Goal: Task Accomplishment & Management: Use online tool/utility

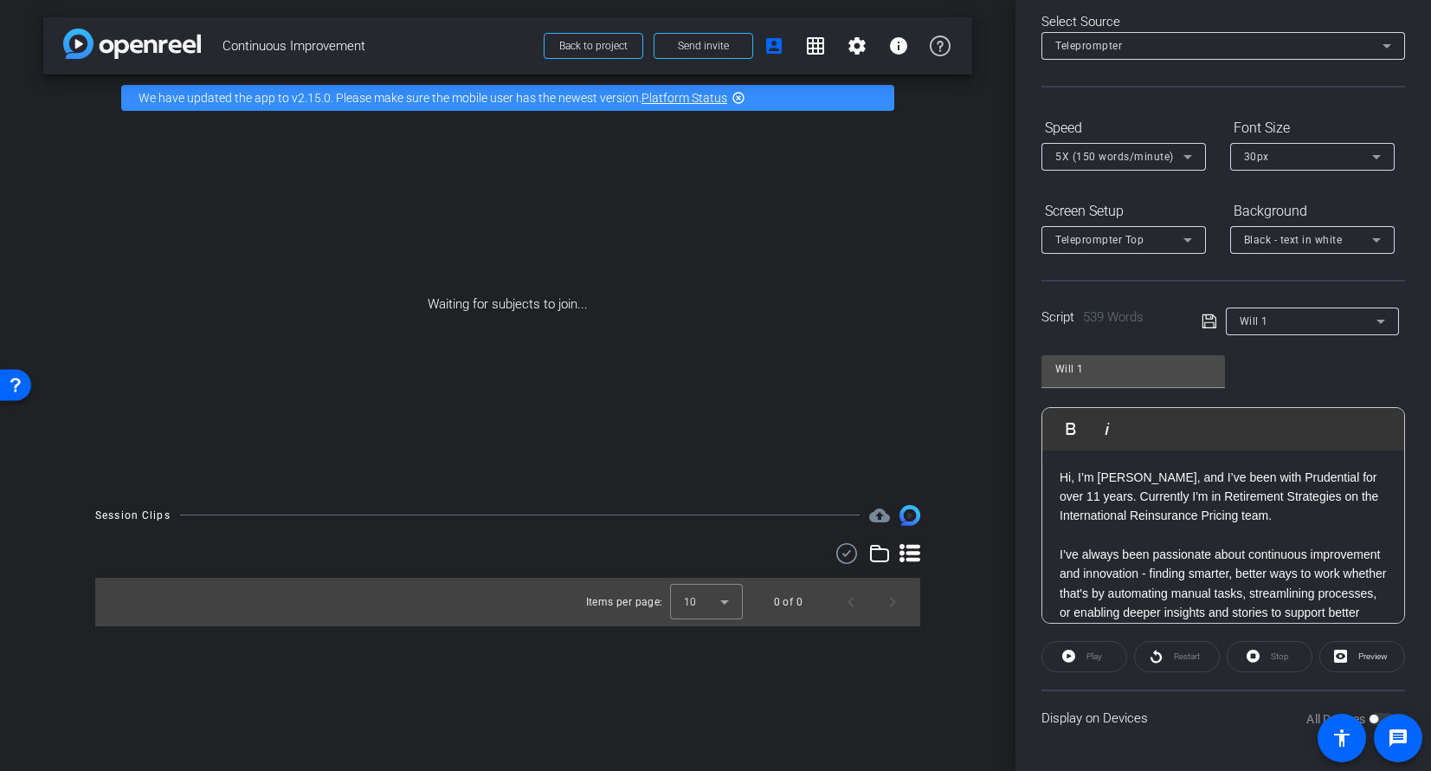
drag, startPoint x: 1058, startPoint y: 478, endPoint x: 1097, endPoint y: 532, distance: 66.3
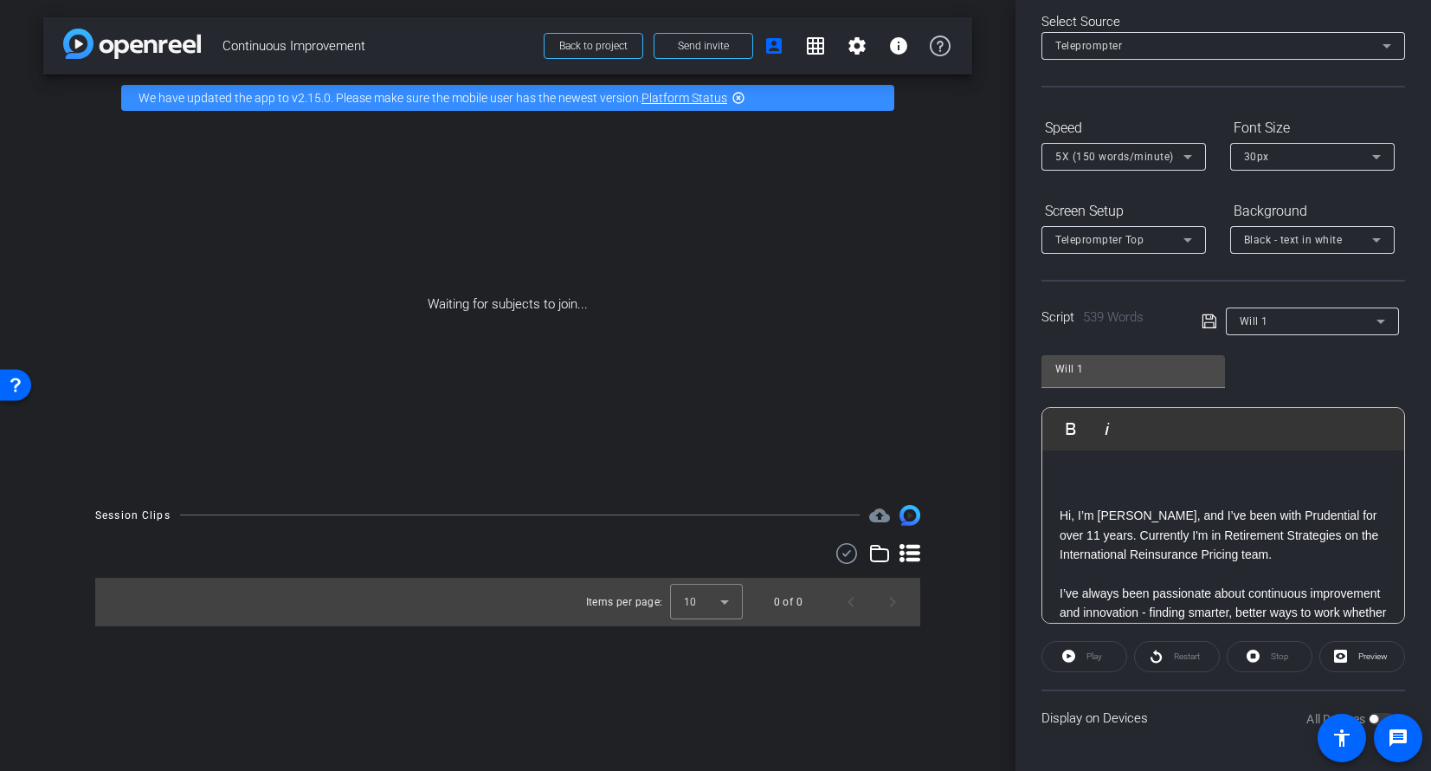
click at [1203, 328] on icon at bounding box center [1210, 321] width 16 height 21
drag, startPoint x: 1134, startPoint y: 538, endPoint x: 1331, endPoint y: 512, distance: 198.2
click at [1331, 512] on p "Hi, I’m [PERSON_NAME], and I’ve been with Prudential for over 11 years. Current…" at bounding box center [1223, 535] width 327 height 58
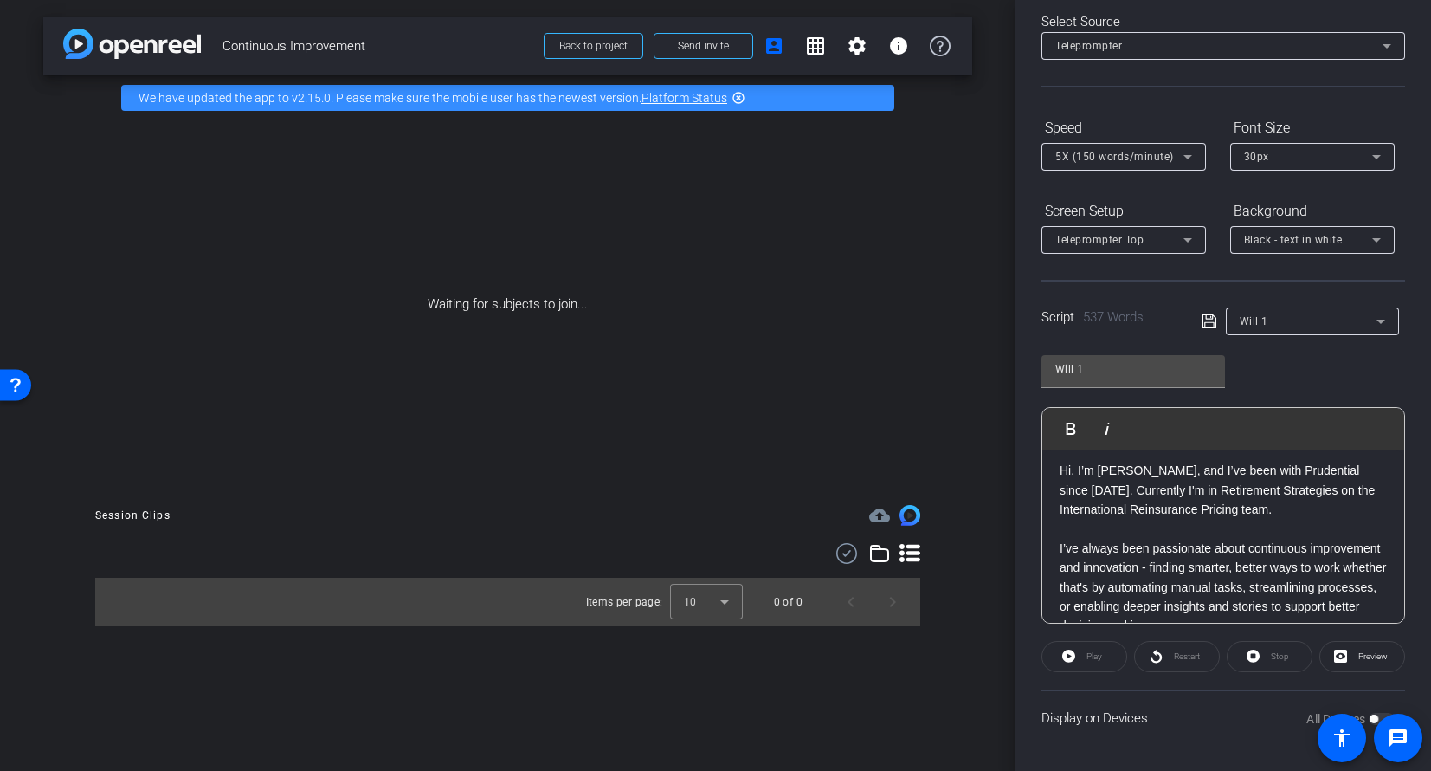
scroll to position [3, 0]
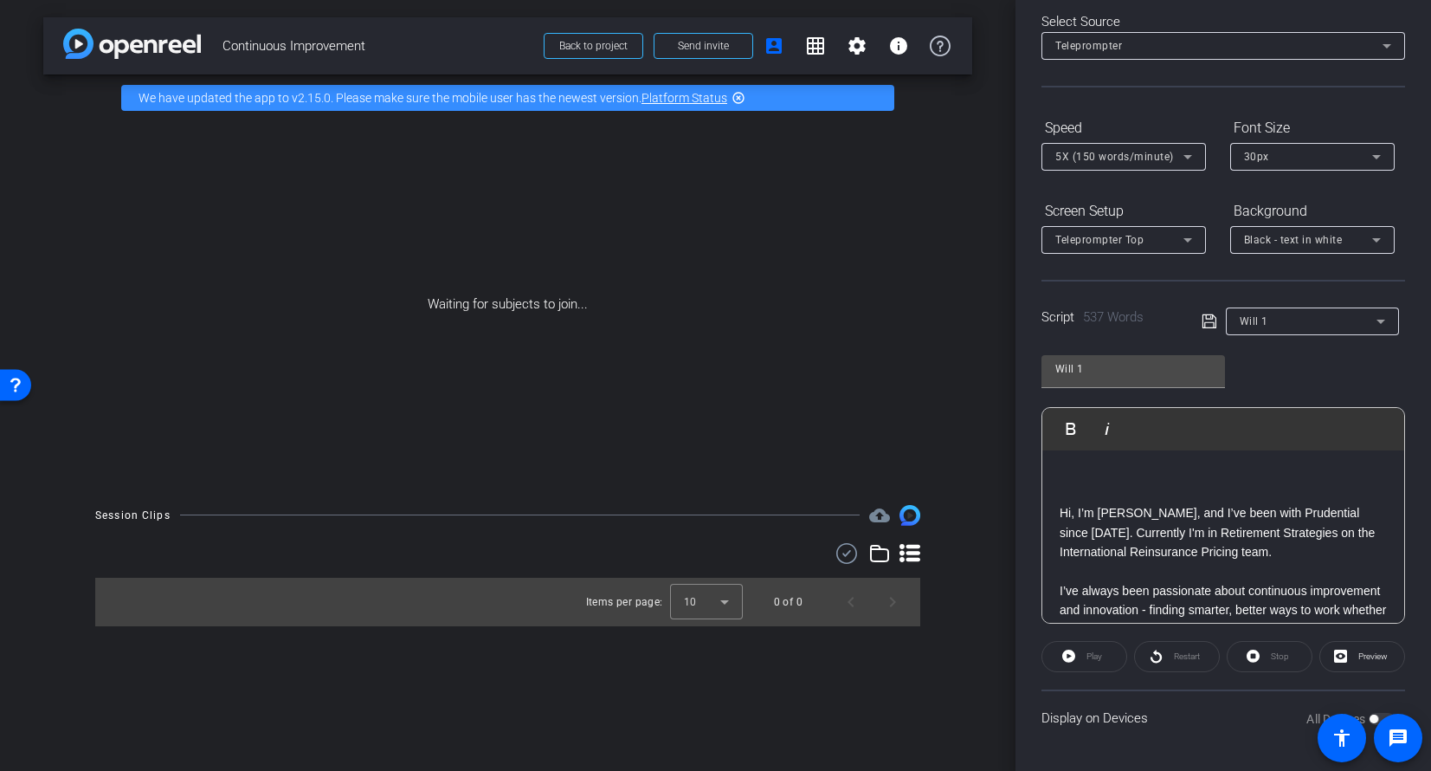
click at [1096, 530] on p "Hi, I’m [PERSON_NAME], and I’ve been with Prudential since [DATE]. Currently I'…" at bounding box center [1223, 532] width 327 height 58
click at [1154, 529] on p "Hi, I’m [PERSON_NAME], and I’ve been with Prudential since [DATE]. I currently …" at bounding box center [1223, 532] width 327 height 58
click at [1298, 554] on p "Hi, I’m [PERSON_NAME], and I’ve been with Prudential since [DATE]. I currently …" at bounding box center [1223, 532] width 327 height 58
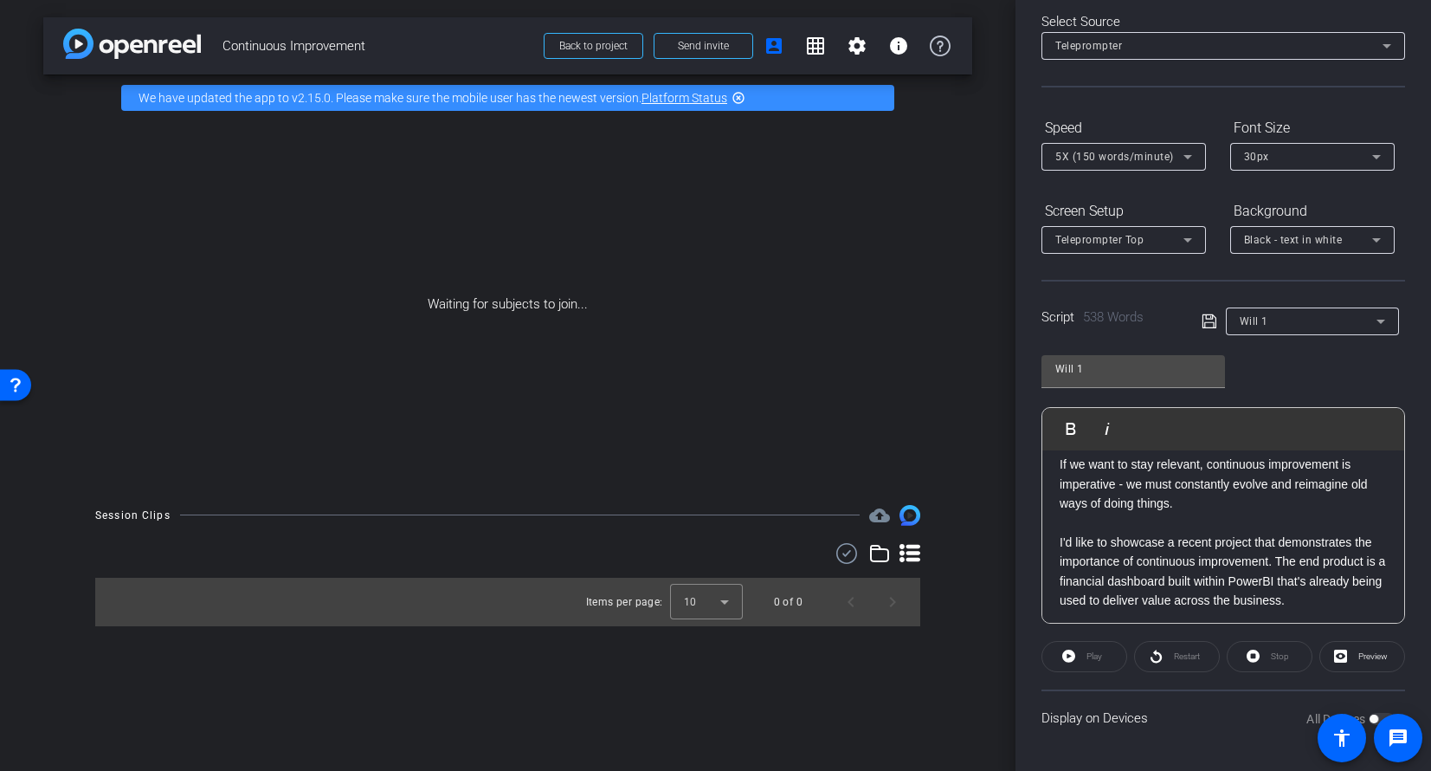
scroll to position [260, 0]
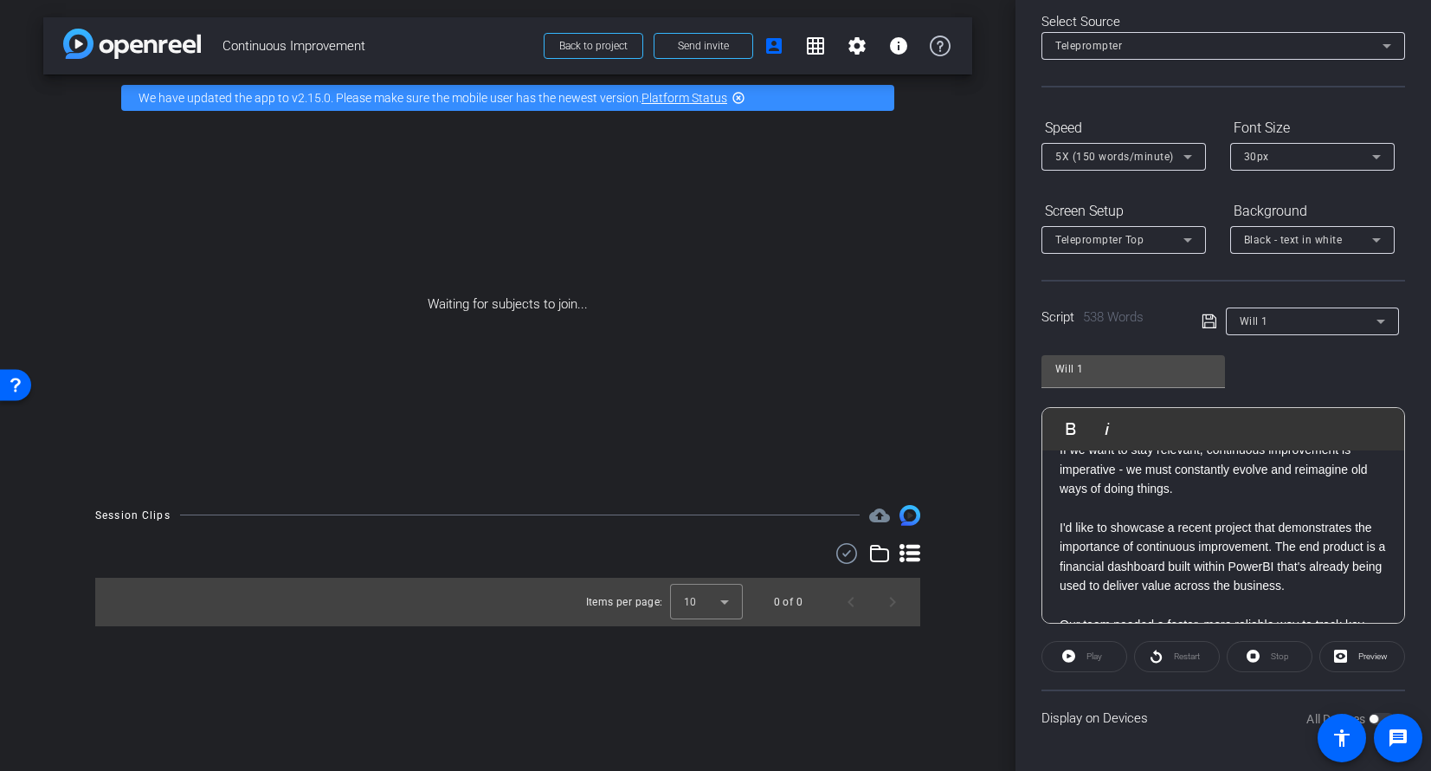
click at [1061, 513] on p at bounding box center [1223, 507] width 327 height 19
click at [1177, 537] on p "With that in mind, I'd like to showcase a recent project that demonstrates the …" at bounding box center [1223, 559] width 327 height 97
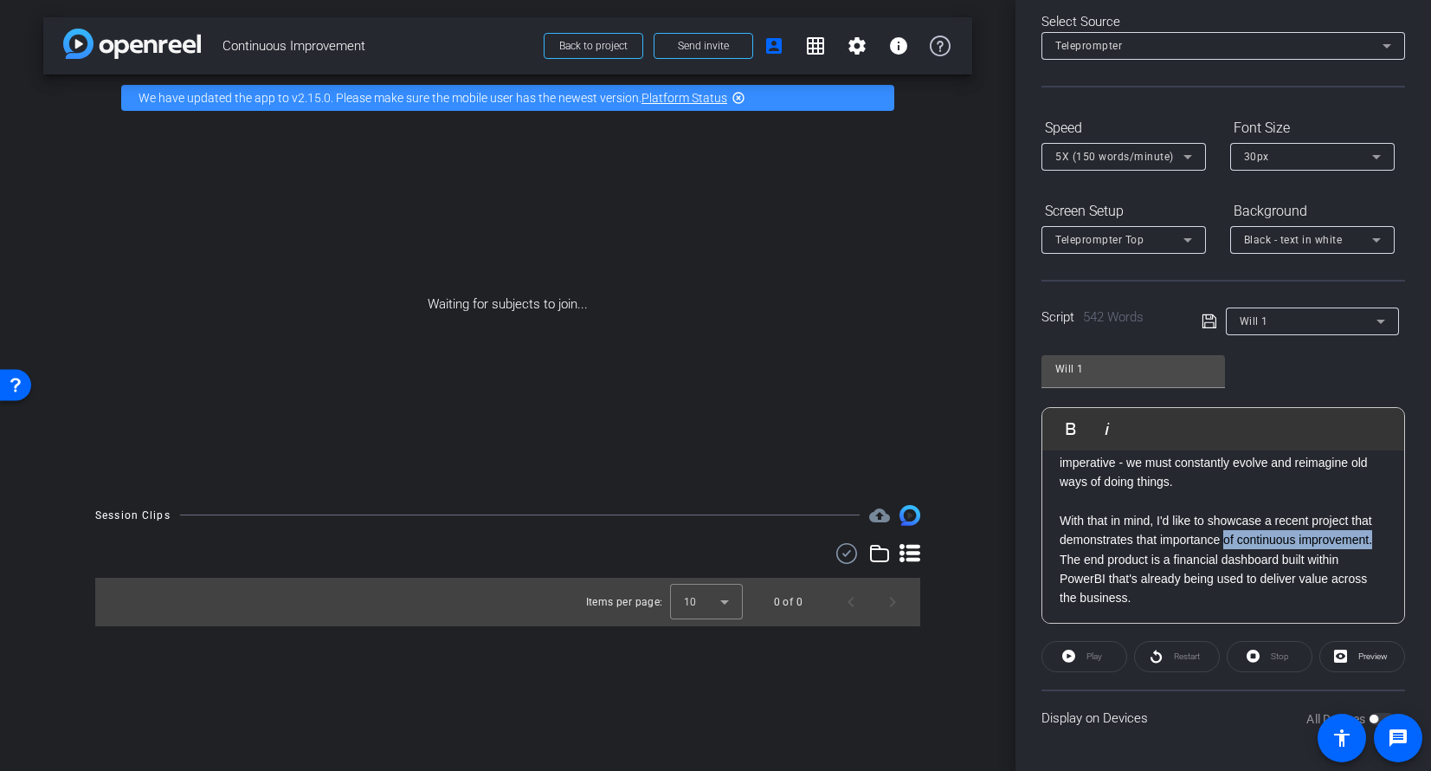
drag, startPoint x: 1132, startPoint y: 560, endPoint x: 1249, endPoint y: 541, distance: 118.4
click at [1249, 541] on p "With that in mind, I'd like to showcase a recent project that demonstrates that…" at bounding box center [1223, 559] width 327 height 97
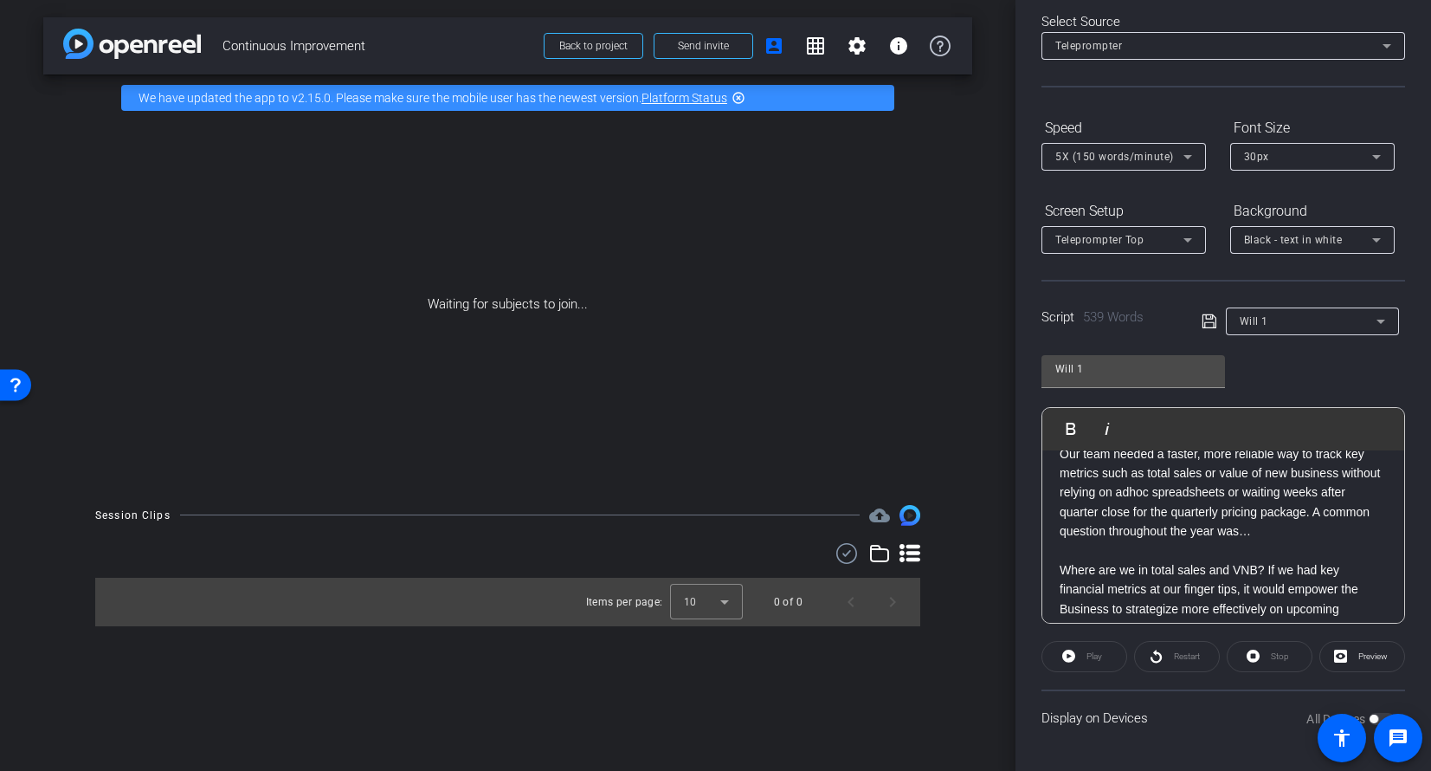
scroll to position [431, 0]
click at [1305, 530] on p "Our team needed a faster, more reliable way to track key metrics such as total …" at bounding box center [1223, 491] width 327 height 97
drag, startPoint x: 1265, startPoint y: 542, endPoint x: 1274, endPoint y: 586, distance: 45.0
click at [1266, 550] on p "Where are we in total sales and VNB? If we had key financial metrics at our fin…" at bounding box center [1223, 588] width 327 height 97
click at [1060, 549] on p "Where are we in total sales and VNB?" at bounding box center [1223, 549] width 327 height 19
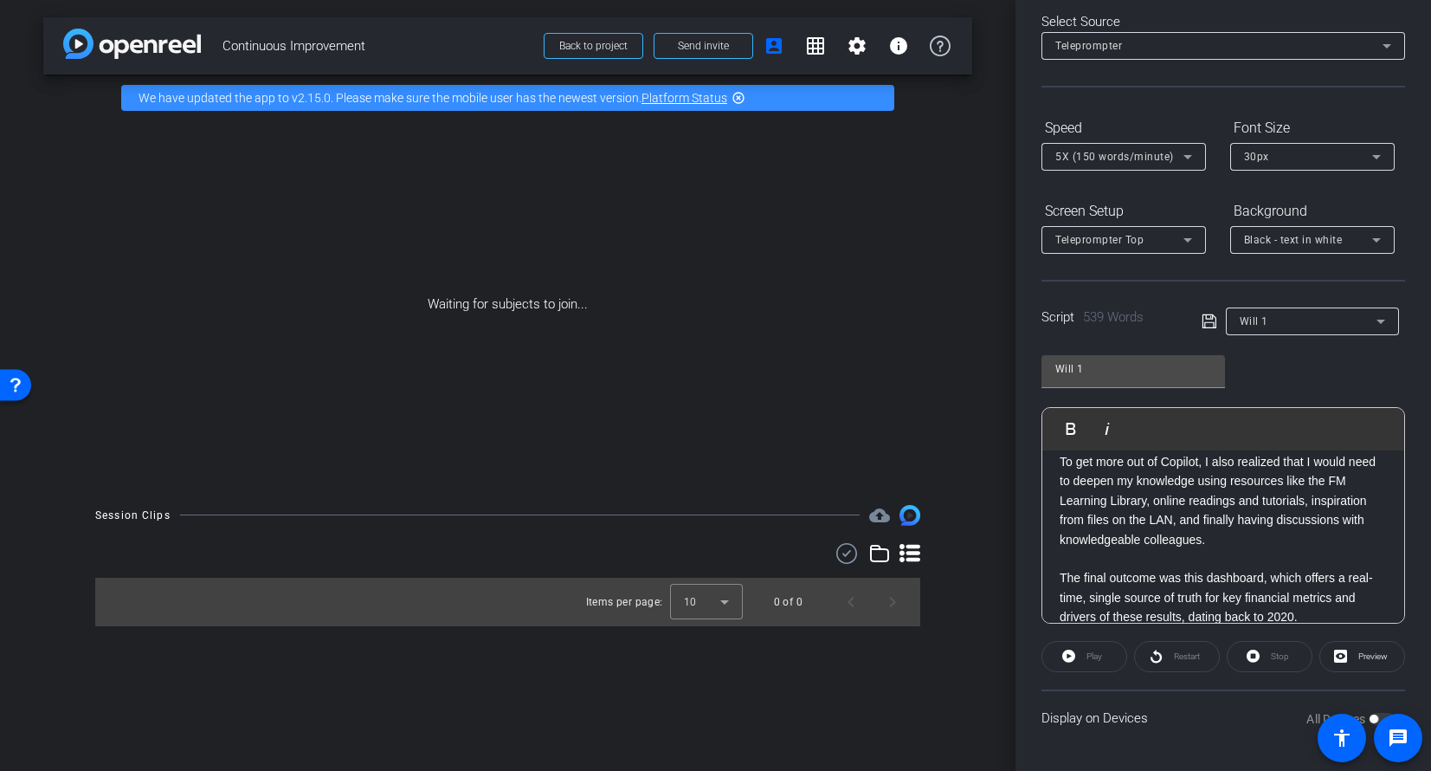
scroll to position [988, 0]
click at [1225, 513] on p "To get more out of Copilot, I also realized that I would need to deepen my know…" at bounding box center [1223, 496] width 327 height 97
click at [1269, 517] on p "To get more out of Copilot, I realized that I would need to deepen my knowledge…" at bounding box center [1223, 496] width 327 height 97
click at [1270, 517] on p "To get more out of Copilot, I realized that I would need to deepen my knowledge…" at bounding box center [1223, 496] width 327 height 97
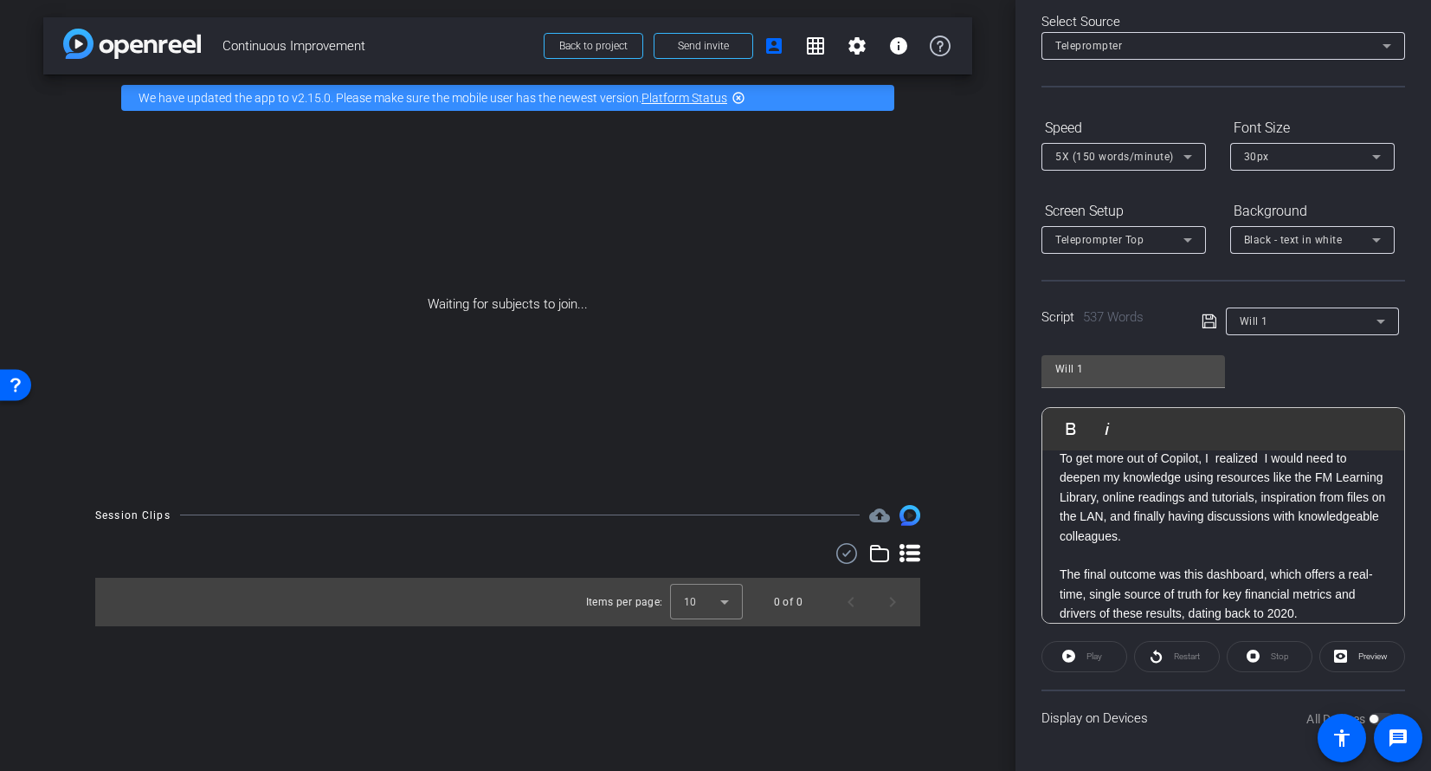
click at [1216, 519] on p "To get more out of Copilot, I realized I would need to deepen my knowledge usin…" at bounding box center [1223, 496] width 327 height 97
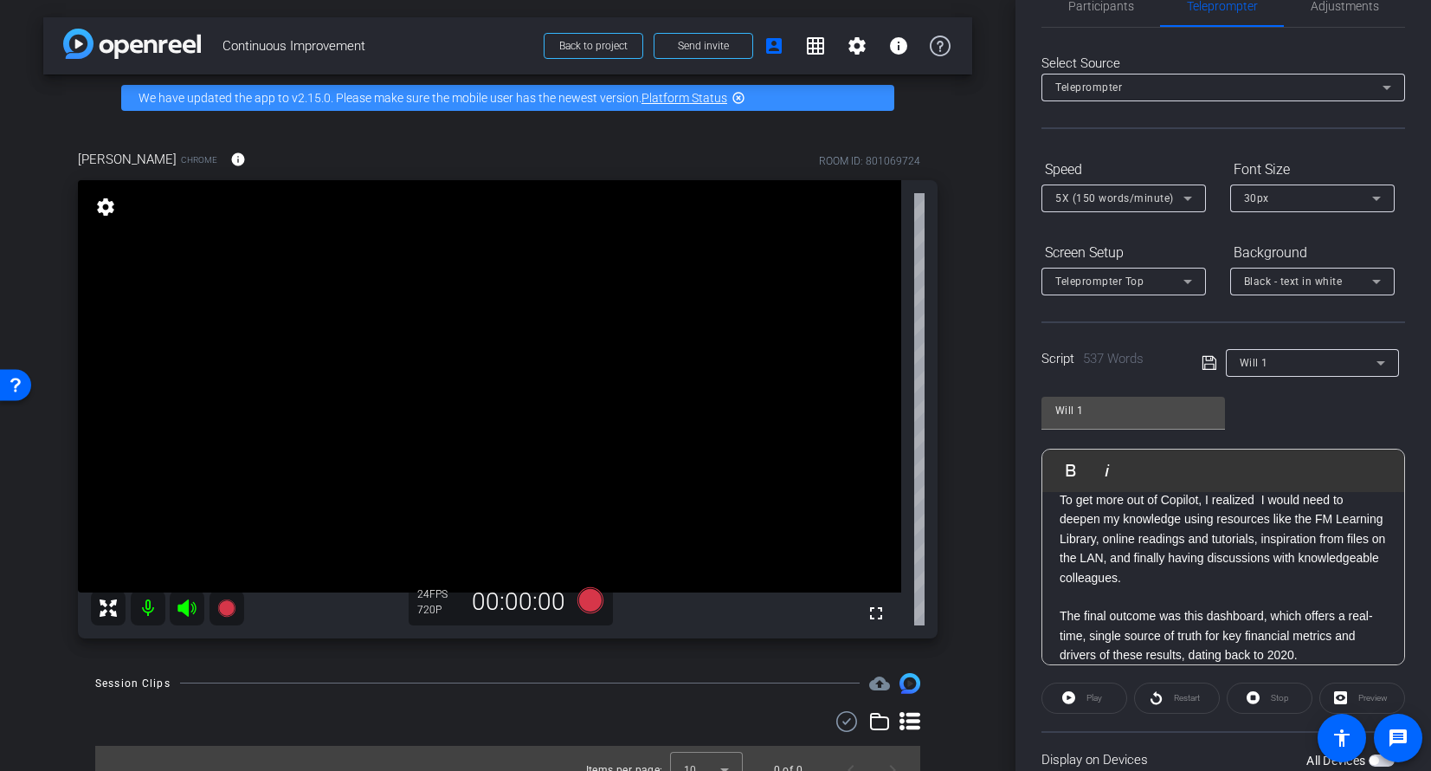
scroll to position [0, 0]
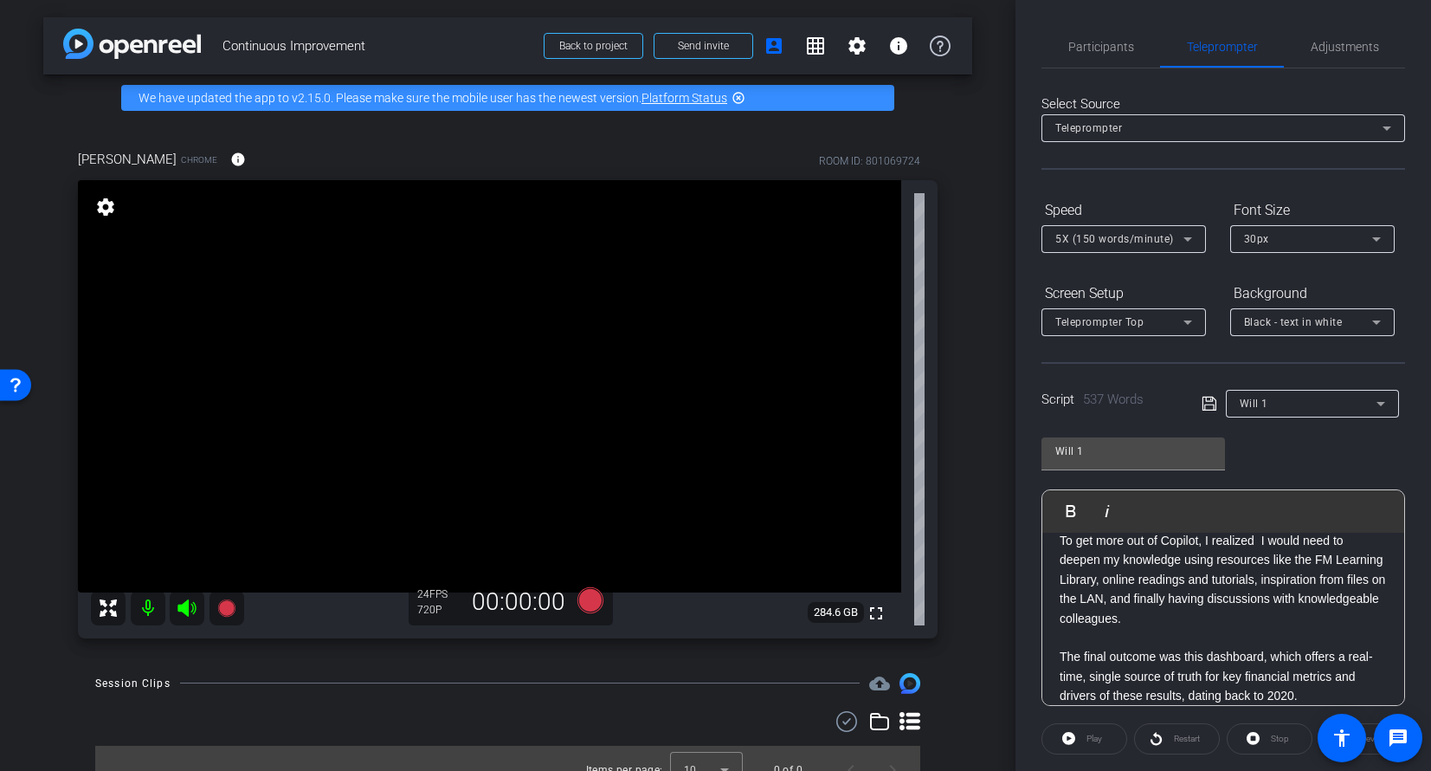
click at [1202, 405] on icon at bounding box center [1210, 403] width 16 height 21
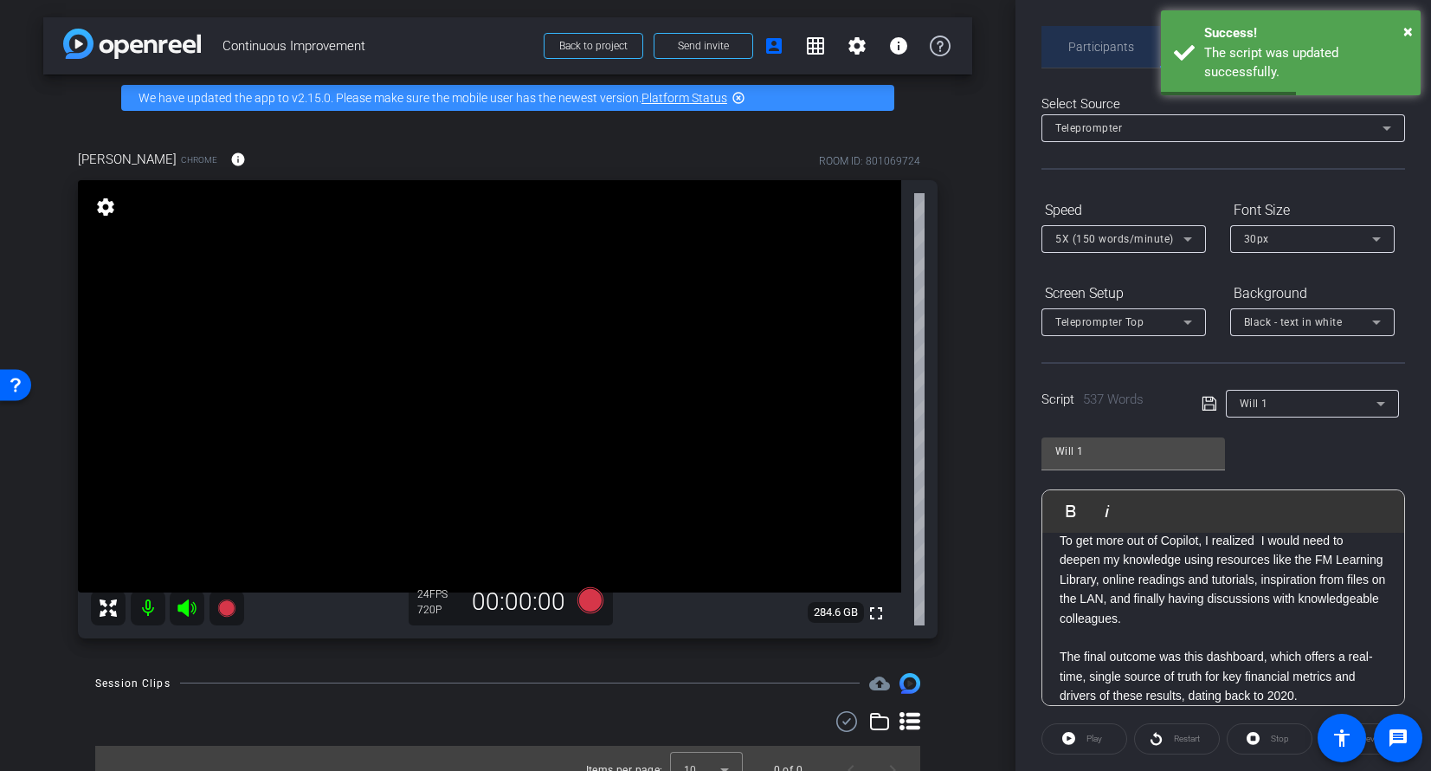
click at [1128, 41] on span "Participants" at bounding box center [1101, 47] width 66 height 12
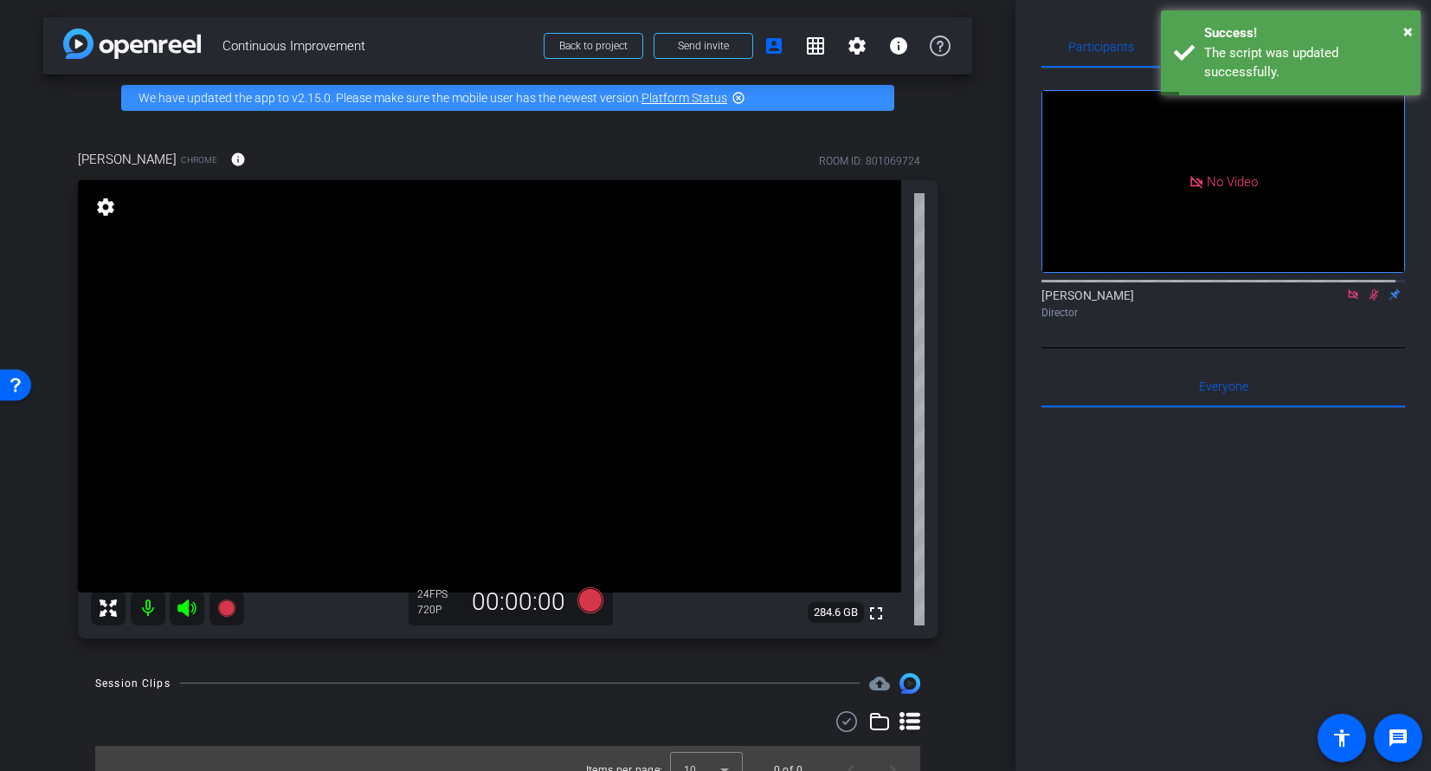
click at [1370, 289] on icon at bounding box center [1375, 294] width 10 height 11
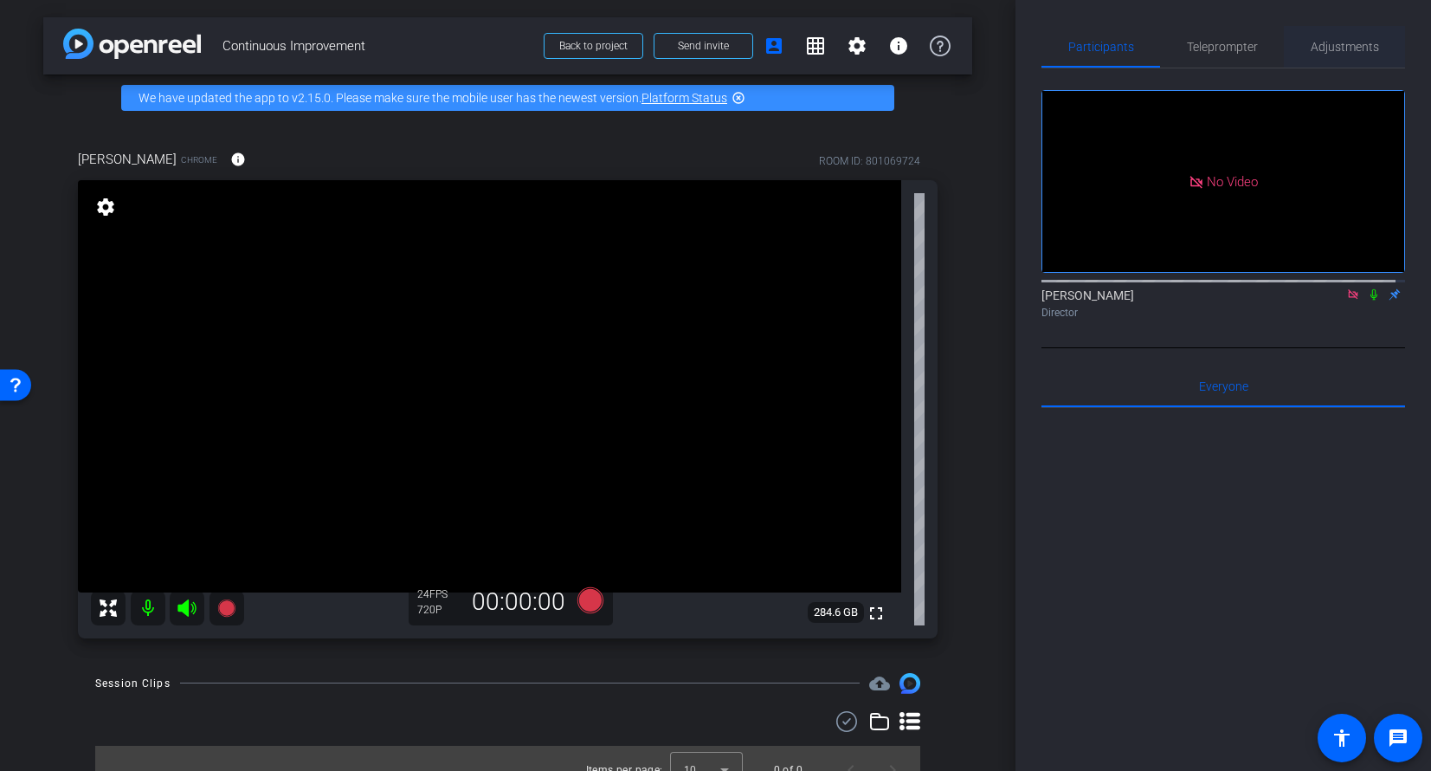
click at [1338, 57] on span "Adjustments" at bounding box center [1345, 47] width 68 height 42
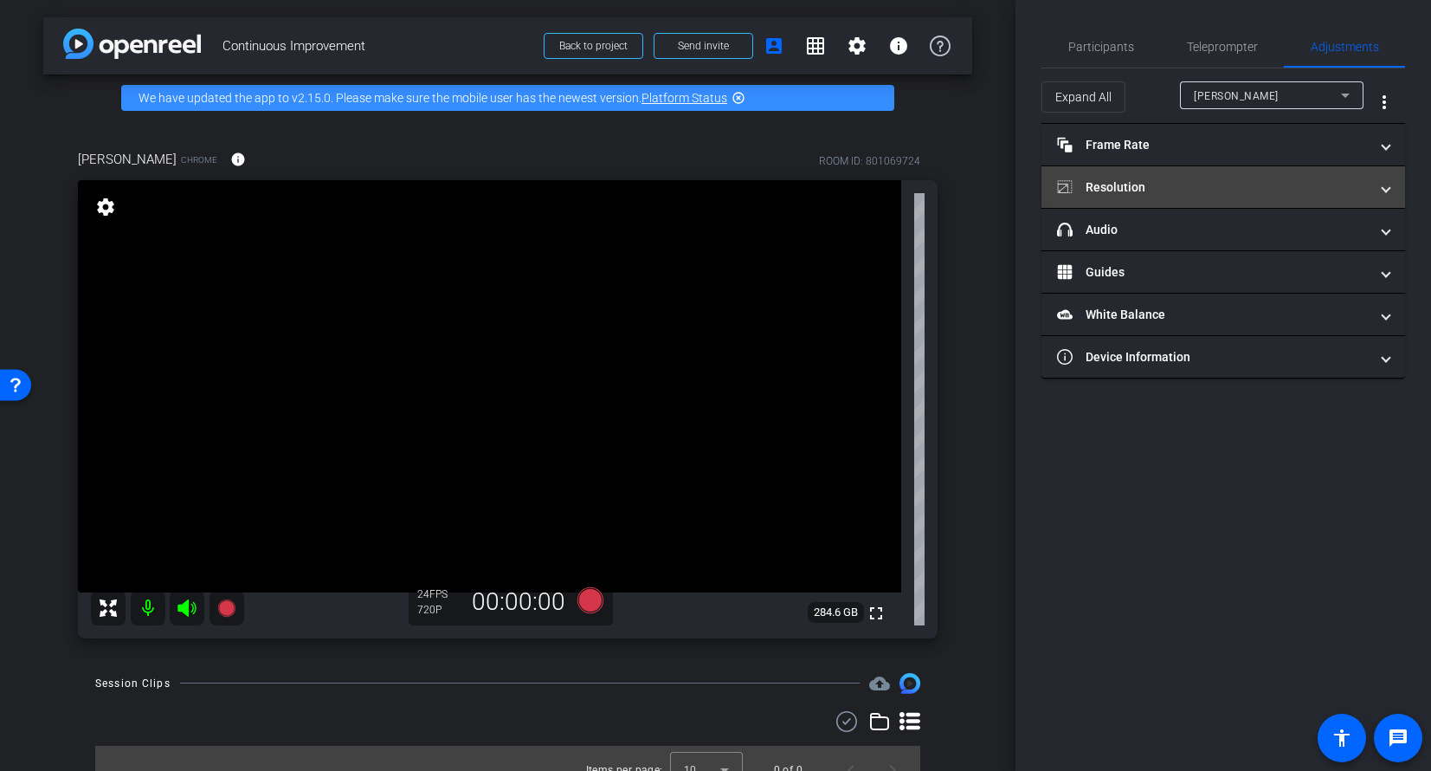
click at [1121, 183] on mat-panel-title "Resolution" at bounding box center [1213, 187] width 312 height 18
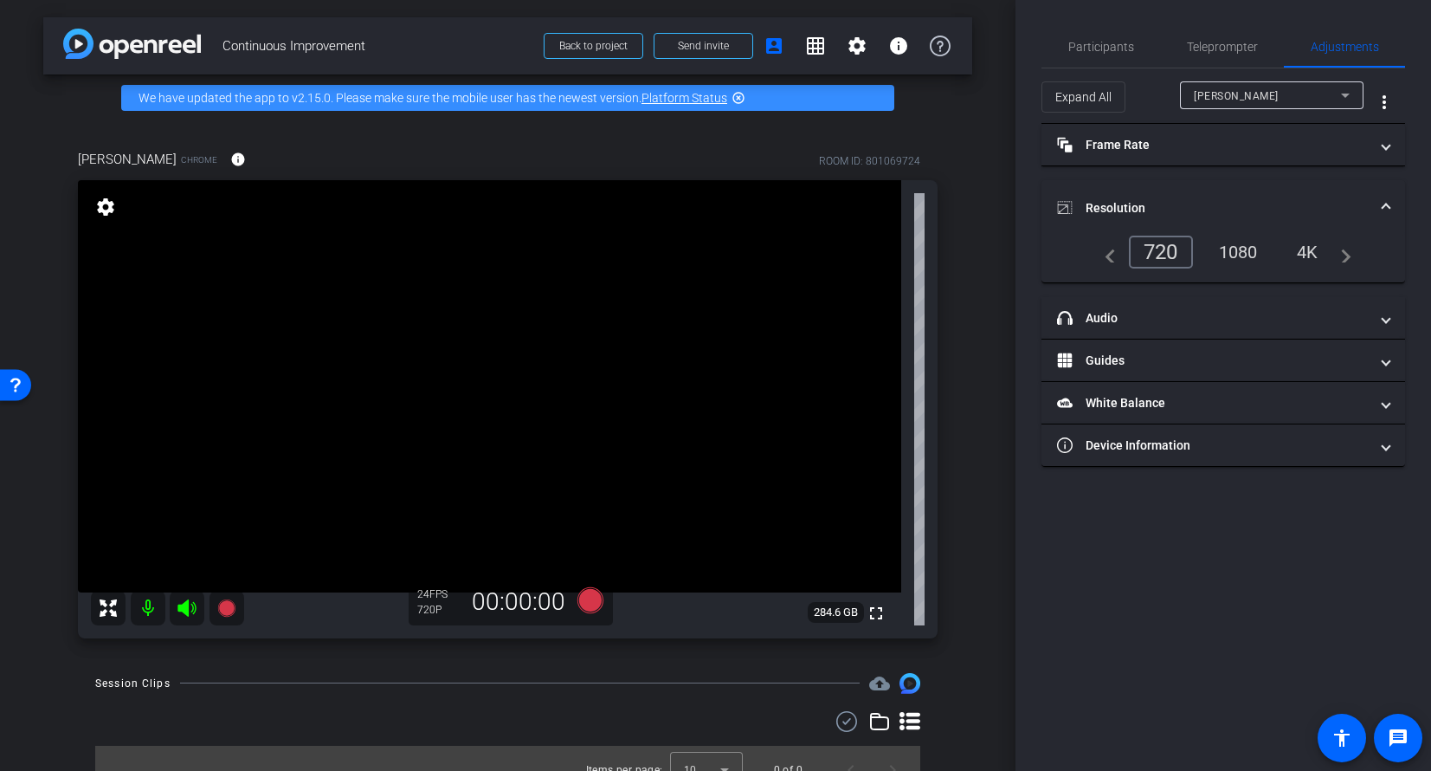
click at [1229, 235] on div "navigate_before 720 1080 4K navigate_next" at bounding box center [1223, 251] width 256 height 33
click at [1235, 243] on div "1080" at bounding box center [1238, 251] width 65 height 29
click at [1126, 42] on span "Participants" at bounding box center [1101, 47] width 66 height 12
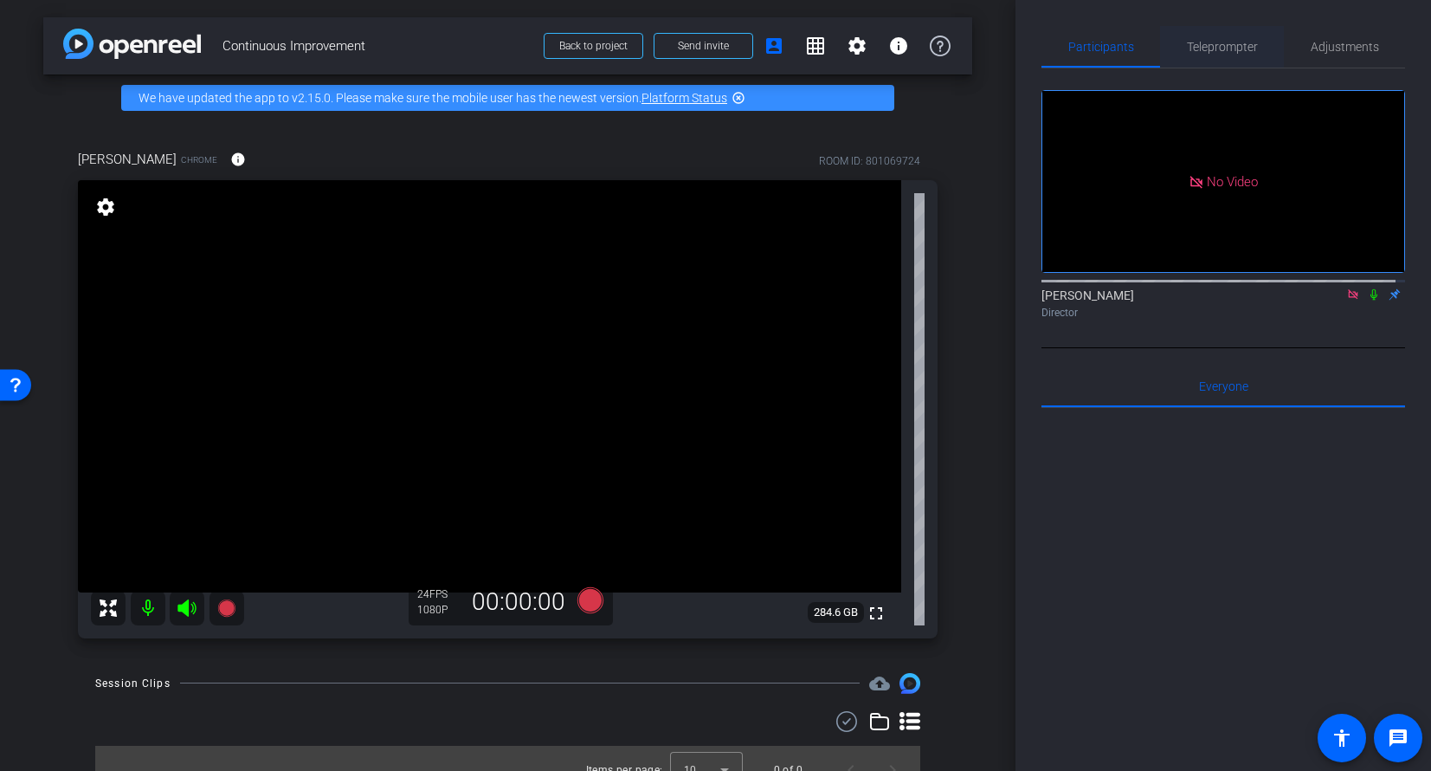
click at [1240, 51] on span "Teleprompter" at bounding box center [1222, 47] width 71 height 12
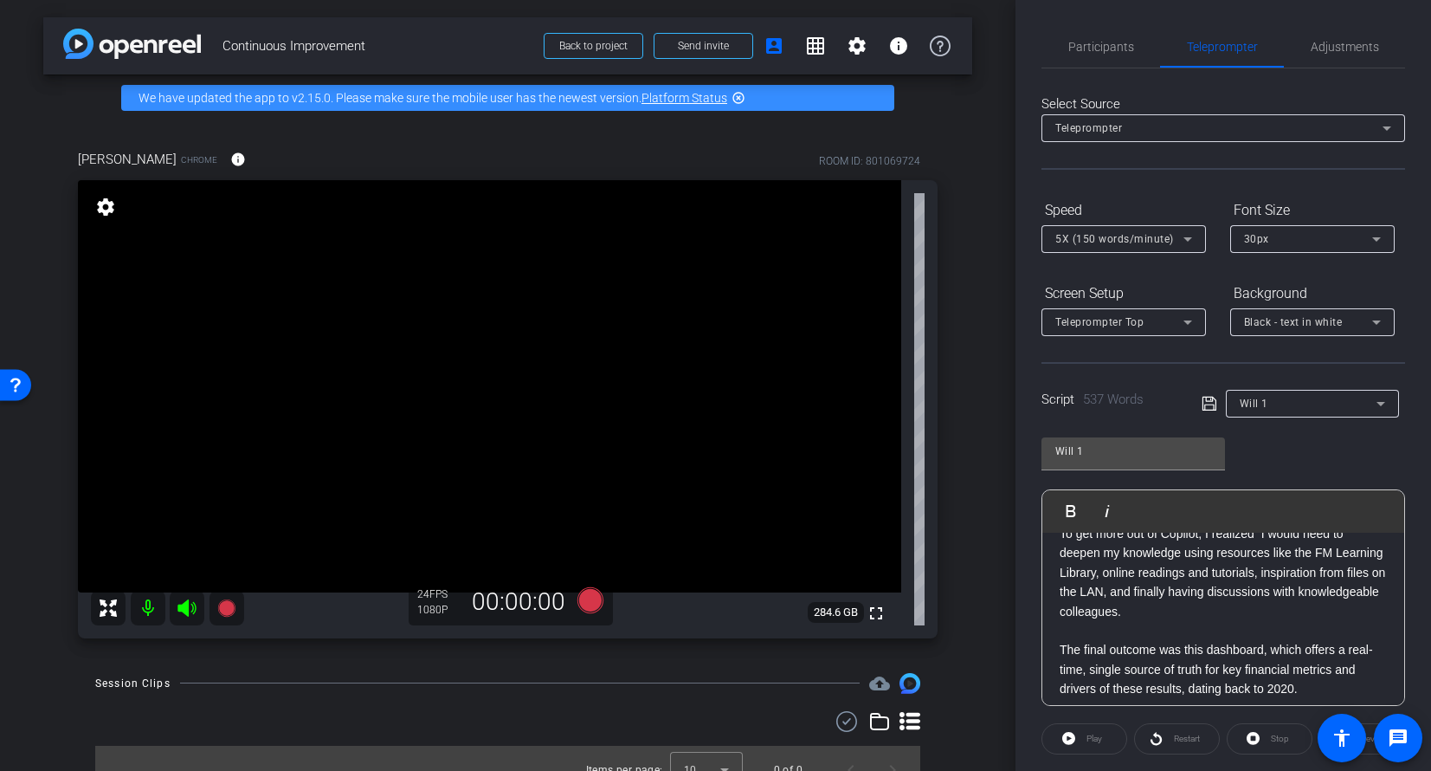
scroll to position [998, 0]
click at [1261, 580] on p "To get more out of Copilot, I realized I would need to deepen my knowledge usin…" at bounding box center [1223, 568] width 327 height 97
drag, startPoint x: 1255, startPoint y: 585, endPoint x: 1204, endPoint y: 588, distance: 51.1
click at [1204, 588] on p "To get more out of Copilot, I realized I would need to deepen my knowledge usin…" at bounding box center [1223, 568] width 327 height 97
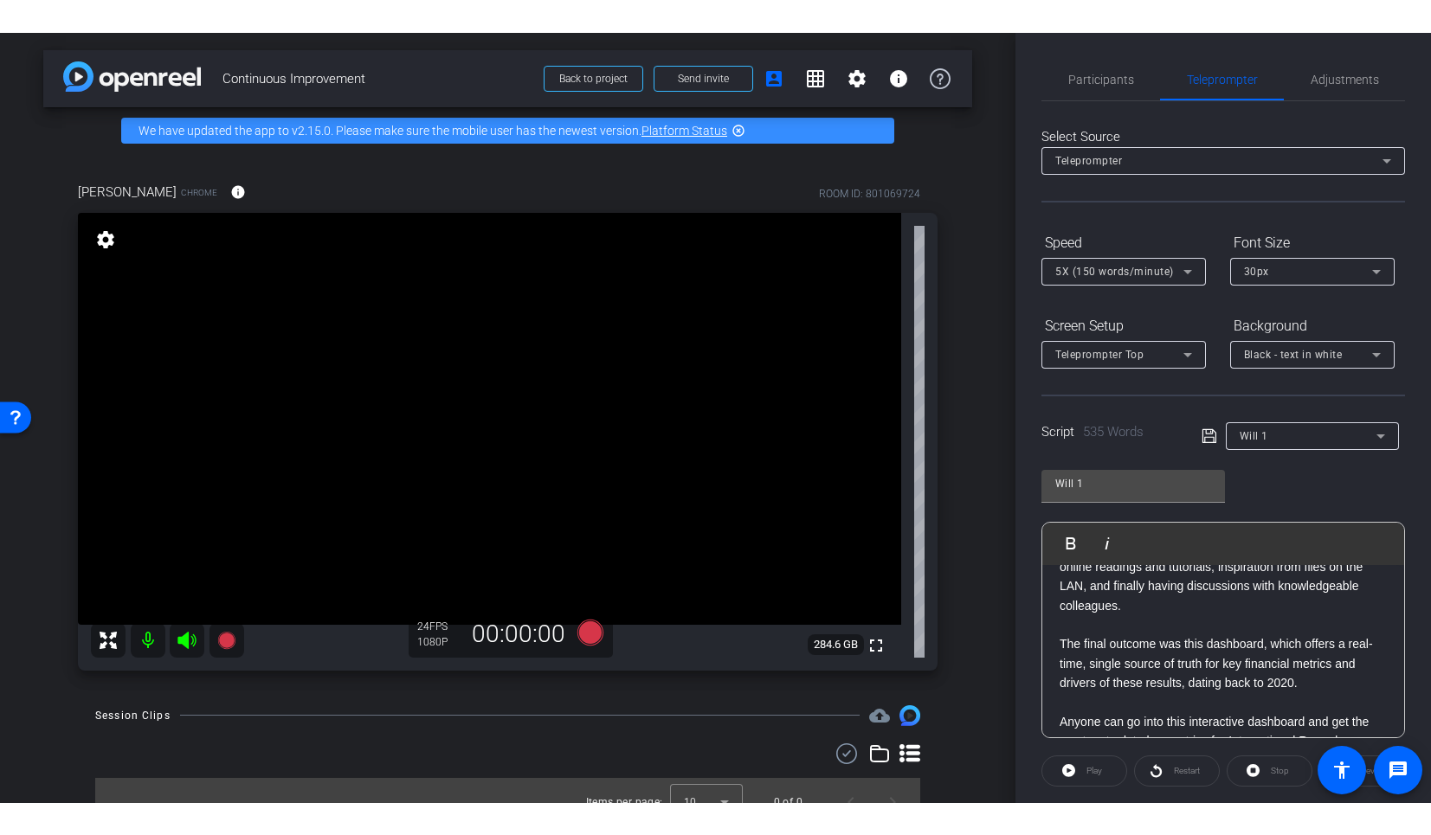
scroll to position [1034, 0]
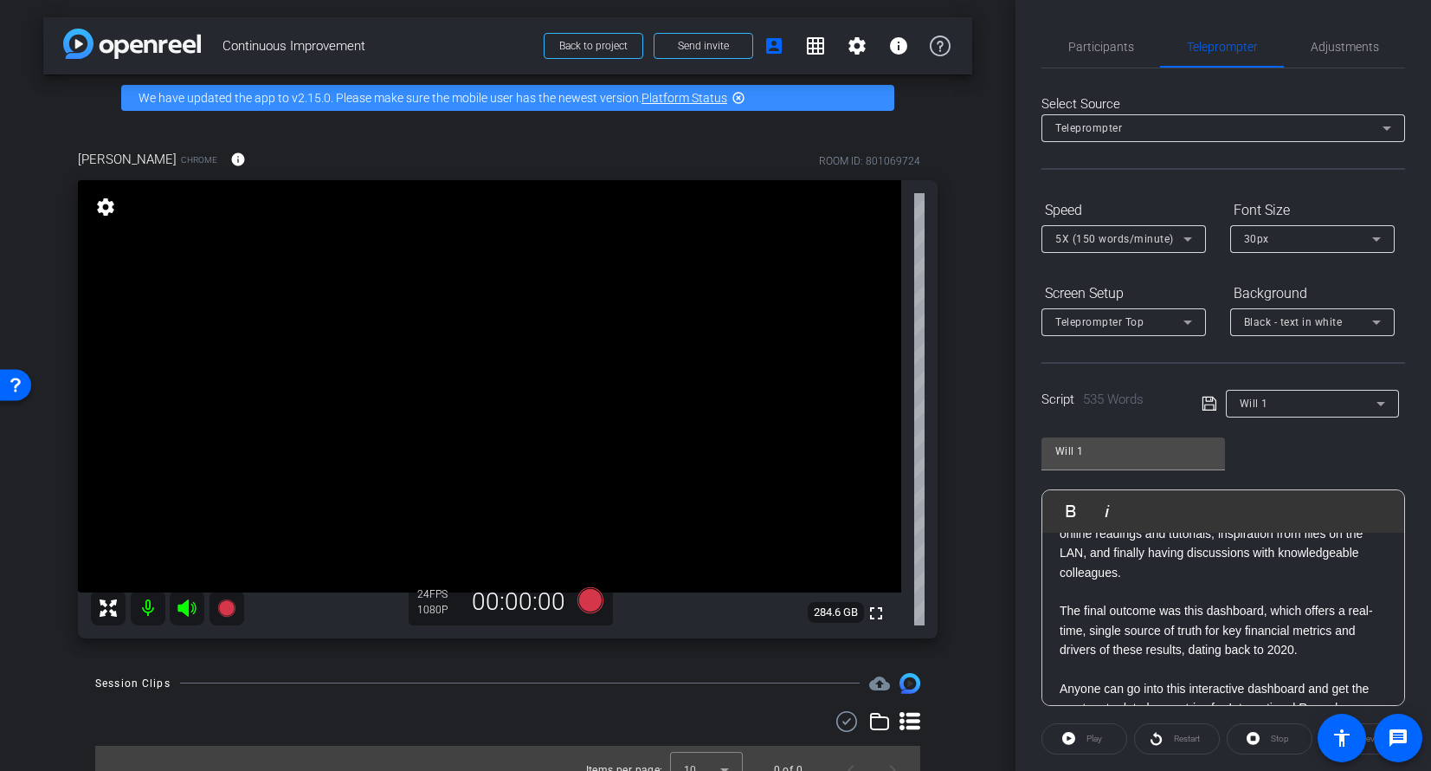
click at [1268, 766] on openreel-capture-teleprompter "Speed 5X (150 words/minute) Font Size 30px Screen Setup Teleprompter Top Backgr…" at bounding box center [1224, 559] width 364 height 726
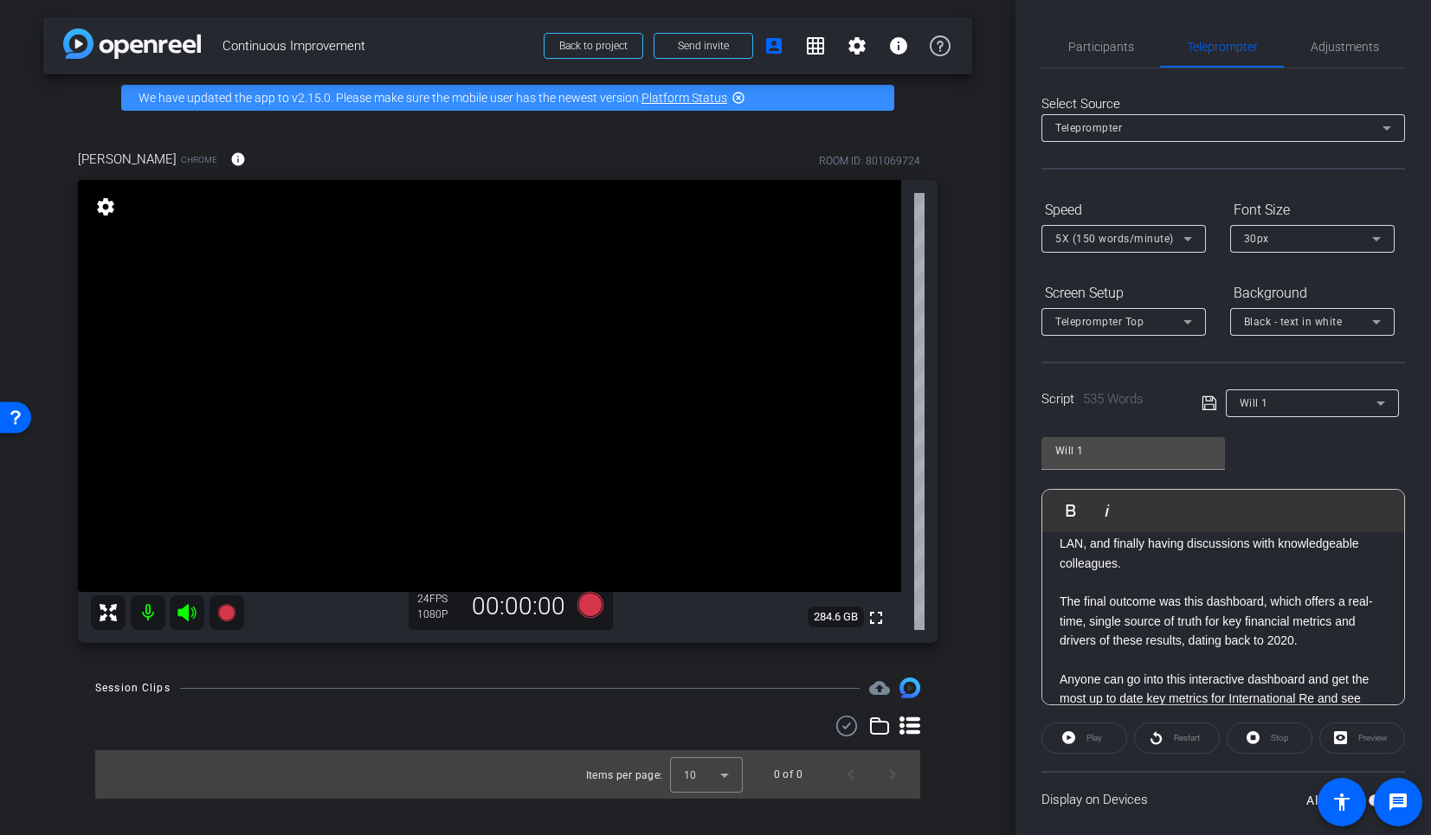
scroll to position [1022, 0]
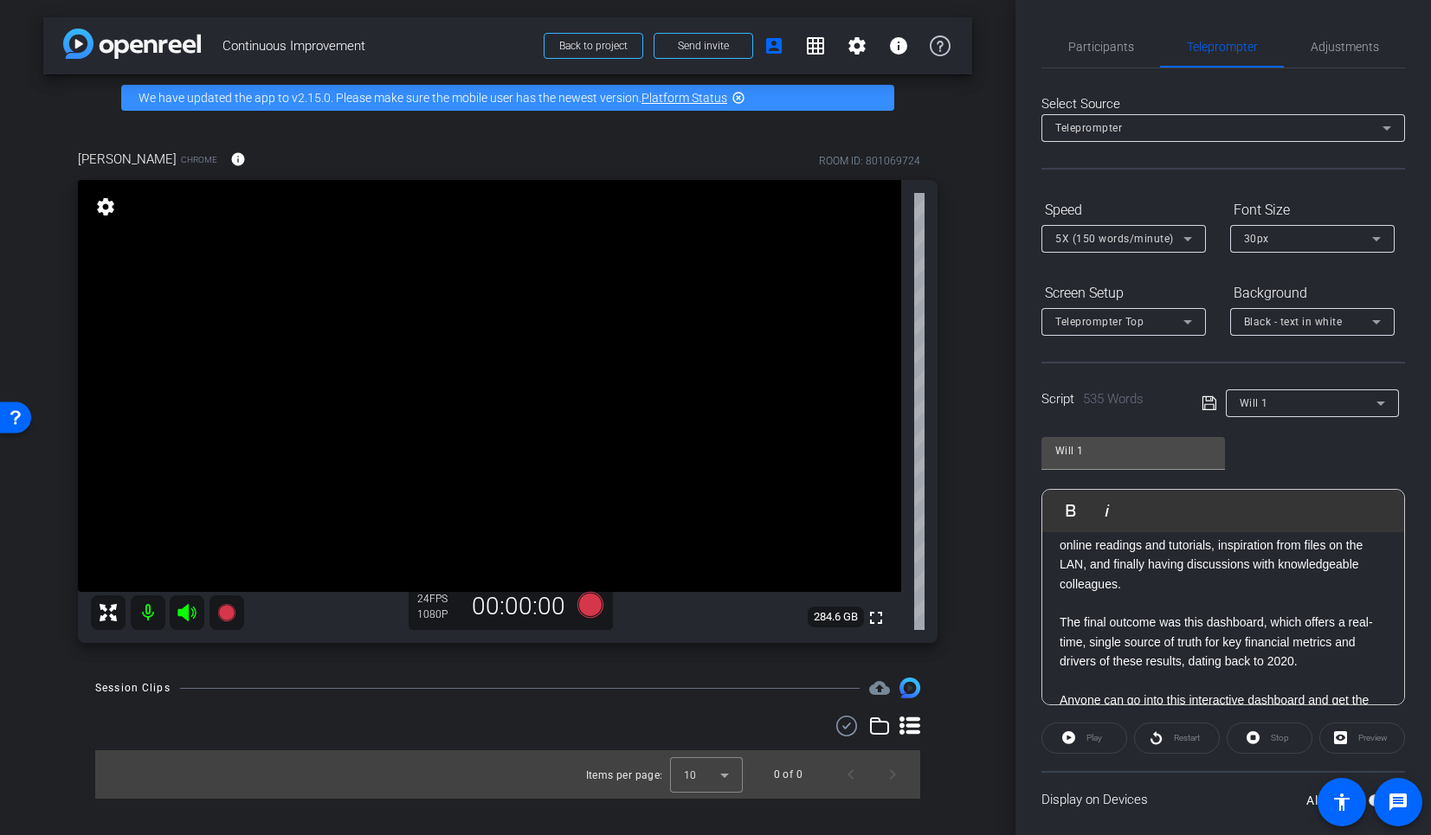
click at [1212, 770] on div "Display on Devices All Devices" at bounding box center [1224, 799] width 364 height 56
click at [1306, 770] on label "All Devices" at bounding box center [1337, 800] width 62 height 17
click at [1369, 770] on button "All Devices" at bounding box center [1382, 801] width 26 height 12
click at [1214, 403] on span at bounding box center [1214, 403] width 24 height 16
click at [1208, 402] on icon at bounding box center [1210, 403] width 16 height 21
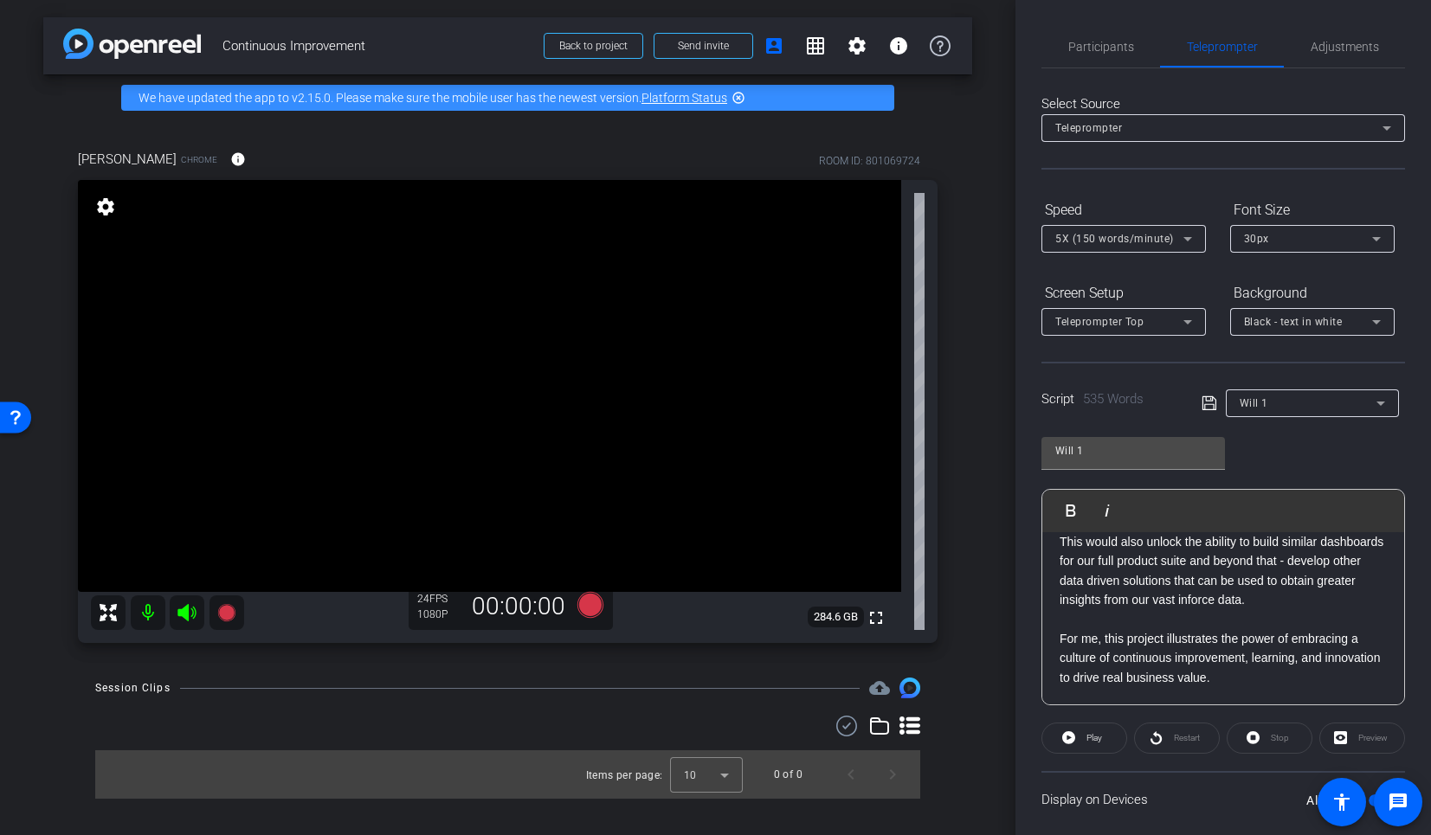
scroll to position [1489, 0]
click at [1300, 677] on p "For me, this project illustrates the power of embracing a culture of continuous…" at bounding box center [1223, 658] width 327 height 58
click at [1209, 403] on icon at bounding box center [1210, 403] width 16 height 21
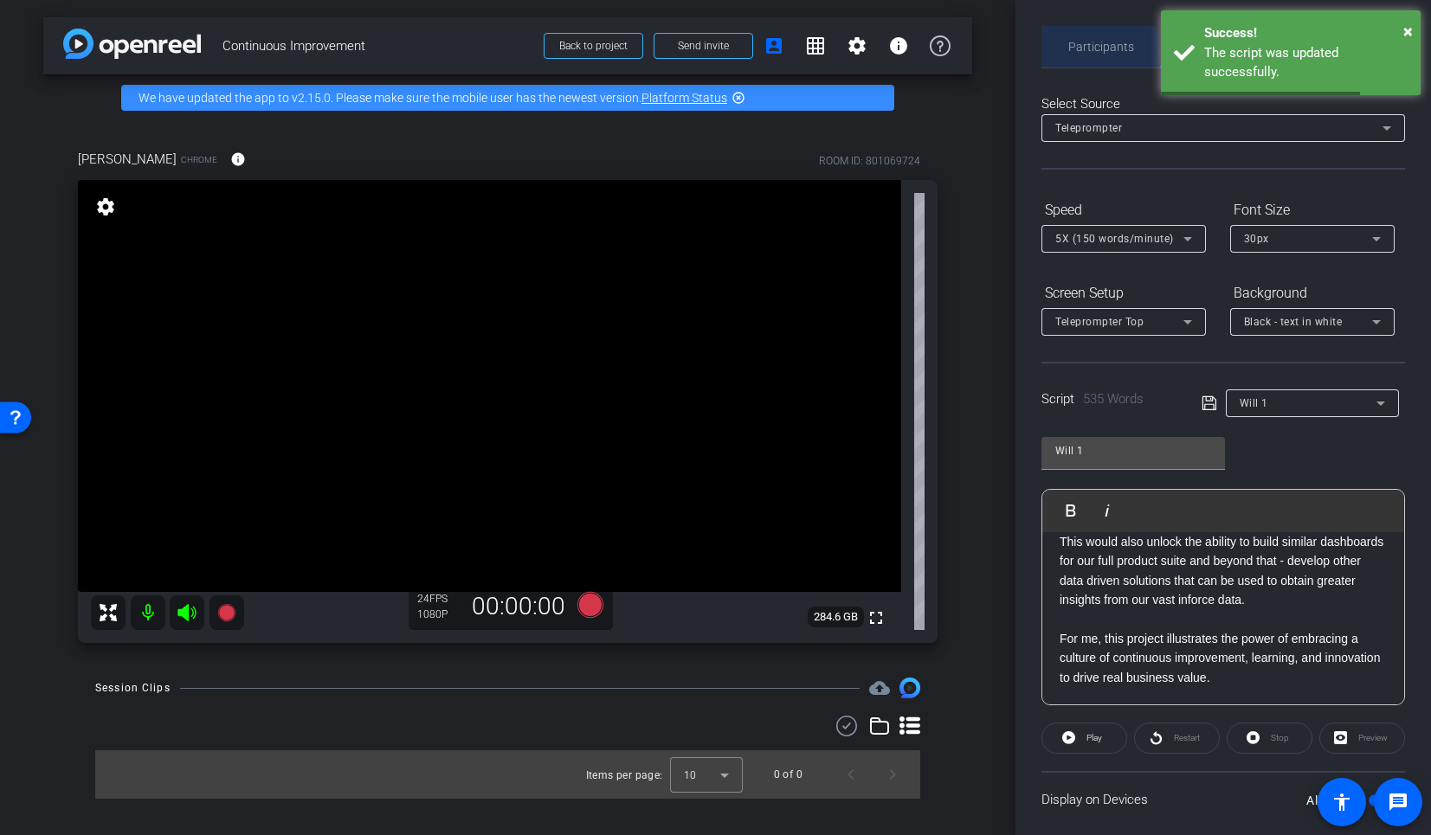
click at [1094, 50] on span "Participants" at bounding box center [1101, 47] width 66 height 12
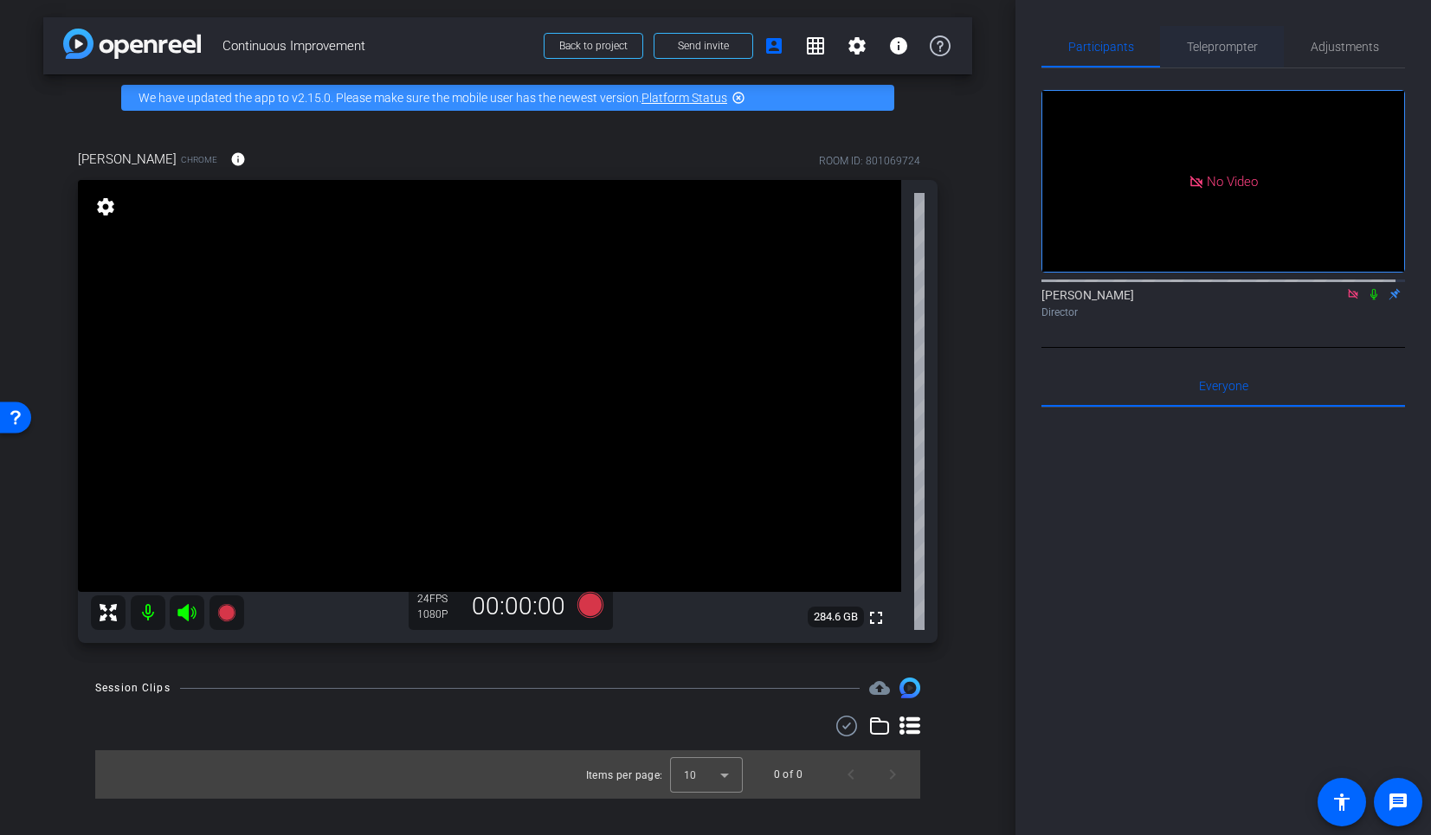
click at [1187, 60] on span "Teleprompter" at bounding box center [1222, 47] width 71 height 42
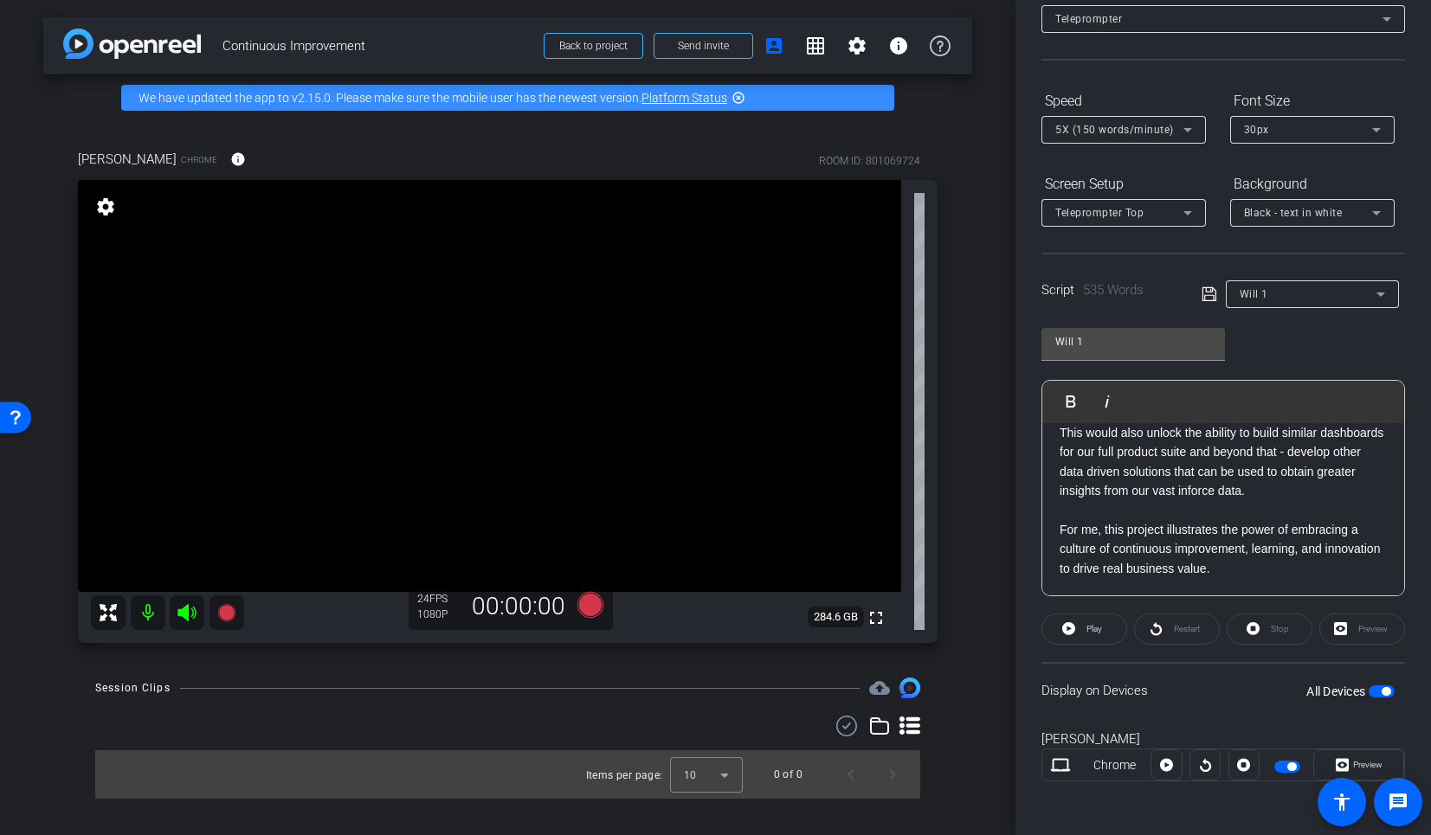
scroll to position [111, 0]
click at [1281, 565] on p "For me, this project illustrates the power of embracing a culture of continuous…" at bounding box center [1223, 548] width 327 height 58
click at [1209, 301] on icon at bounding box center [1210, 292] width 16 height 21
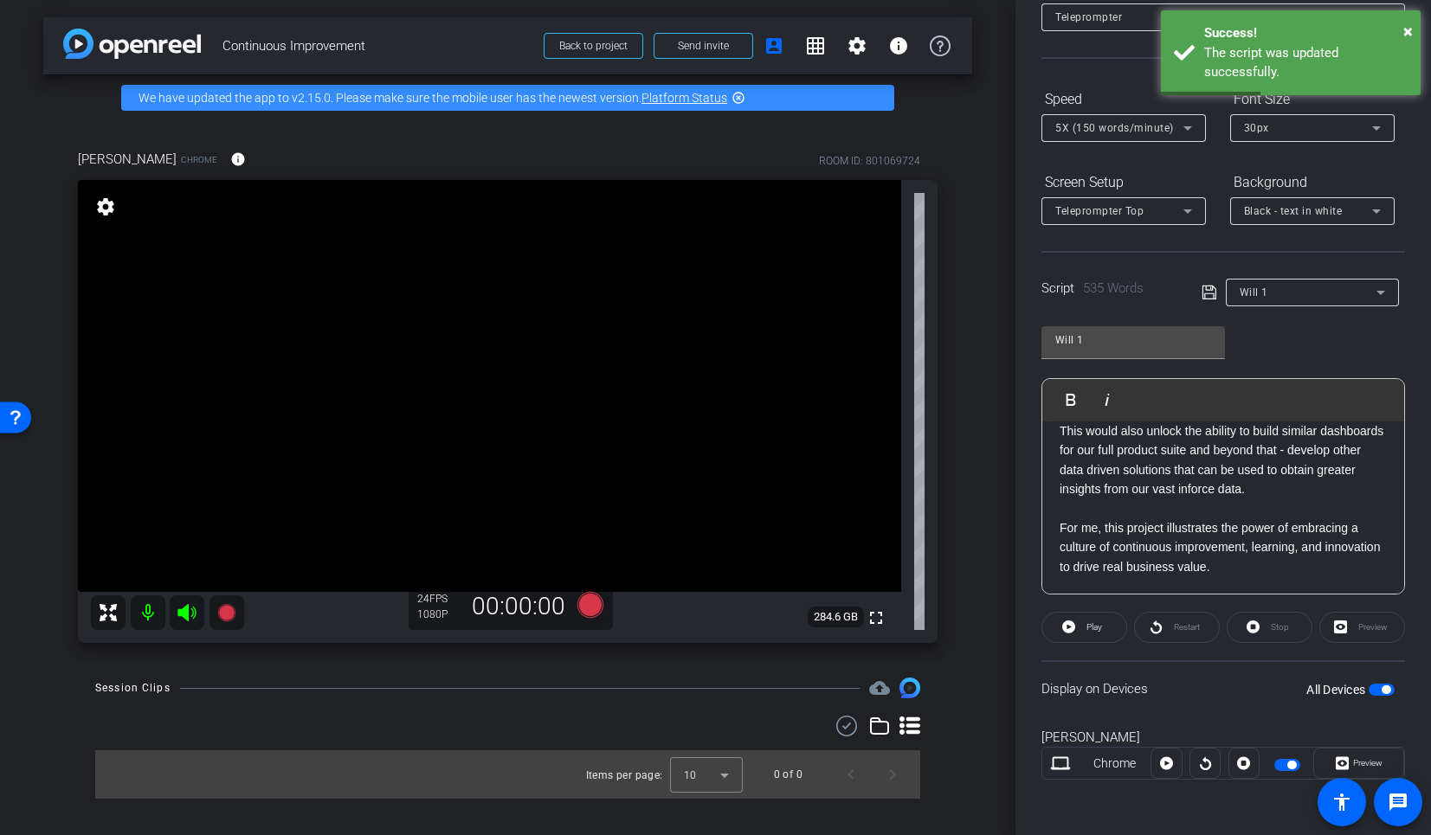
click at [1382, 693] on span "button" at bounding box center [1386, 690] width 9 height 9
click at [1375, 692] on span "button" at bounding box center [1382, 690] width 26 height 12
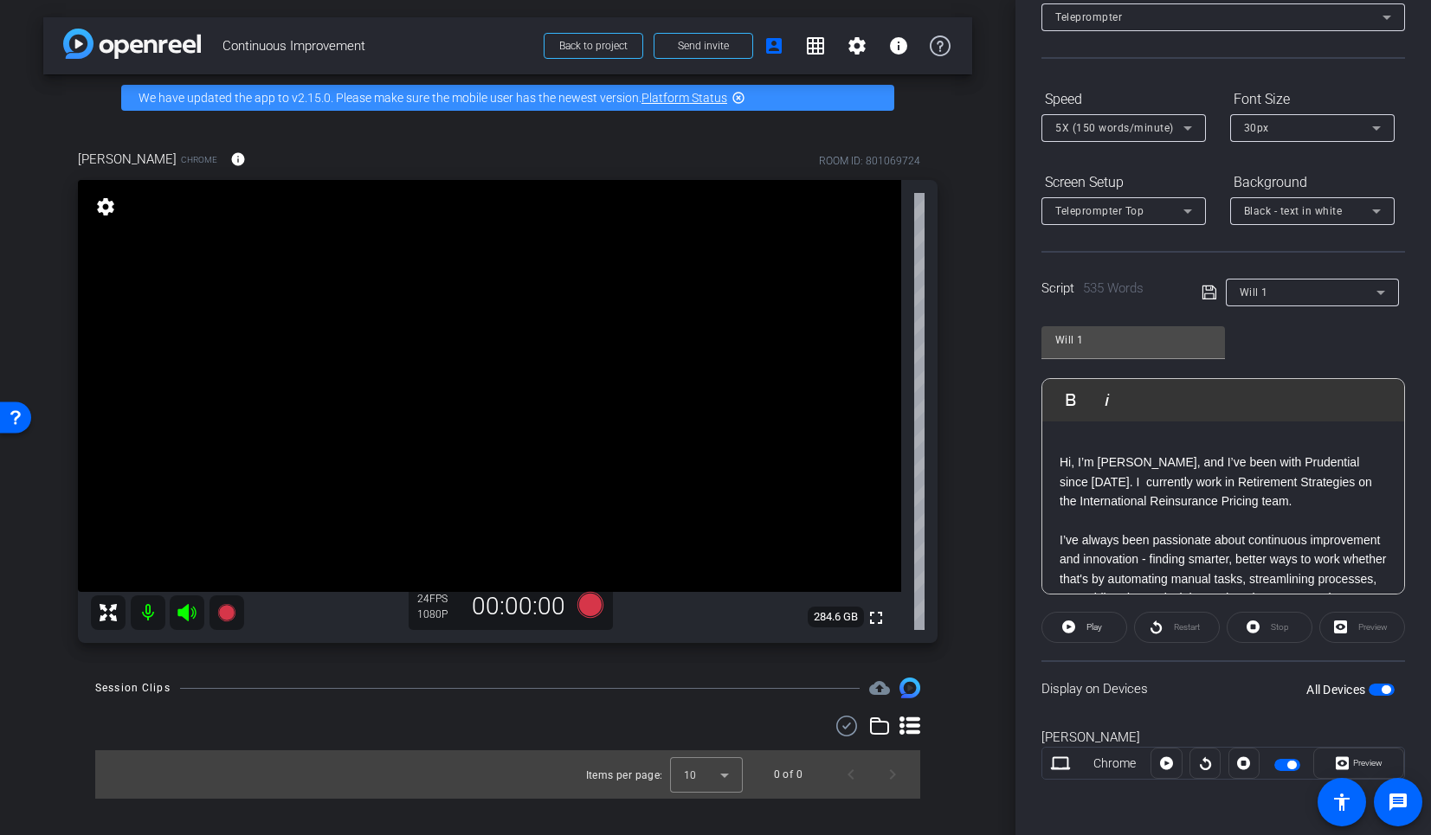
scroll to position [10, 0]
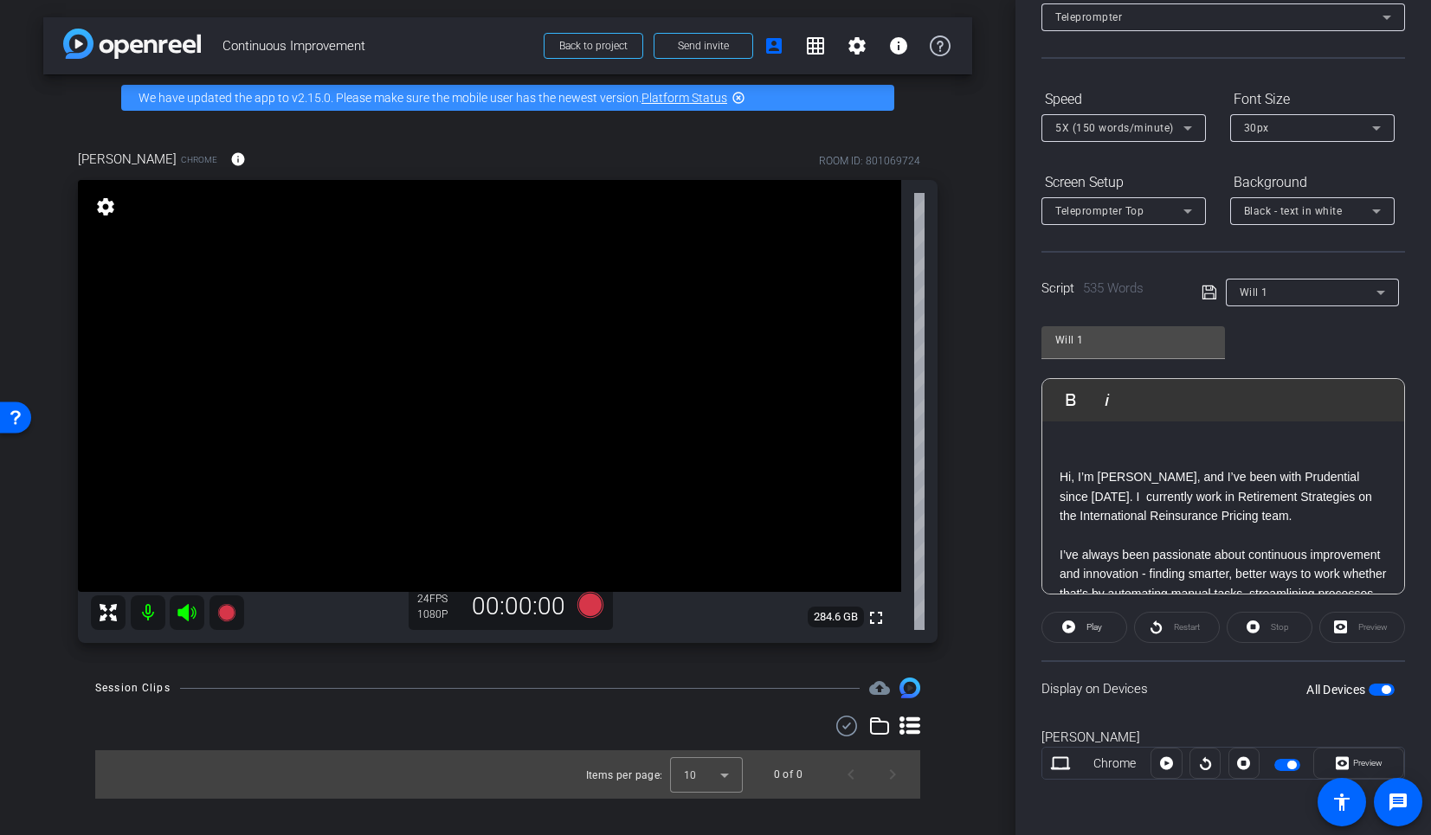
click at [1303, 522] on p "Hi, I’m [PERSON_NAME], and I’ve been with Prudential since [DATE]. I currently …" at bounding box center [1223, 497] width 327 height 58
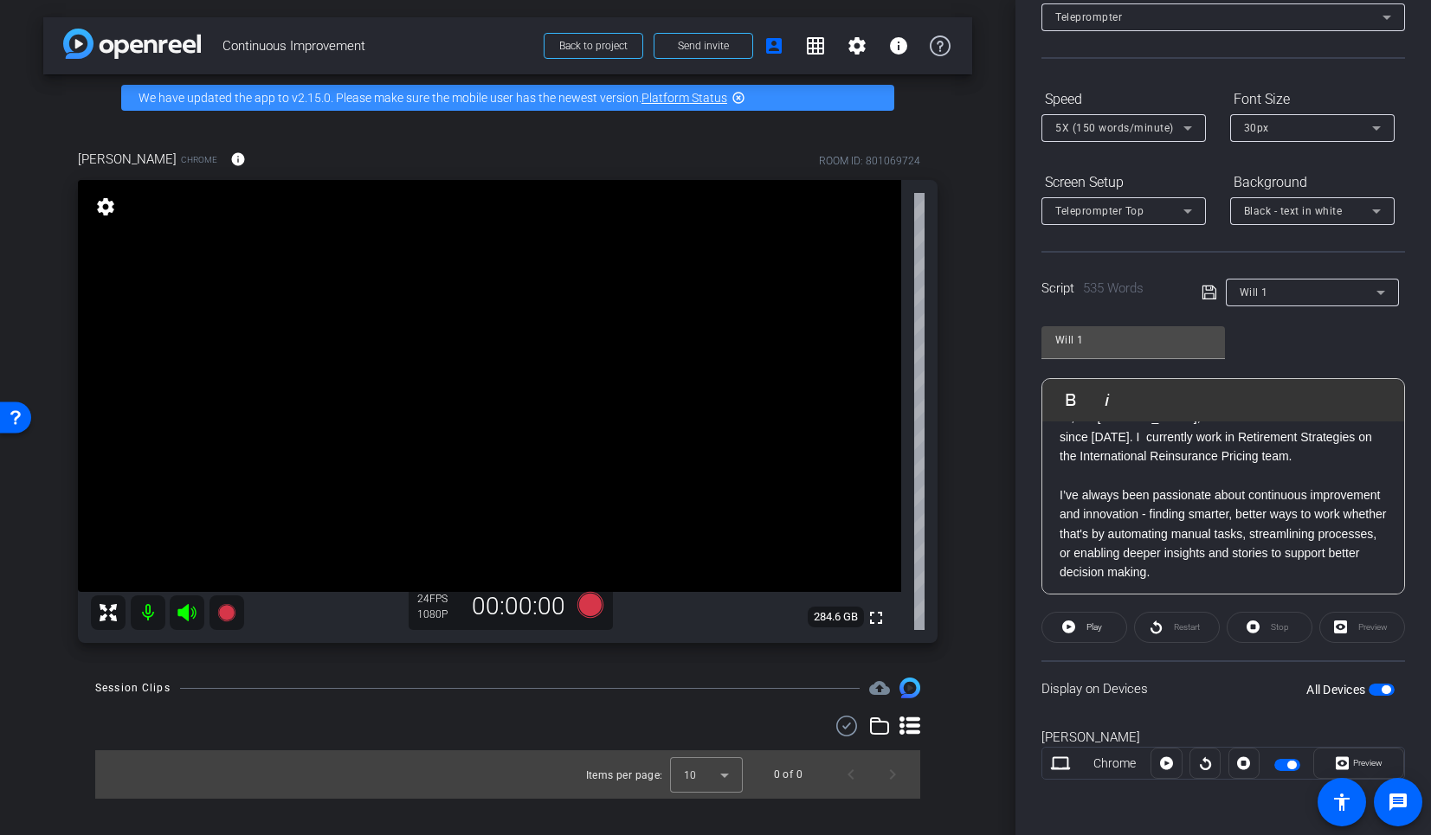
scroll to position [0, 0]
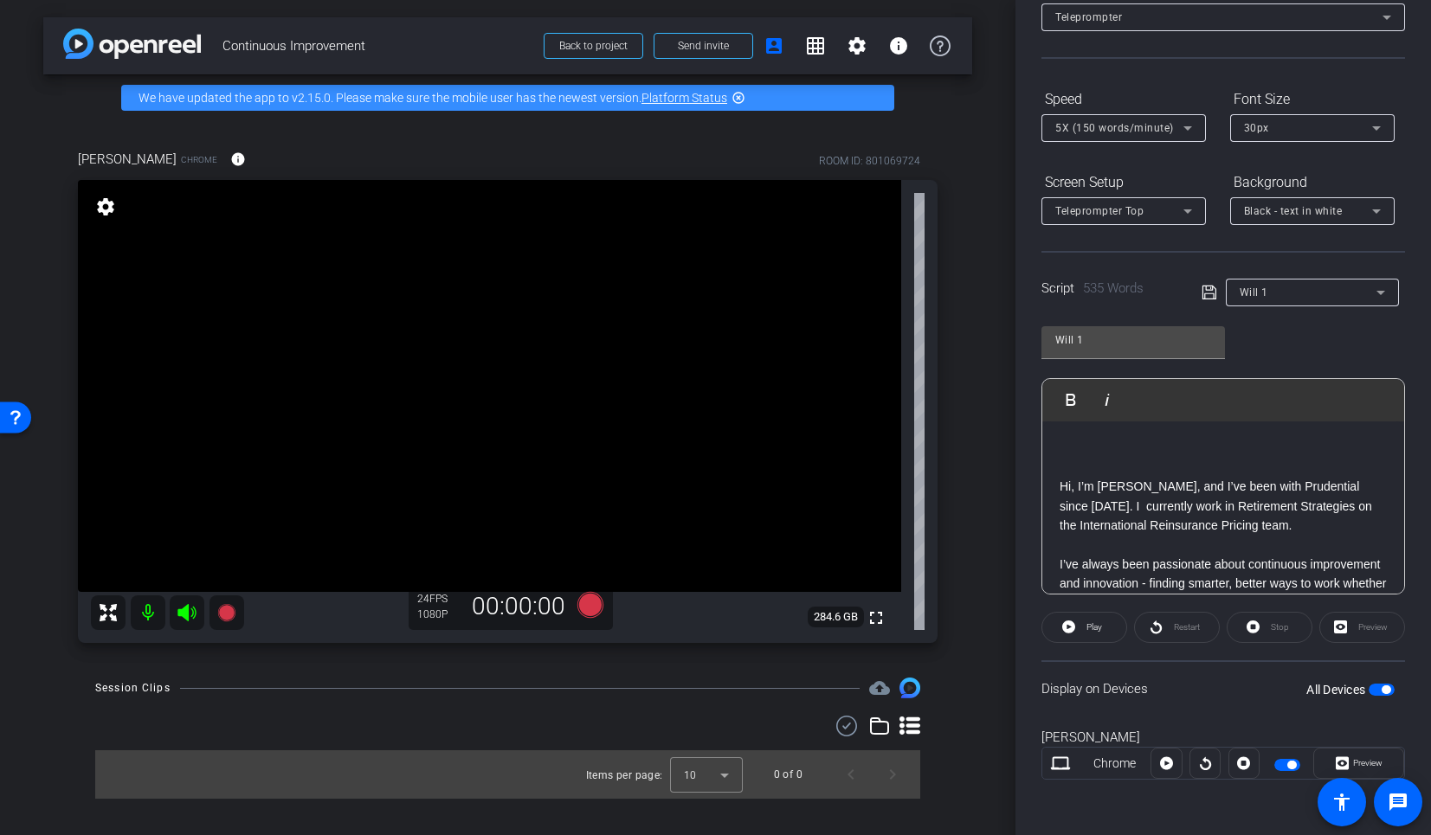
click at [1101, 439] on p at bounding box center [1223, 448] width 327 height 19
click at [593, 612] on icon at bounding box center [590, 605] width 26 height 26
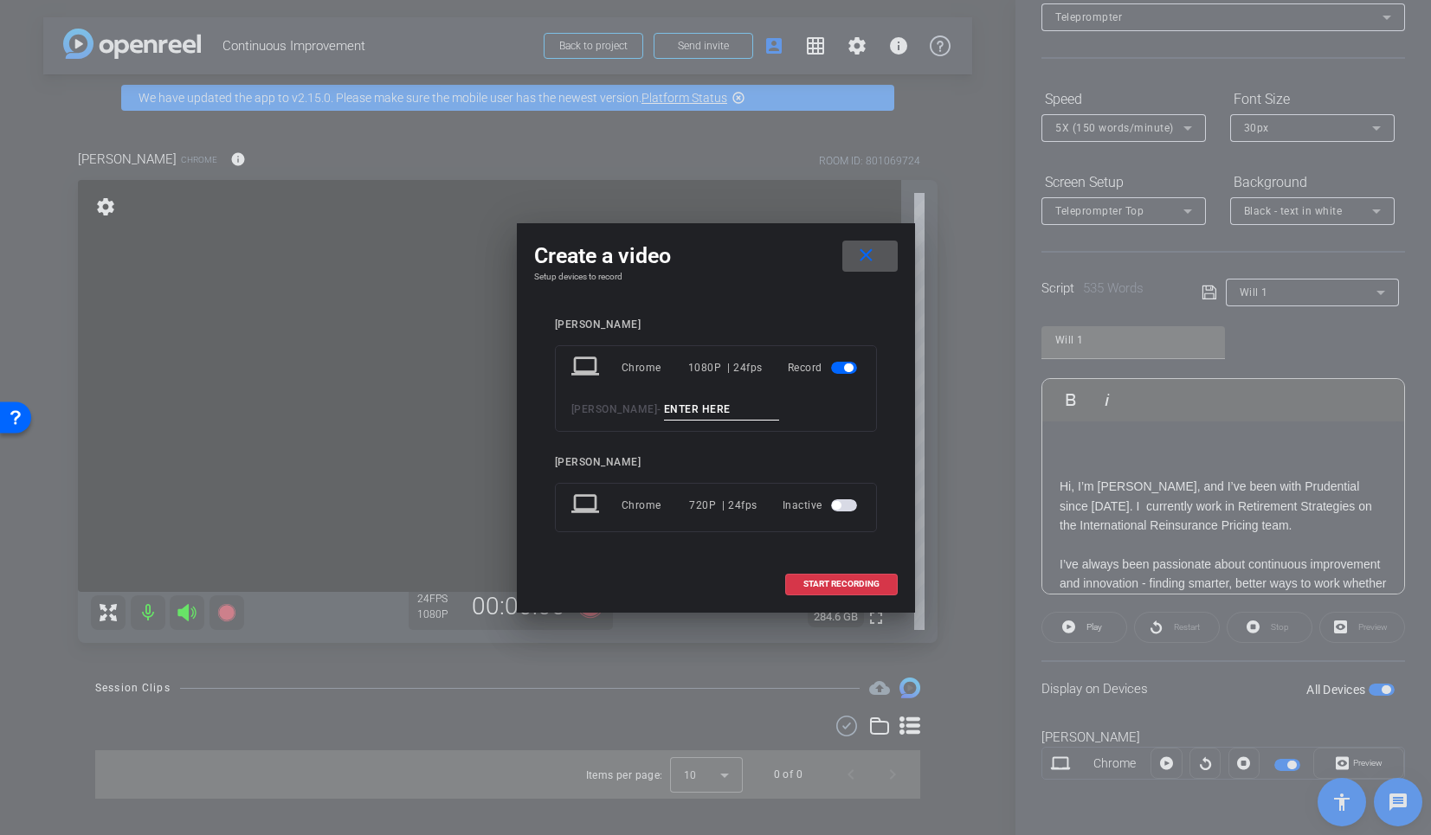
click at [694, 414] on input at bounding box center [722, 410] width 116 height 22
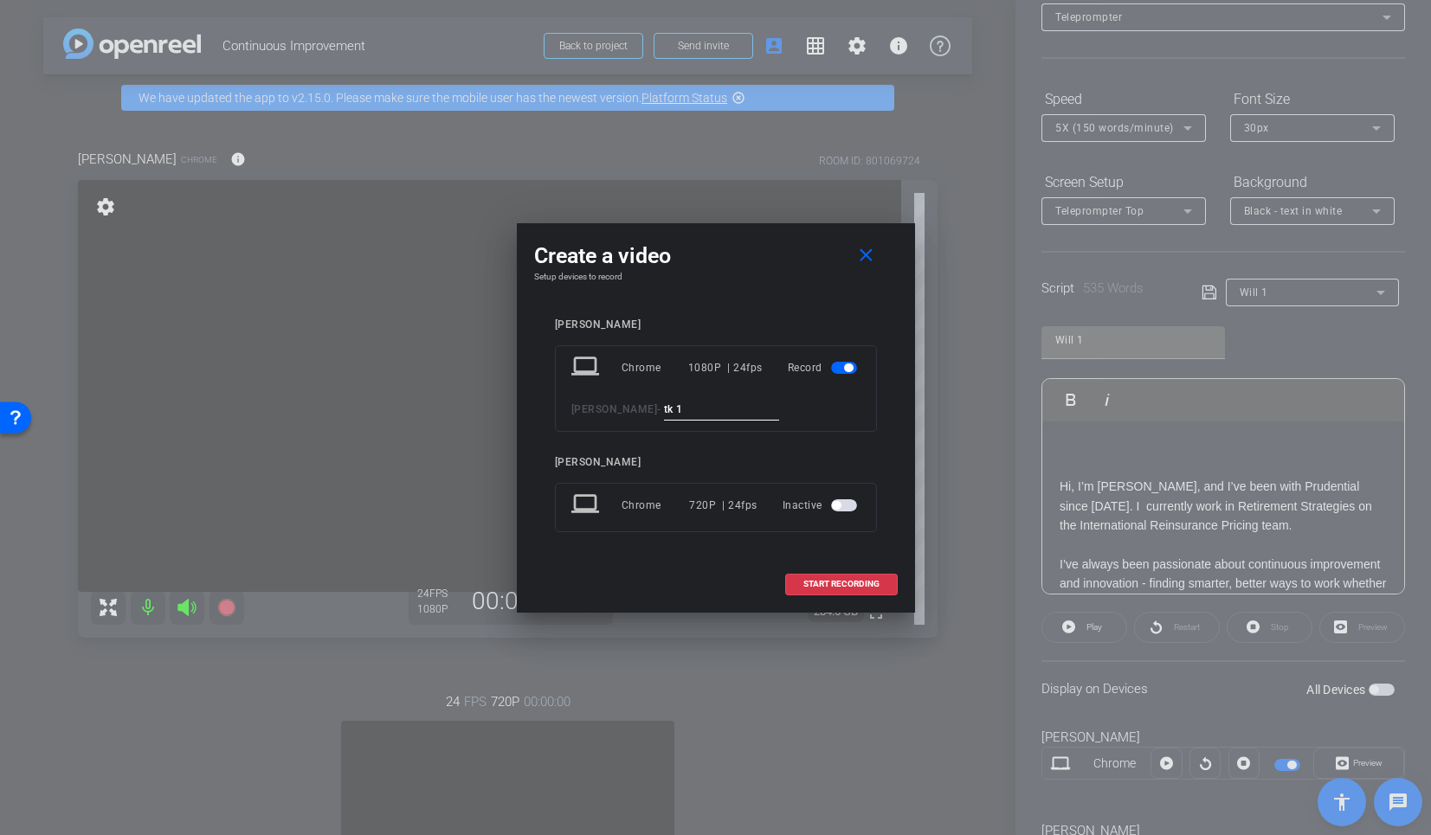
type input "tk 1"
click at [755, 739] on div at bounding box center [715, 417] width 1431 height 835
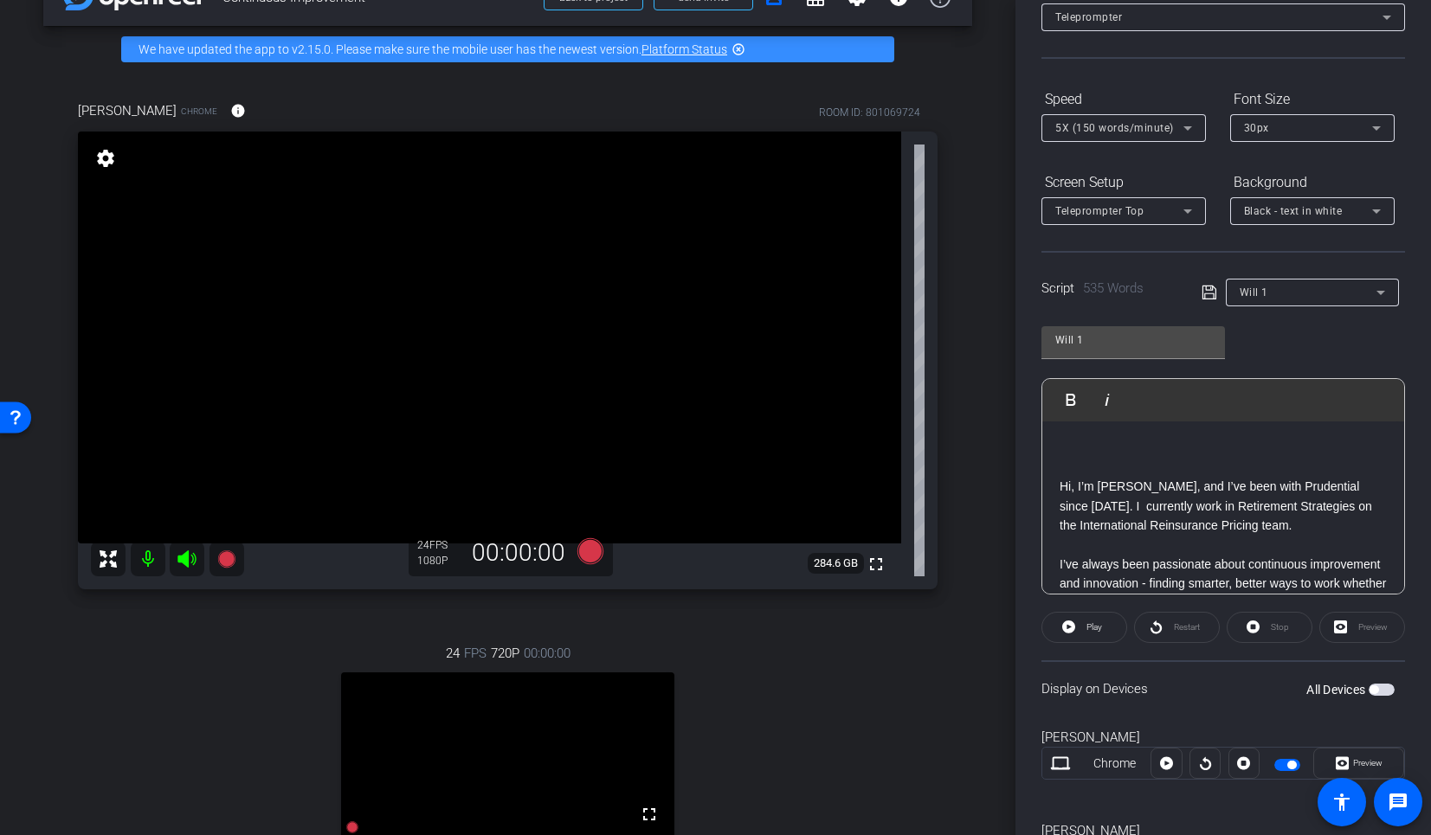
scroll to position [0, 0]
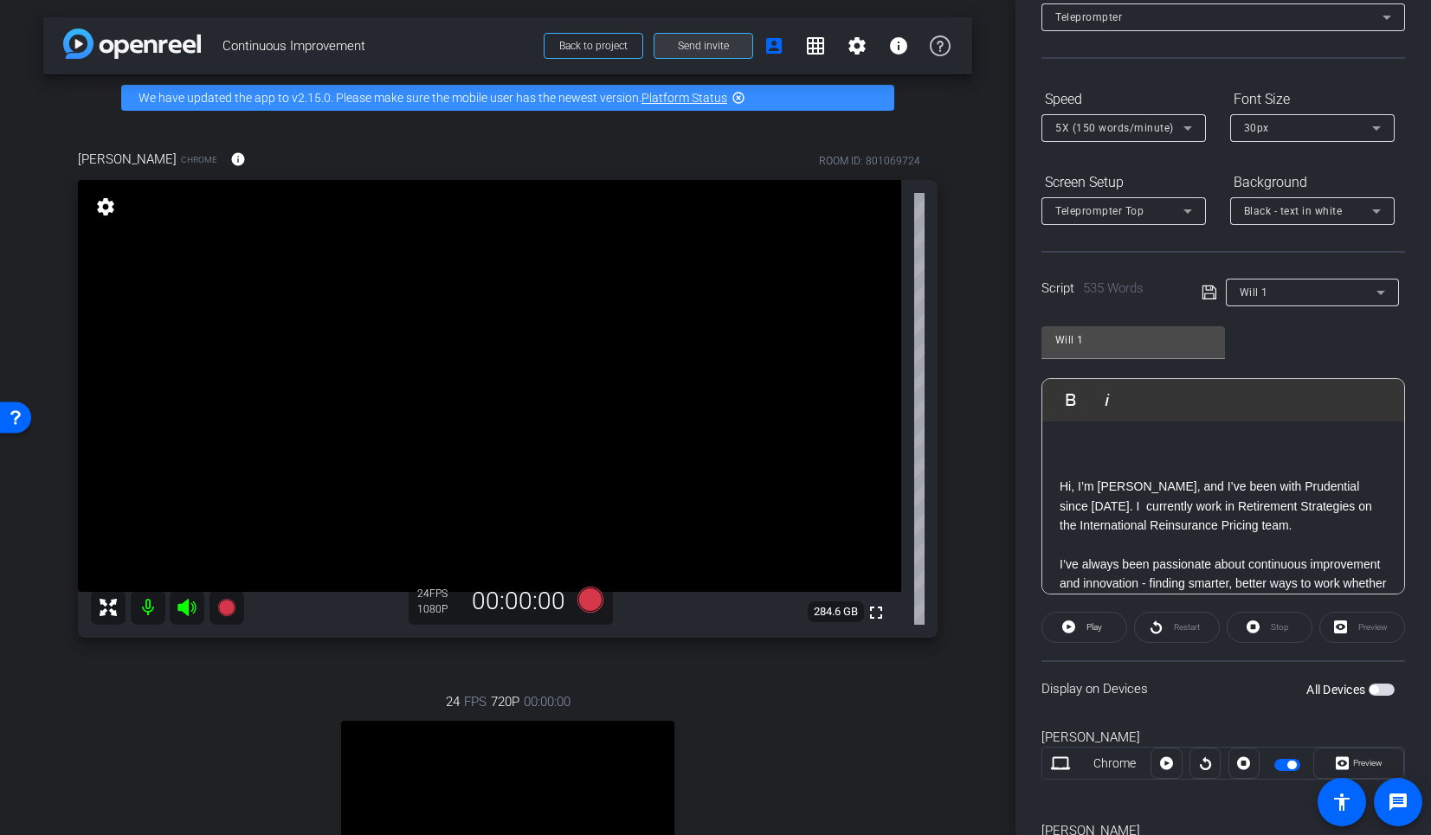
click at [694, 53] on span at bounding box center [704, 46] width 98 height 42
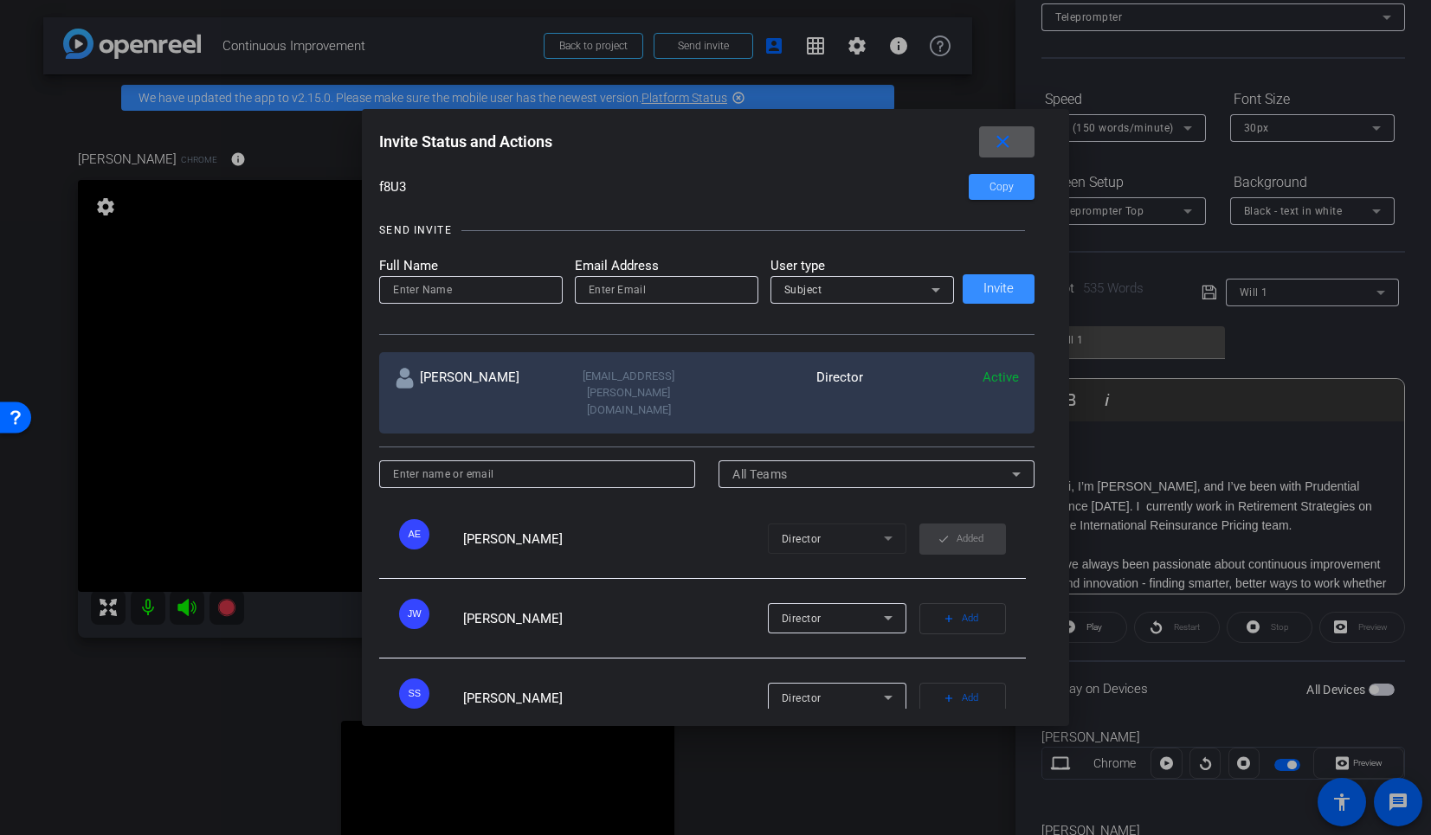
scroll to position [131, 0]
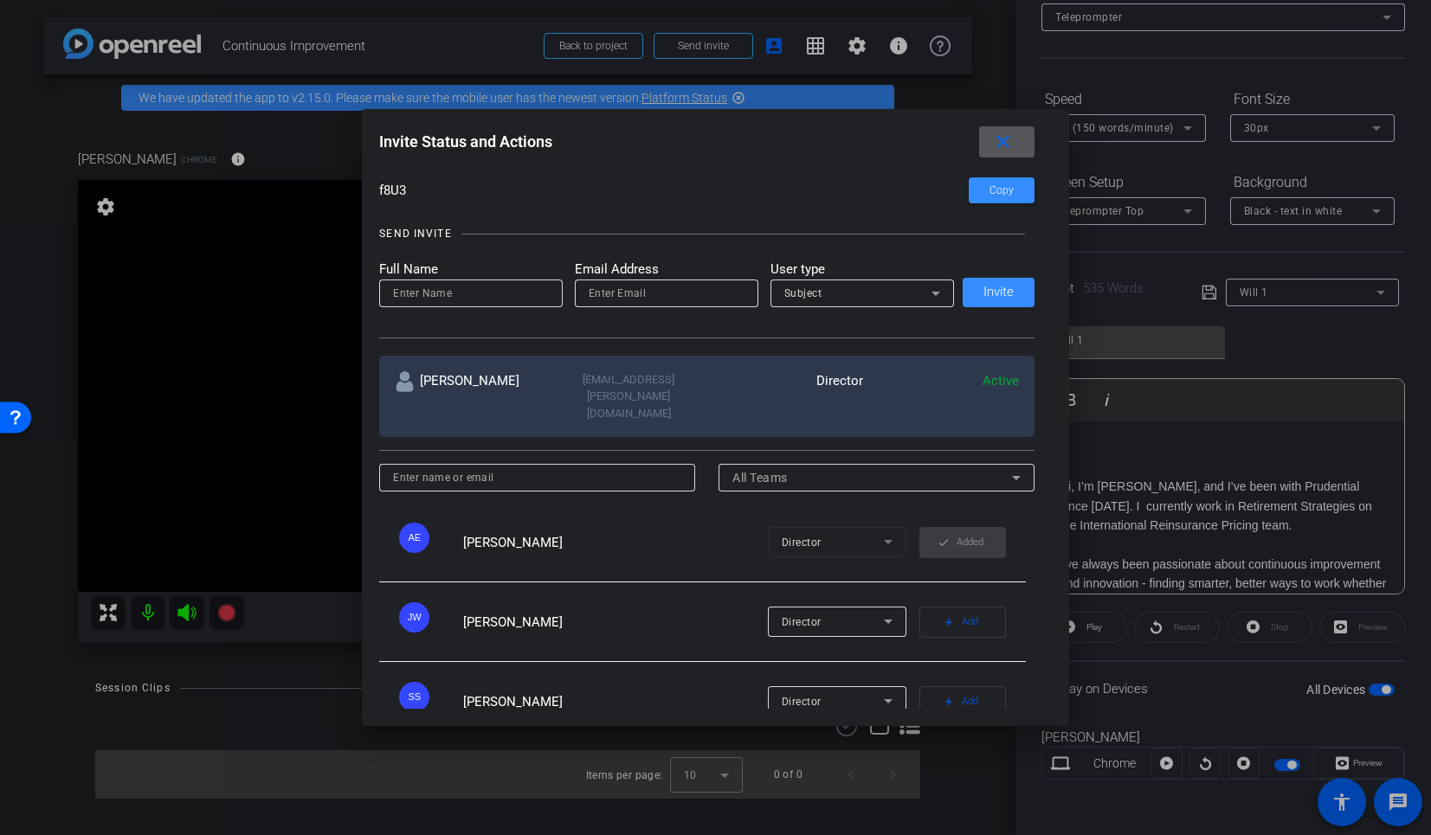
click at [468, 307] on div at bounding box center [471, 316] width 184 height 19
click at [626, 307] on div at bounding box center [667, 316] width 184 height 19
click at [623, 301] on input "email" at bounding box center [667, 293] width 156 height 21
paste input "[PERSON_NAME][EMAIL_ADDRESS][PERSON_NAME][DOMAIN_NAME]"
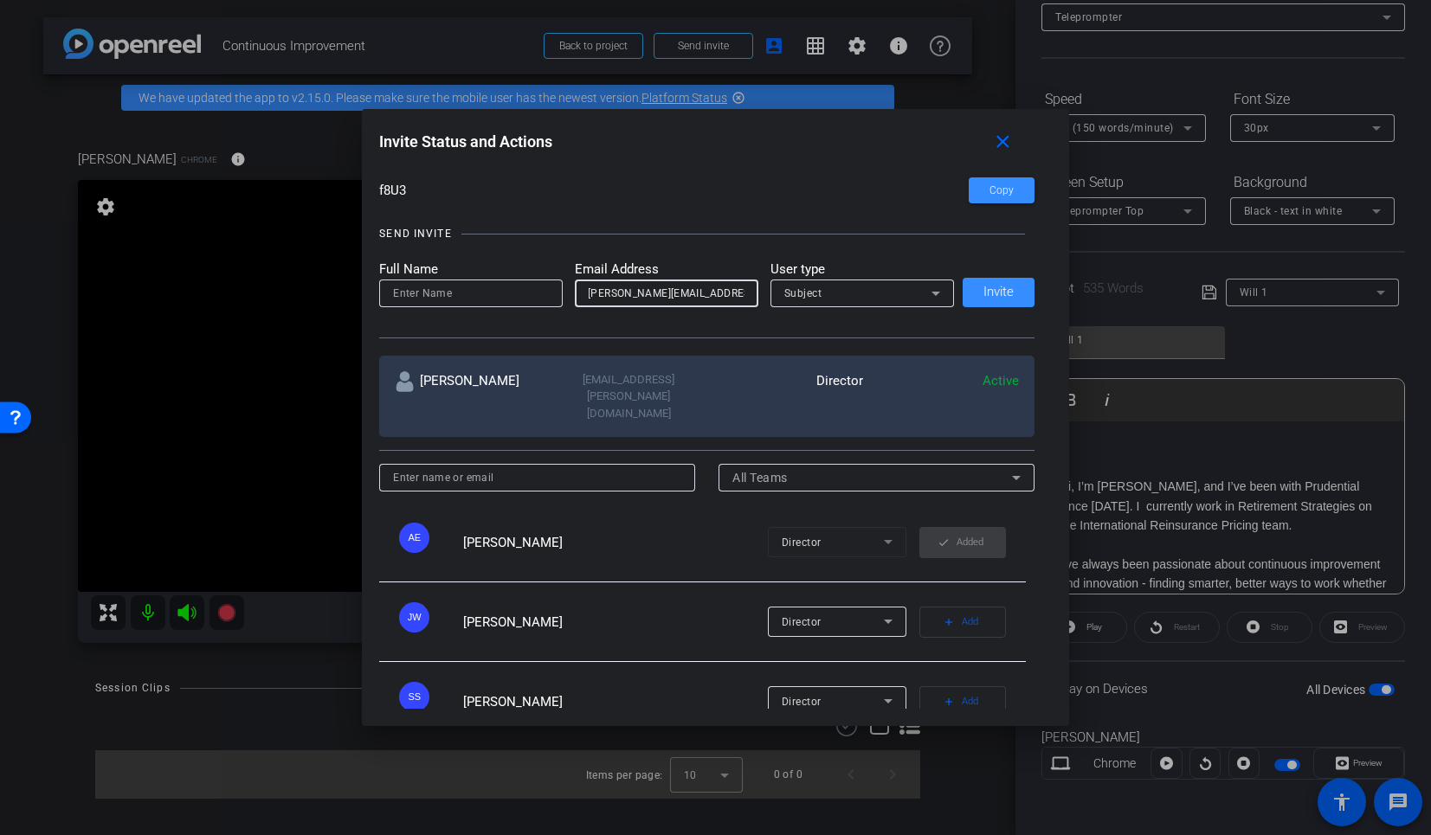
type input "[PERSON_NAME][EMAIL_ADDRESS][PERSON_NAME][DOMAIN_NAME]"
click at [483, 298] on input at bounding box center [471, 293] width 156 height 21
type input "[PERSON_NAME]"
click at [795, 293] on span "Subject" at bounding box center [803, 293] width 38 height 12
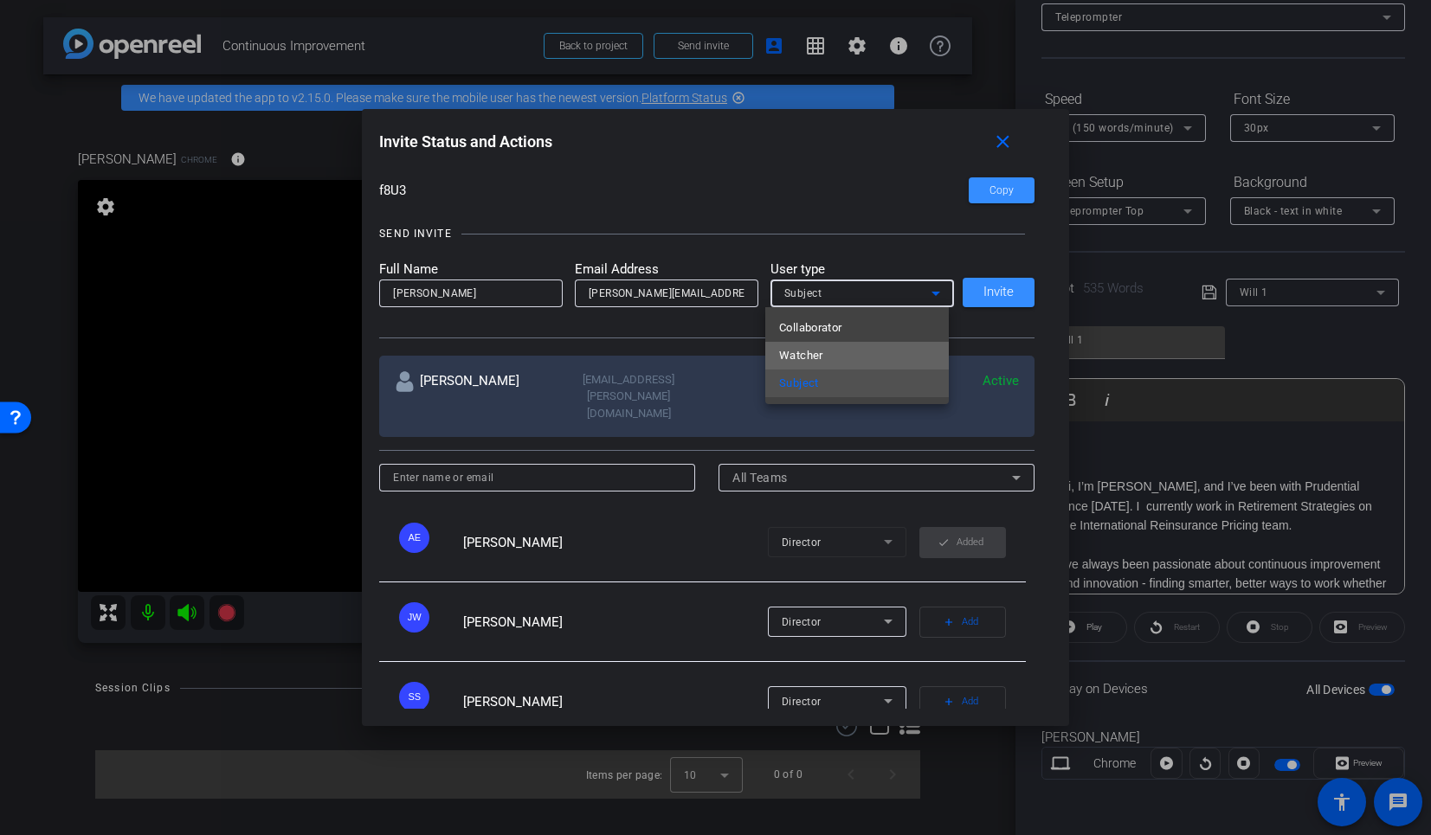
click at [808, 354] on span "Watcher" at bounding box center [801, 355] width 44 height 21
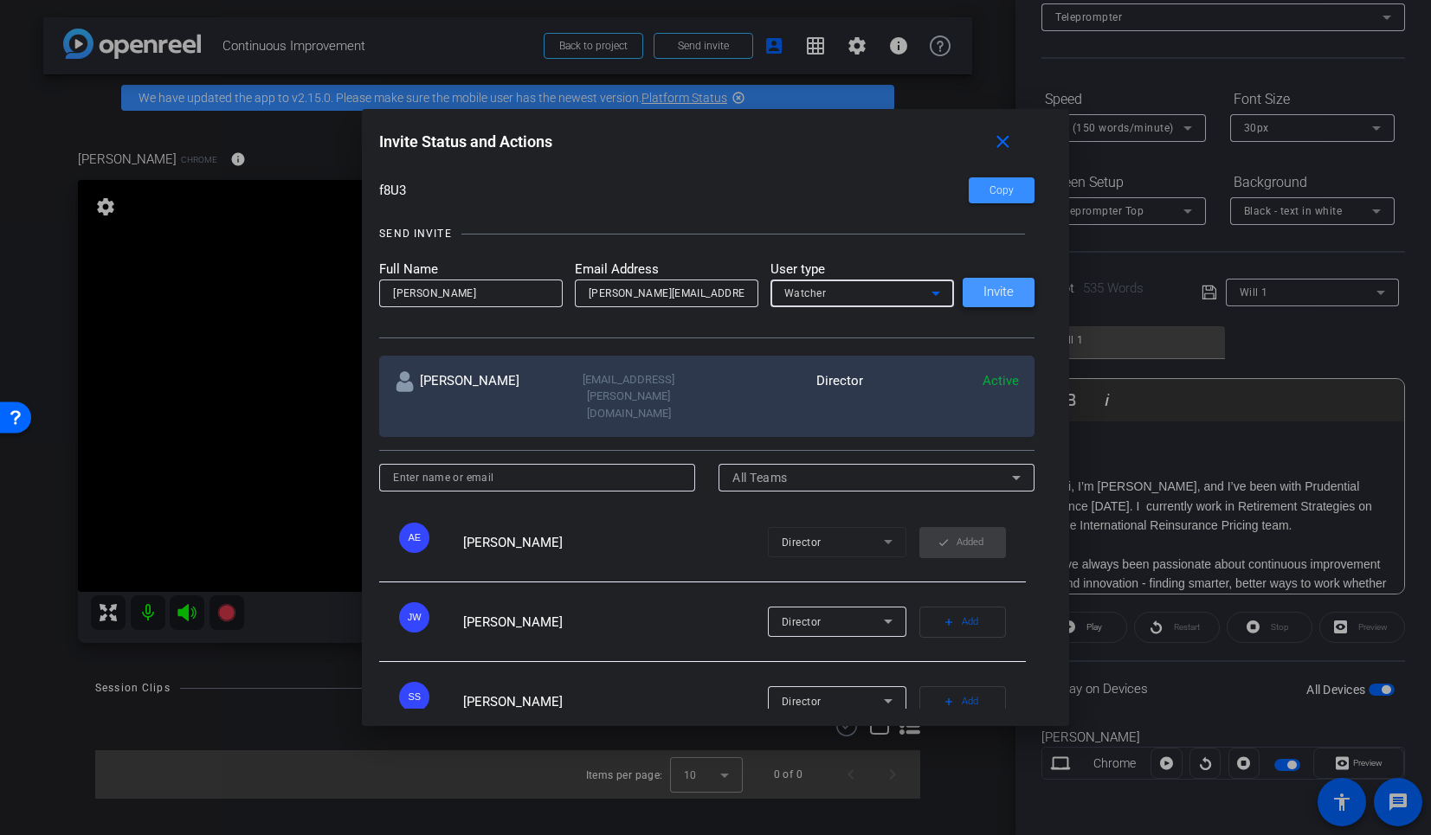
click at [971, 300] on span at bounding box center [999, 293] width 72 height 42
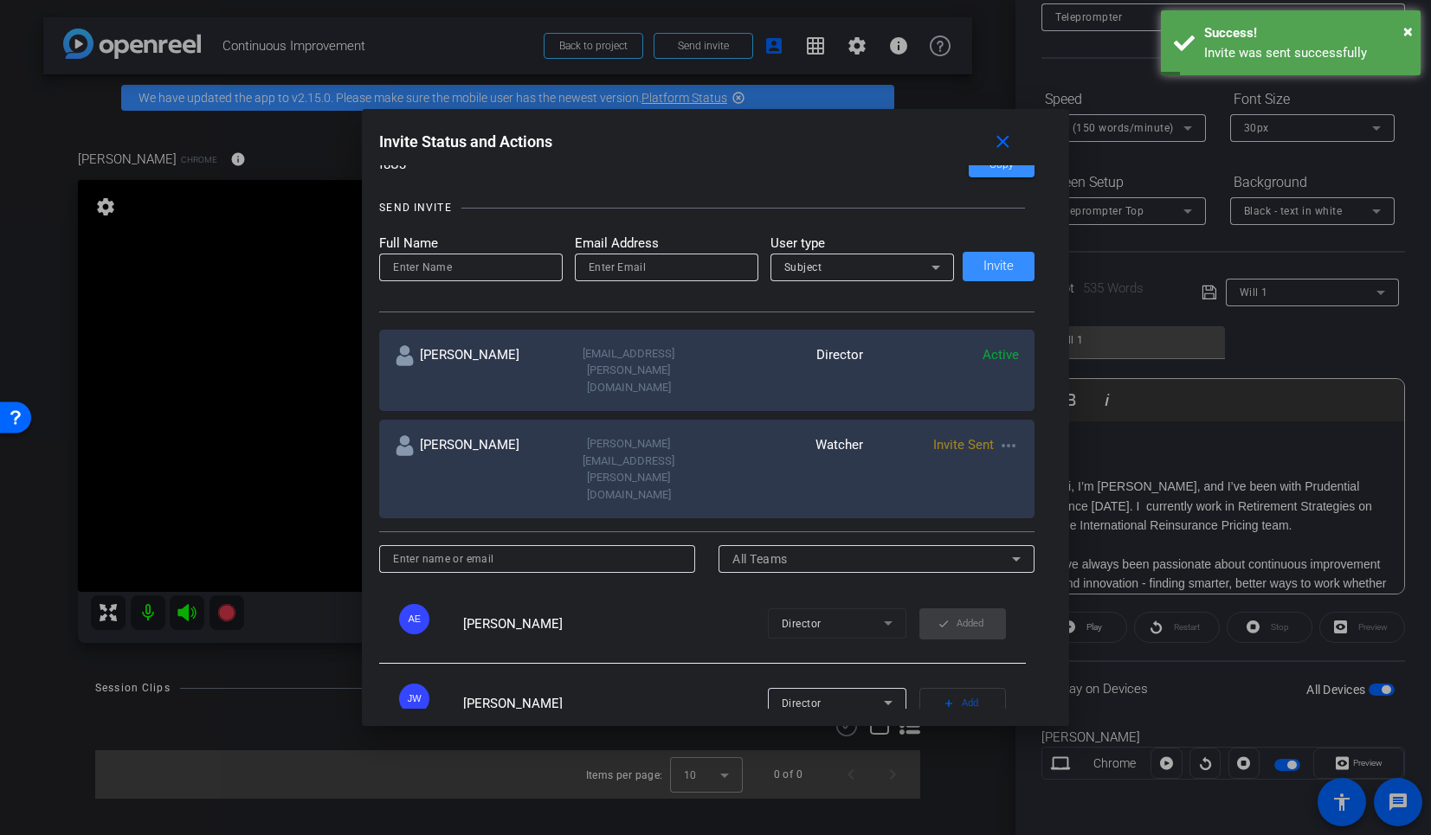
scroll to position [141, 0]
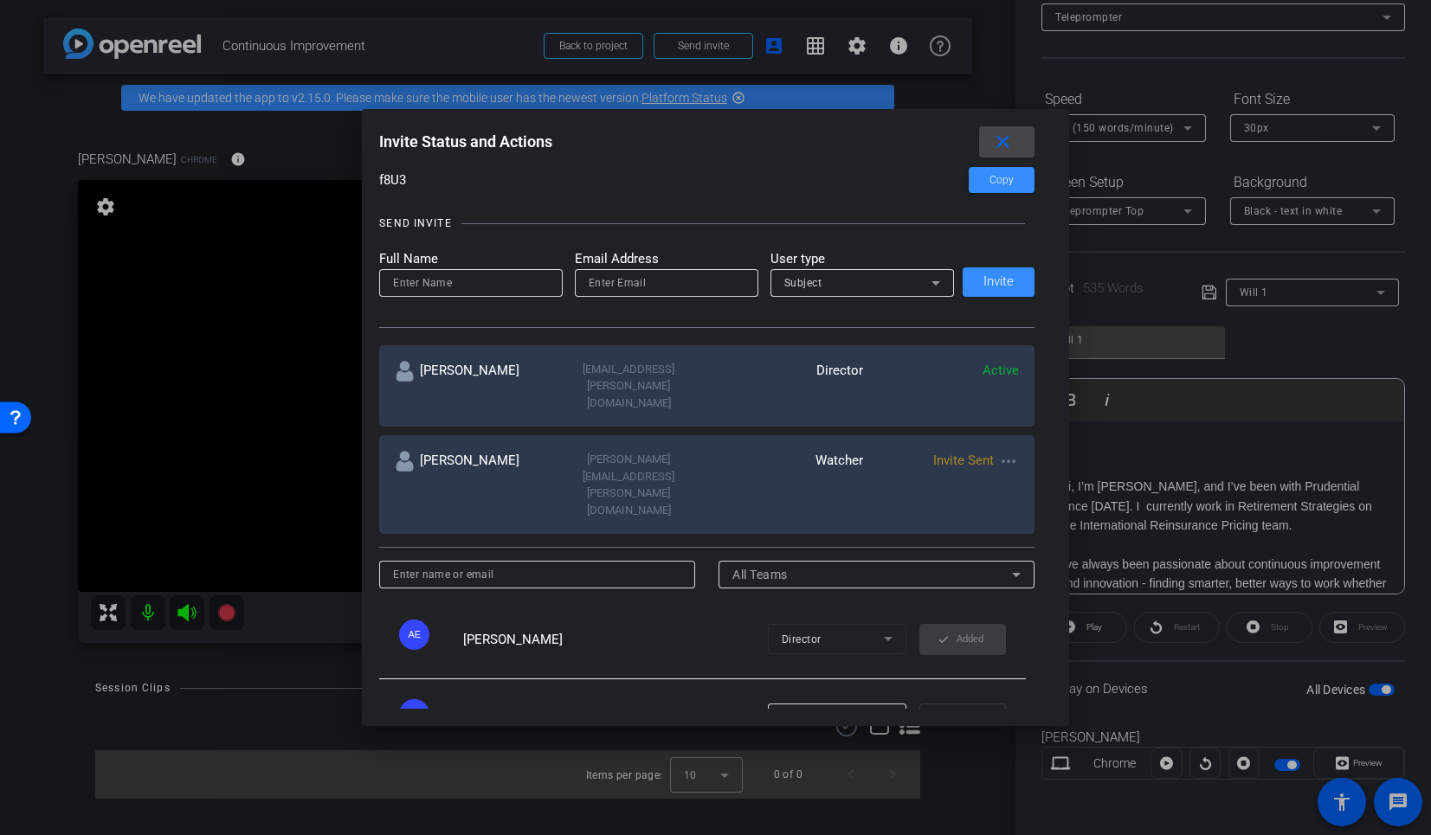
click at [1011, 133] on mat-icon "close" at bounding box center [1003, 143] width 22 height 22
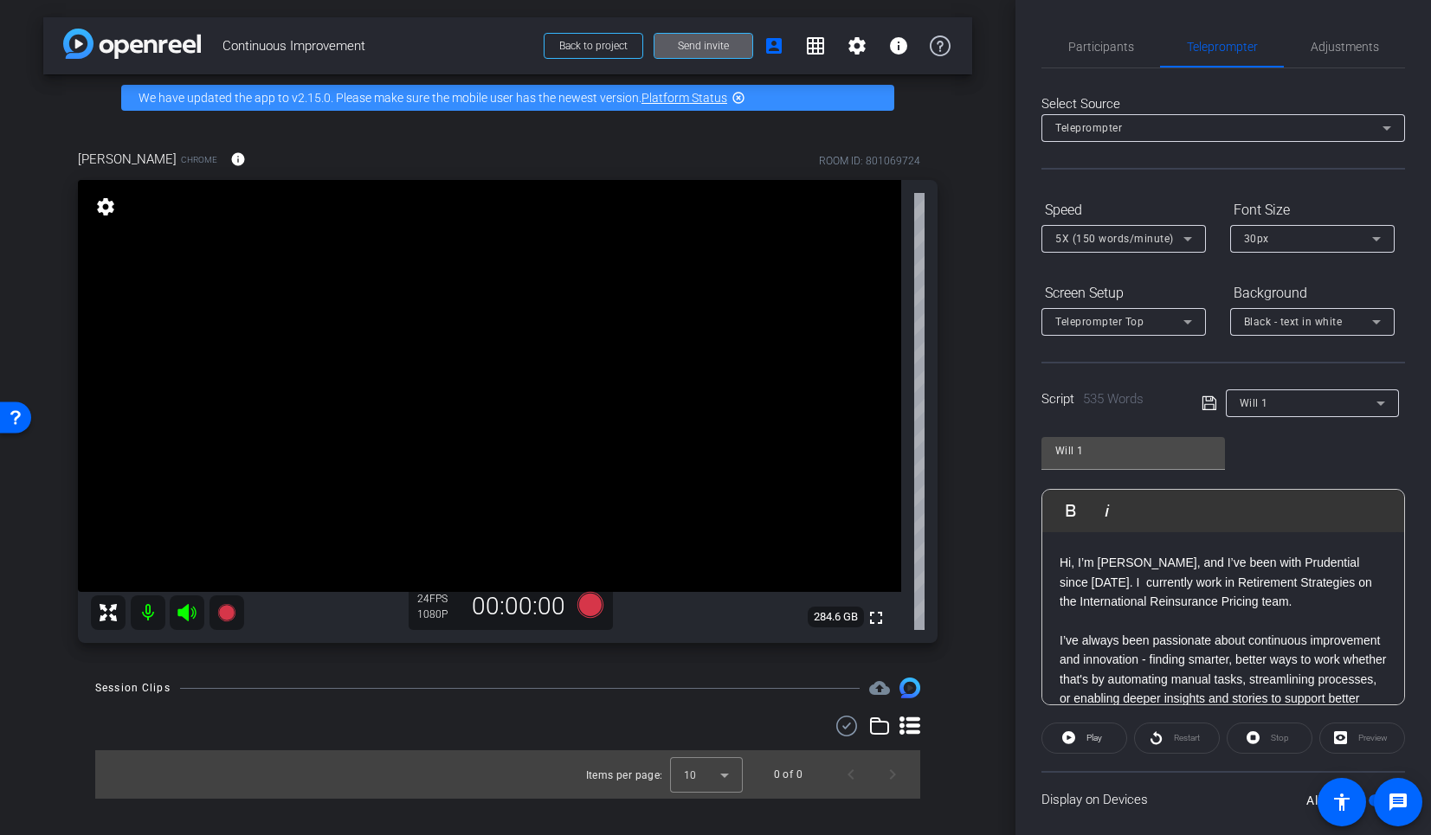
scroll to position [0, 0]
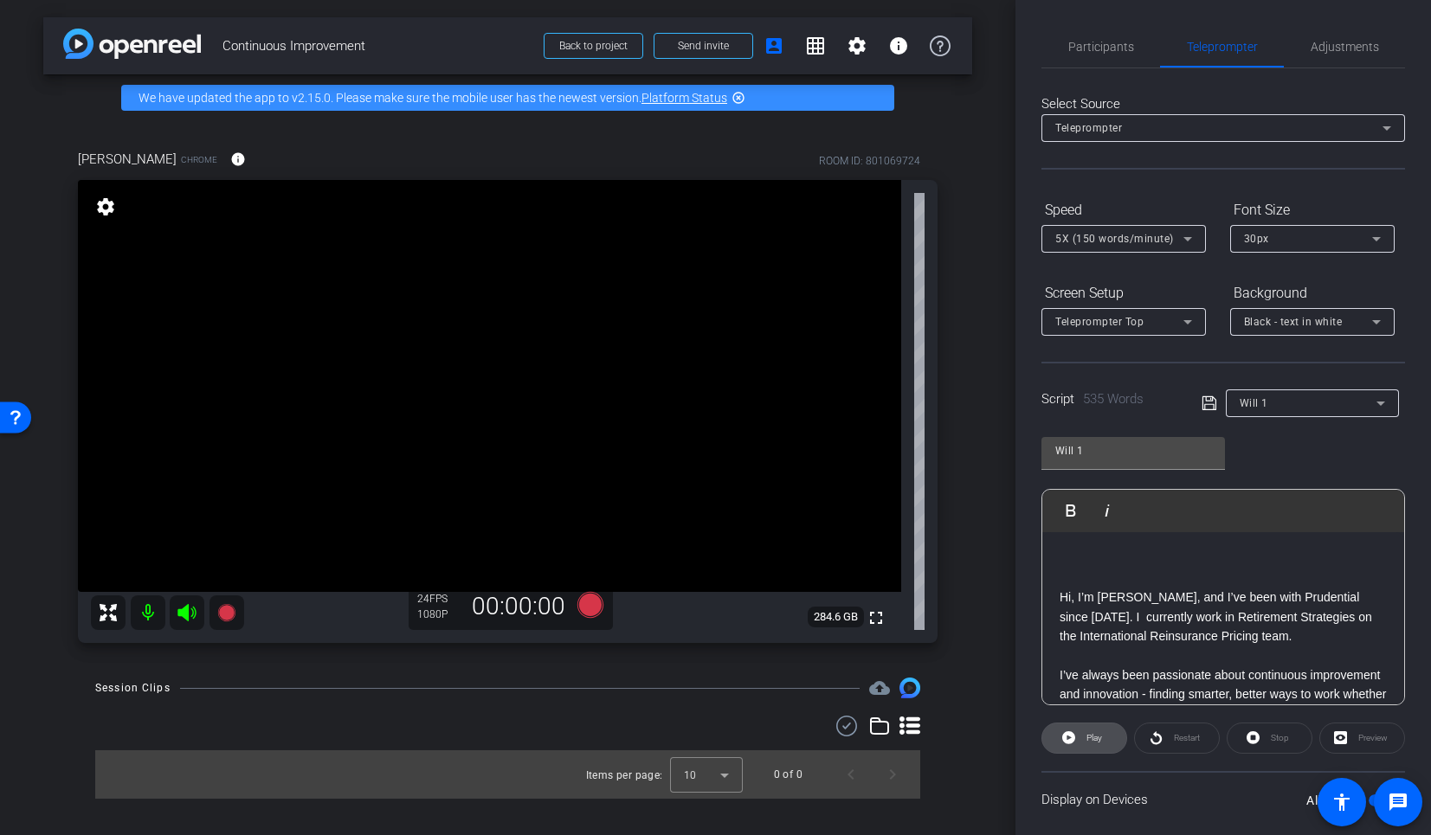
click at [1075, 740] on span at bounding box center [1084, 739] width 84 height 42
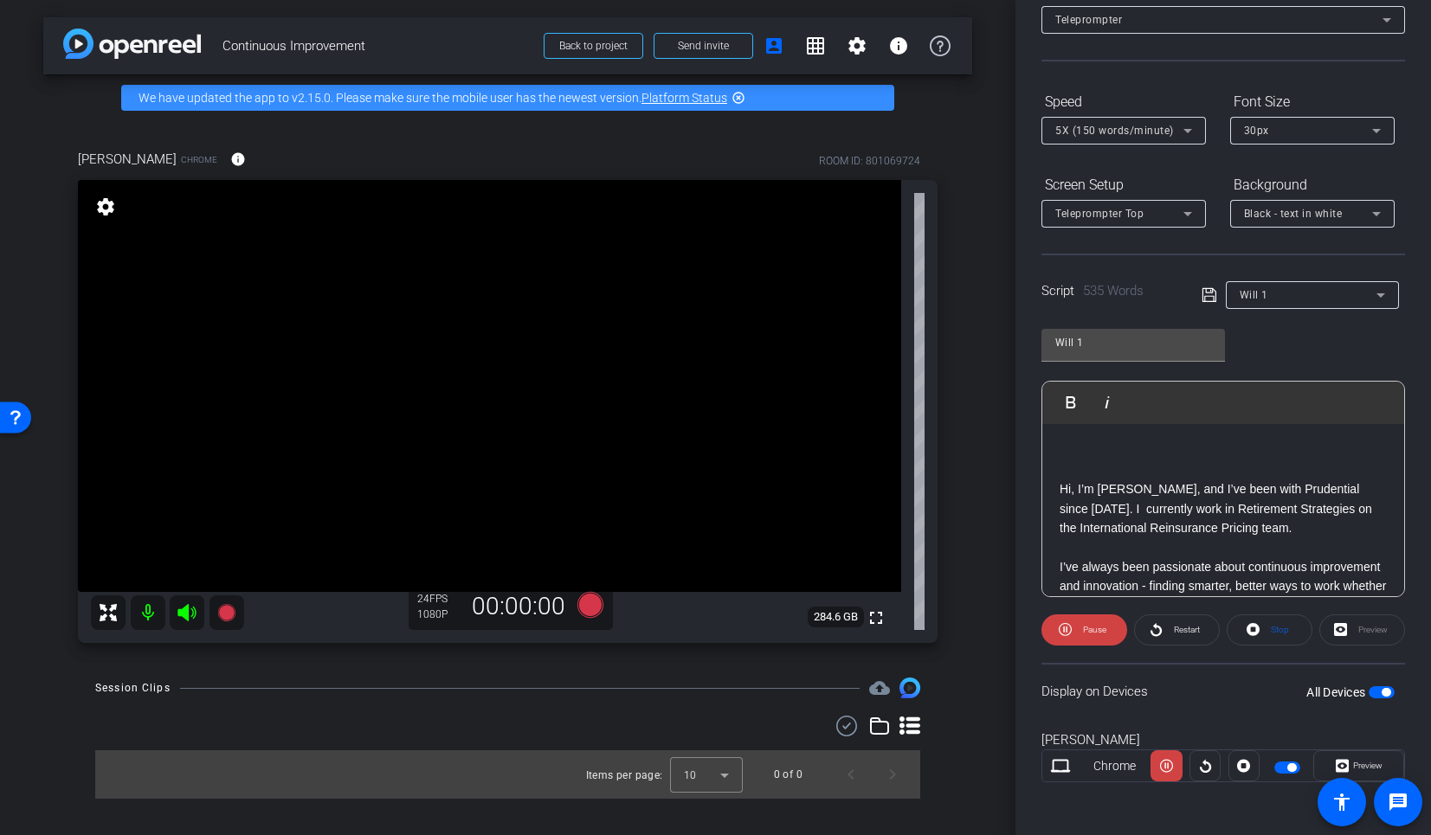
scroll to position [111, 0]
click at [1168, 128] on span "5X (150 words/minute)" at bounding box center [1114, 128] width 119 height 12
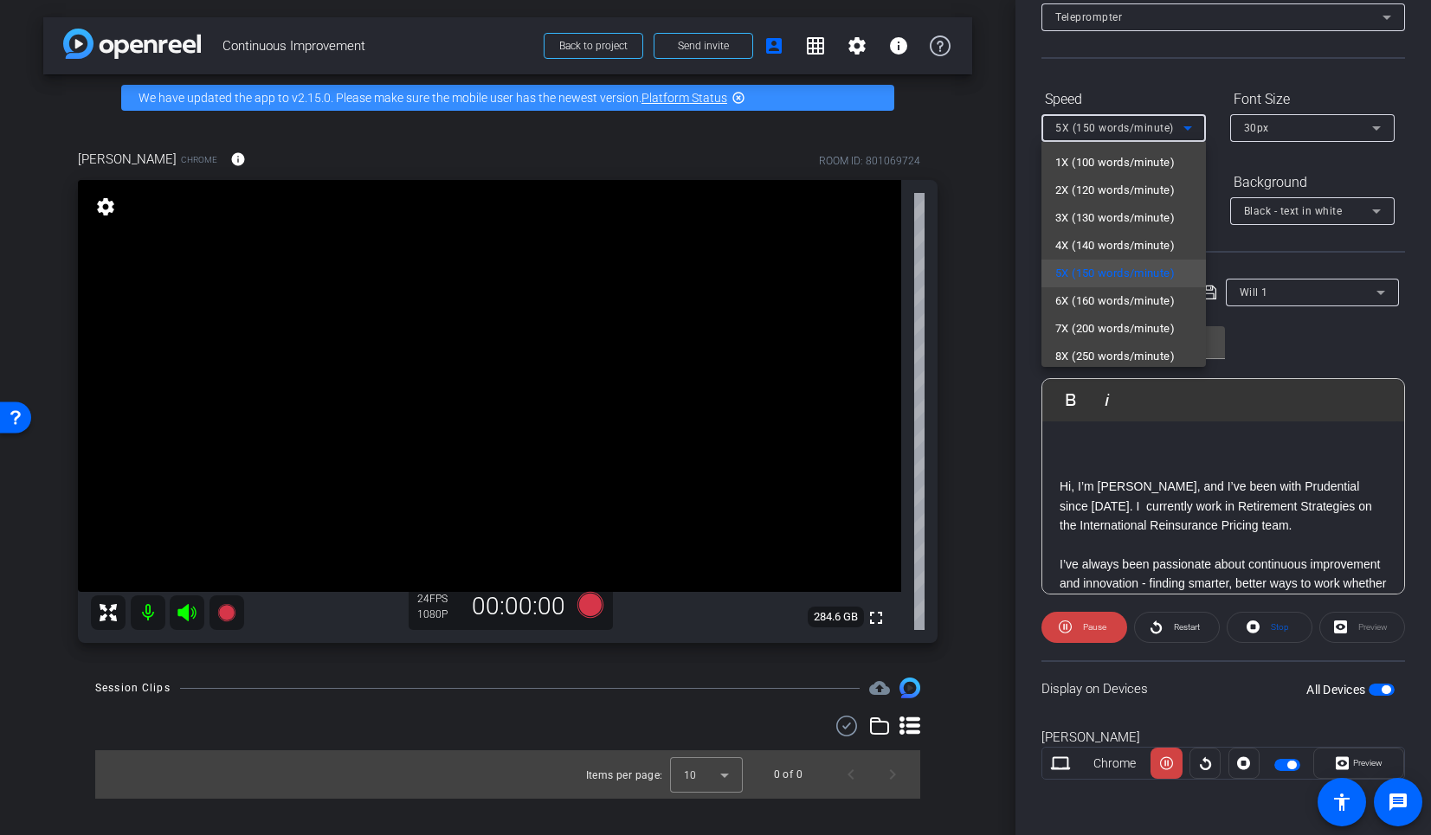
click at [1168, 128] on div at bounding box center [715, 417] width 1431 height 835
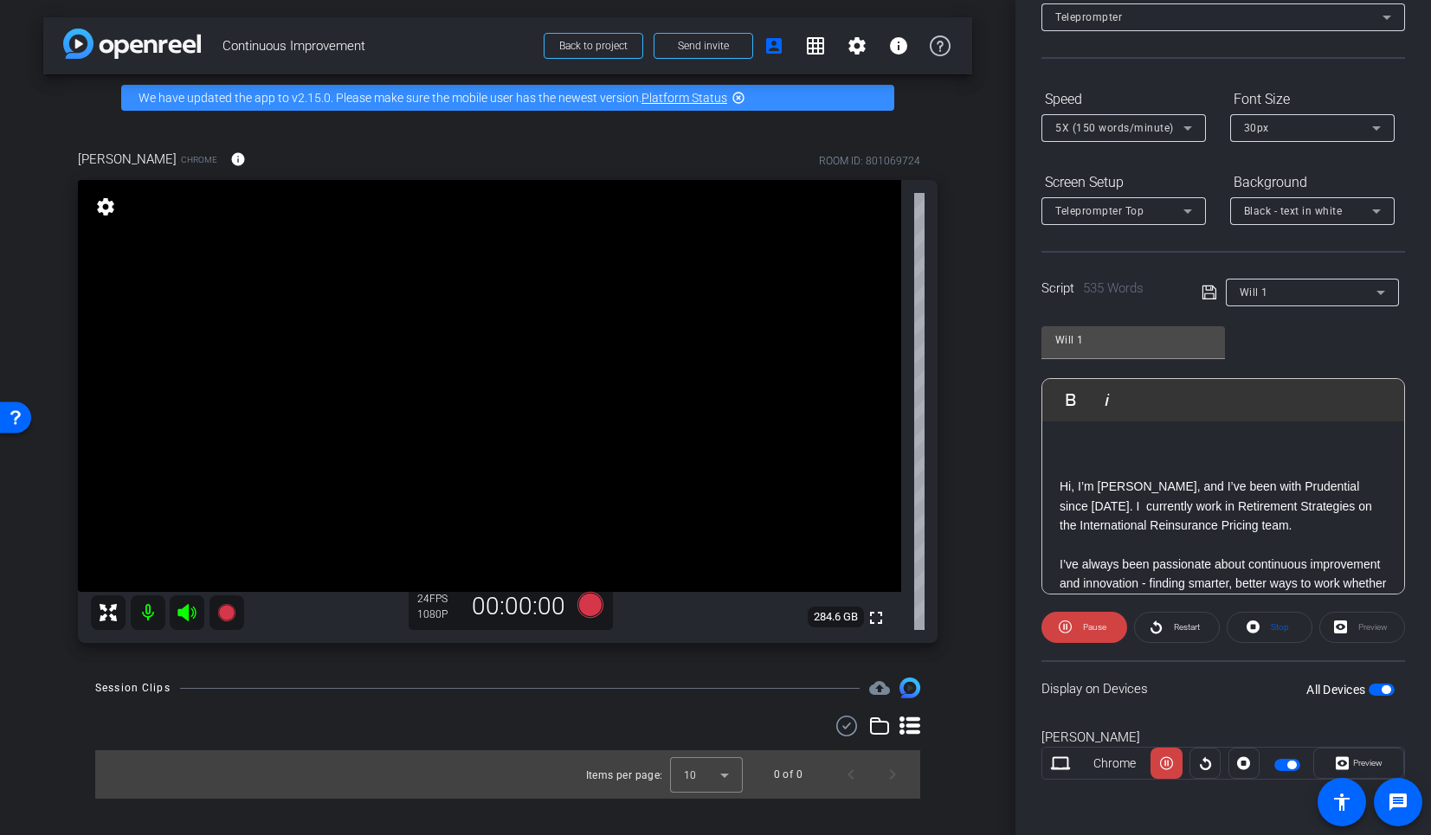
click at [1288, 128] on div "30px" at bounding box center [1308, 128] width 128 height 22
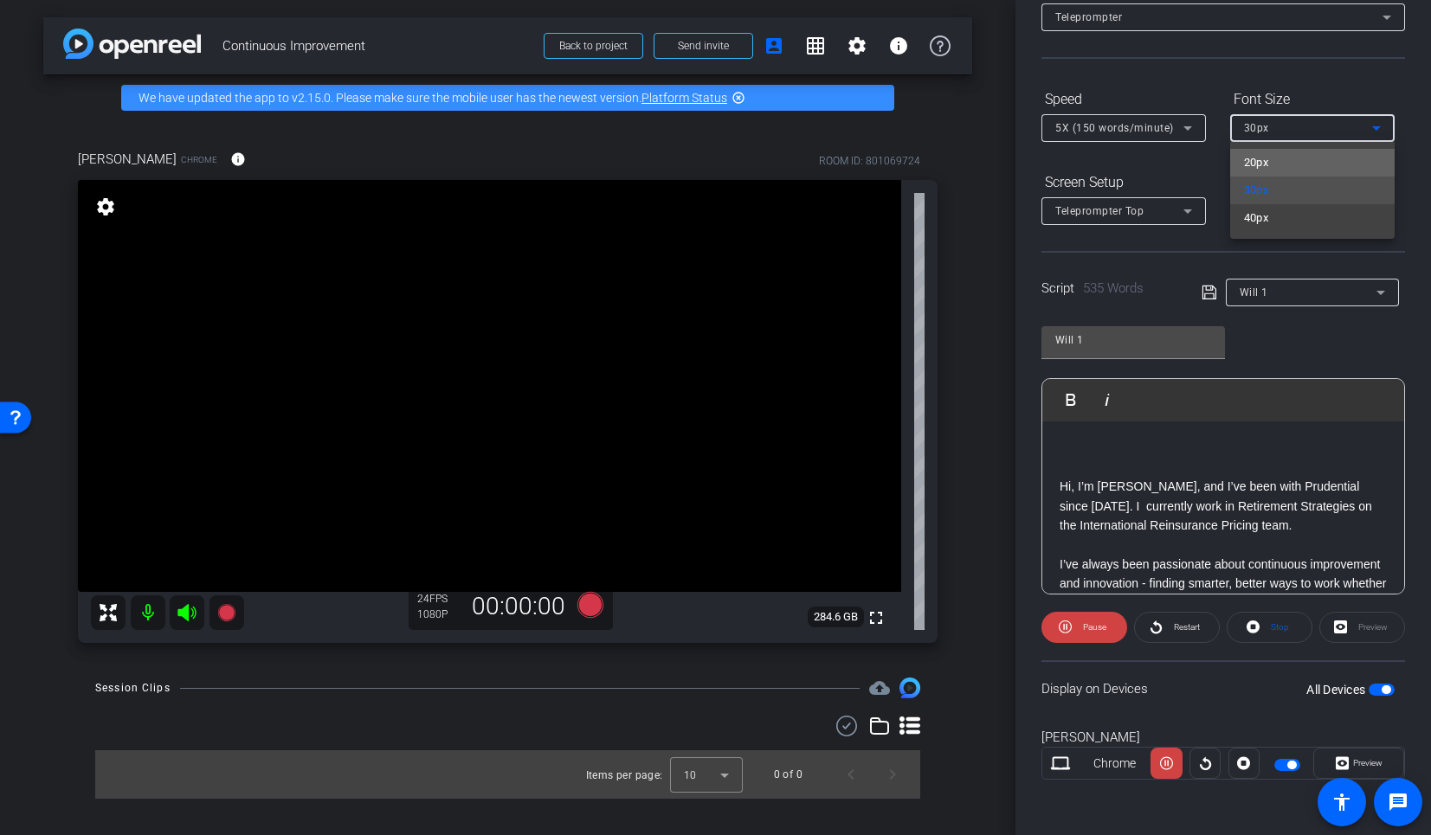
click at [1276, 156] on mat-option "20px" at bounding box center [1312, 163] width 165 height 28
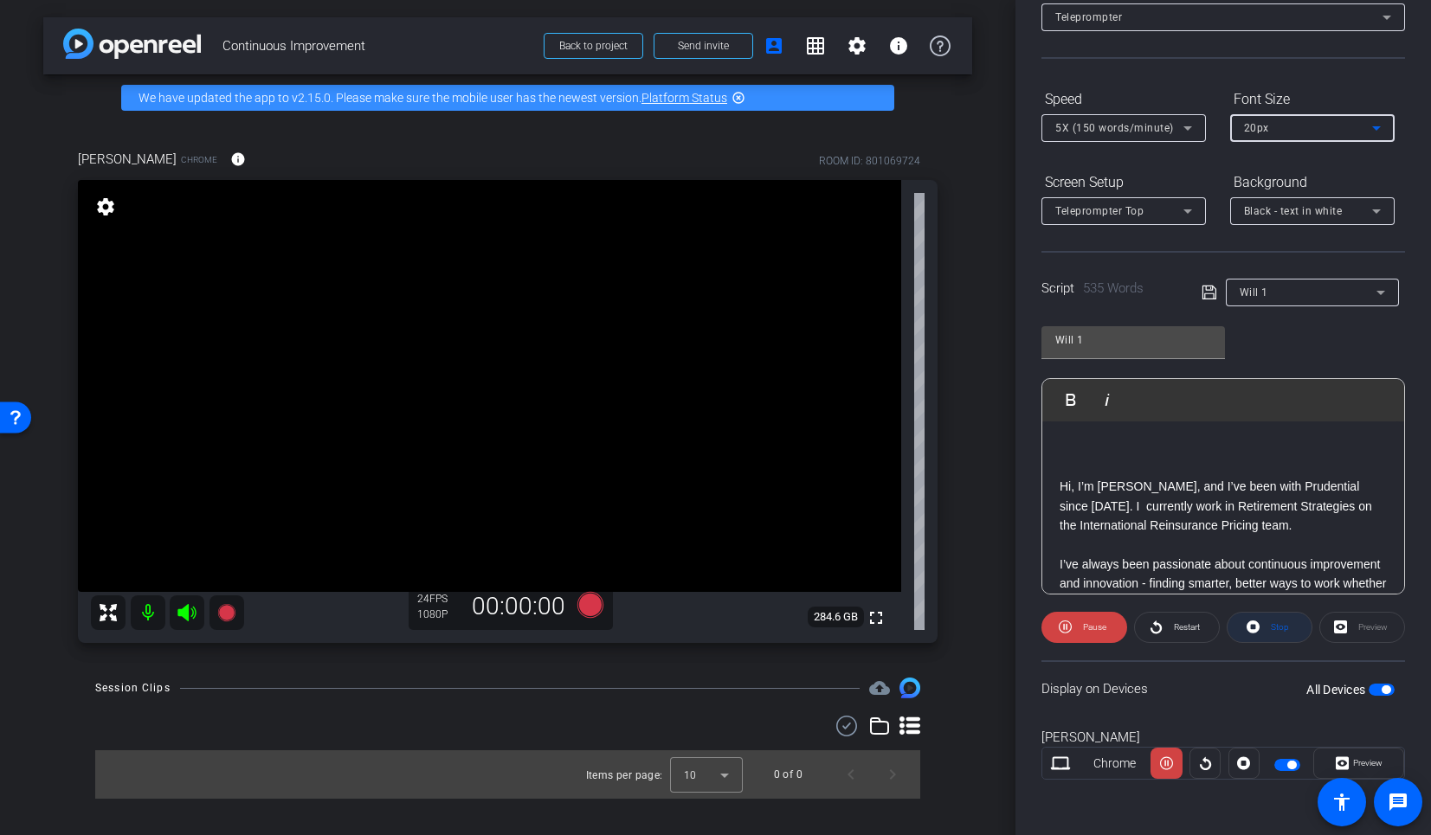
click at [1284, 628] on span at bounding box center [1270, 628] width 84 height 42
click at [1175, 661] on div "Display on Devices All Devices" at bounding box center [1224, 689] width 364 height 56
click at [1203, 290] on icon at bounding box center [1209, 293] width 14 height 14
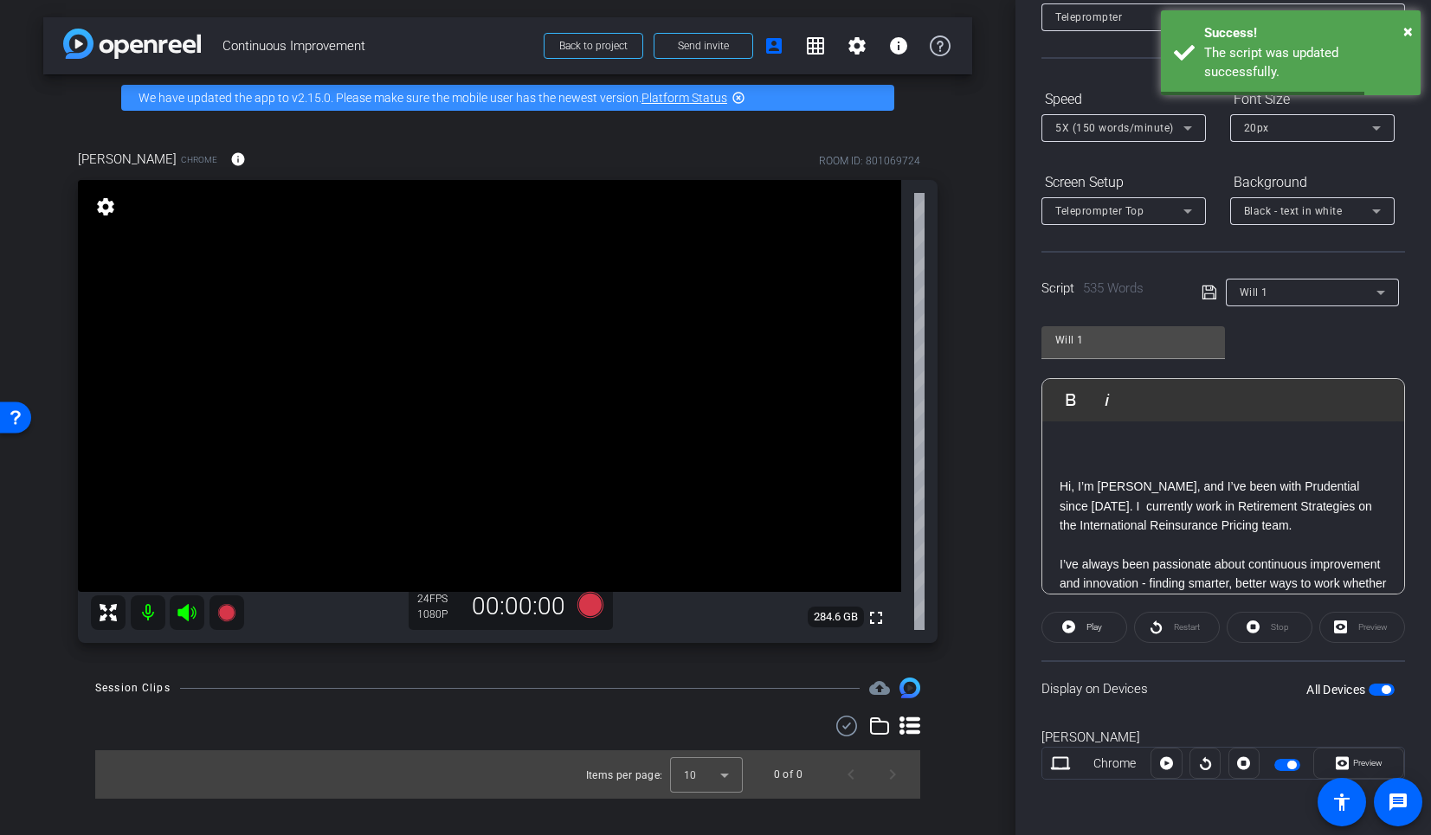
click at [1369, 685] on span "button" at bounding box center [1382, 690] width 26 height 12
click at [1371, 690] on span "button" at bounding box center [1382, 690] width 26 height 12
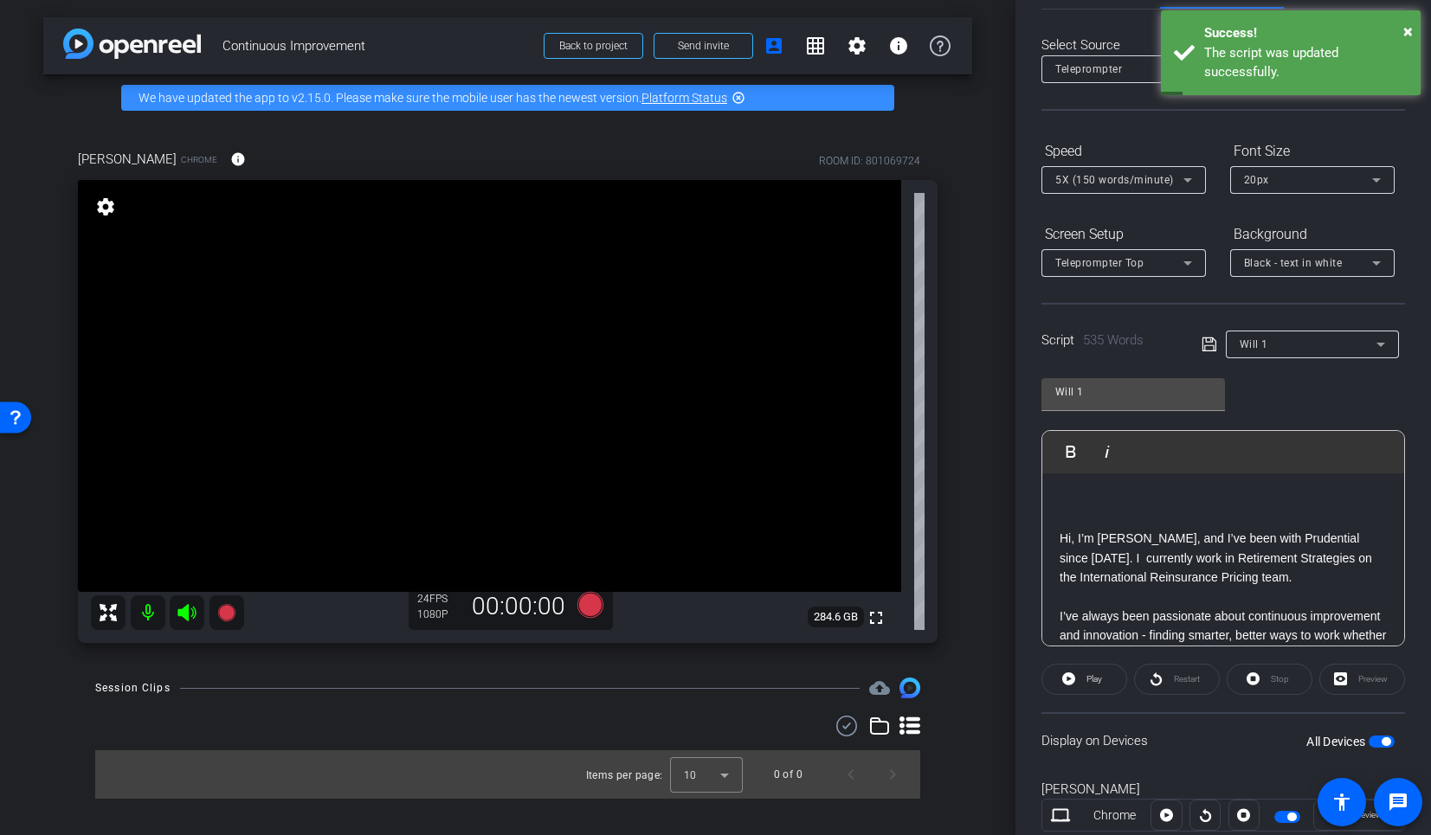
scroll to position [23, 0]
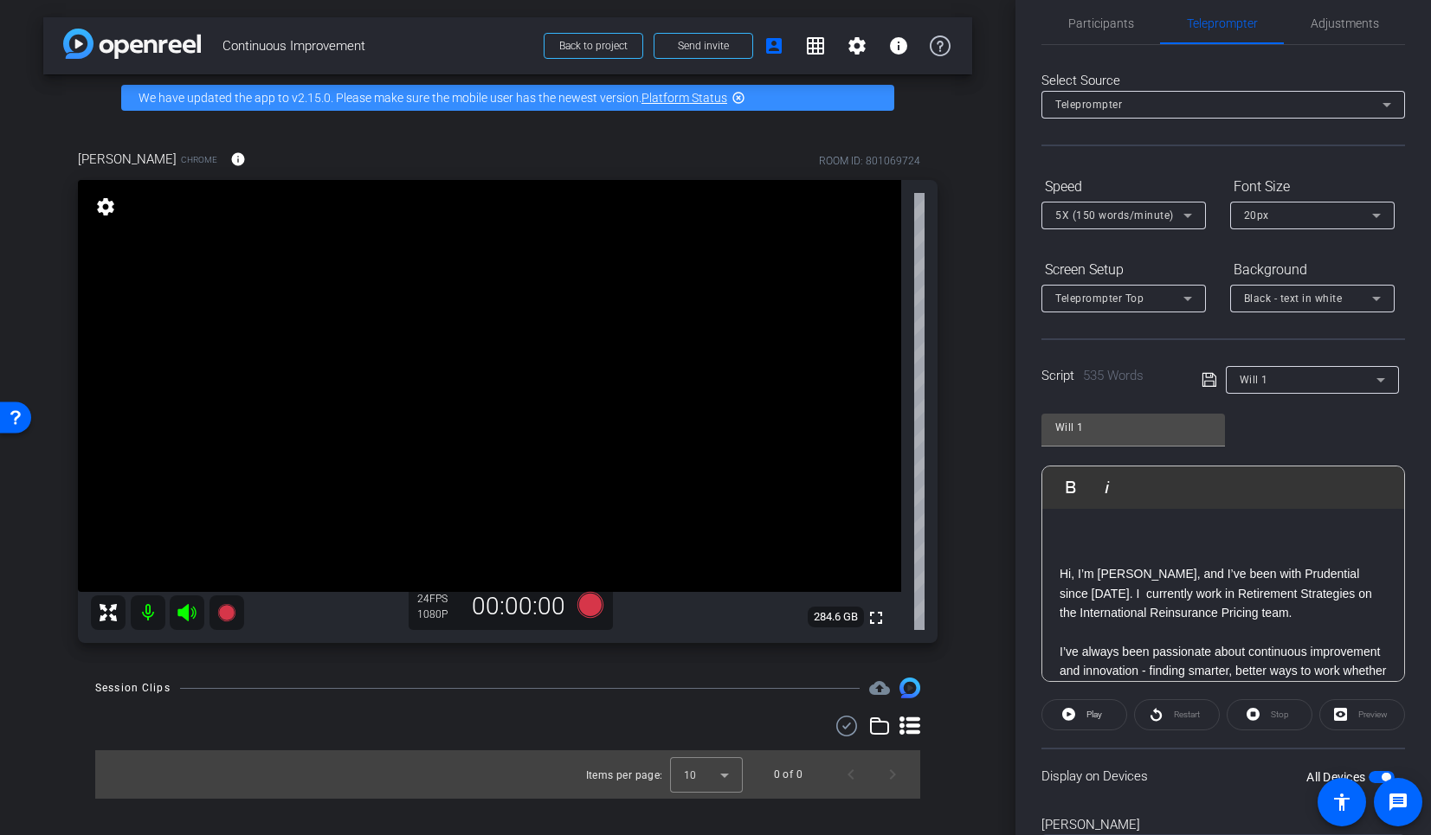
click at [1143, 547] on p at bounding box center [1223, 554] width 327 height 19
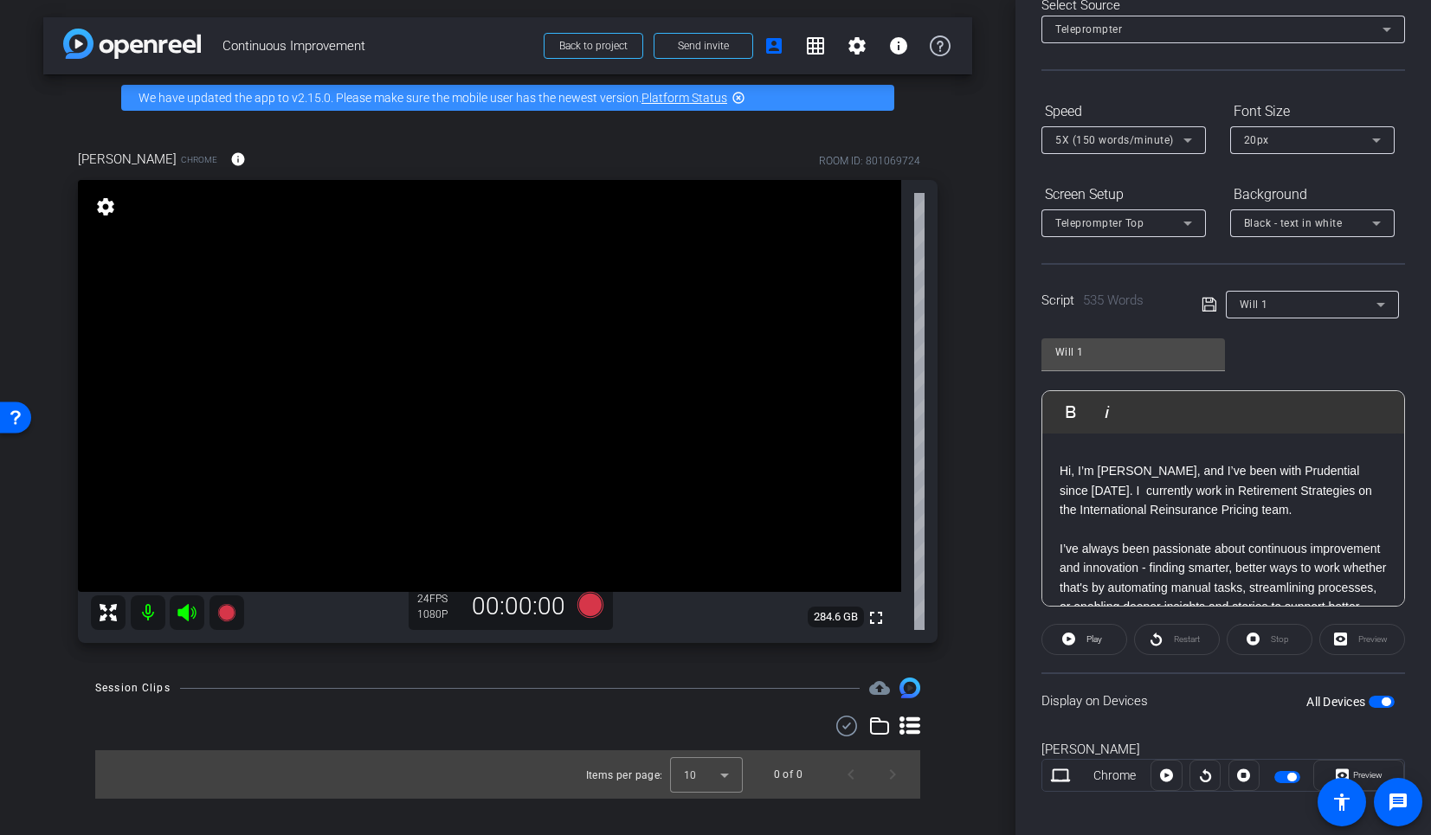
scroll to position [111, 0]
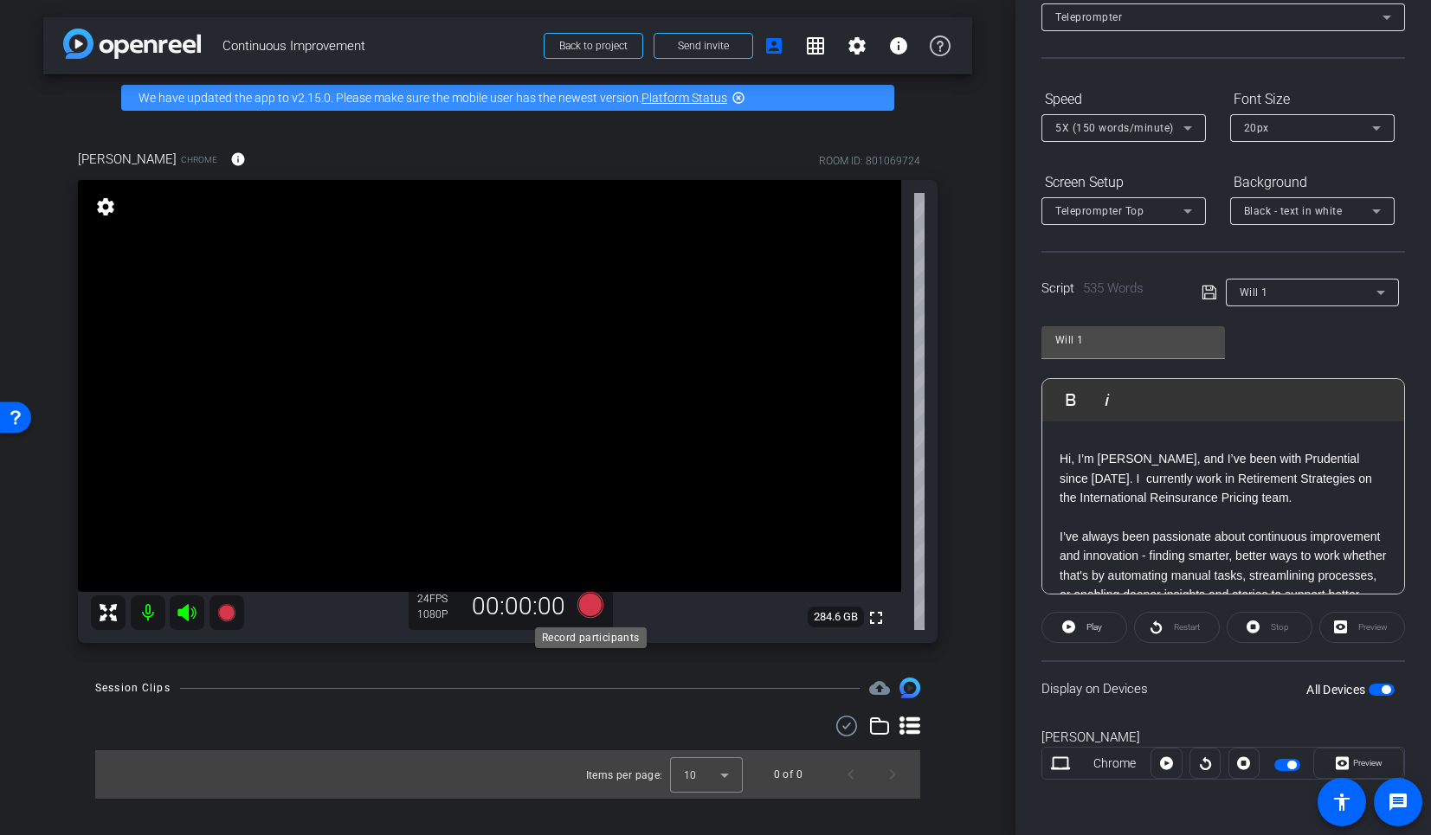
click at [592, 609] on icon at bounding box center [590, 605] width 26 height 26
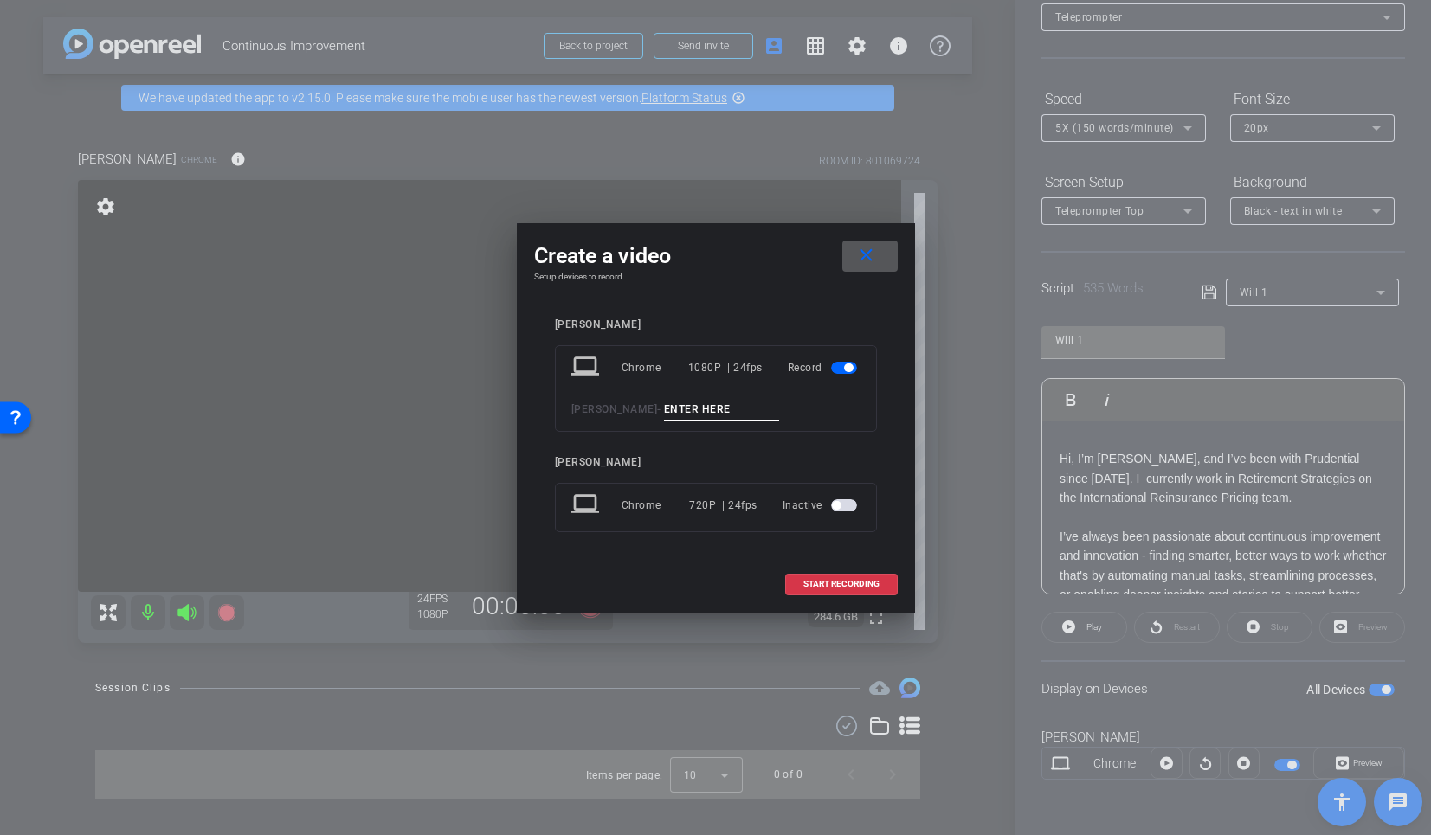
click at [859, 237] on span at bounding box center [869, 256] width 55 height 42
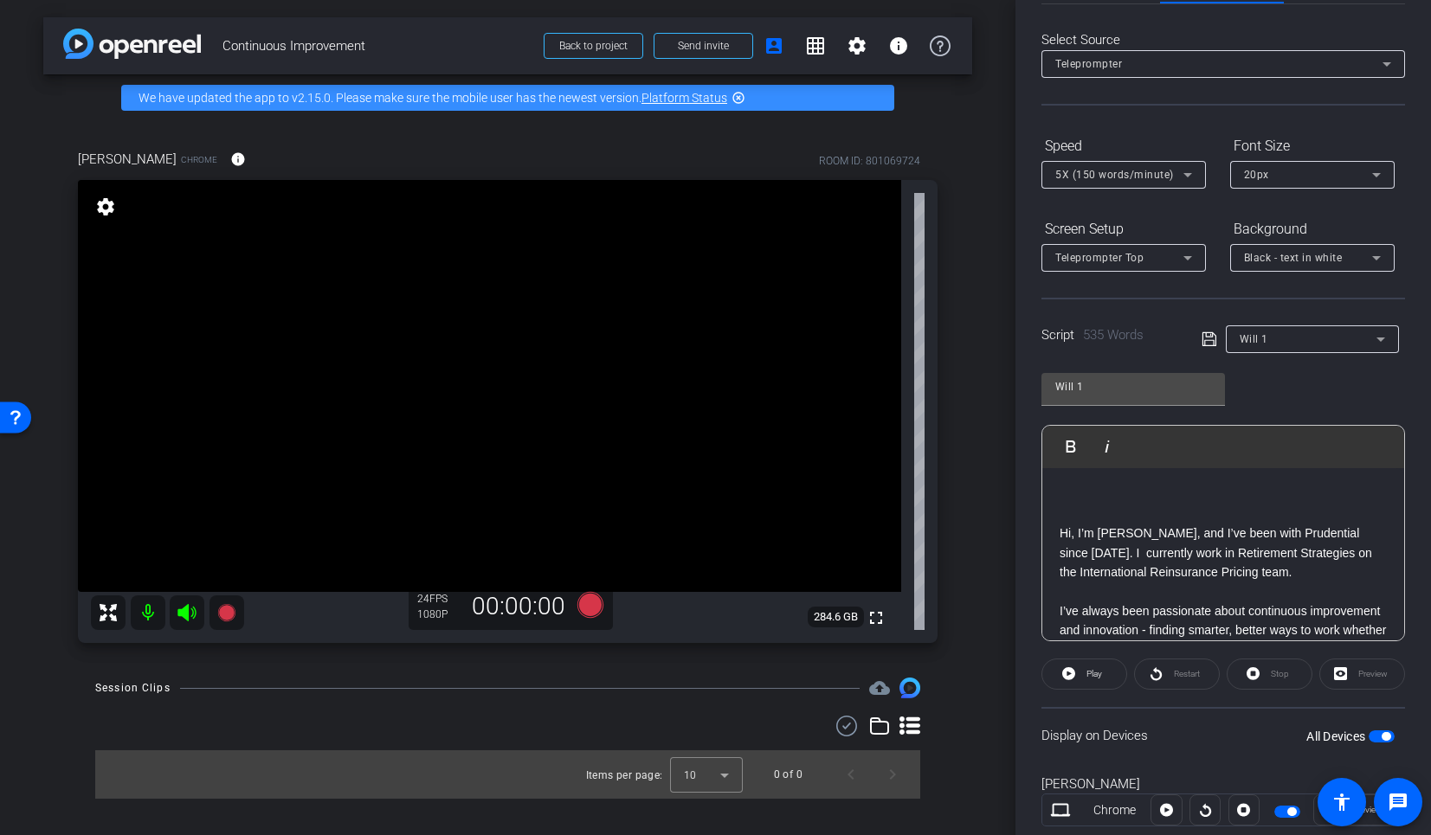
scroll to position [0, 0]
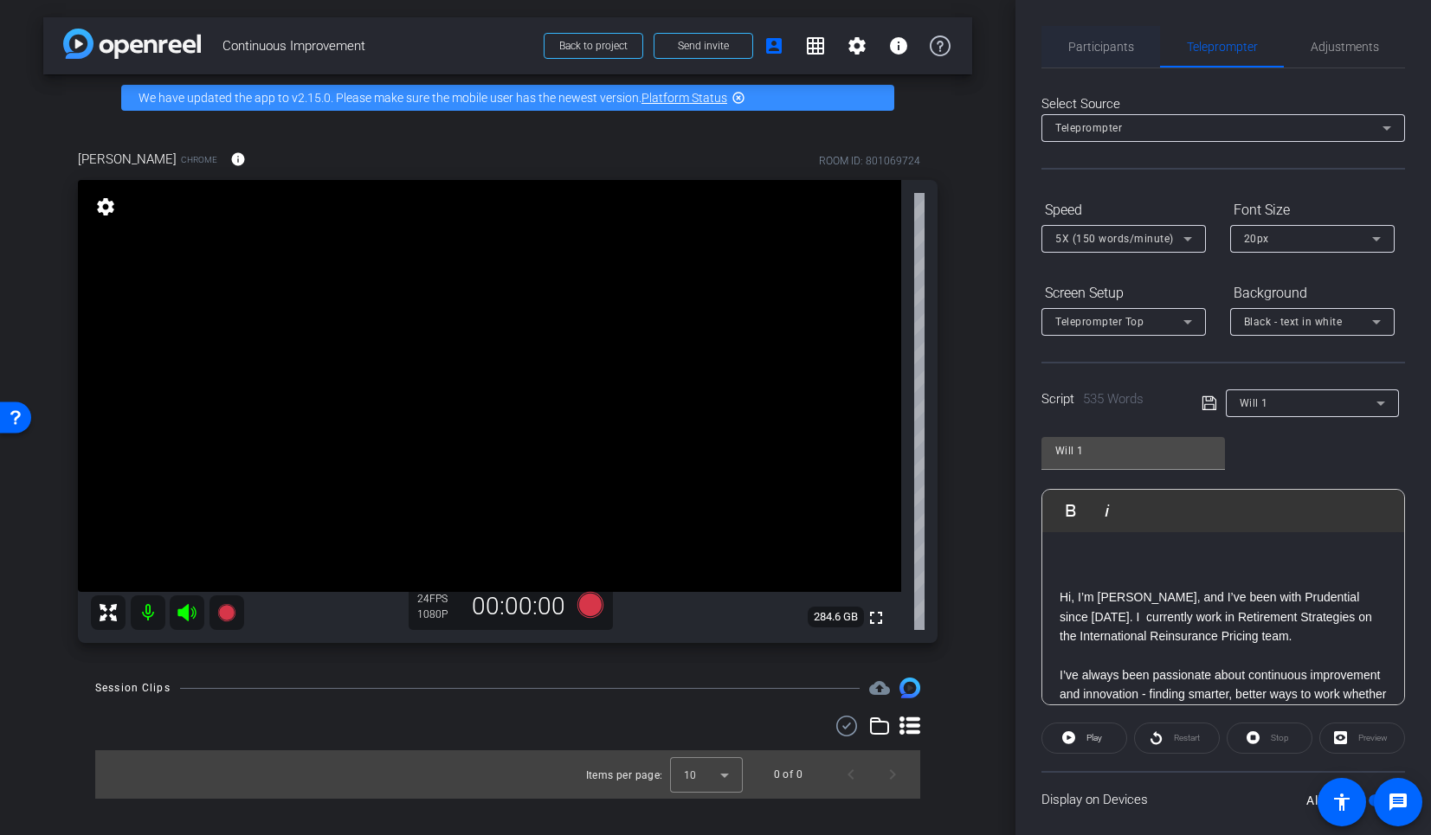
click at [1132, 45] on div "Participants" at bounding box center [1101, 47] width 119 height 42
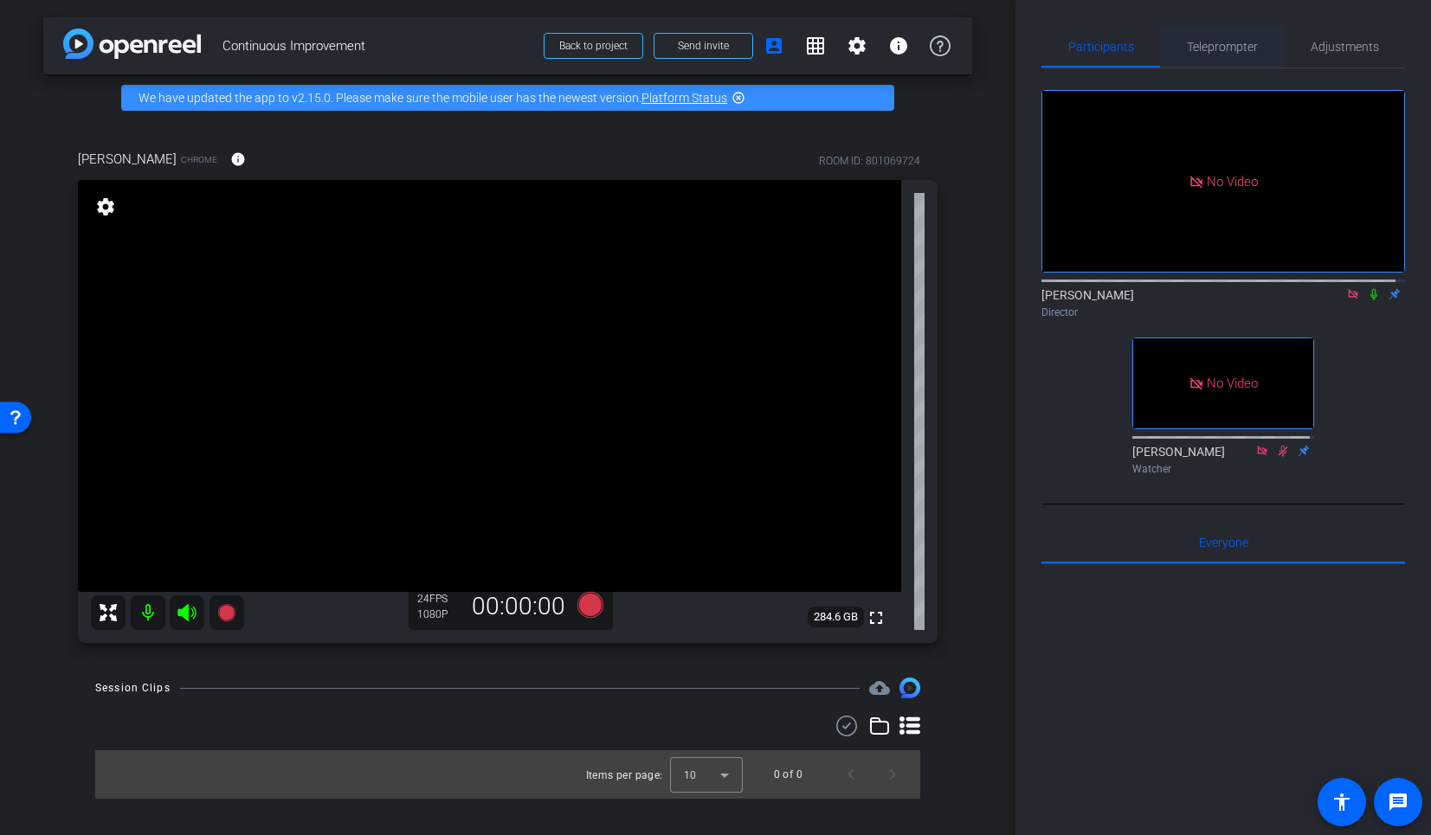
click at [1221, 44] on span "Teleprompter" at bounding box center [1222, 47] width 71 height 12
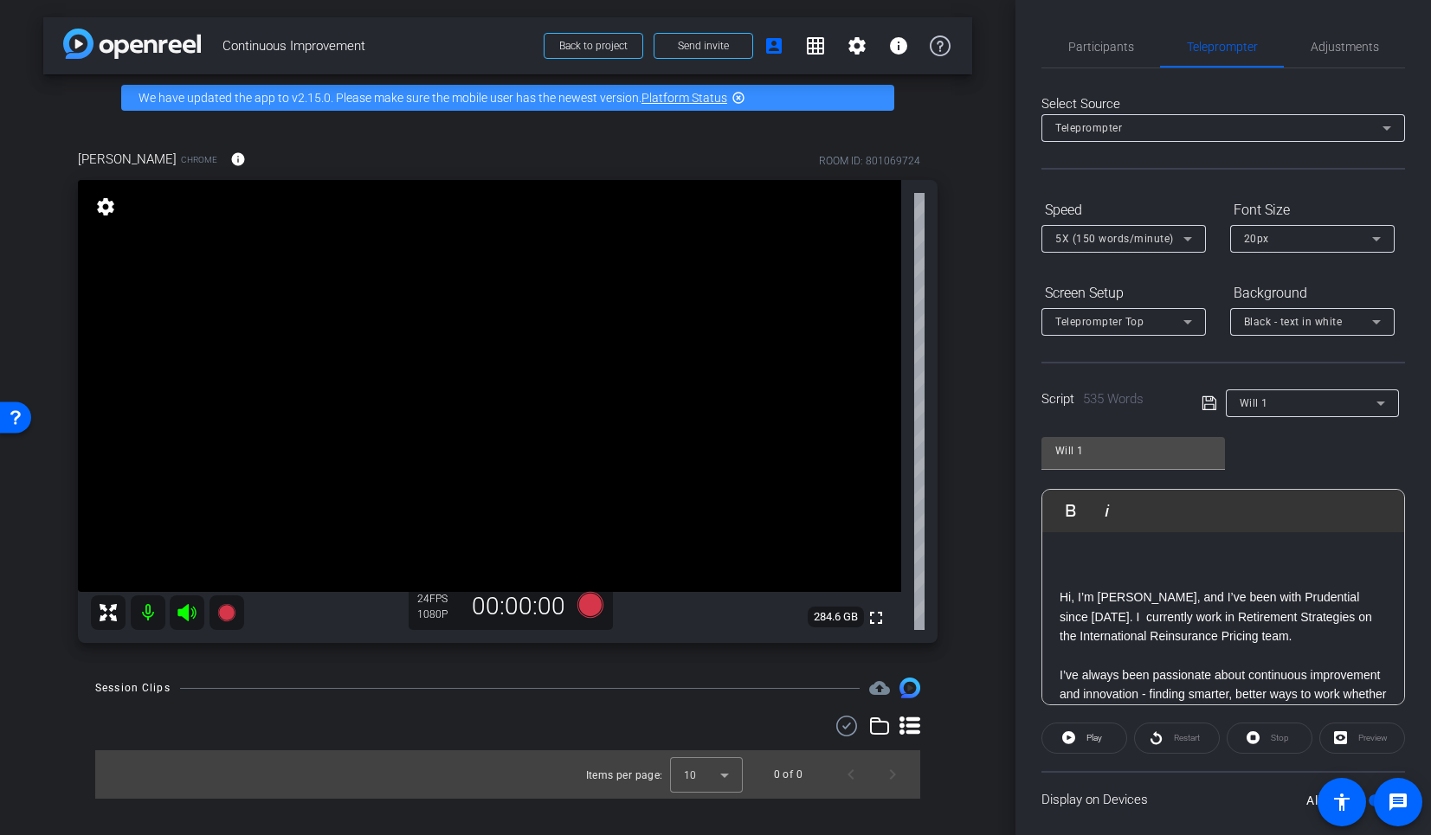
click at [1109, 567] on p at bounding box center [1223, 559] width 327 height 19
click at [592, 609] on icon at bounding box center [590, 605] width 26 height 26
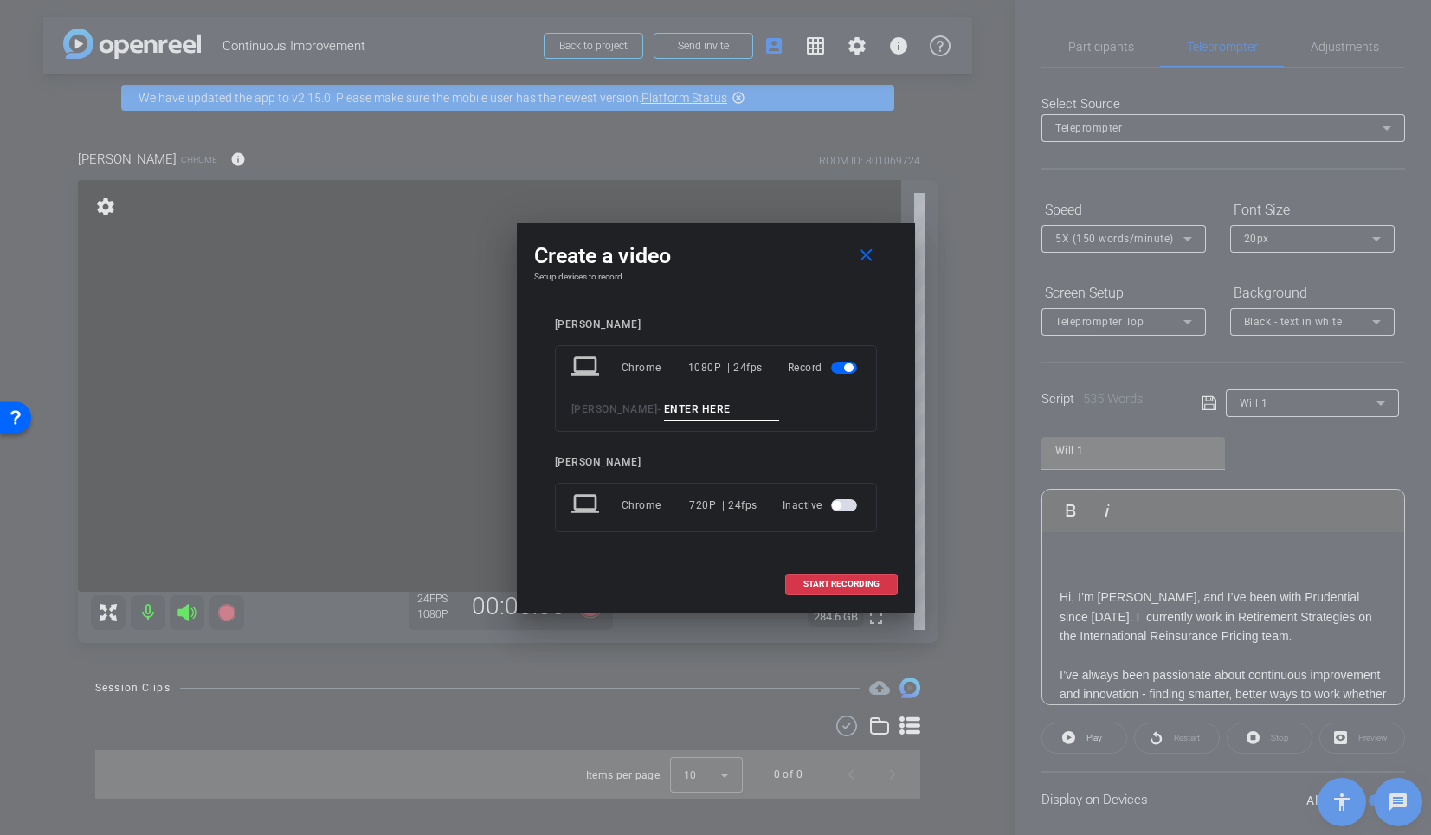
click at [675, 413] on input at bounding box center [722, 410] width 116 height 22
type input "tk 1"
click at [830, 580] on span "START RECORDING" at bounding box center [841, 584] width 76 height 9
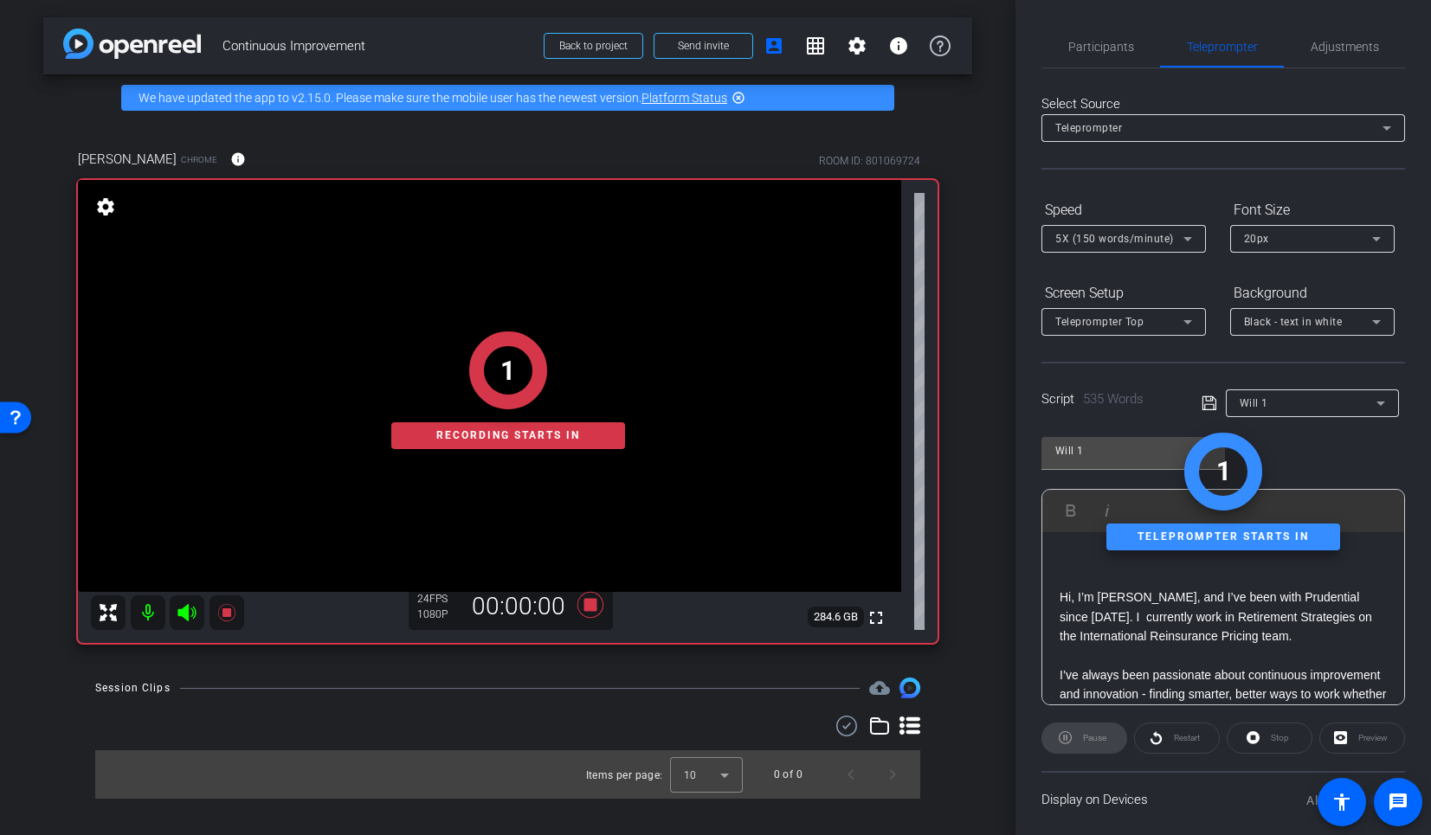
click at [1074, 561] on p at bounding box center [1223, 559] width 327 height 19
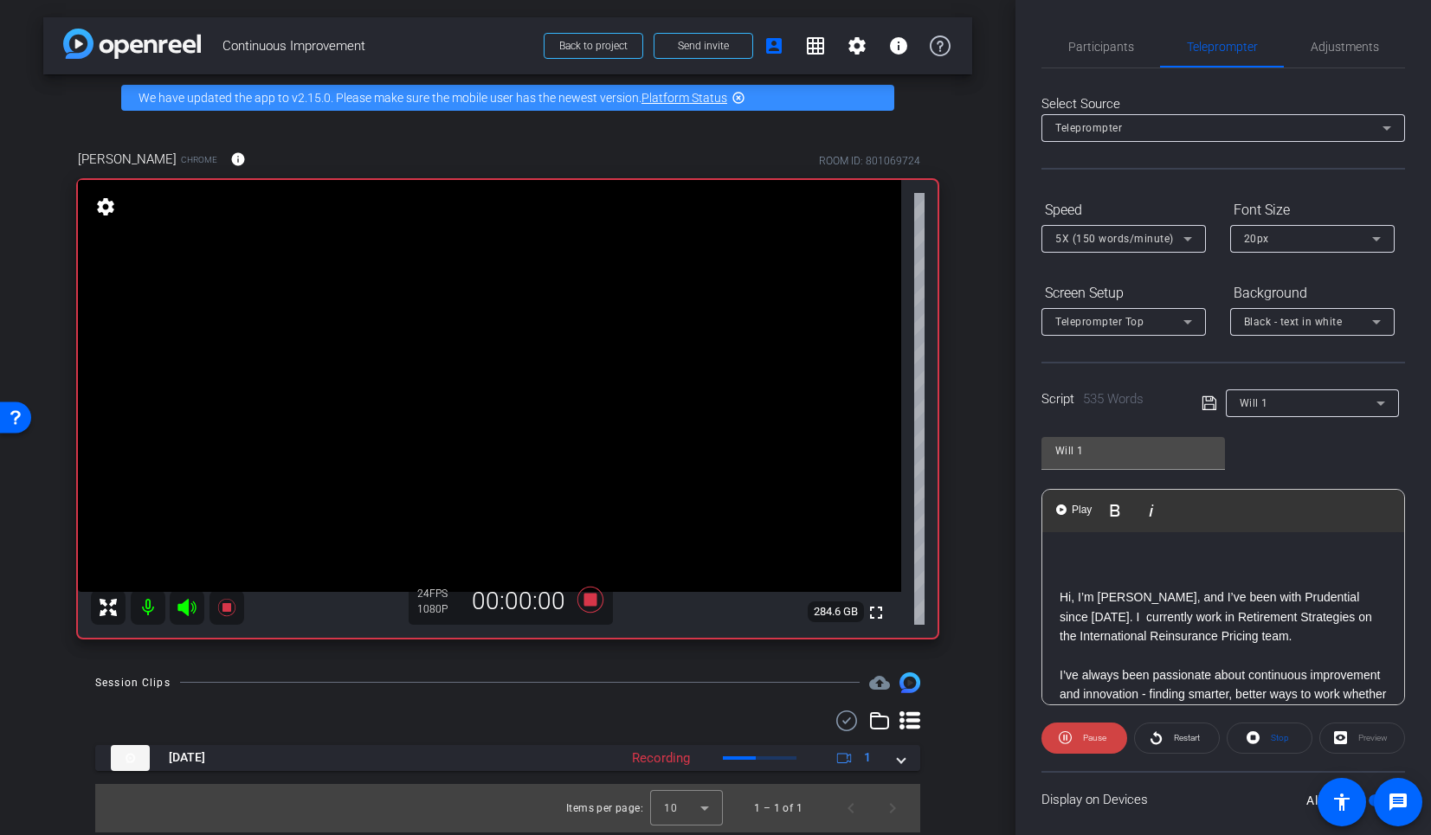
click at [1074, 561] on p at bounding box center [1223, 559] width 327 height 19
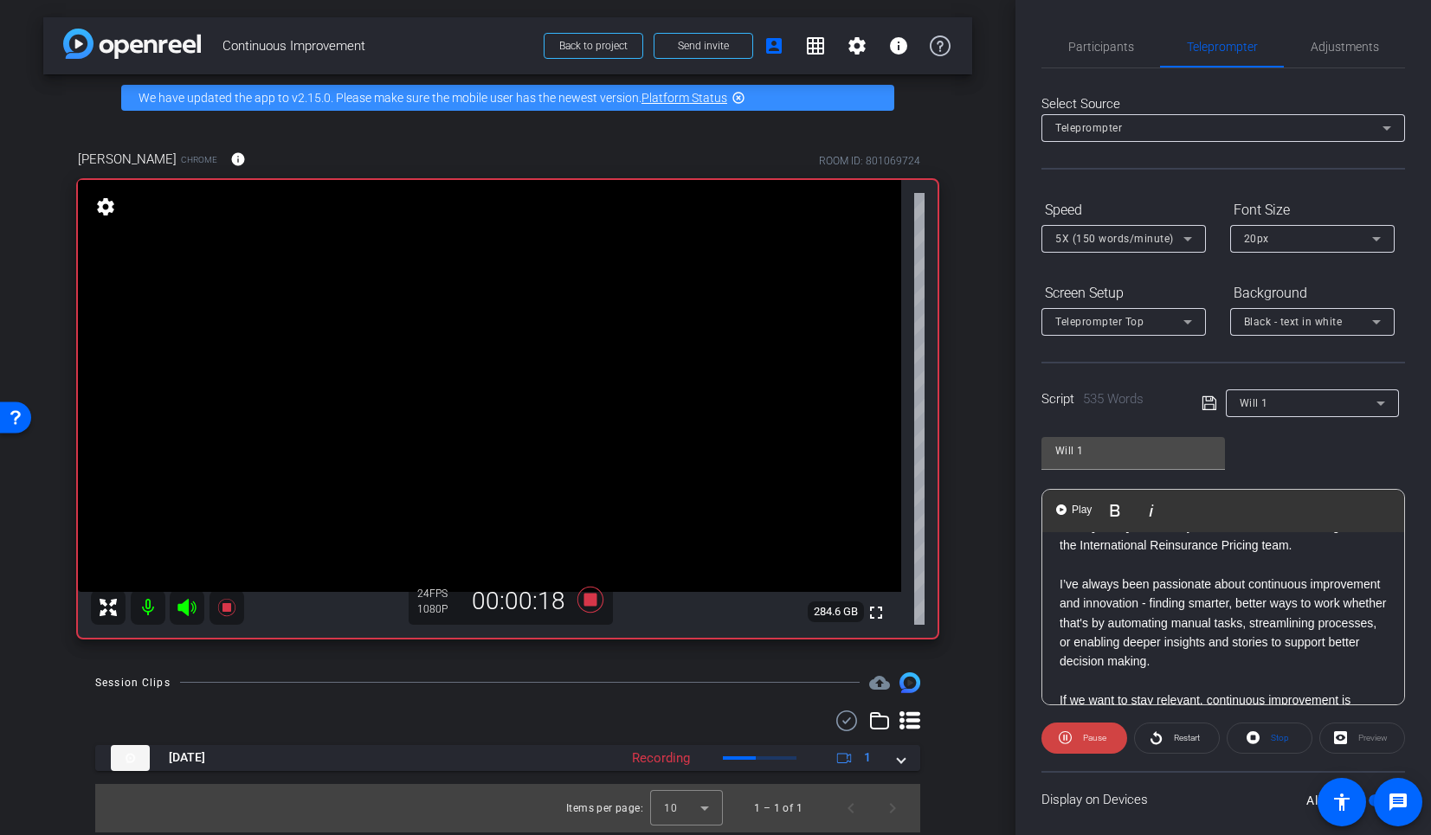
scroll to position [92, 0]
click at [1187, 744] on span "Restart" at bounding box center [1185, 738] width 30 height 24
click at [1258, 732] on span at bounding box center [1270, 739] width 84 height 42
click at [579, 608] on icon at bounding box center [591, 599] width 42 height 31
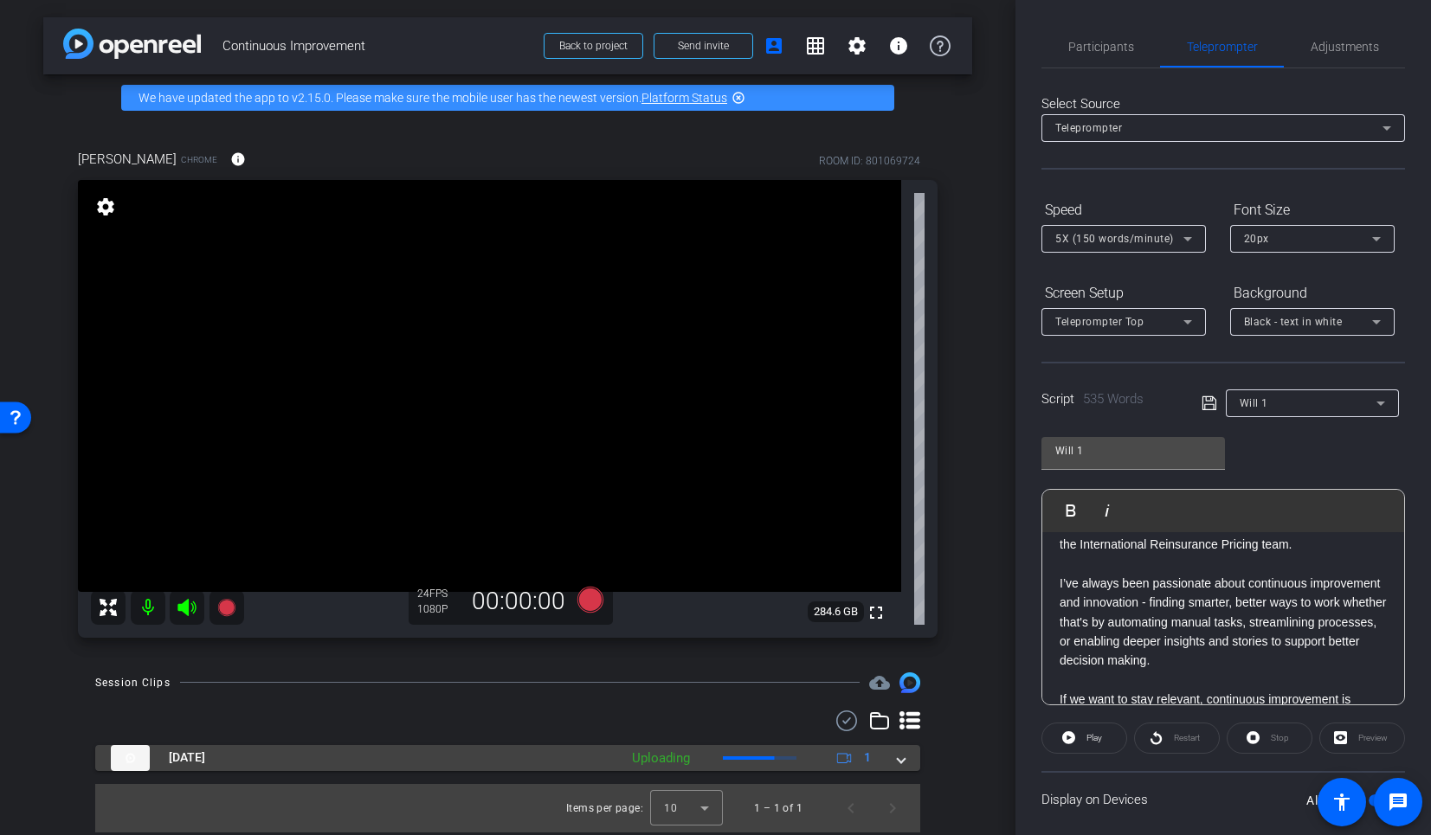
click at [898, 753] on span at bounding box center [901, 758] width 7 height 18
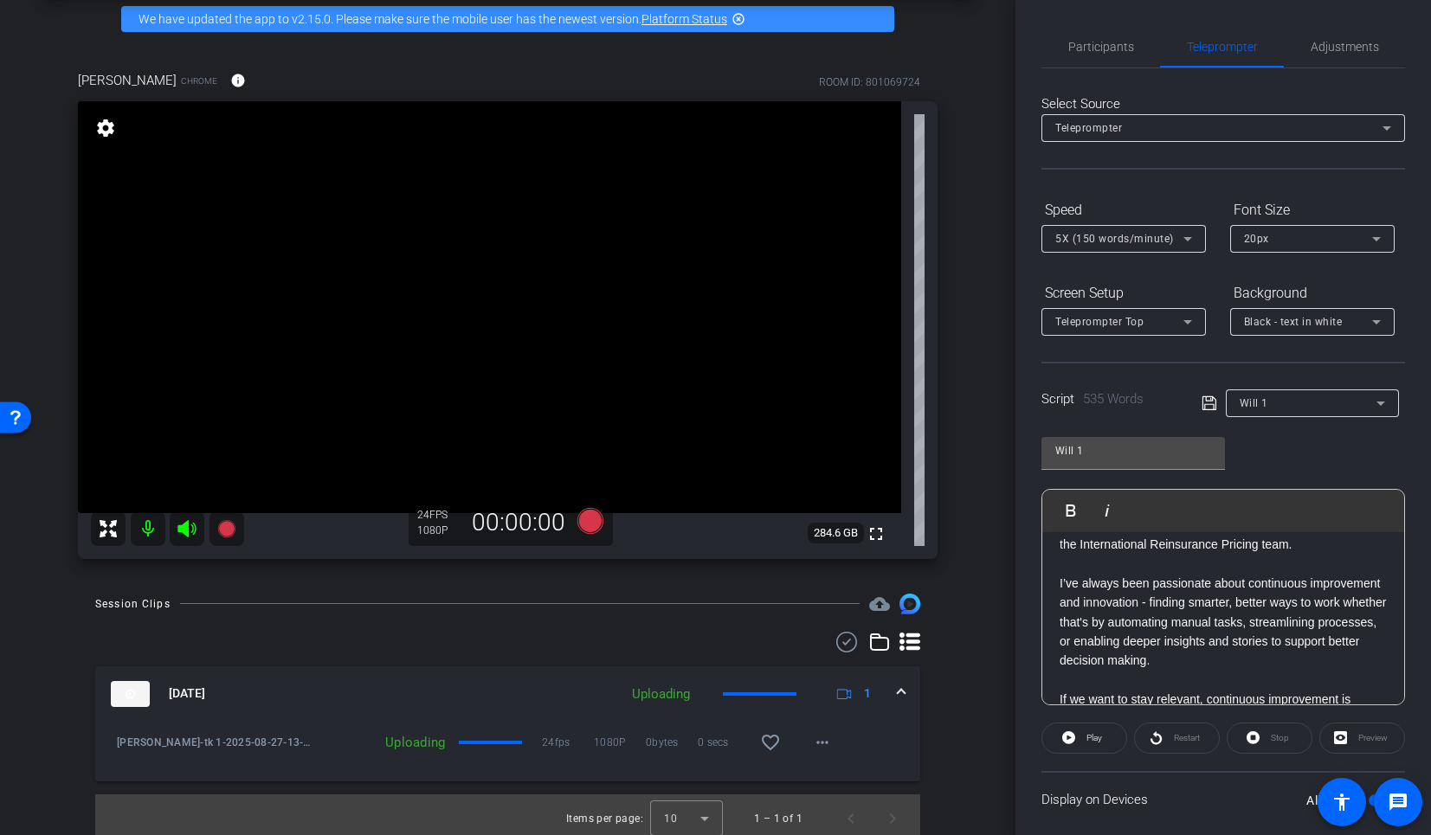
scroll to position [87, 0]
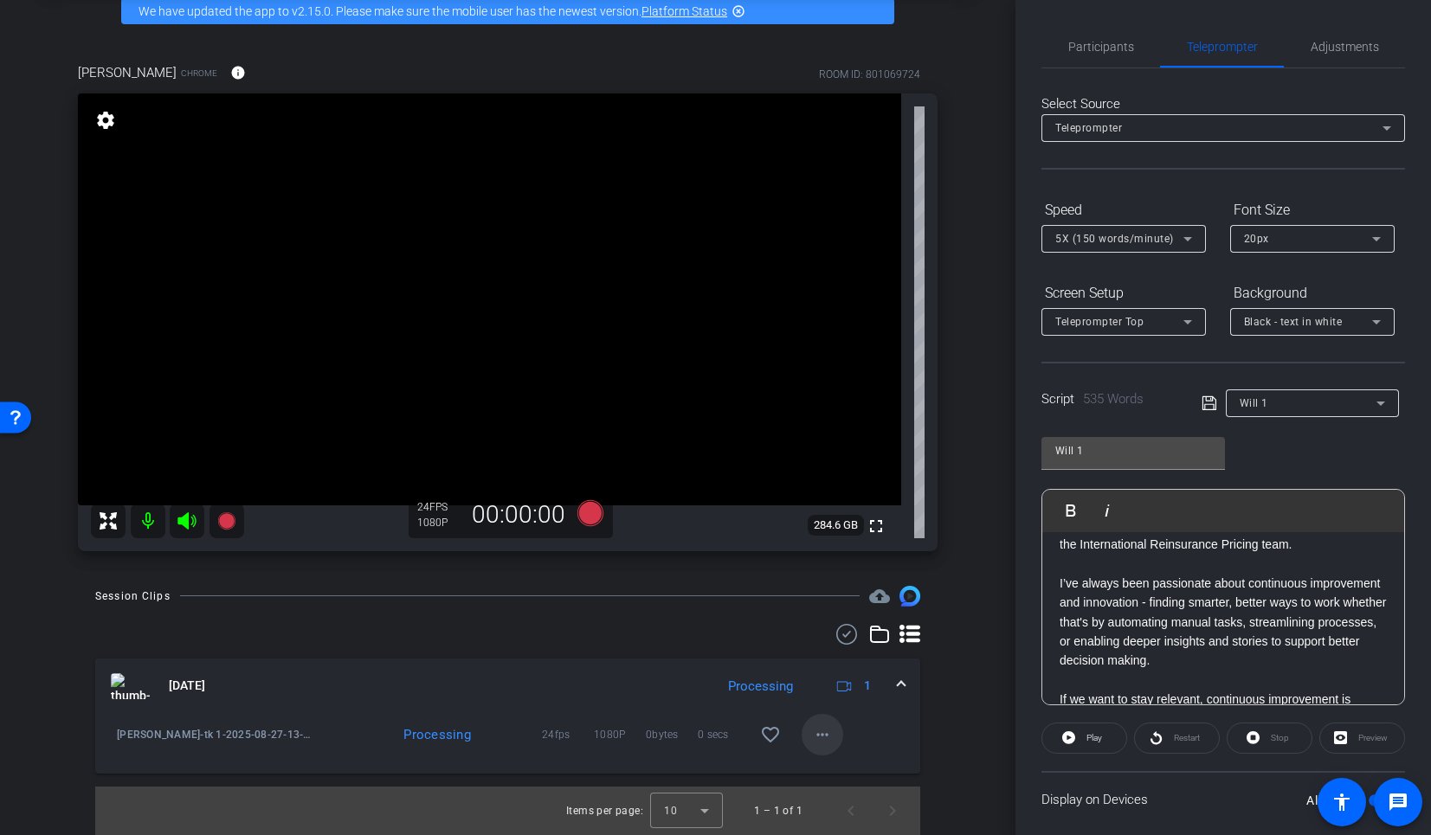
click at [812, 739] on mat-icon "more_horiz" at bounding box center [822, 735] width 21 height 21
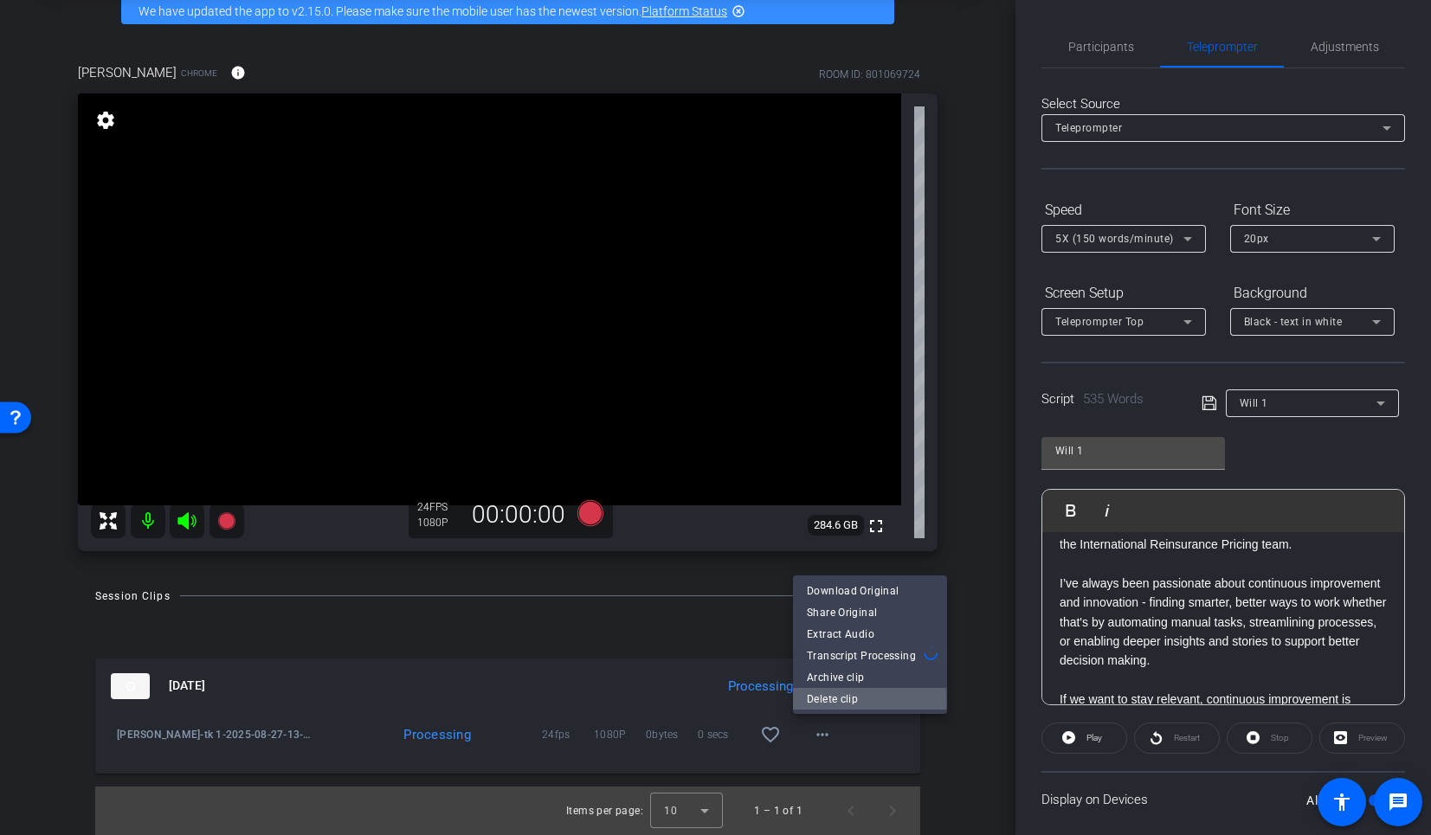
click at [816, 700] on span "Delete clip" at bounding box center [870, 699] width 126 height 21
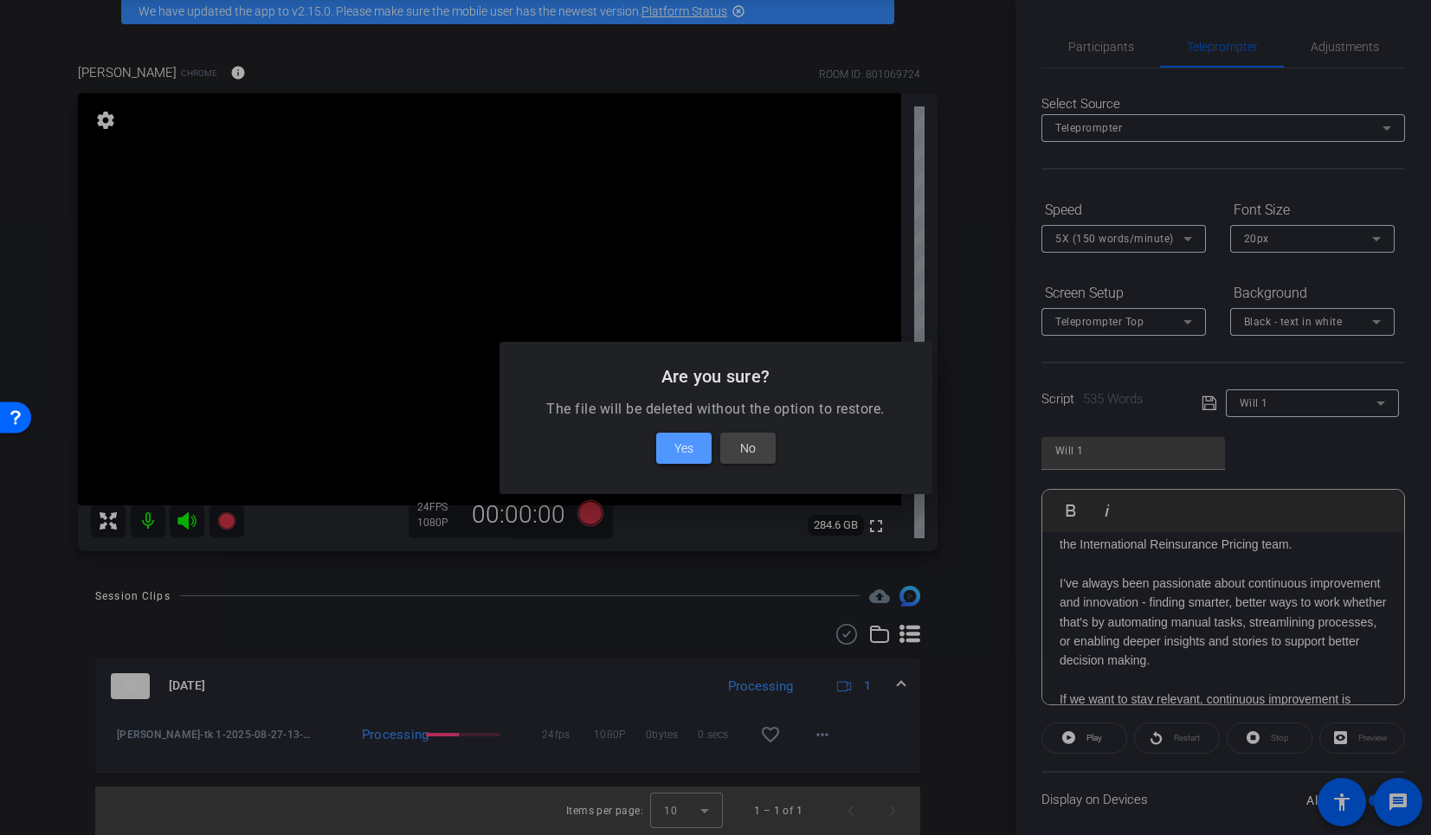
click at [685, 458] on button "Yes" at bounding box center [683, 448] width 55 height 31
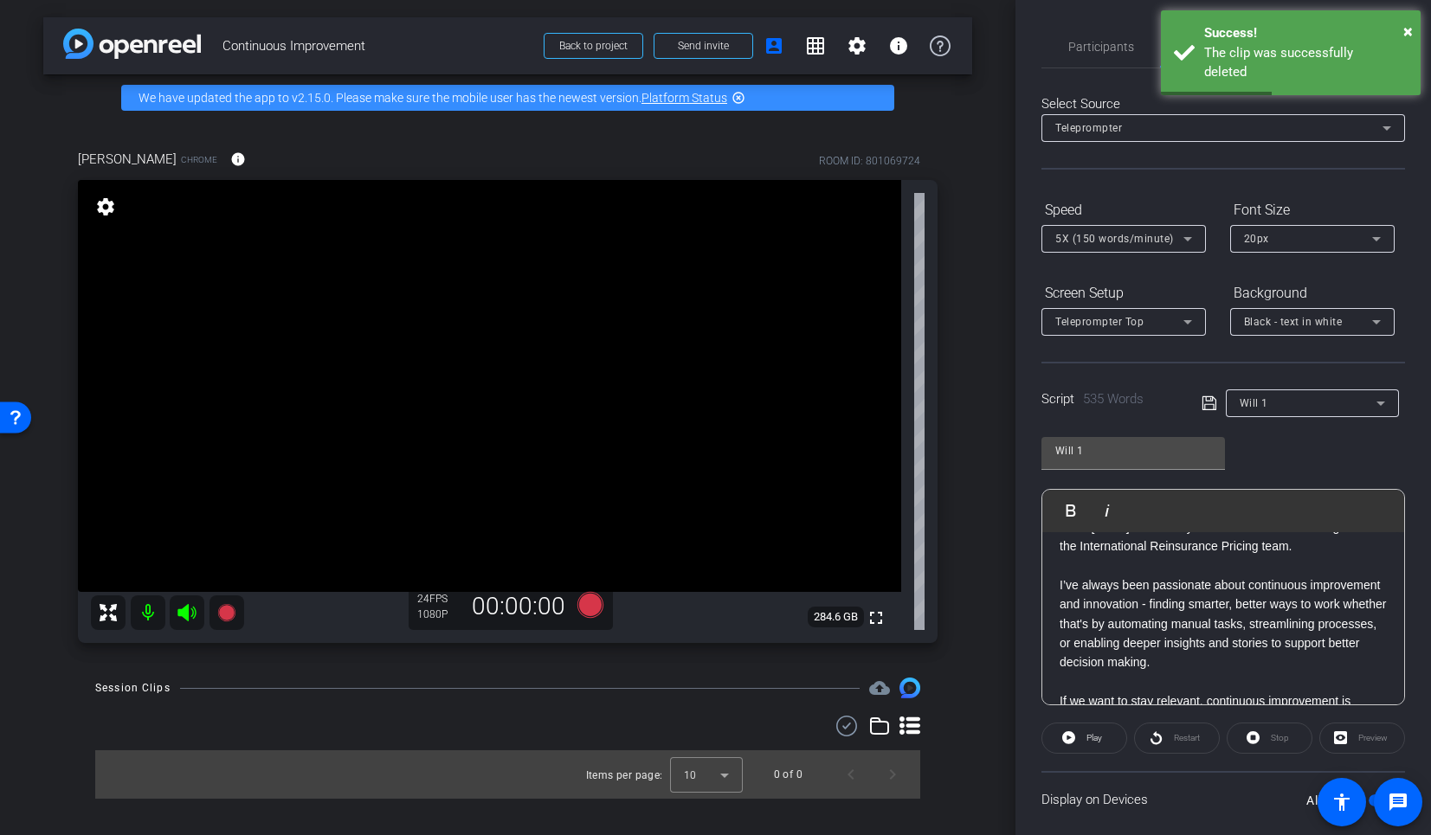
scroll to position [0, 0]
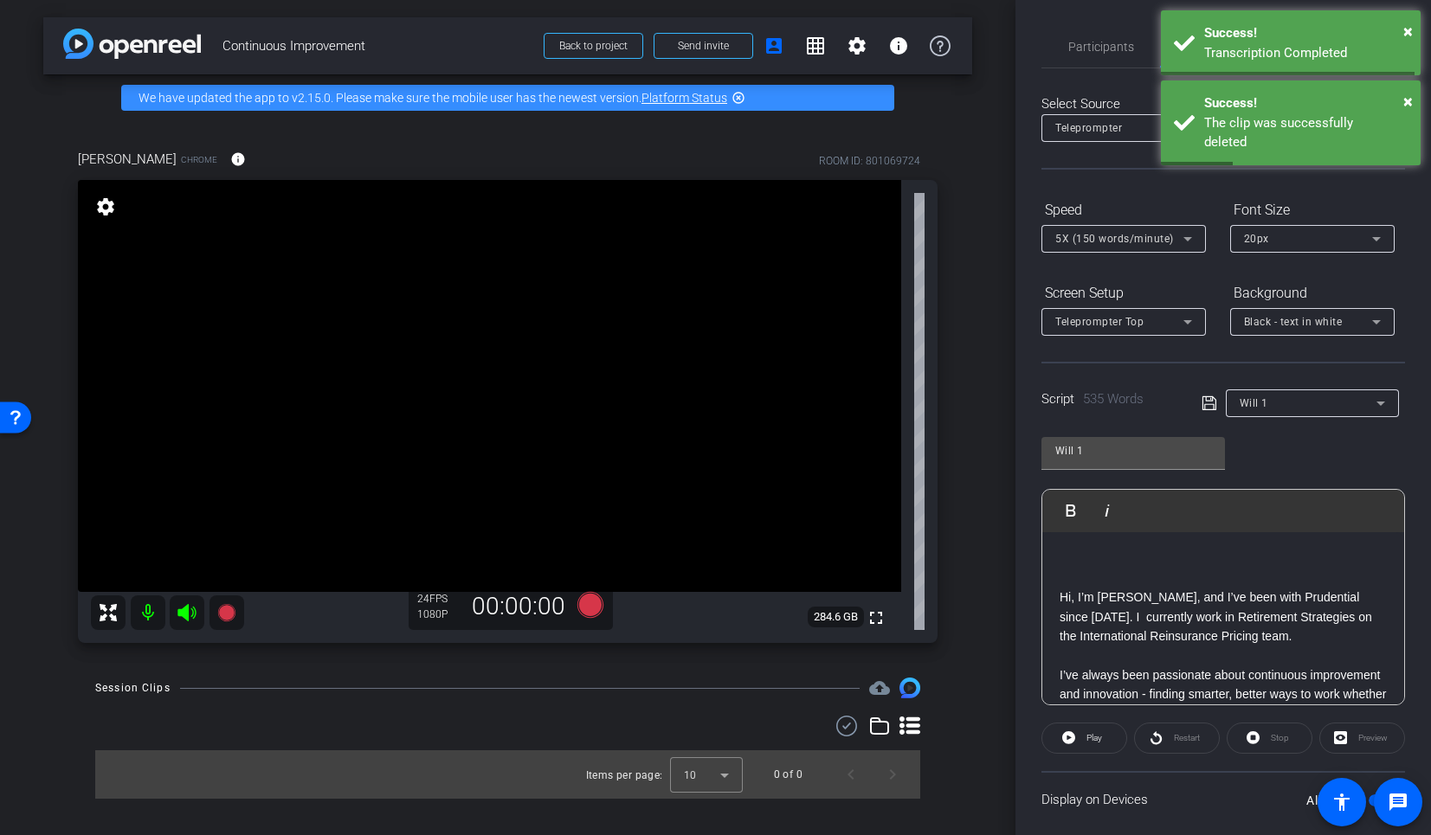
click at [1071, 552] on p at bounding box center [1223, 559] width 327 height 19
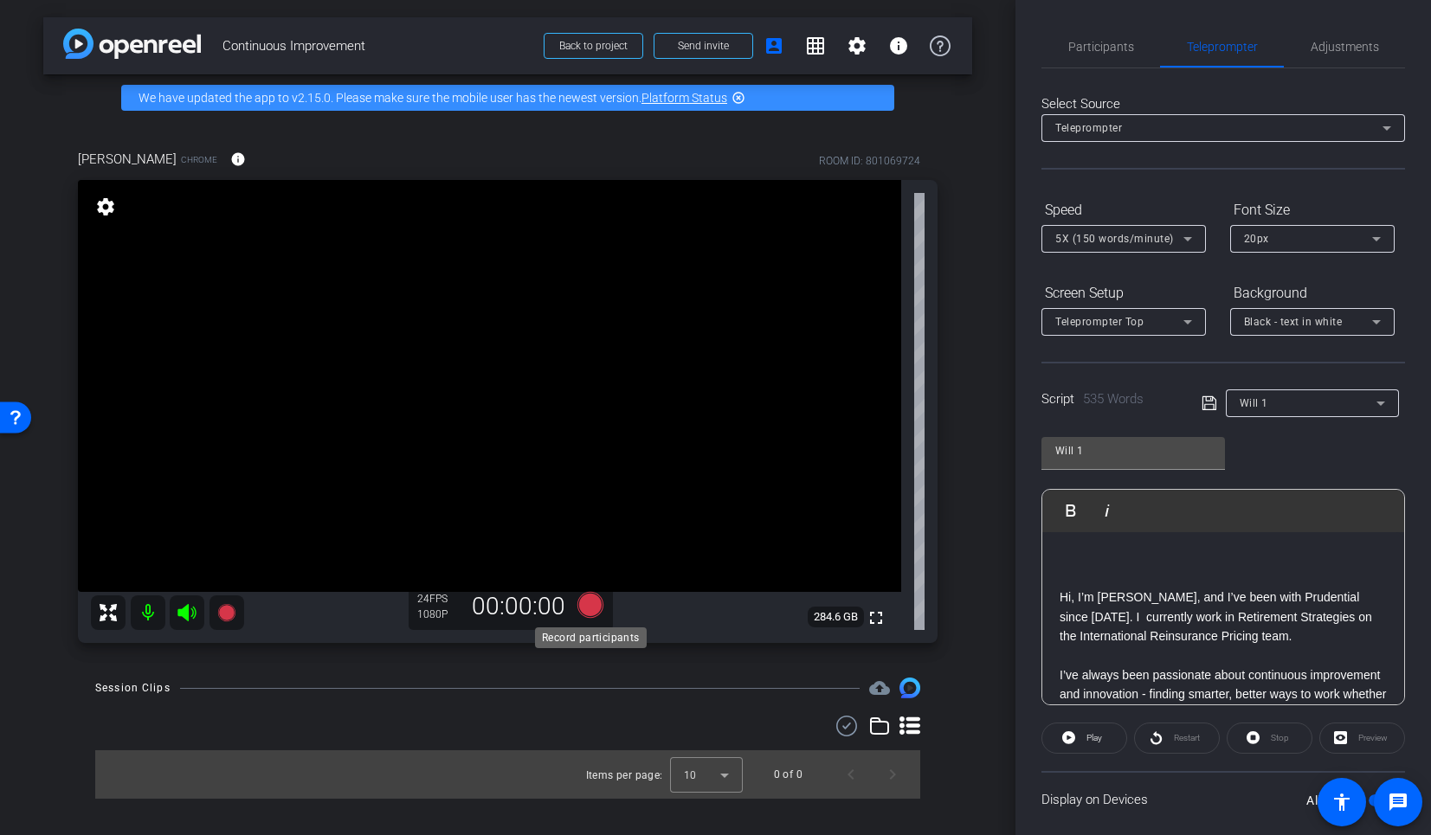
click at [590, 610] on icon at bounding box center [590, 605] width 26 height 26
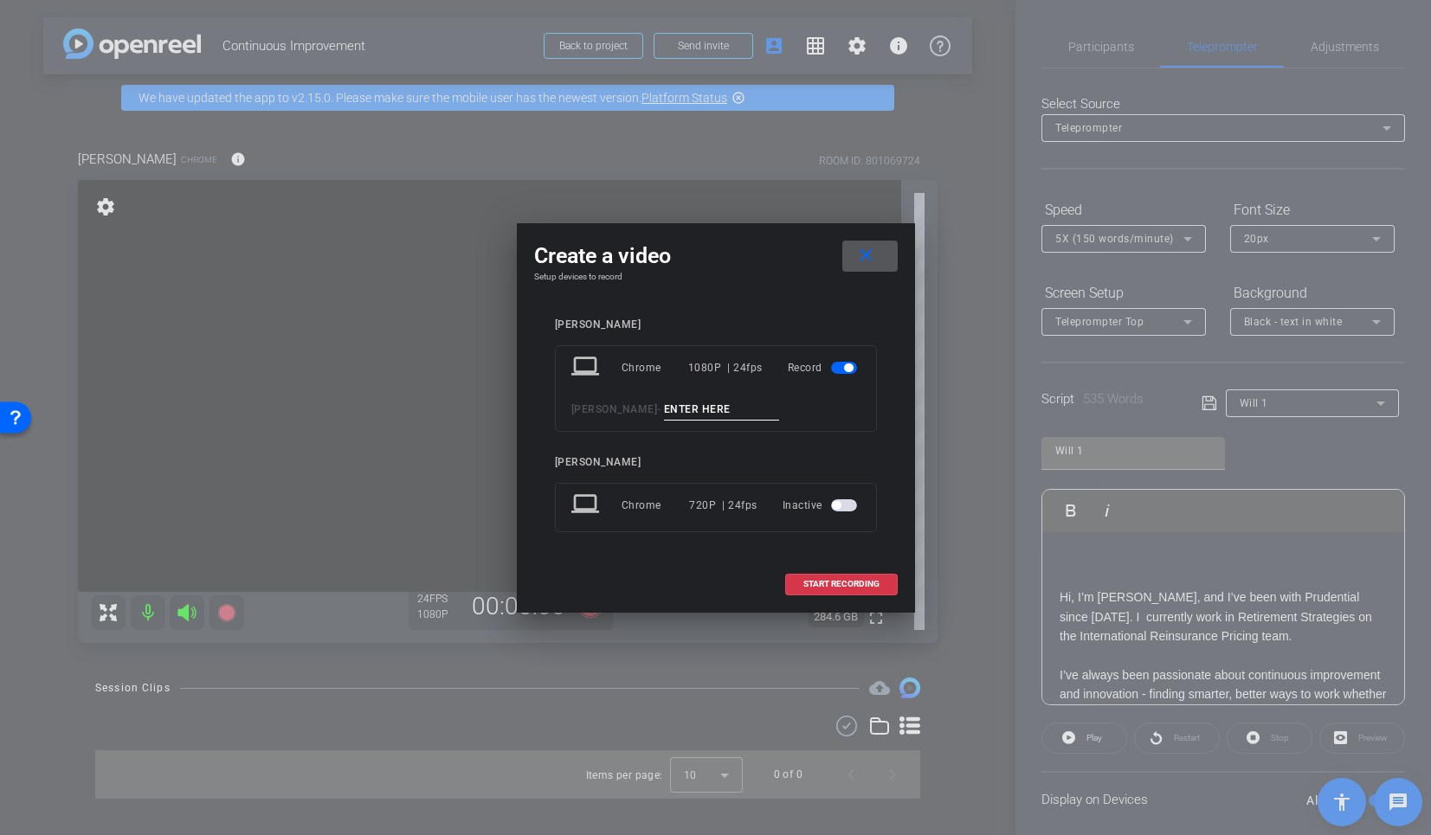
click at [684, 416] on input at bounding box center [722, 410] width 116 height 22
type input "tk 1"
click at [826, 584] on span "START RECORDING" at bounding box center [841, 584] width 76 height 9
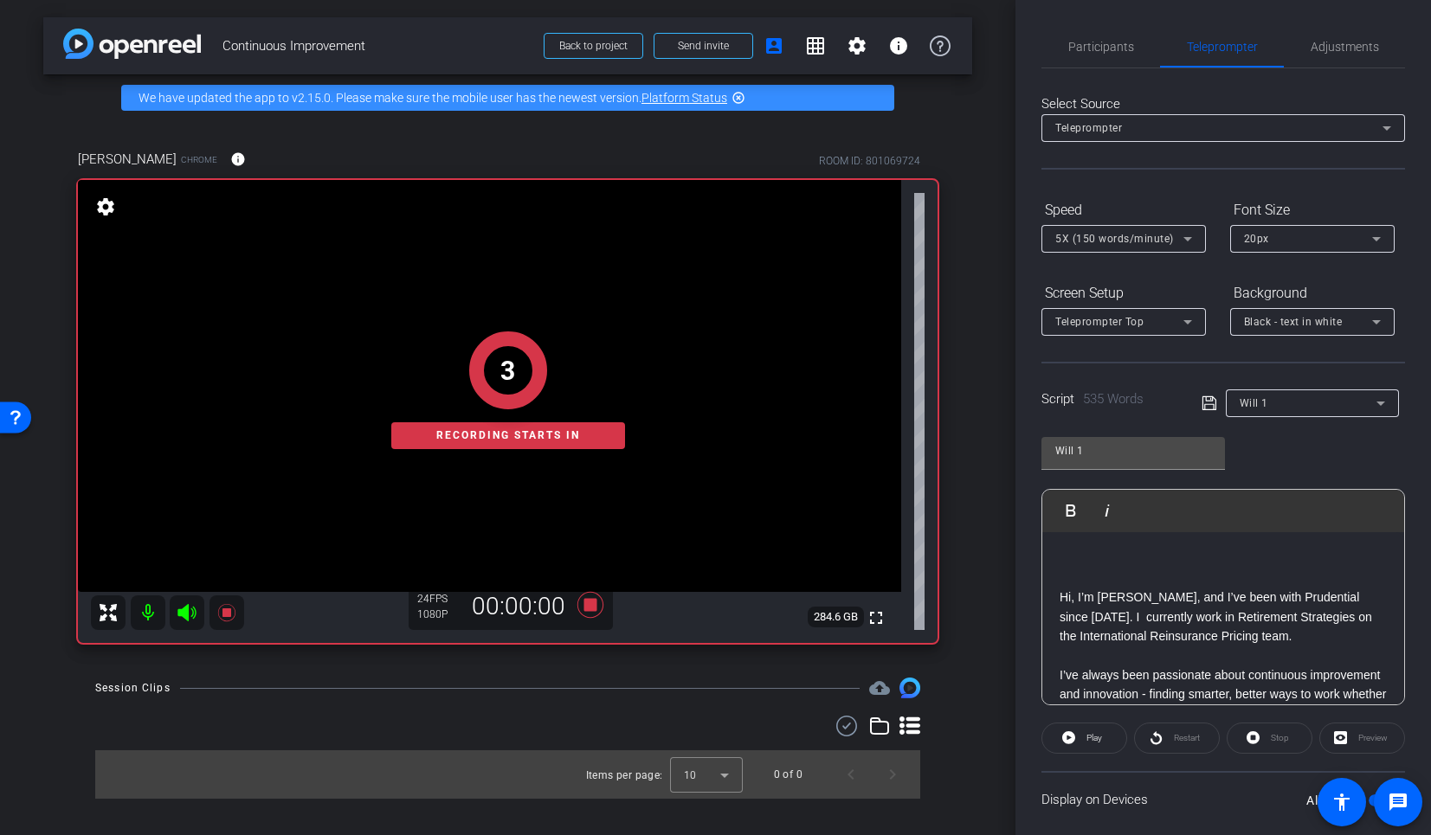
click at [1077, 571] on p at bounding box center [1223, 578] width 327 height 19
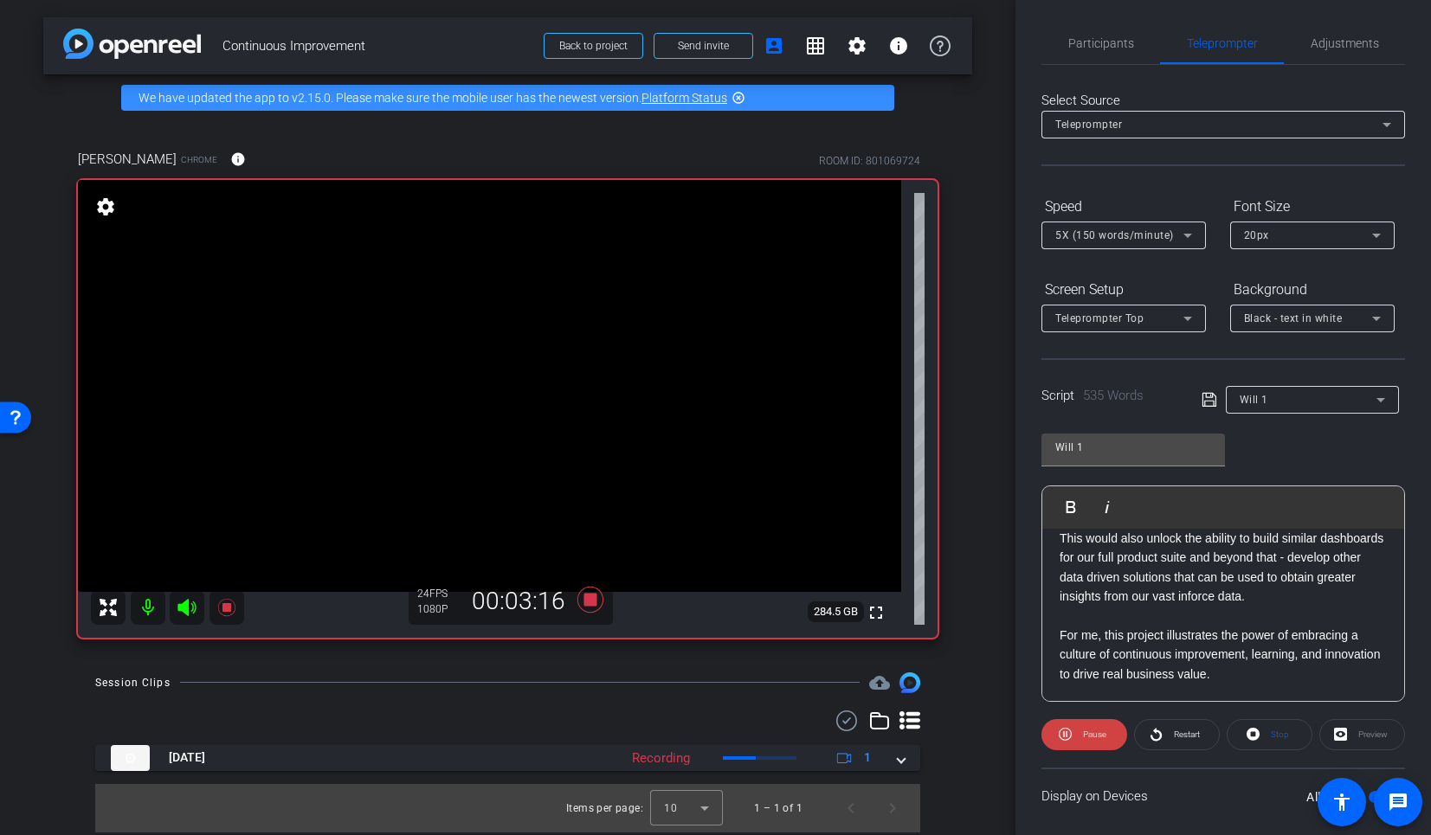
scroll to position [7, 0]
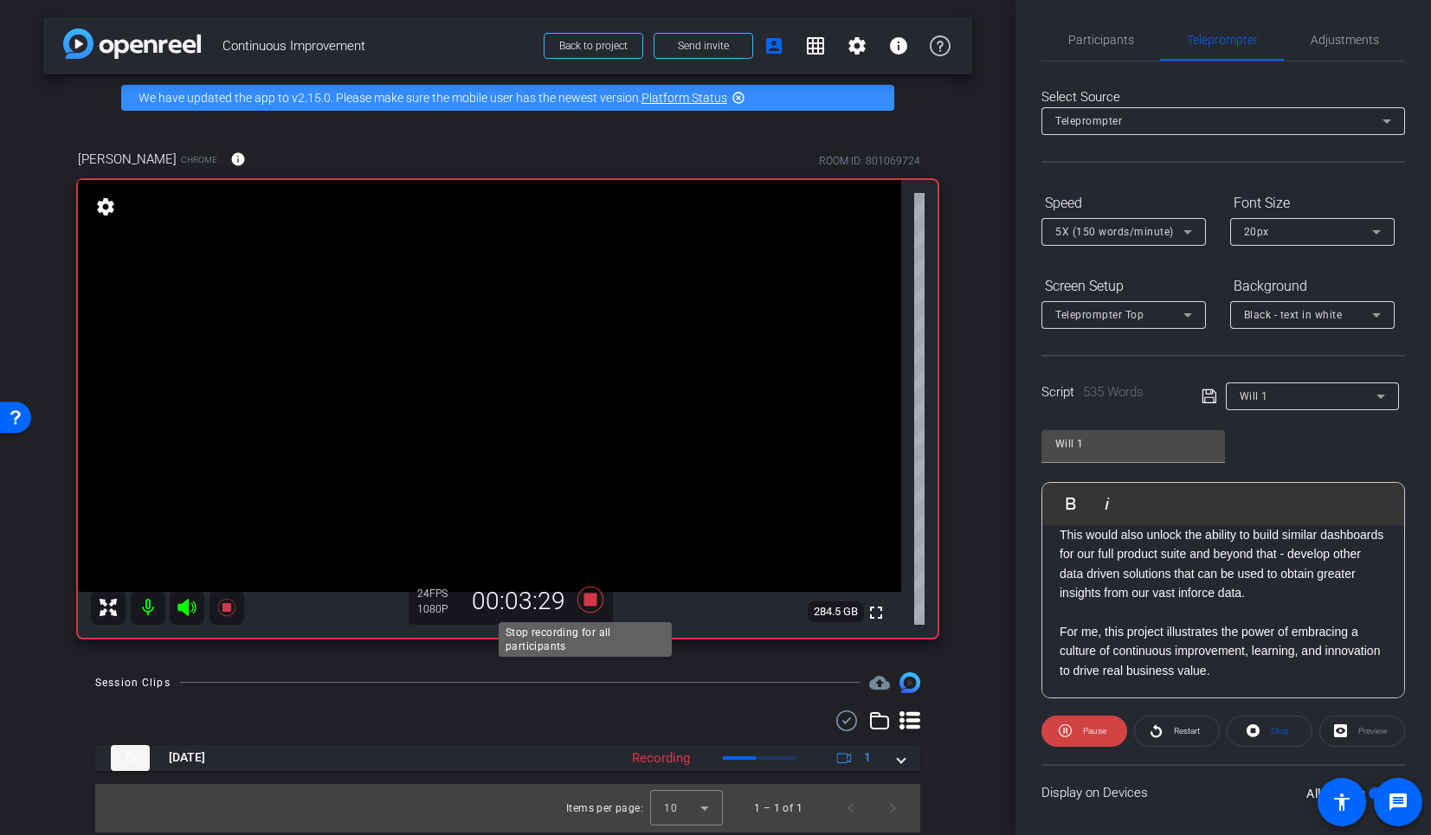
click at [592, 599] on icon at bounding box center [591, 599] width 42 height 31
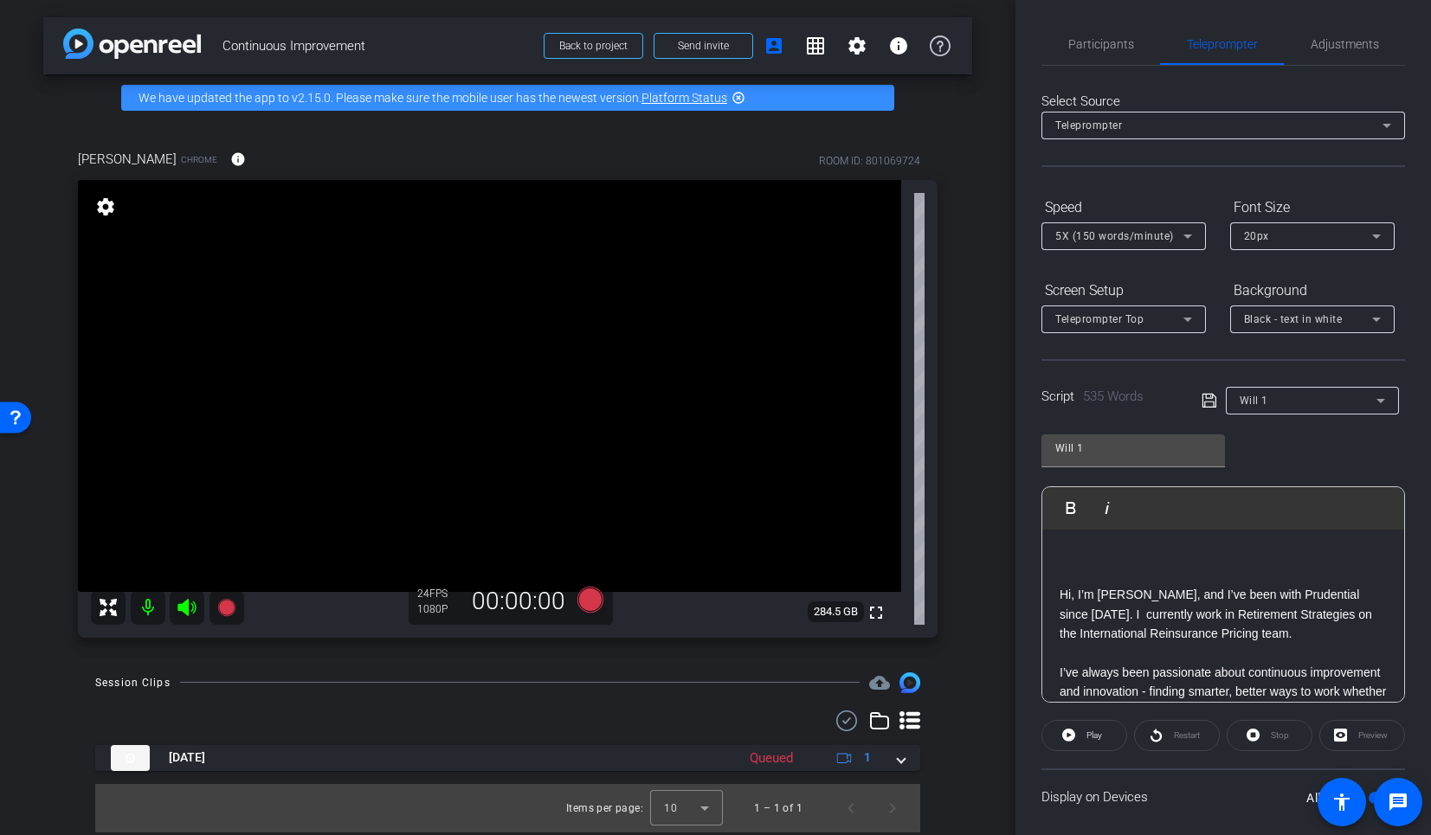
scroll to position [0, 0]
click at [1087, 560] on p at bounding box center [1223, 559] width 327 height 19
click at [1083, 557] on p at bounding box center [1223, 559] width 327 height 19
click at [1081, 242] on span "5X (150 words/minute)" at bounding box center [1114, 239] width 119 height 12
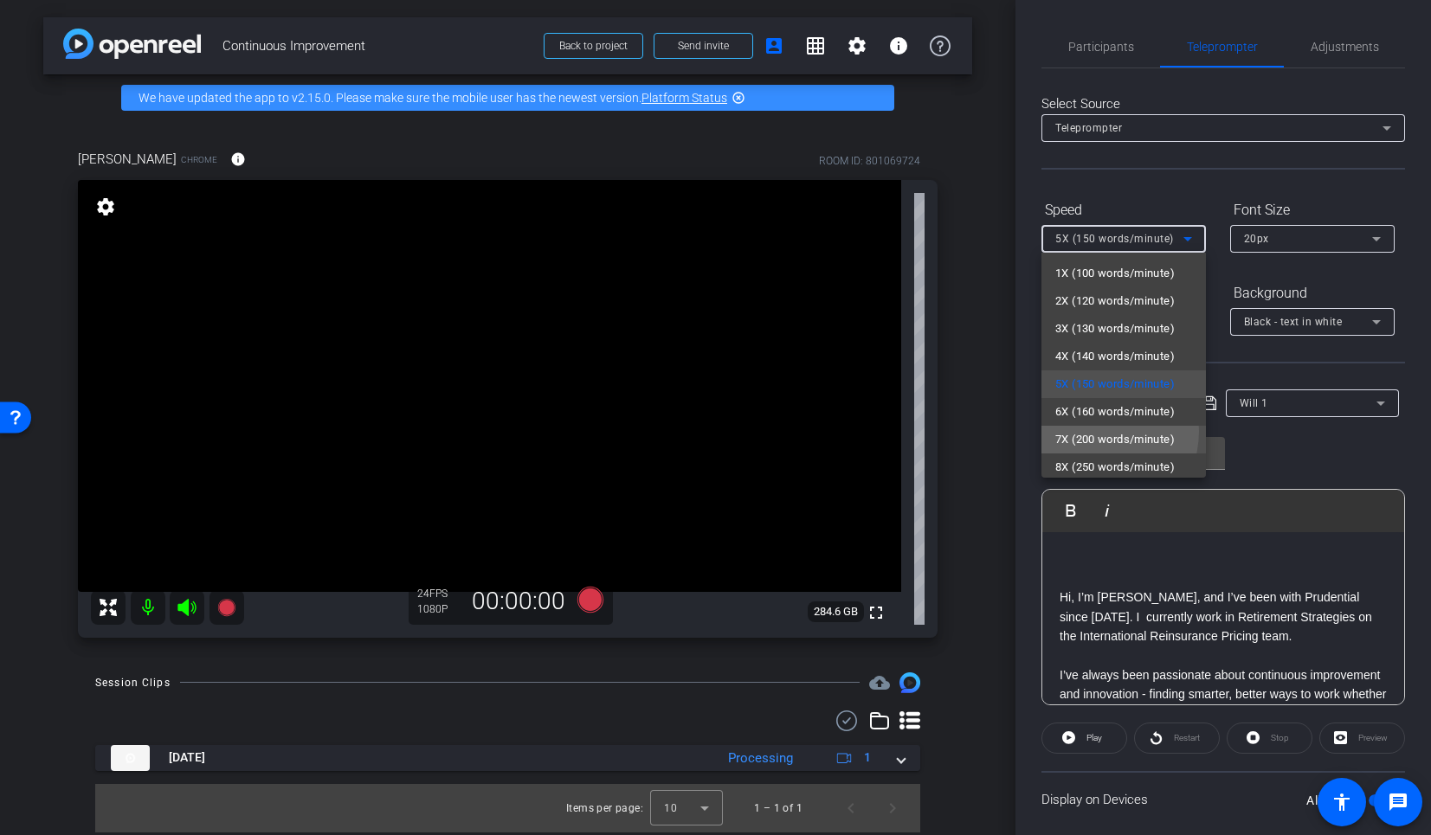
click at [1093, 431] on span "7X (200 words/minute)" at bounding box center [1114, 439] width 119 height 21
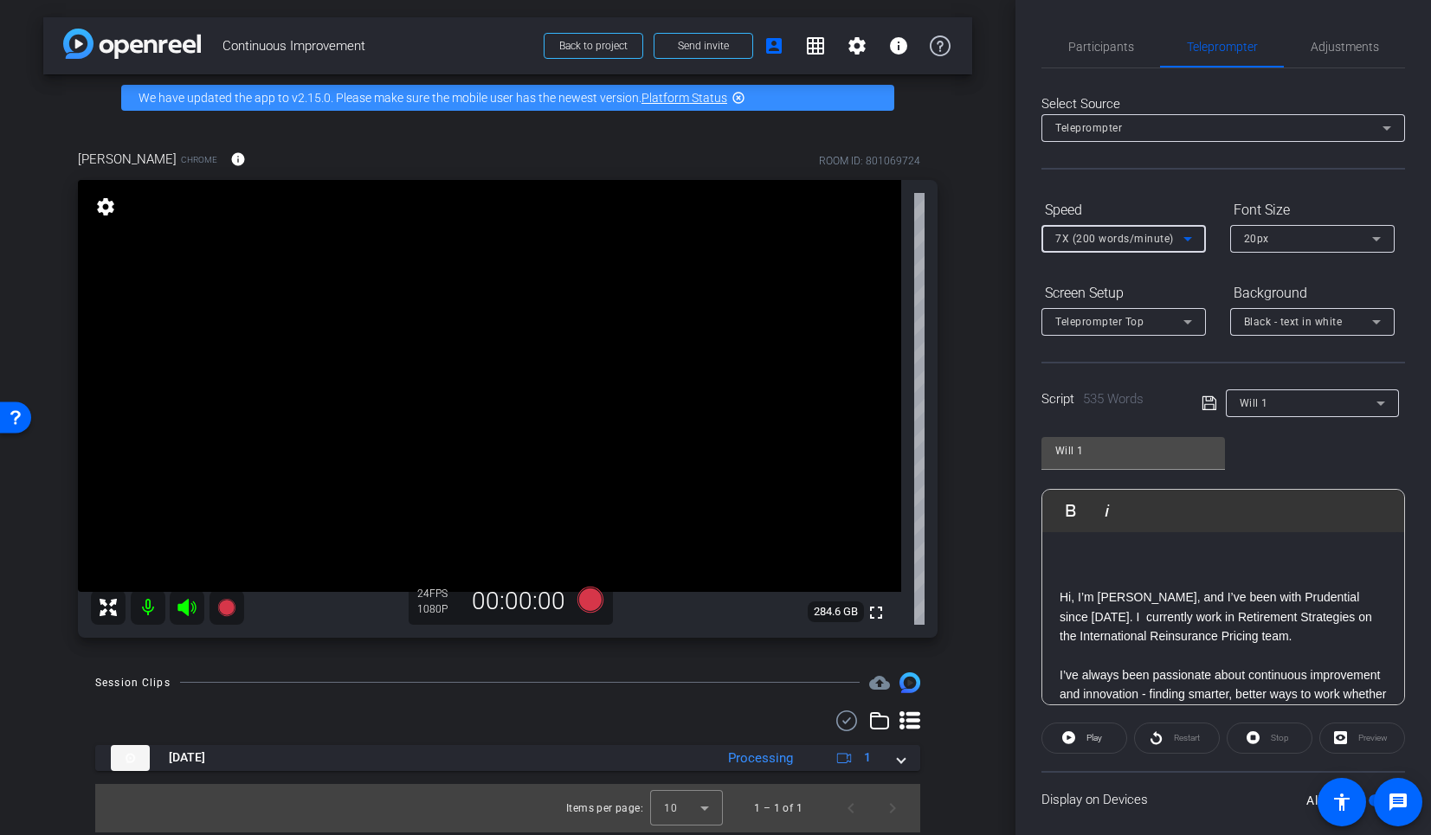
click at [1072, 241] on span "7X (200 words/minute)" at bounding box center [1114, 239] width 119 height 12
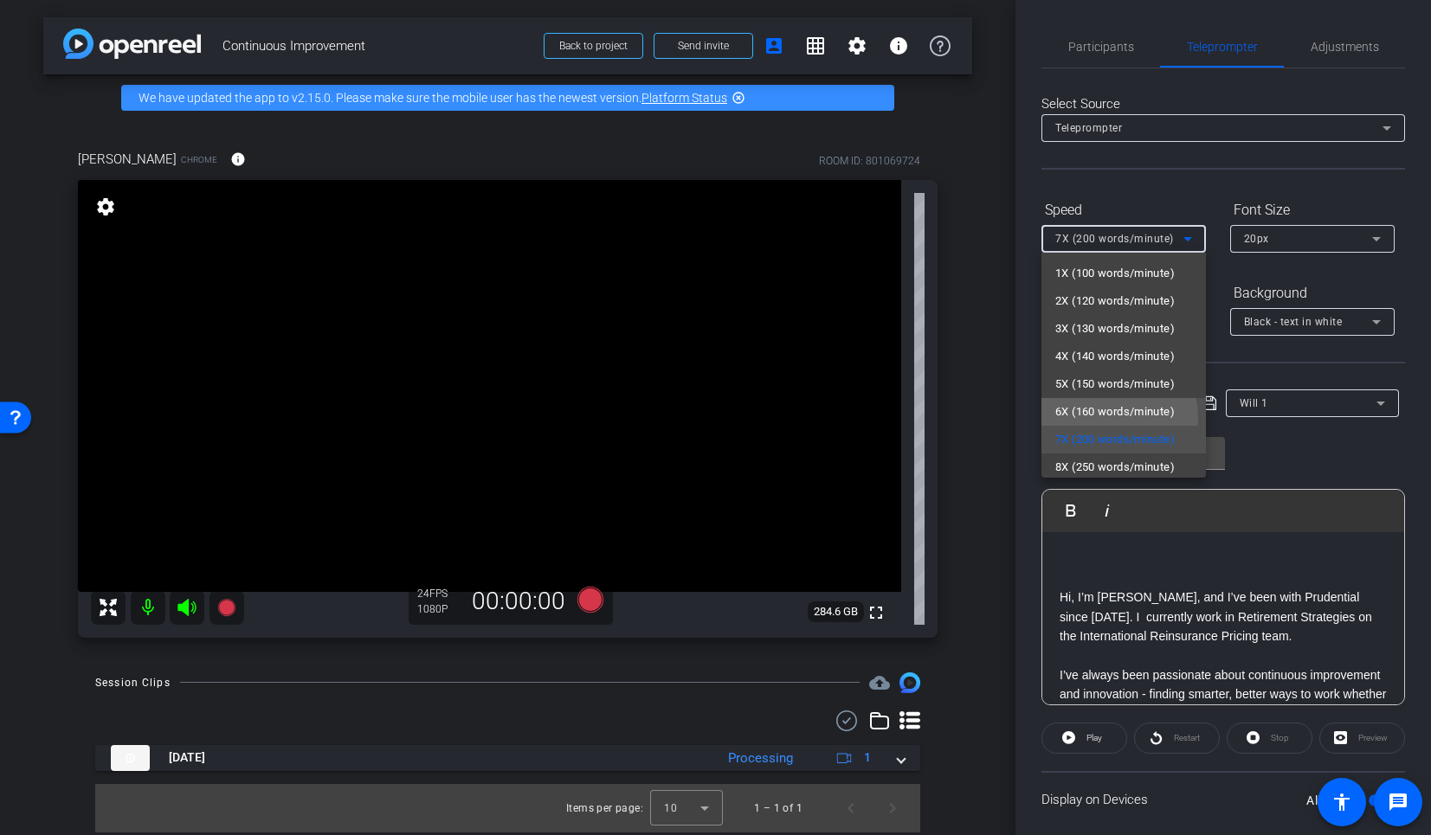
click at [1073, 419] on span "6X (160 words/minute)" at bounding box center [1114, 412] width 119 height 21
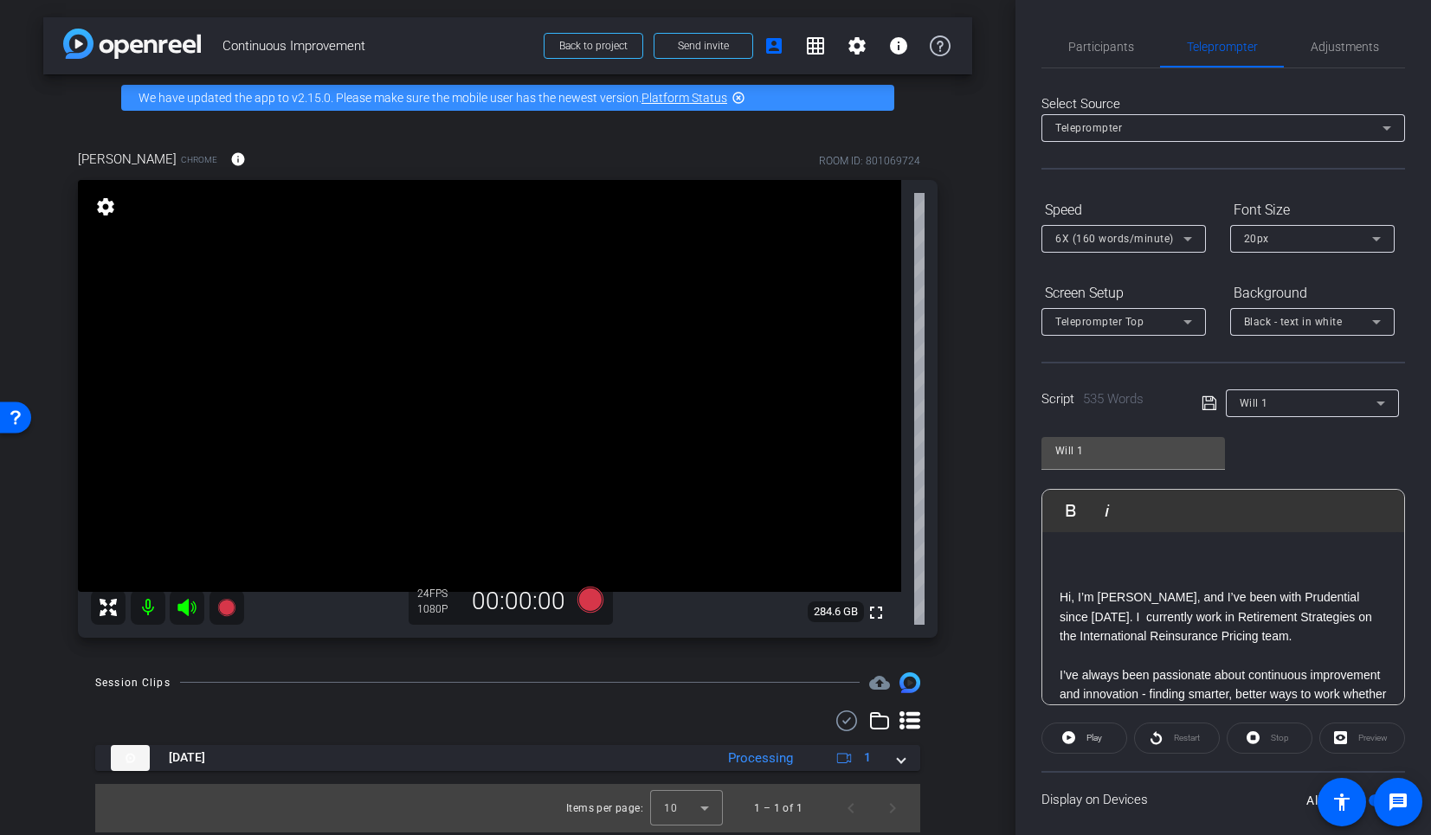
click at [1030, 246] on div "Participants Teleprompter Adjustments [PERSON_NAME] Director [PERSON_NAME] Watc…" at bounding box center [1224, 417] width 416 height 835
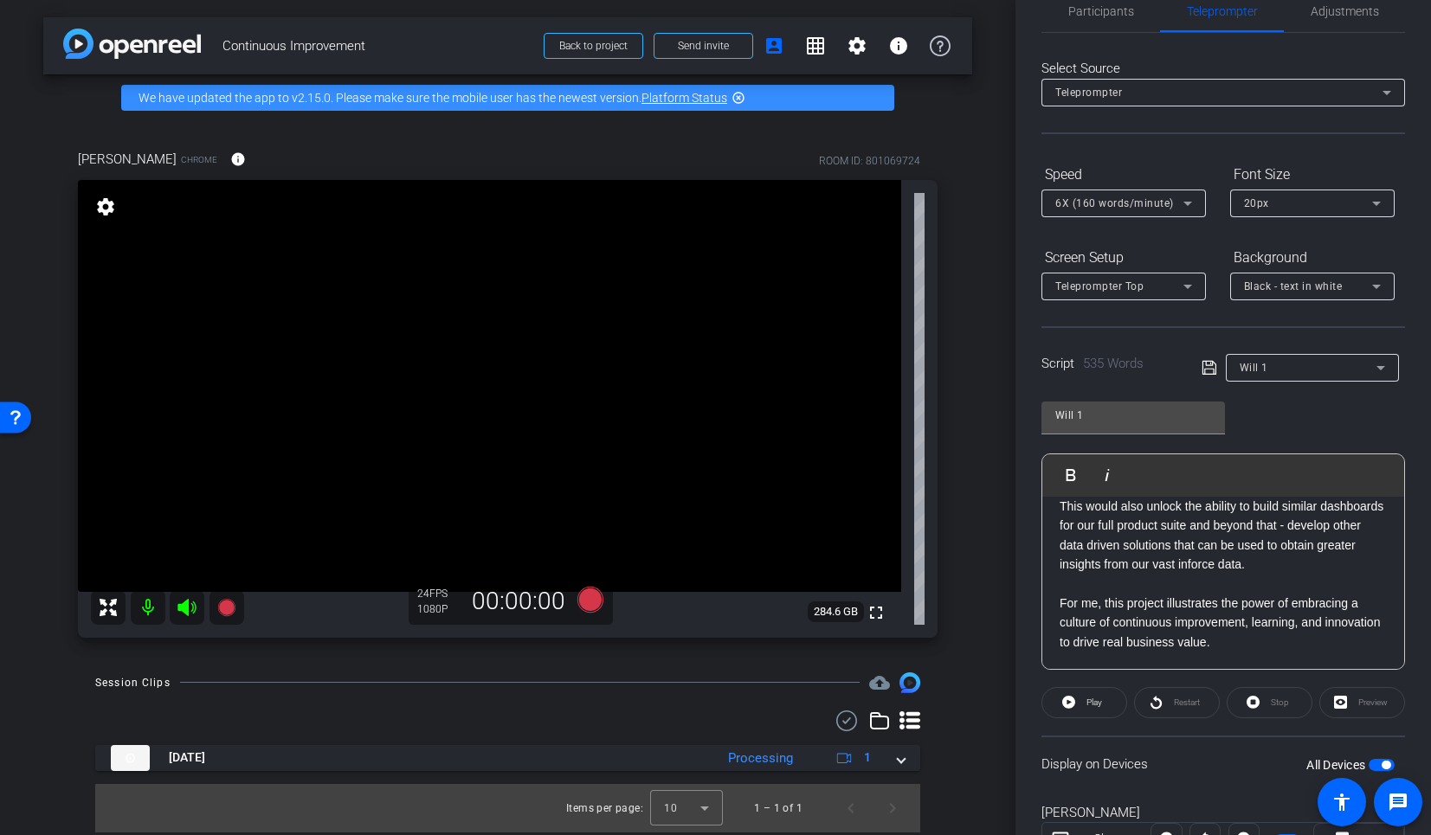
scroll to position [111, 0]
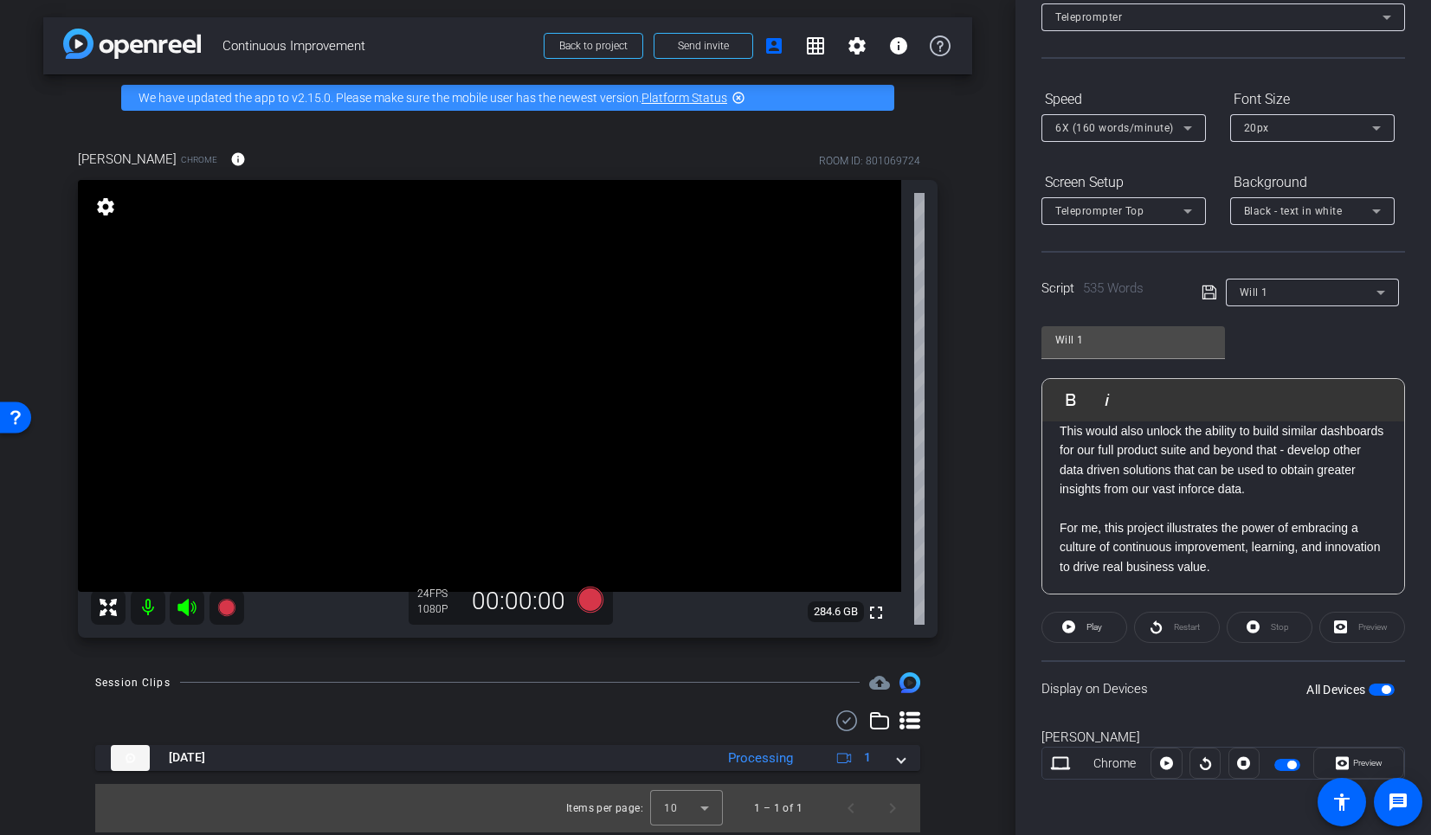
click at [1307, 570] on p "For me, this project illustrates the power of embracing a culture of continuous…" at bounding box center [1223, 548] width 327 height 58
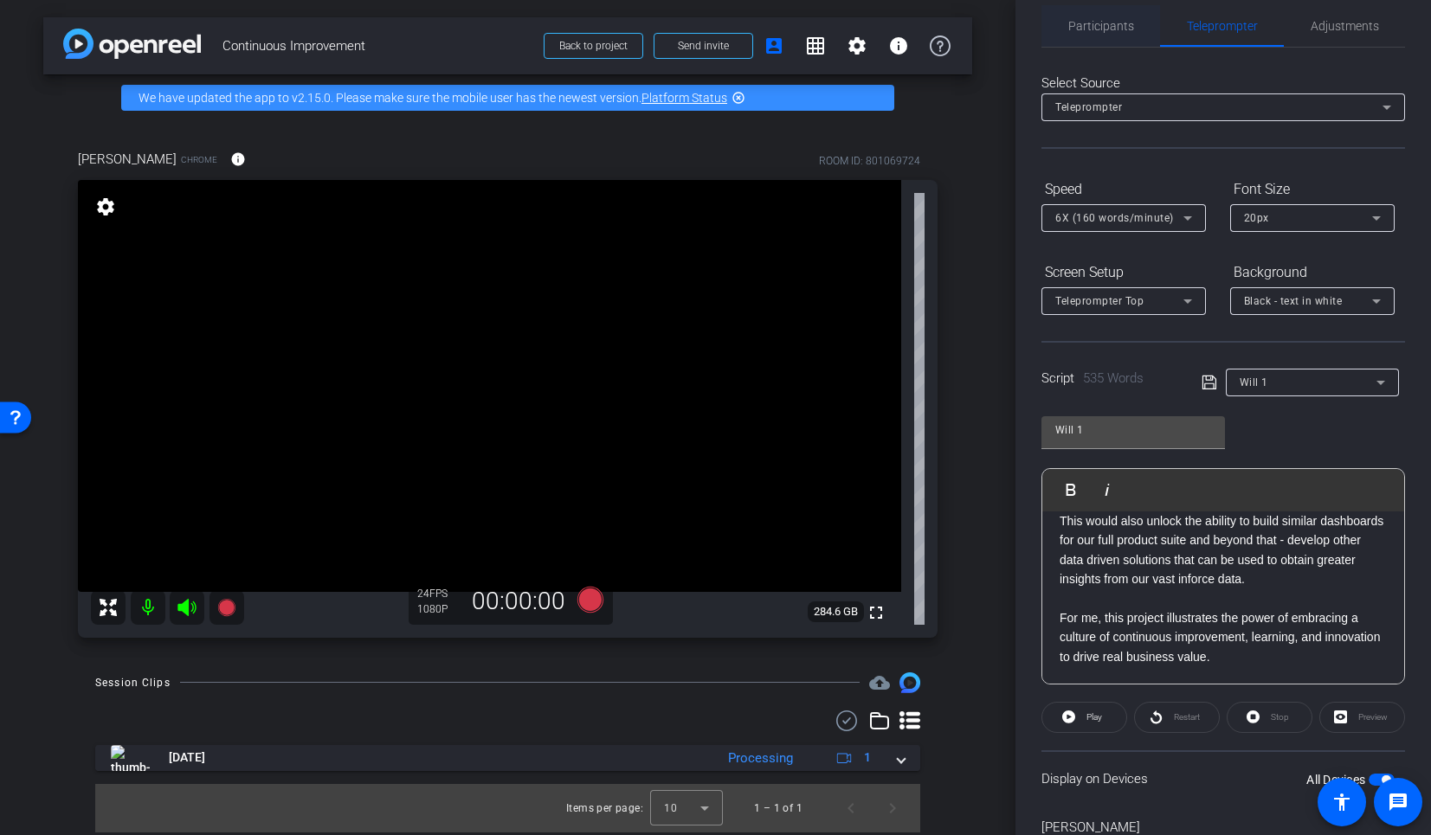
scroll to position [0, 0]
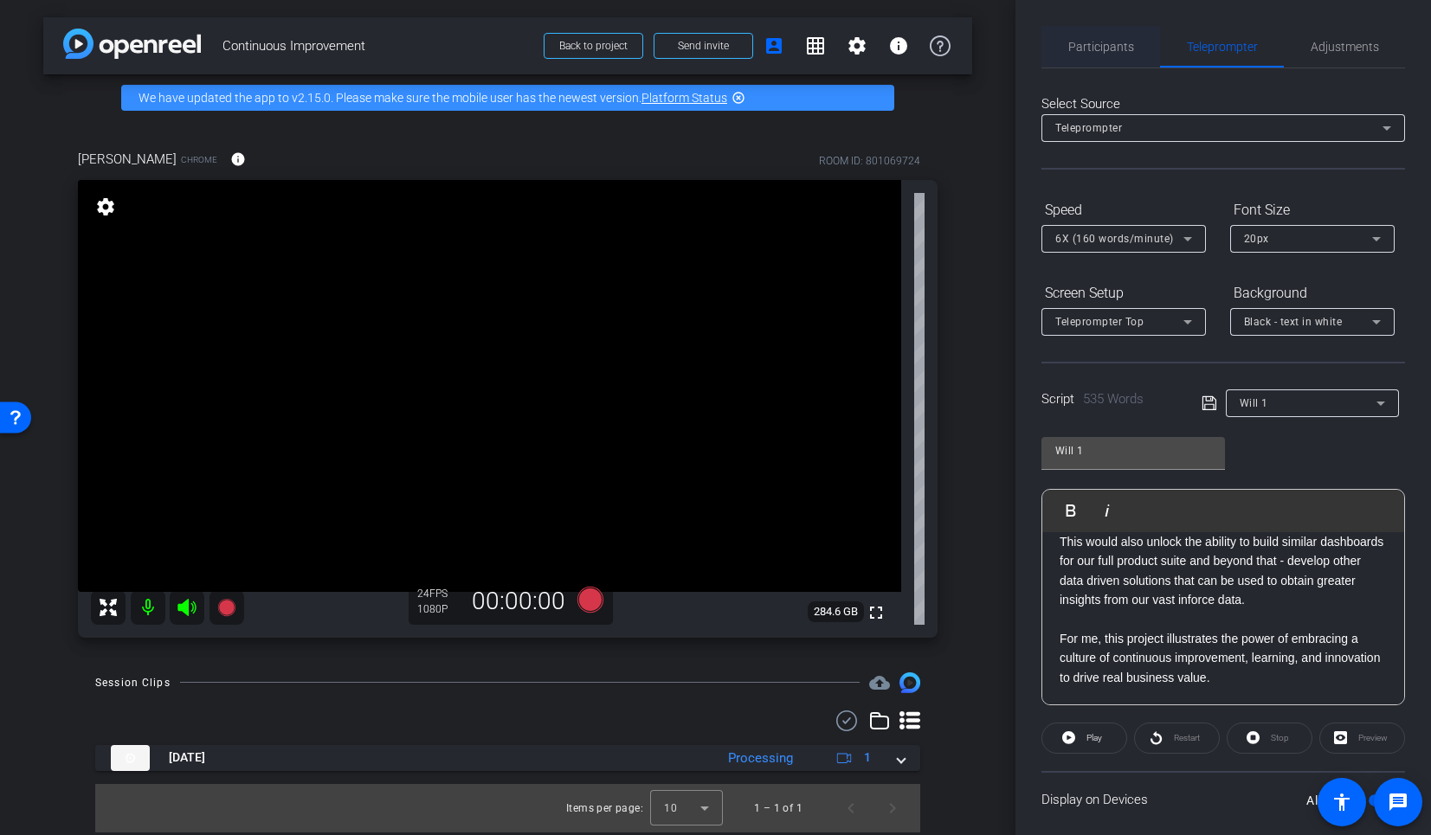
click at [1113, 58] on span "Participants" at bounding box center [1101, 47] width 66 height 42
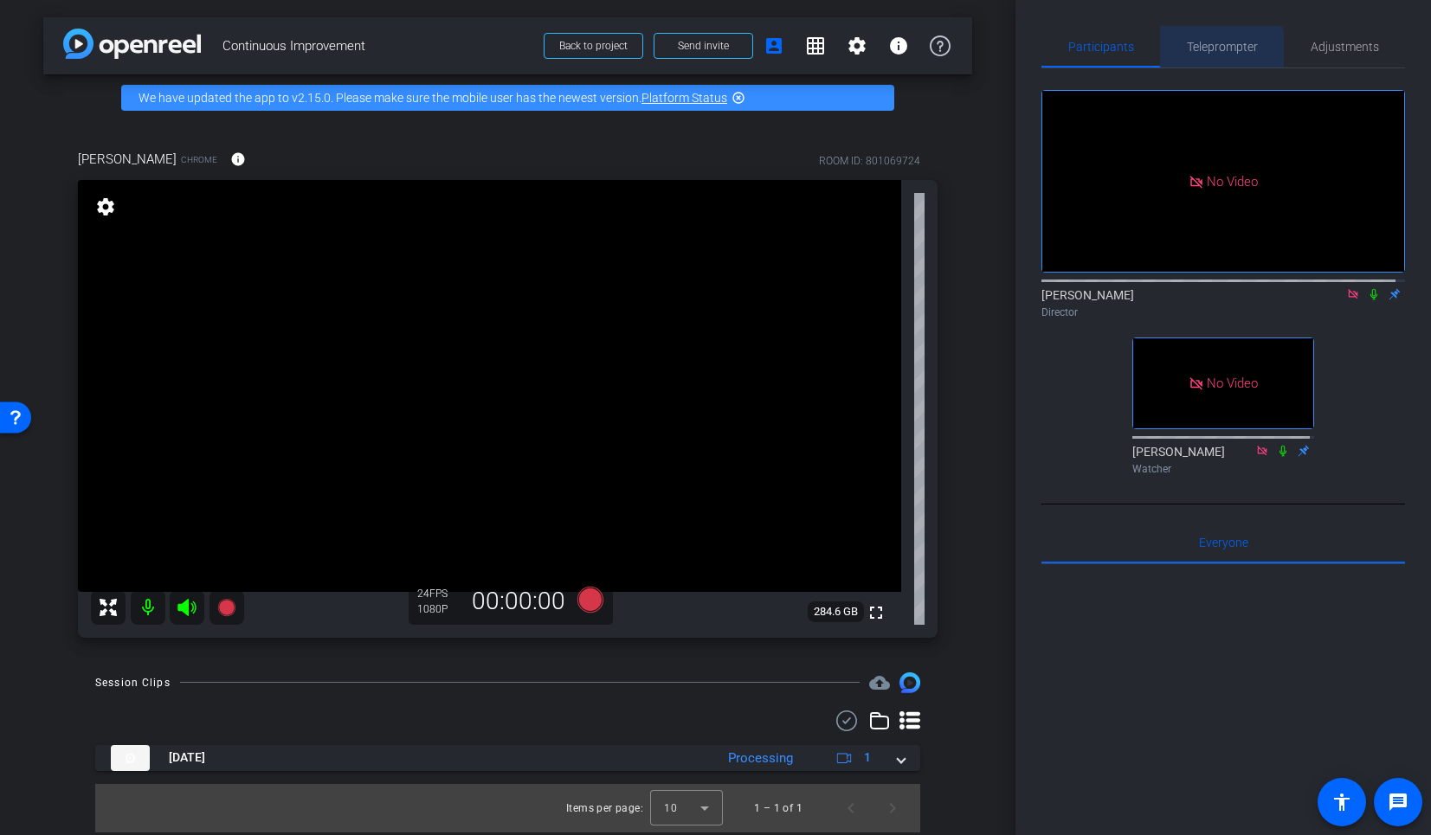
click at [1198, 54] on span "Teleprompter" at bounding box center [1222, 47] width 71 height 42
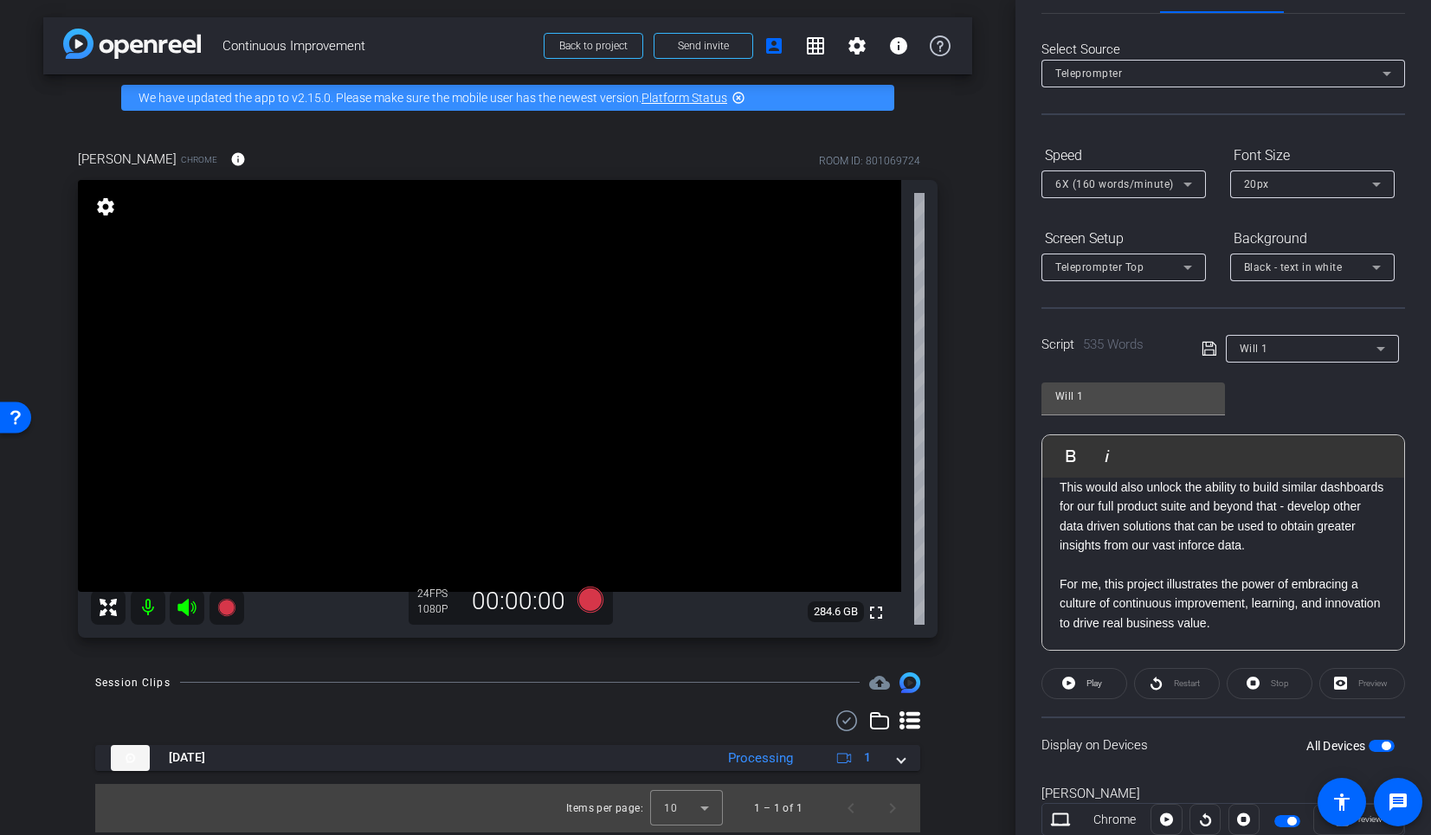
scroll to position [111, 0]
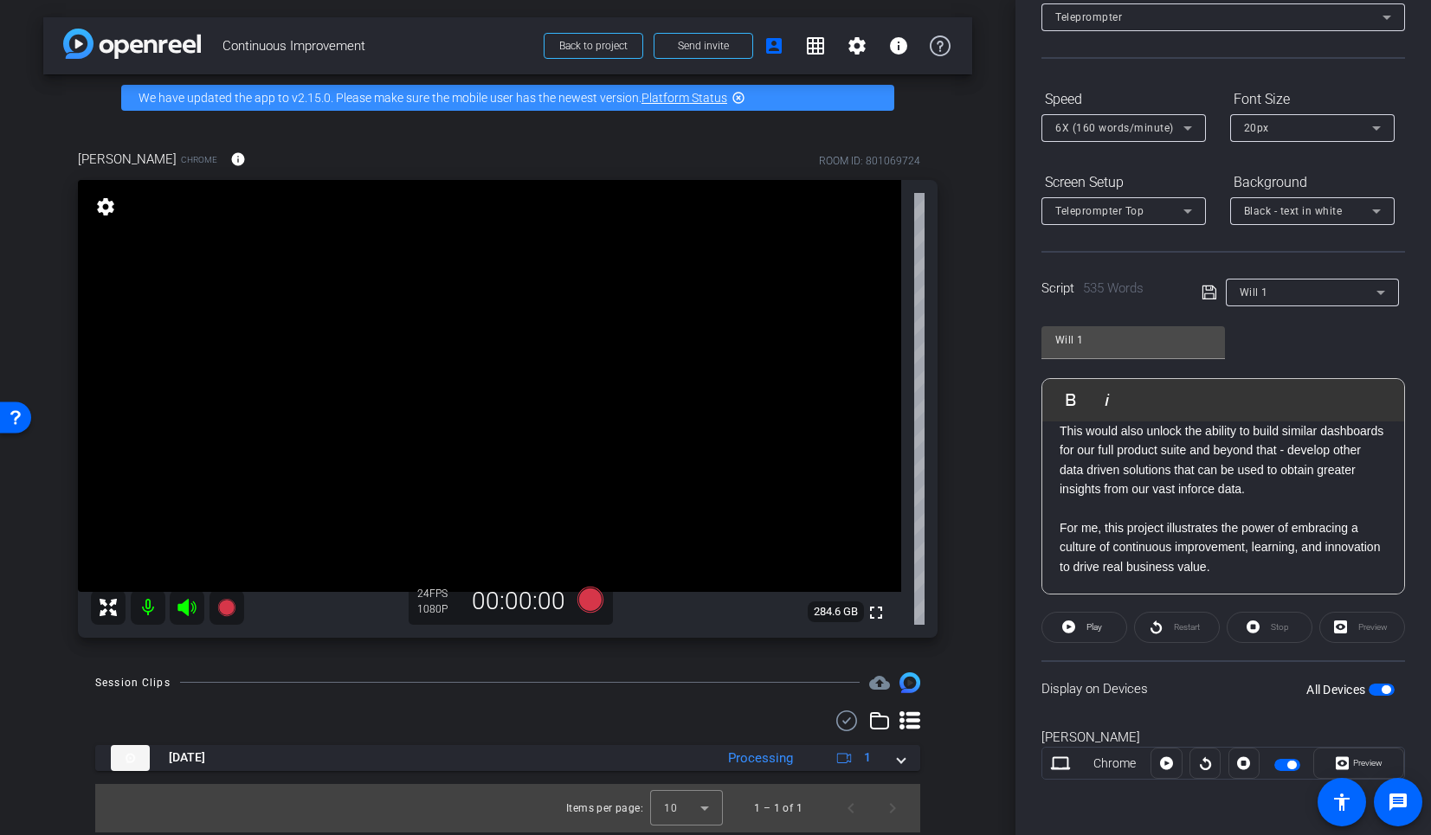
click at [1287, 571] on p "For me, this project illustrates the power of embracing a culture of continuous…" at bounding box center [1223, 548] width 327 height 58
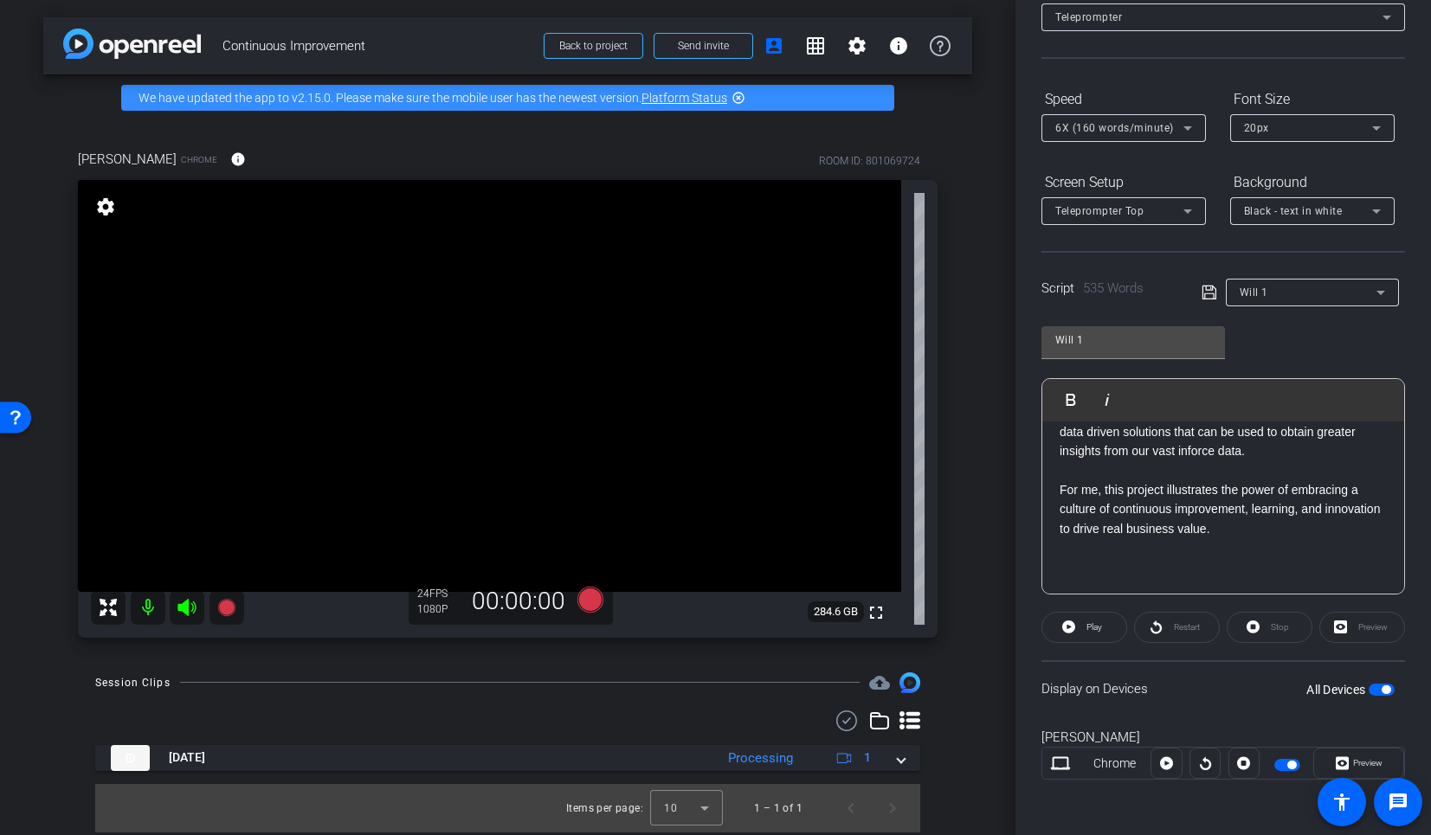
scroll to position [1512, 0]
drag, startPoint x: 1248, startPoint y: 526, endPoint x: 1113, endPoint y: 532, distance: 135.2
click at [1113, 532] on p "For me, this project illustrates the power of embracing a culture of continuous…" at bounding box center [1223, 510] width 327 height 58
copy p "continuous improvement"
click at [1102, 577] on p at bounding box center [1223, 567] width 327 height 19
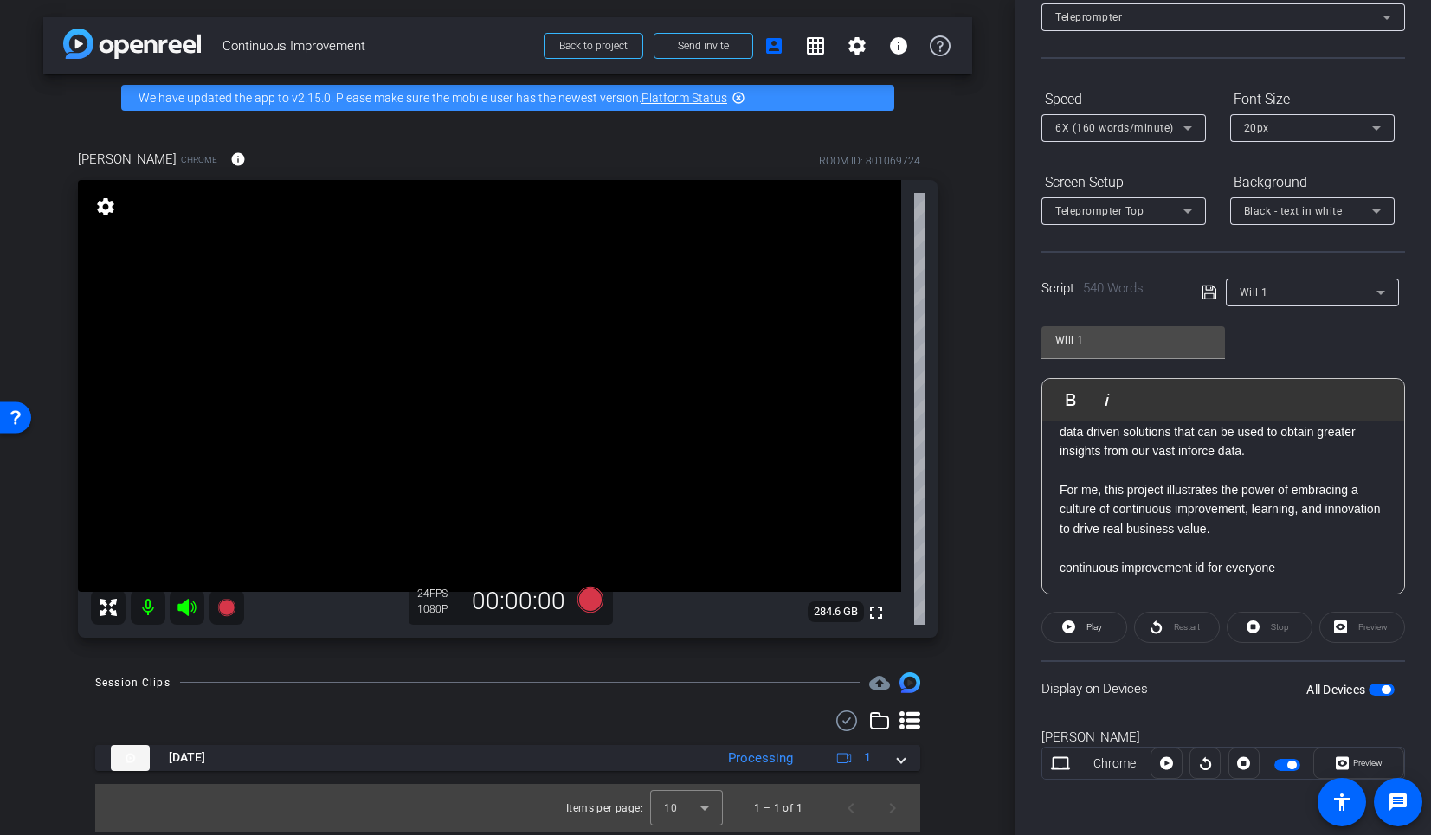
click at [1201, 577] on p "continuous improvement id for everyone" at bounding box center [1223, 567] width 327 height 19
click at [1277, 577] on p "continuous improvement is for everyone" at bounding box center [1223, 567] width 327 height 19
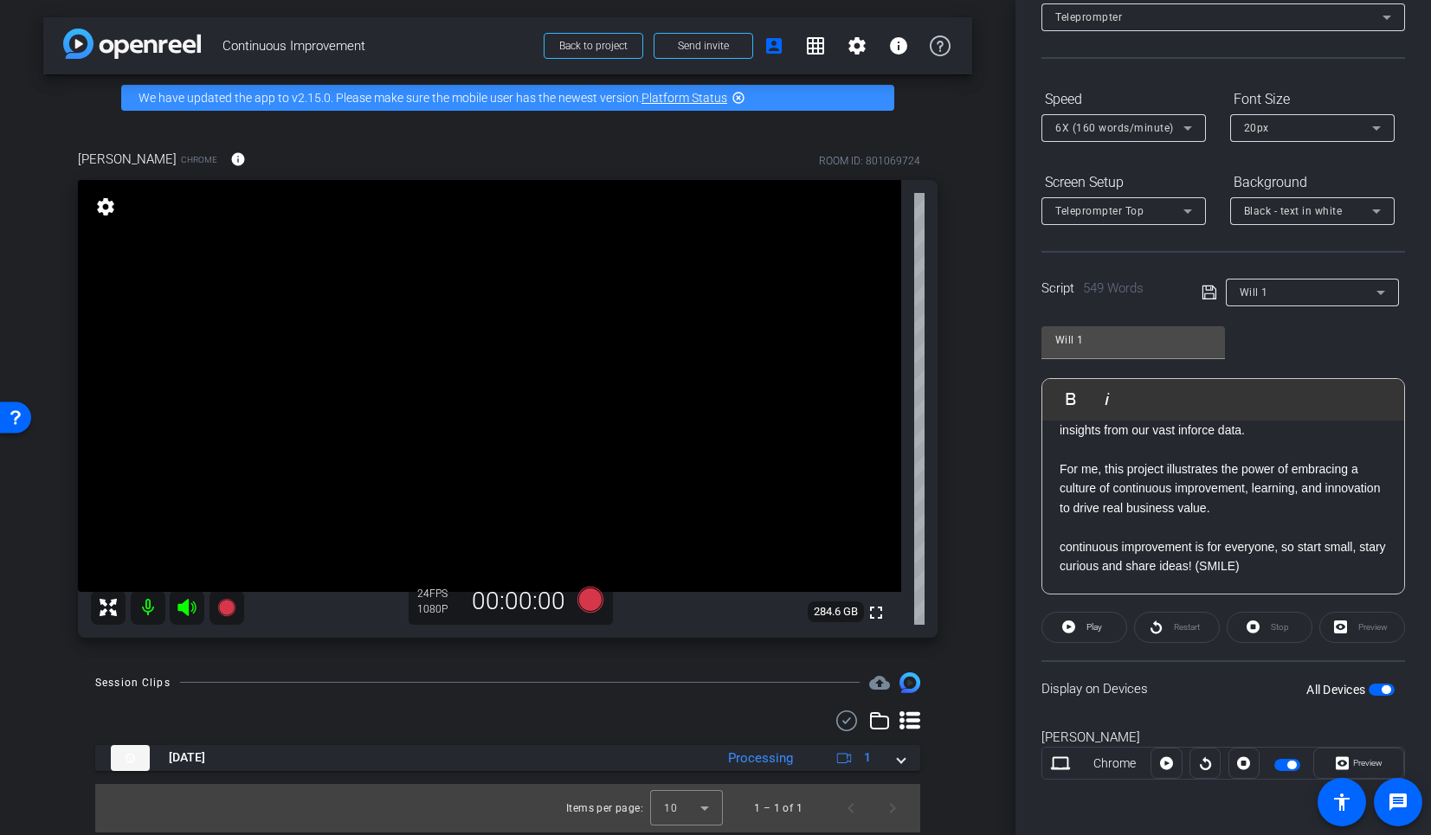
scroll to position [1547, 0]
click at [1205, 297] on icon at bounding box center [1210, 292] width 16 height 21
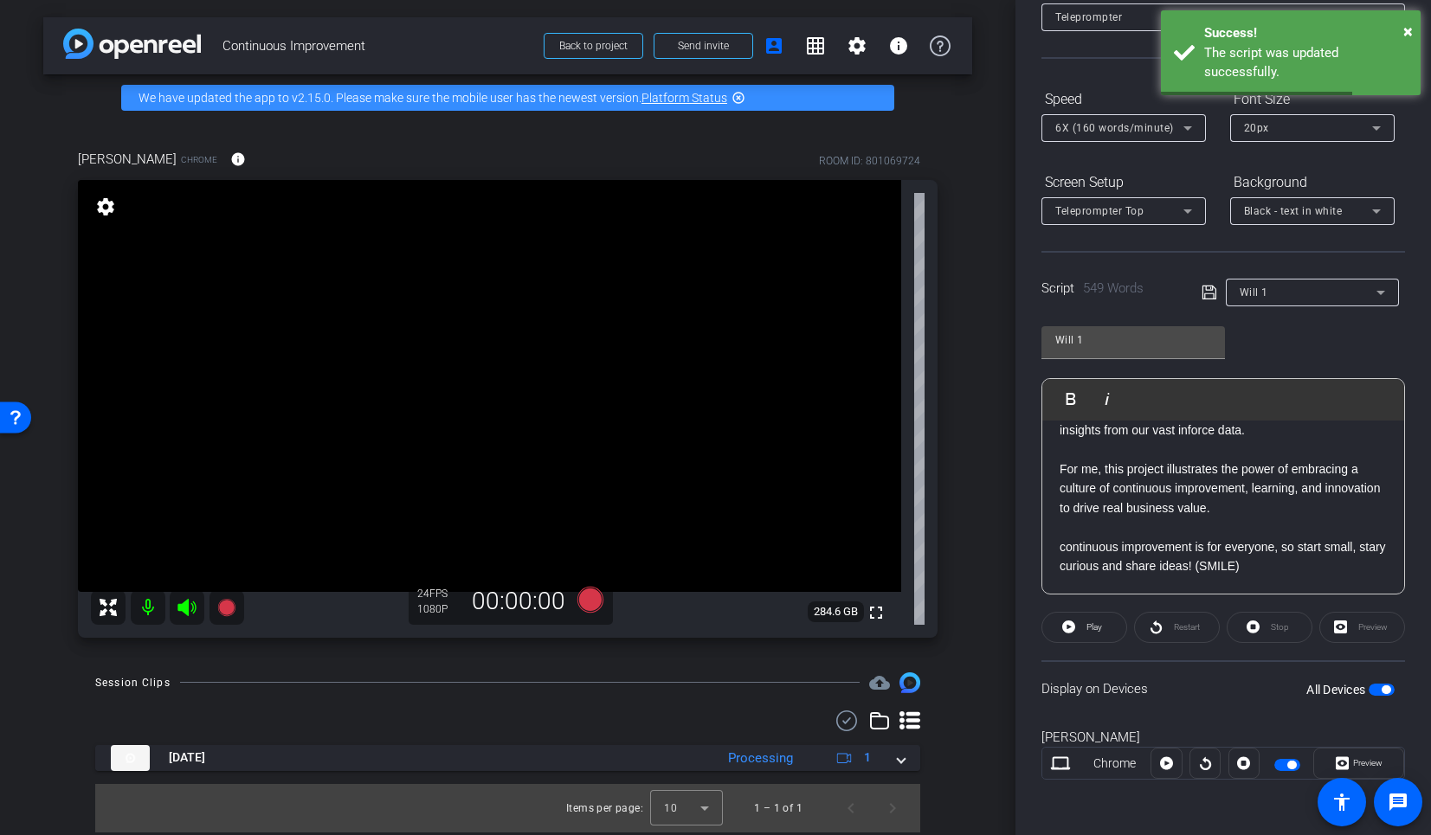
click at [1379, 695] on span "button" at bounding box center [1382, 690] width 26 height 12
click at [1379, 694] on span "button" at bounding box center [1382, 690] width 26 height 12
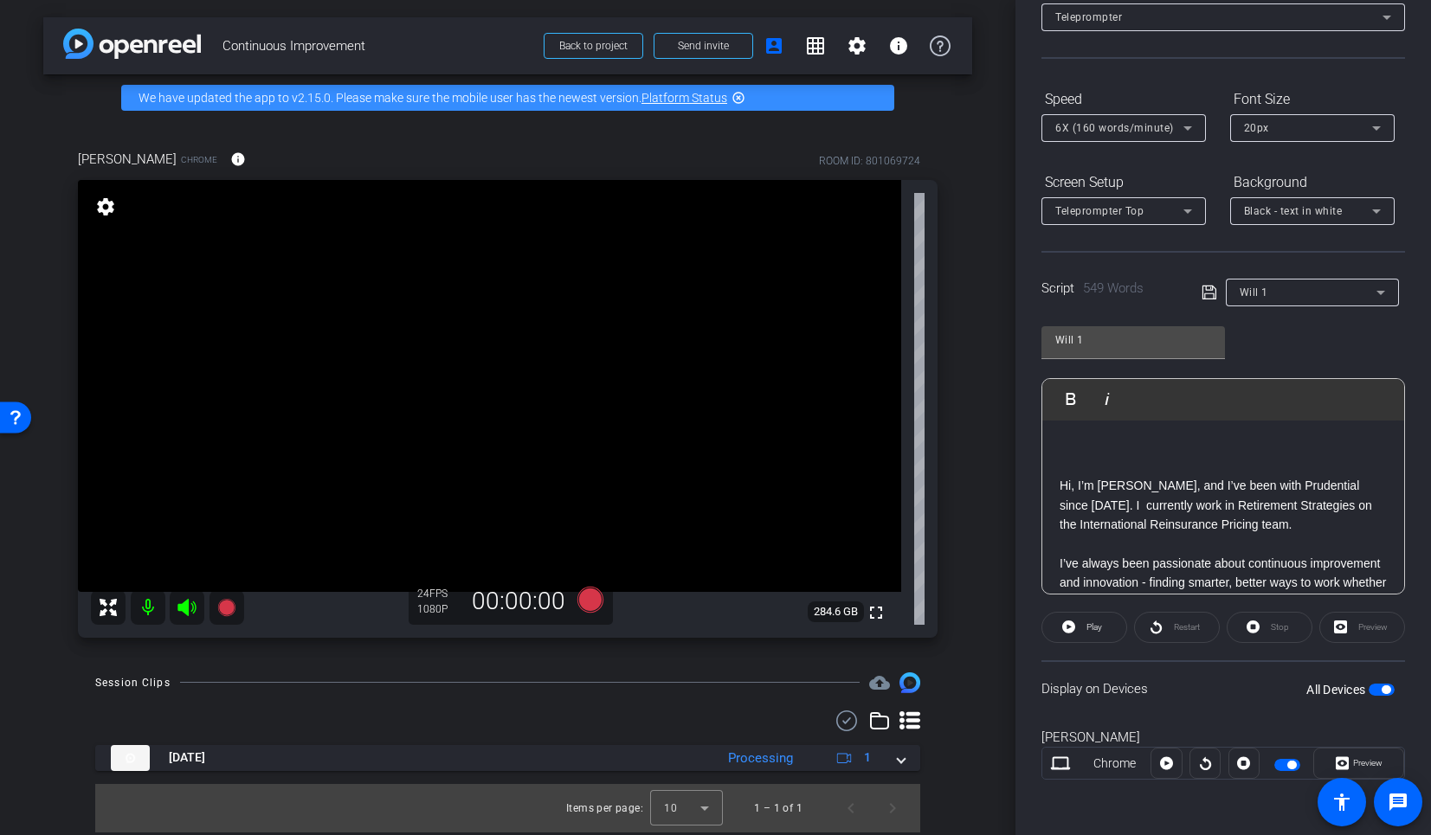
click at [1100, 449] on p at bounding box center [1223, 447] width 327 height 19
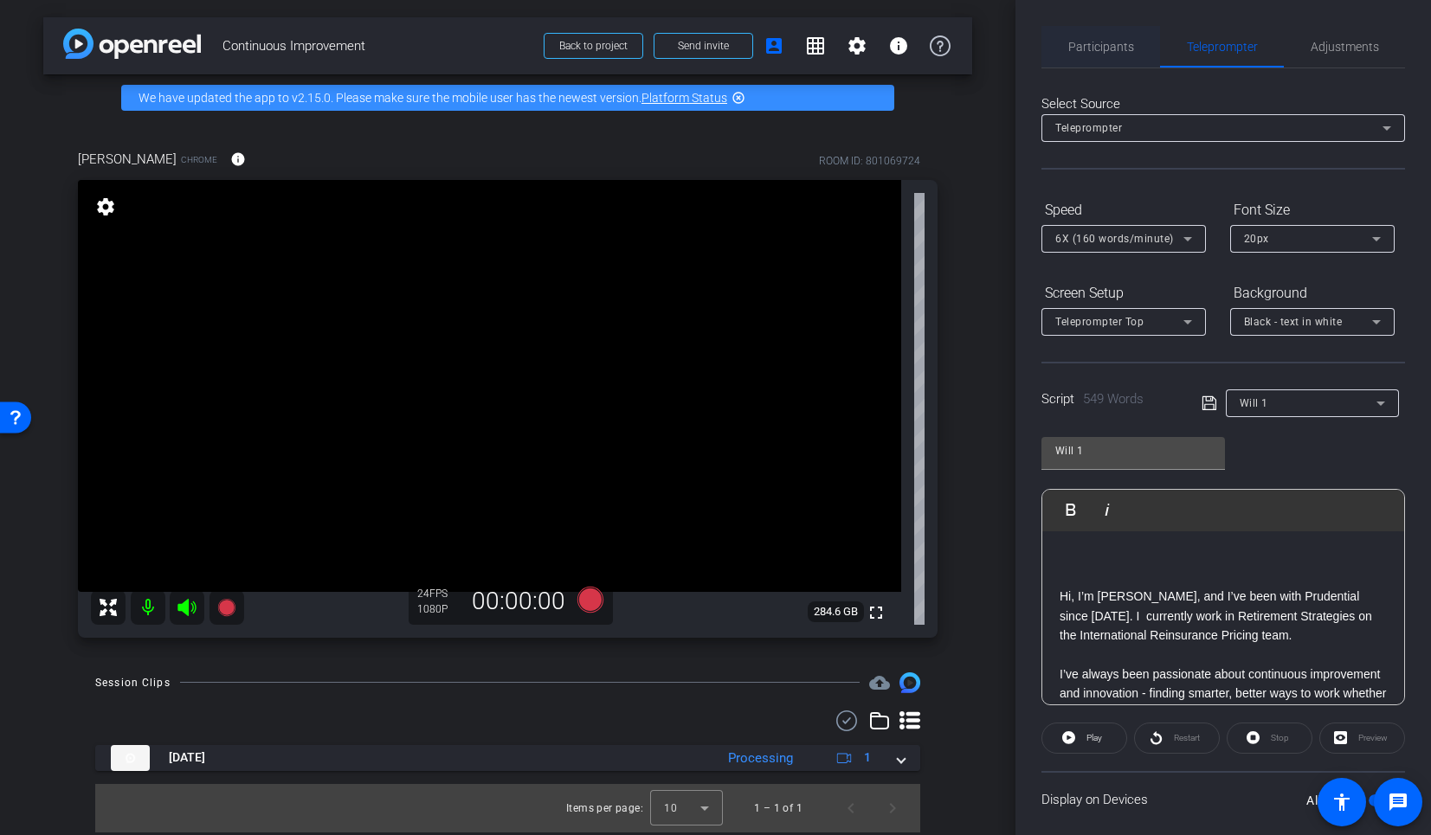
click at [1100, 48] on span "Participants" at bounding box center [1101, 47] width 66 height 12
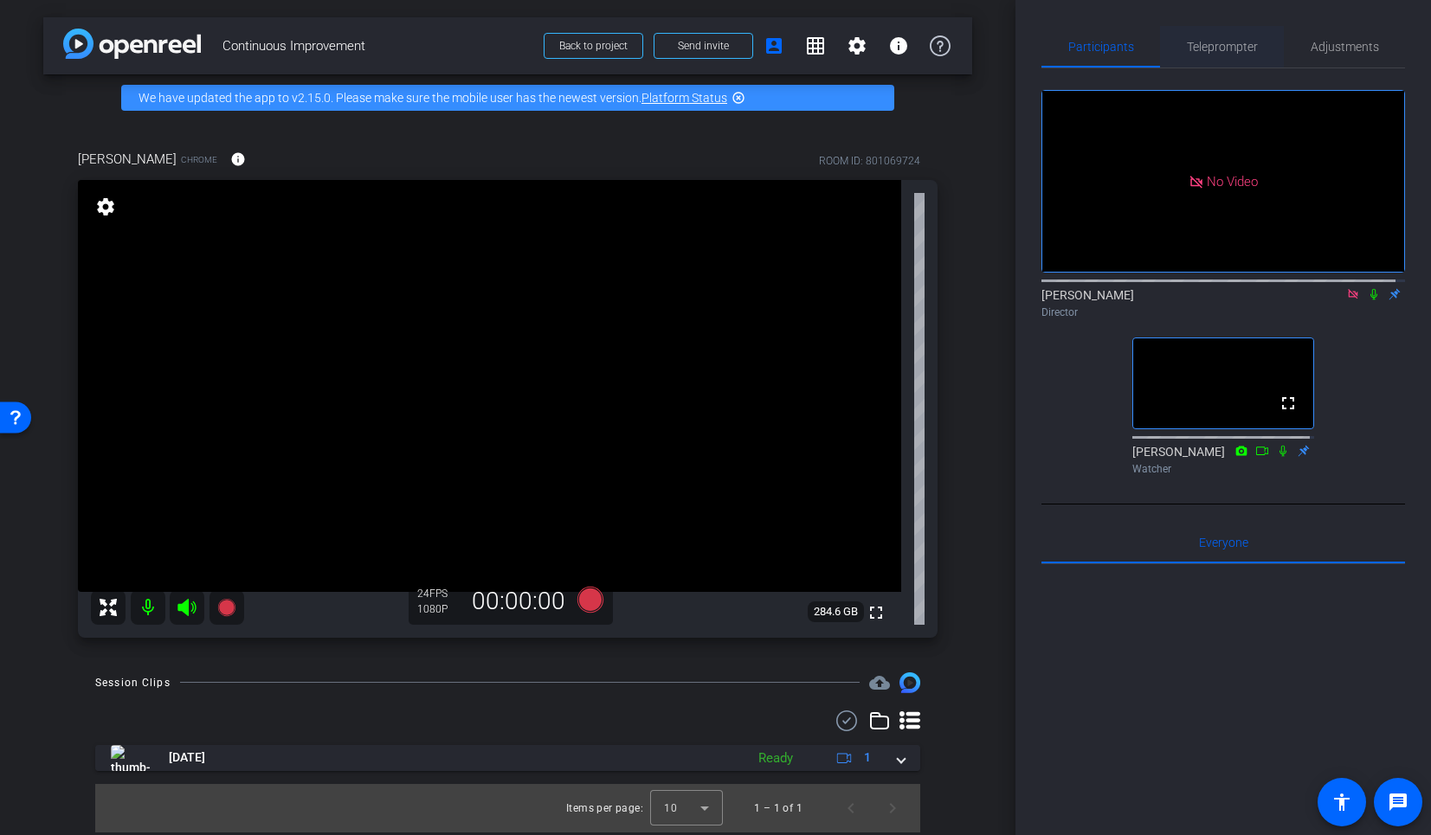
click at [1206, 42] on span "Teleprompter" at bounding box center [1222, 47] width 71 height 12
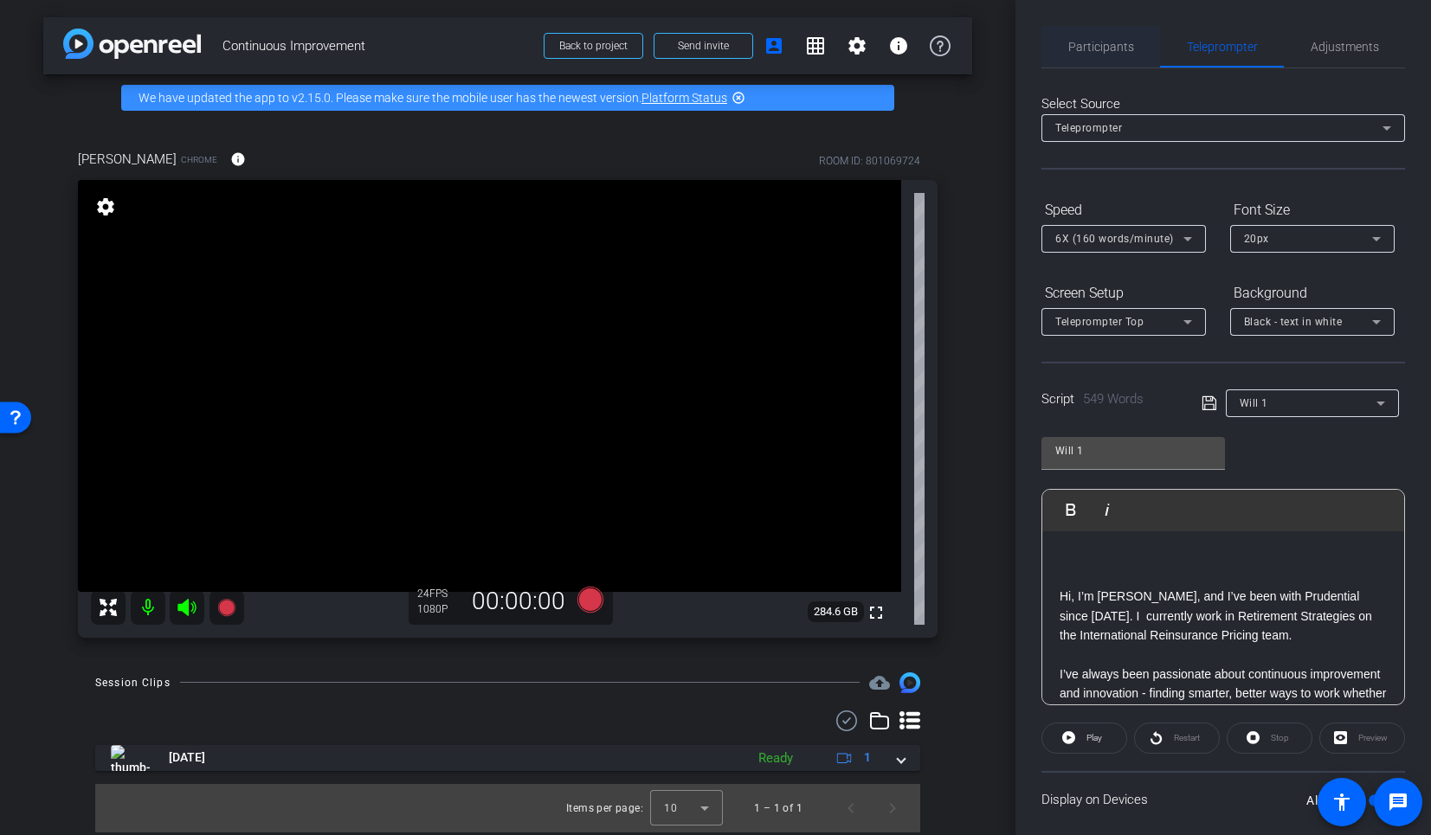
click at [1087, 45] on span "Participants" at bounding box center [1101, 47] width 66 height 12
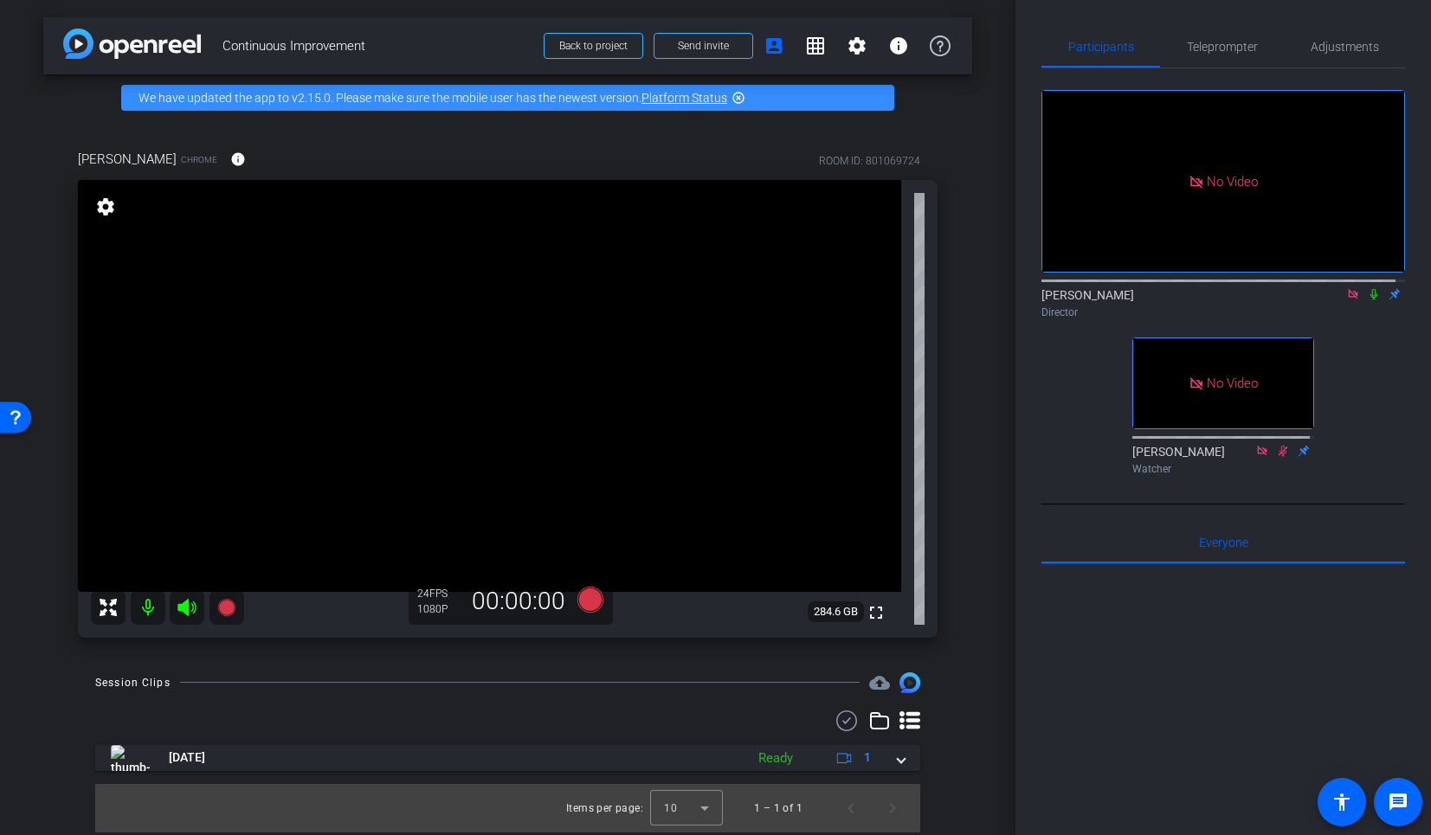
click at [1049, 427] on div "No Video [PERSON_NAME] Director No Video [PERSON_NAME] Watcher" at bounding box center [1224, 275] width 364 height 414
click at [1211, 55] on span "Teleprompter" at bounding box center [1222, 47] width 71 height 42
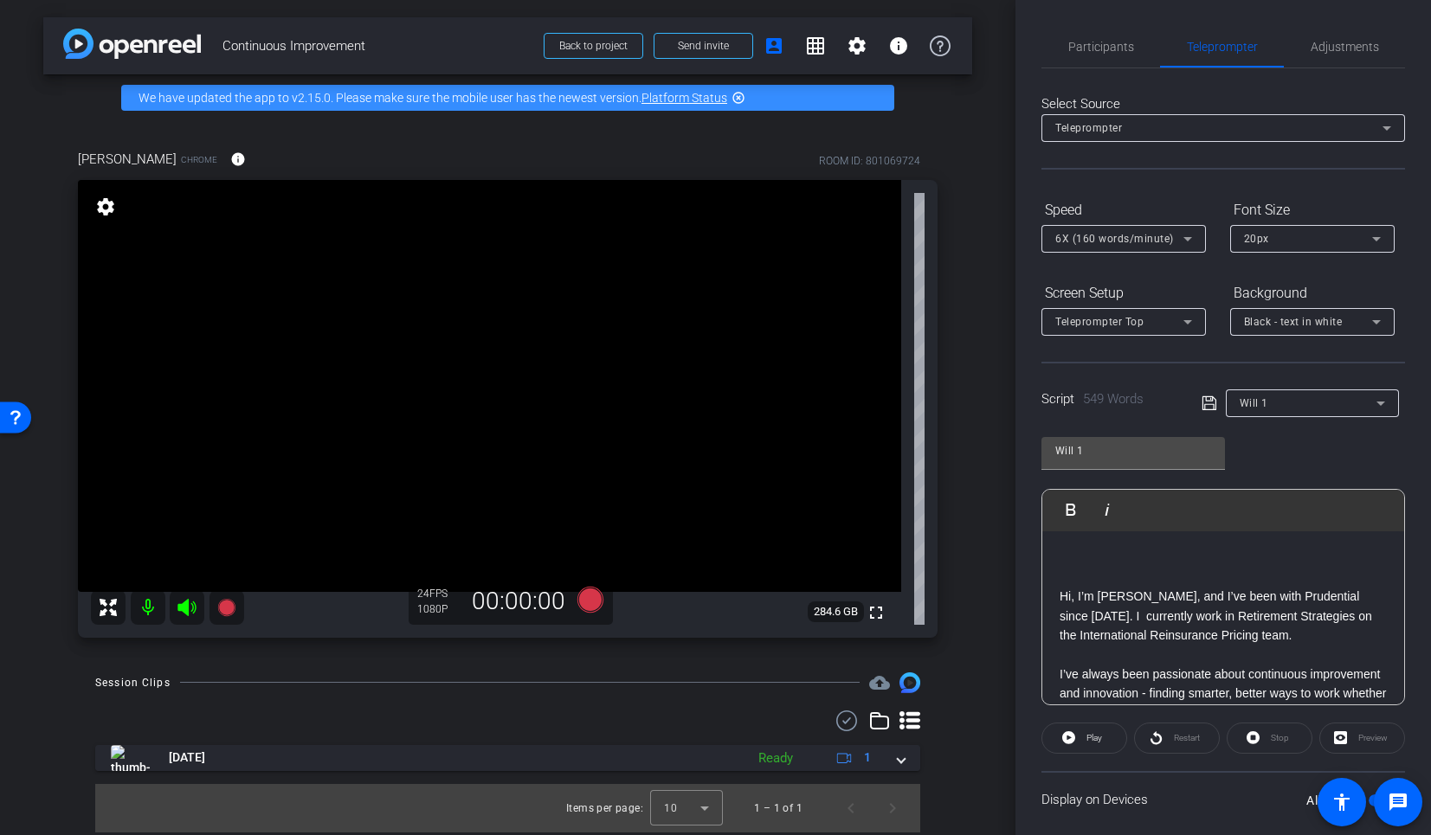
click at [1092, 566] on p at bounding box center [1223, 558] width 327 height 19
click at [1082, 559] on p at bounding box center [1223, 558] width 327 height 19
click at [1099, 571] on p at bounding box center [1223, 577] width 327 height 19
click at [1076, 552] on p at bounding box center [1223, 558] width 327 height 19
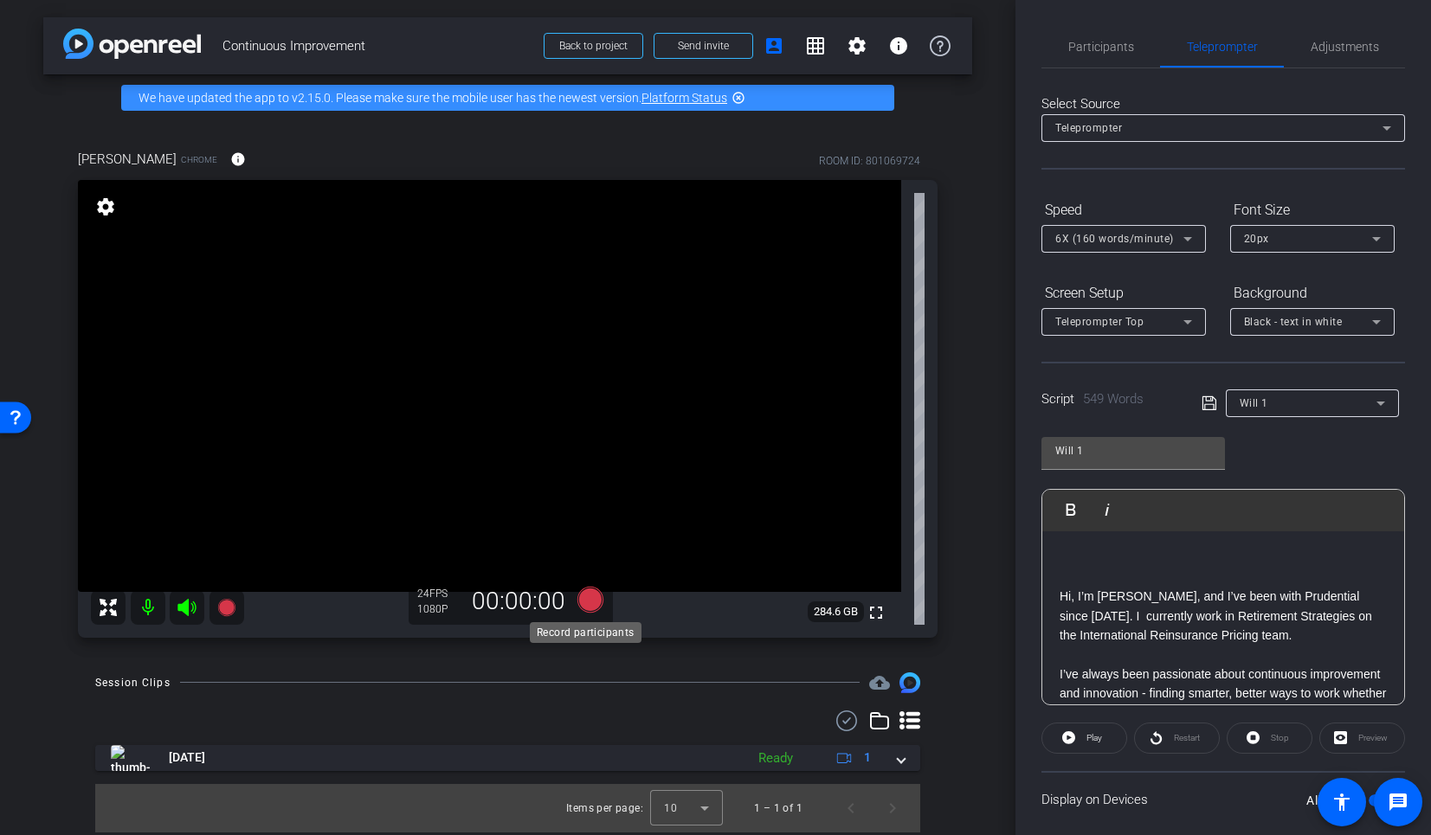
click at [585, 591] on icon at bounding box center [590, 600] width 26 height 26
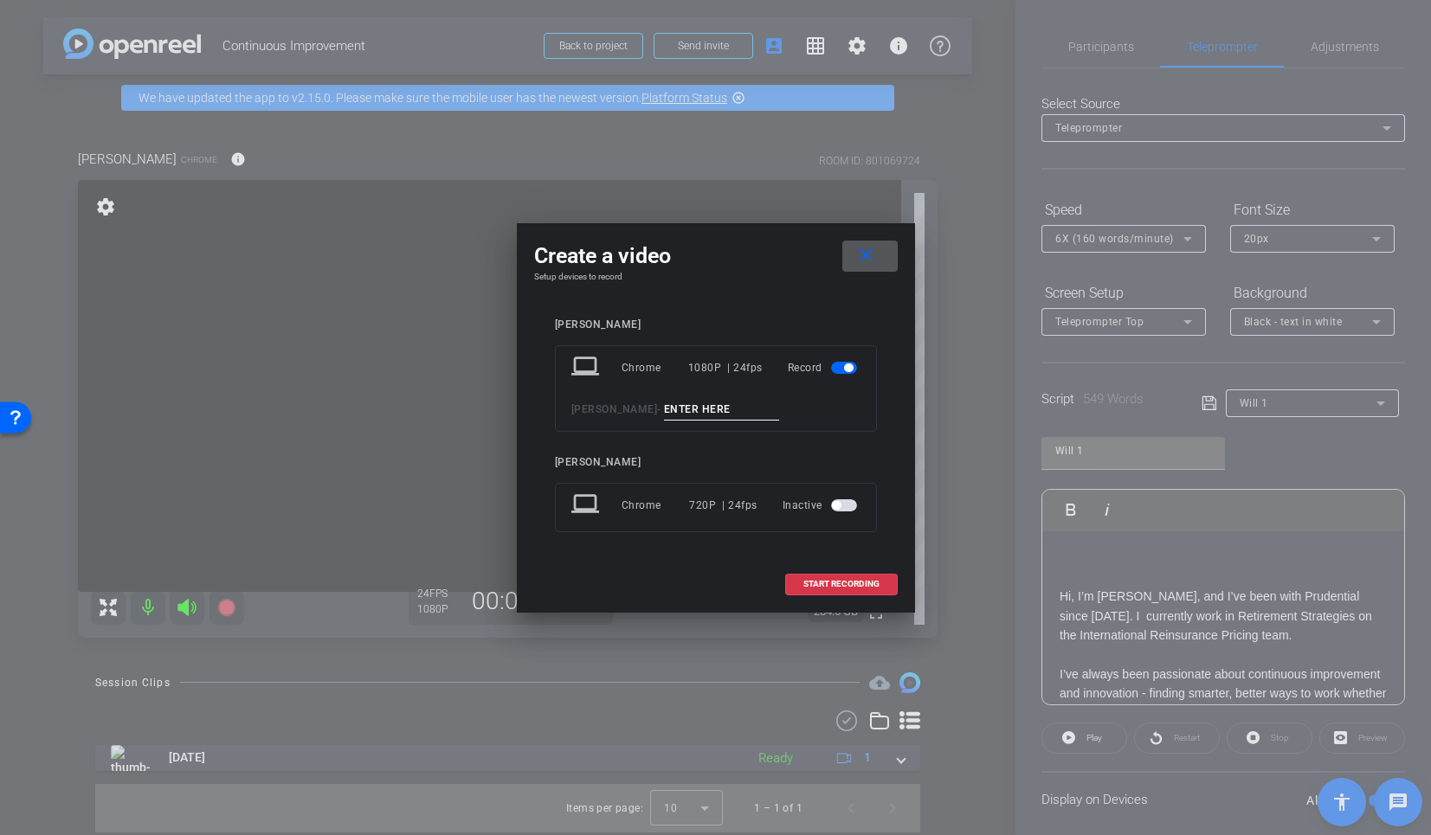
click at [693, 411] on input at bounding box center [722, 410] width 116 height 22
type input "tk 2"
click at [868, 583] on span "START RECORDING" at bounding box center [841, 584] width 76 height 9
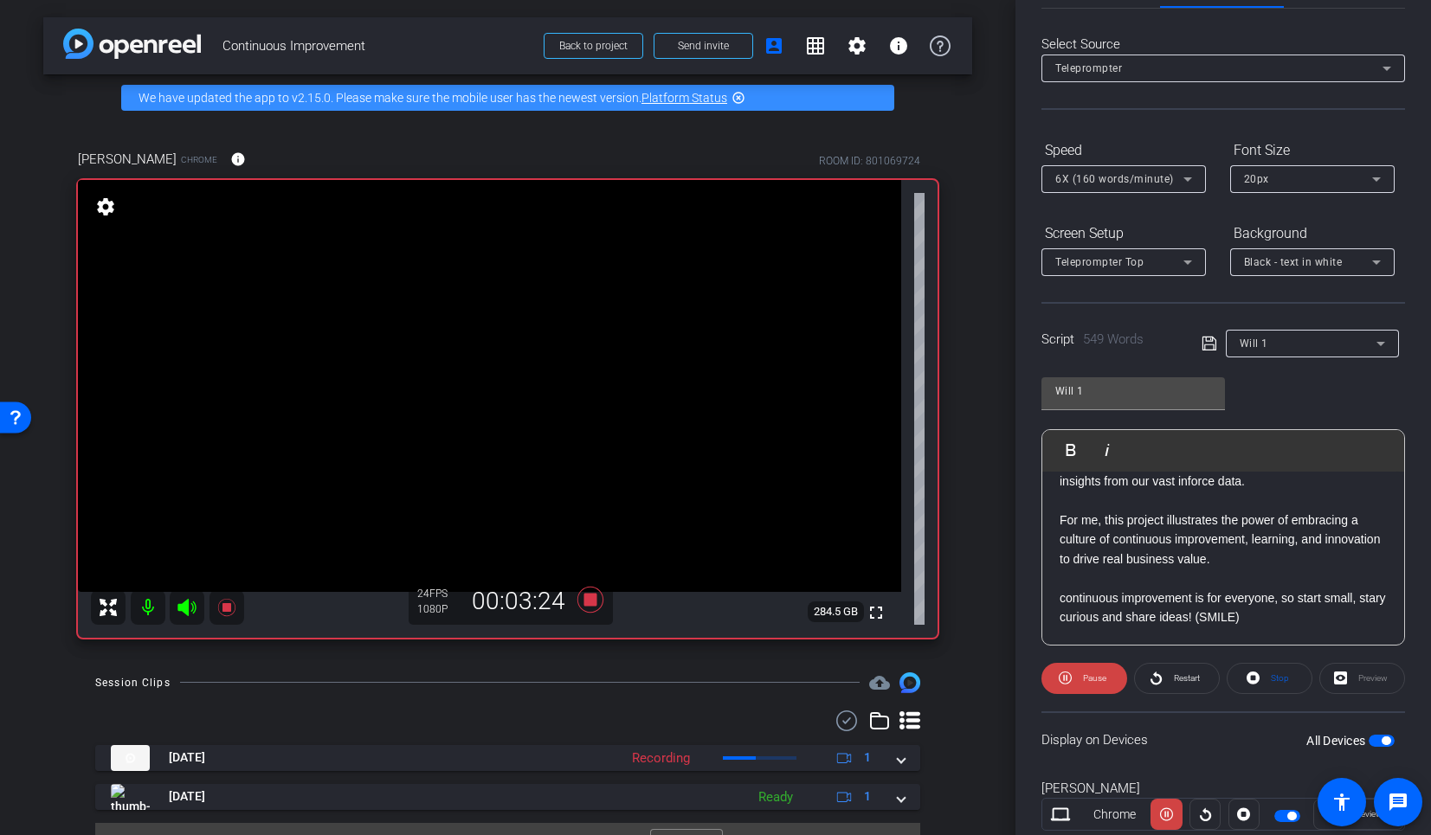
scroll to position [79, 0]
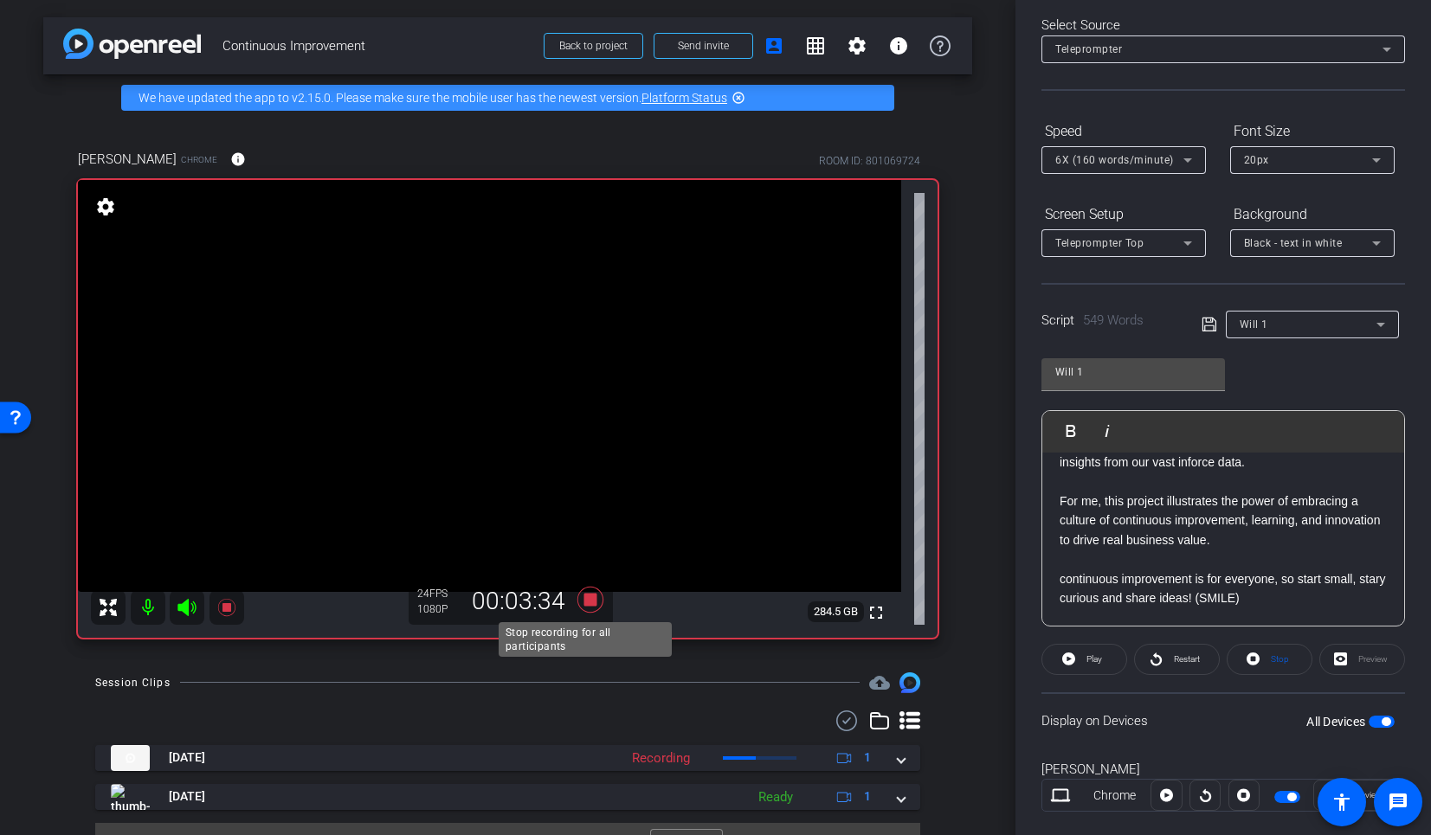
click at [580, 598] on icon at bounding box center [590, 600] width 26 height 26
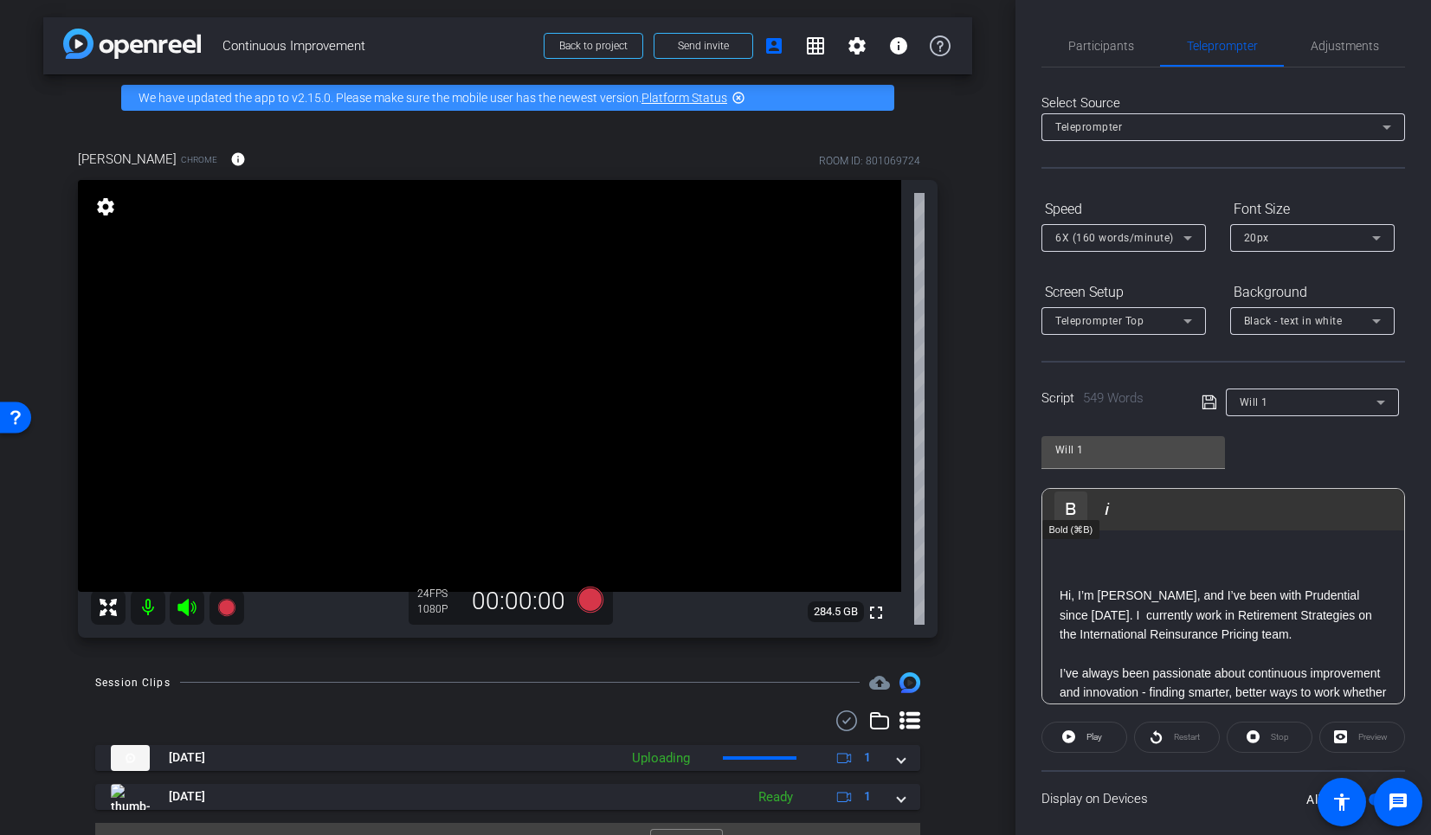
scroll to position [0, 0]
click at [1078, 552] on p at bounding box center [1223, 558] width 327 height 19
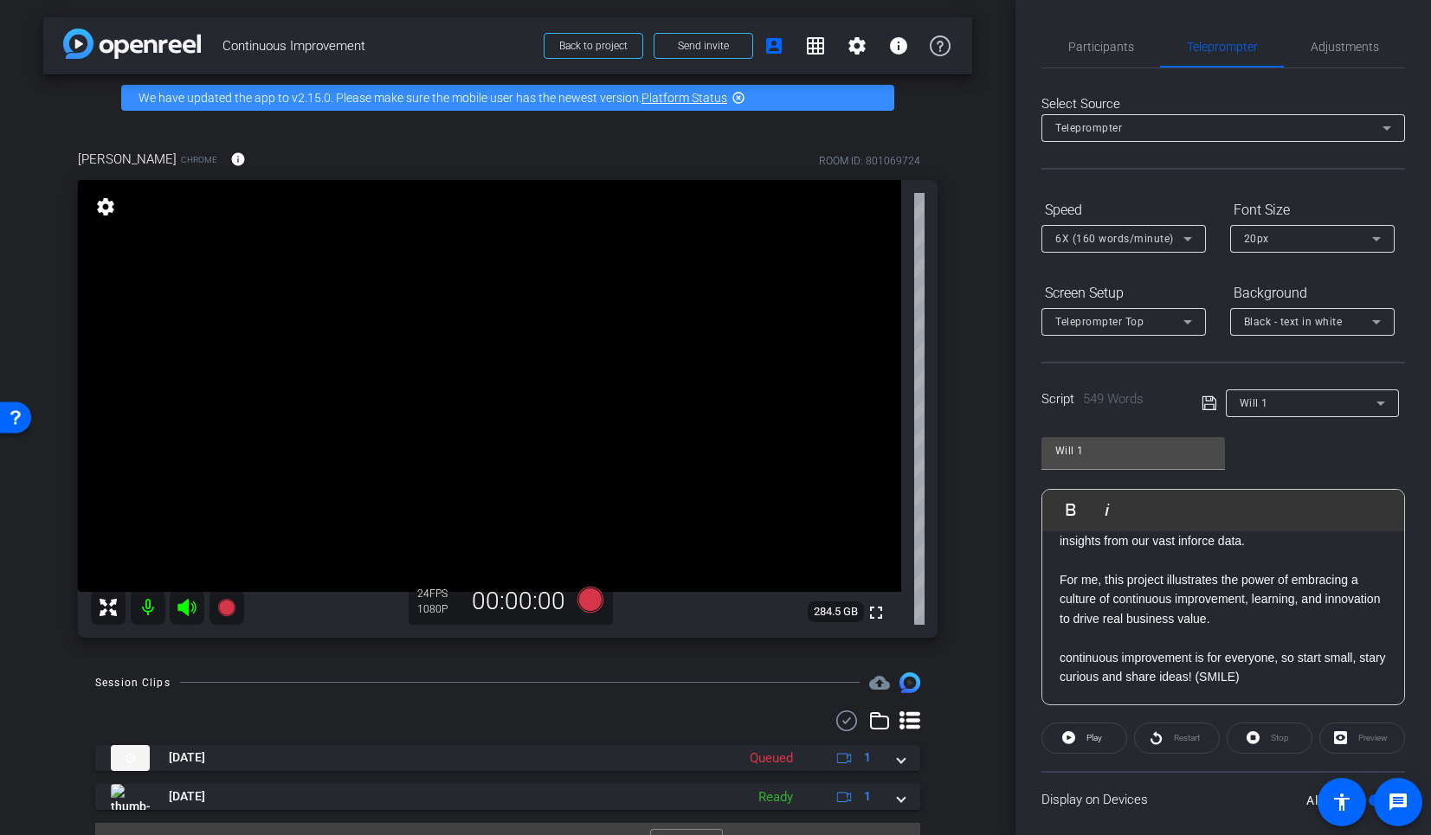
scroll to position [1547, 0]
click at [1273, 680] on p "continuous improvement is for everyone, so start small, stary curious and share…" at bounding box center [1223, 667] width 327 height 39
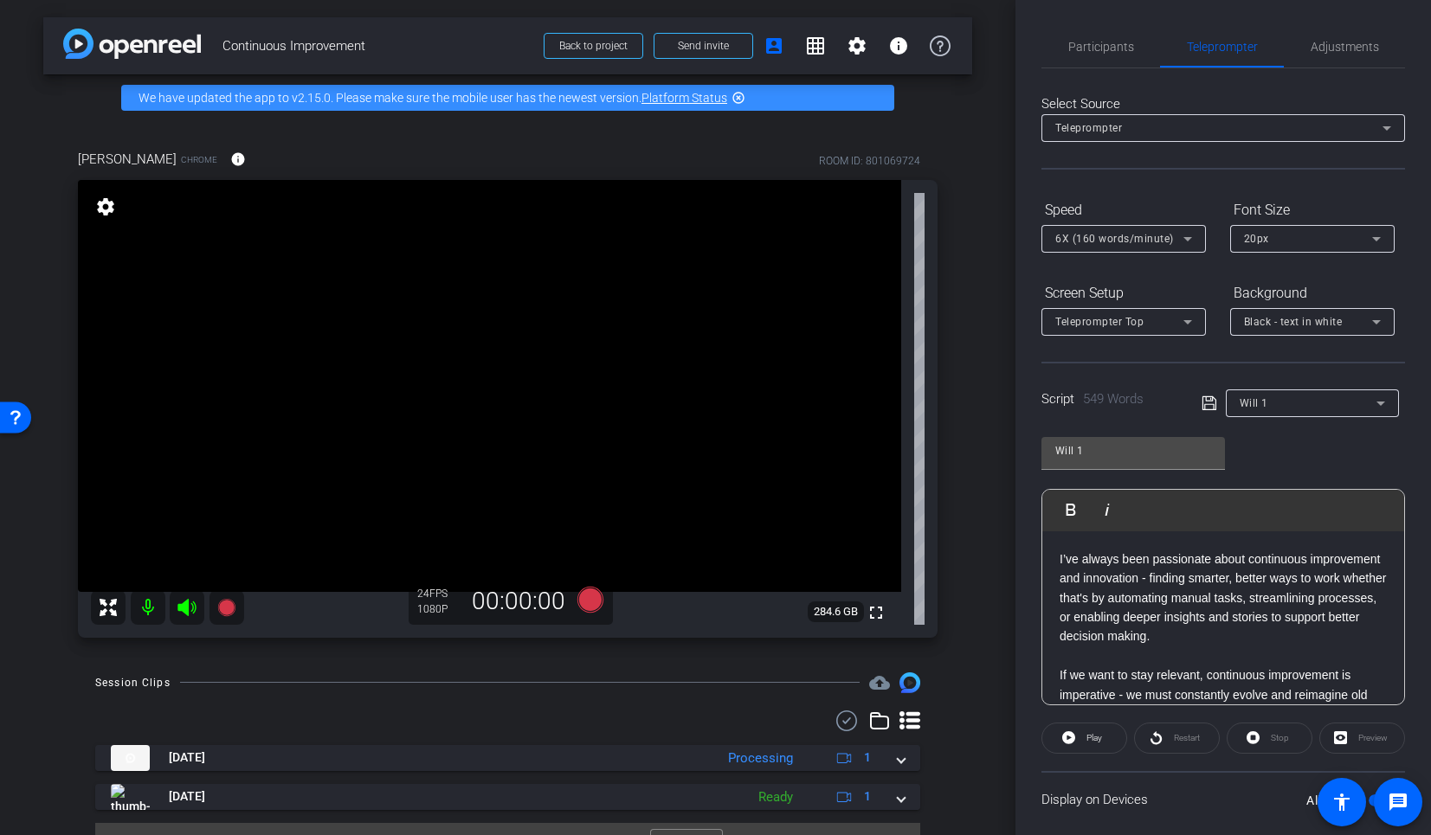
scroll to position [0, 0]
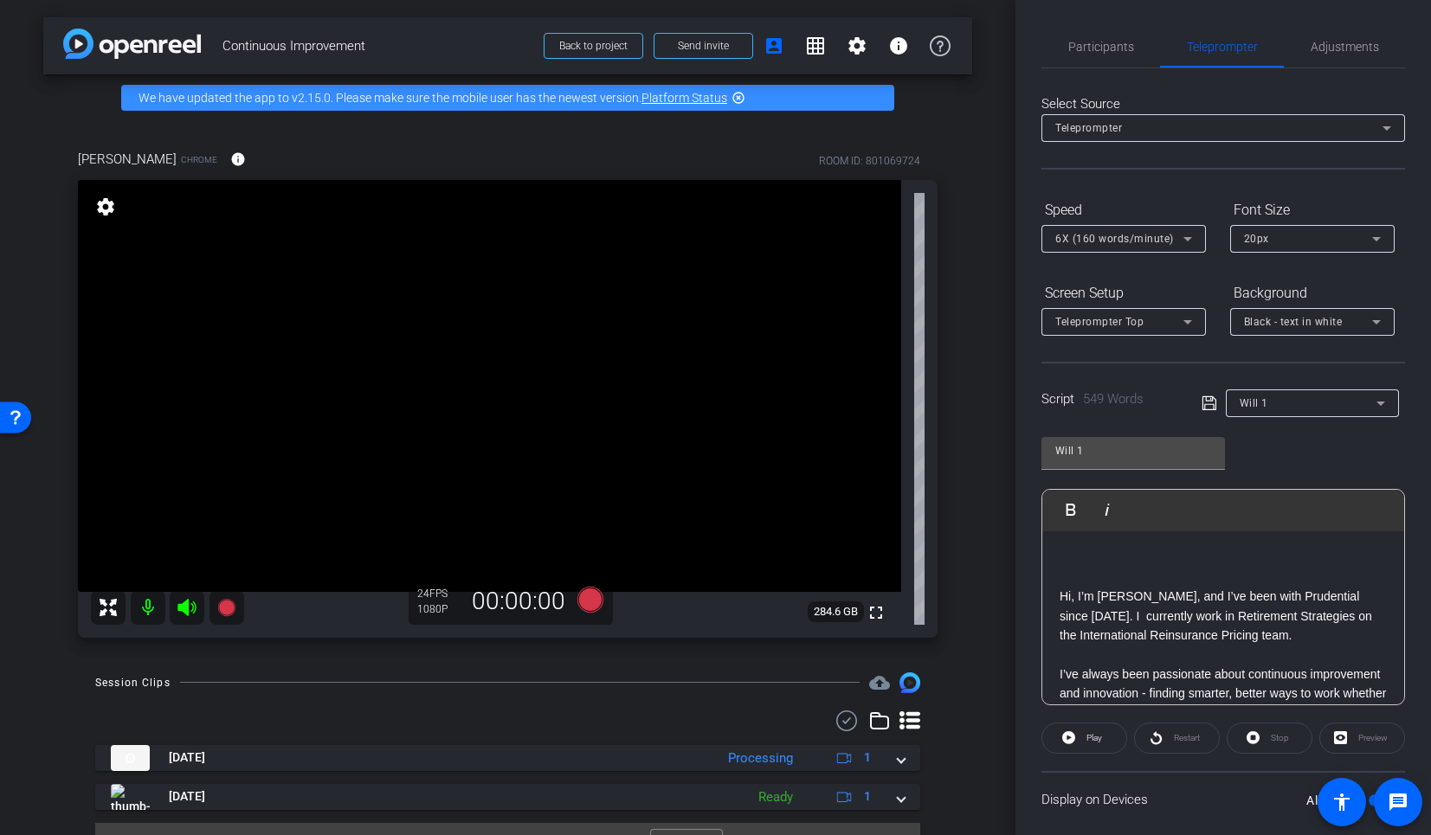
click at [1123, 564] on p at bounding box center [1223, 558] width 327 height 19
click at [1108, 41] on span "Participants" at bounding box center [1101, 47] width 66 height 12
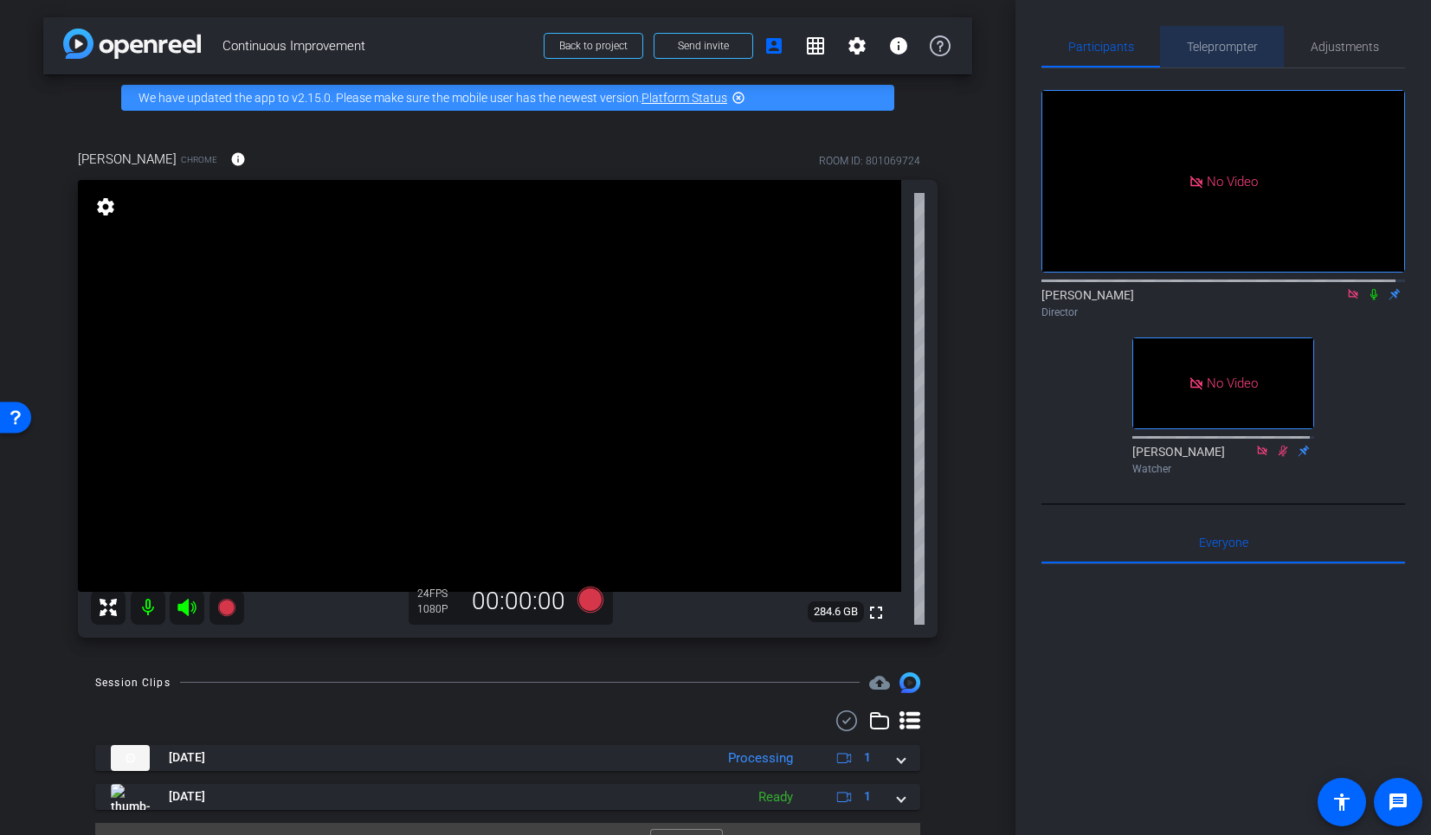
click at [1232, 47] on span "Teleprompter" at bounding box center [1222, 47] width 71 height 12
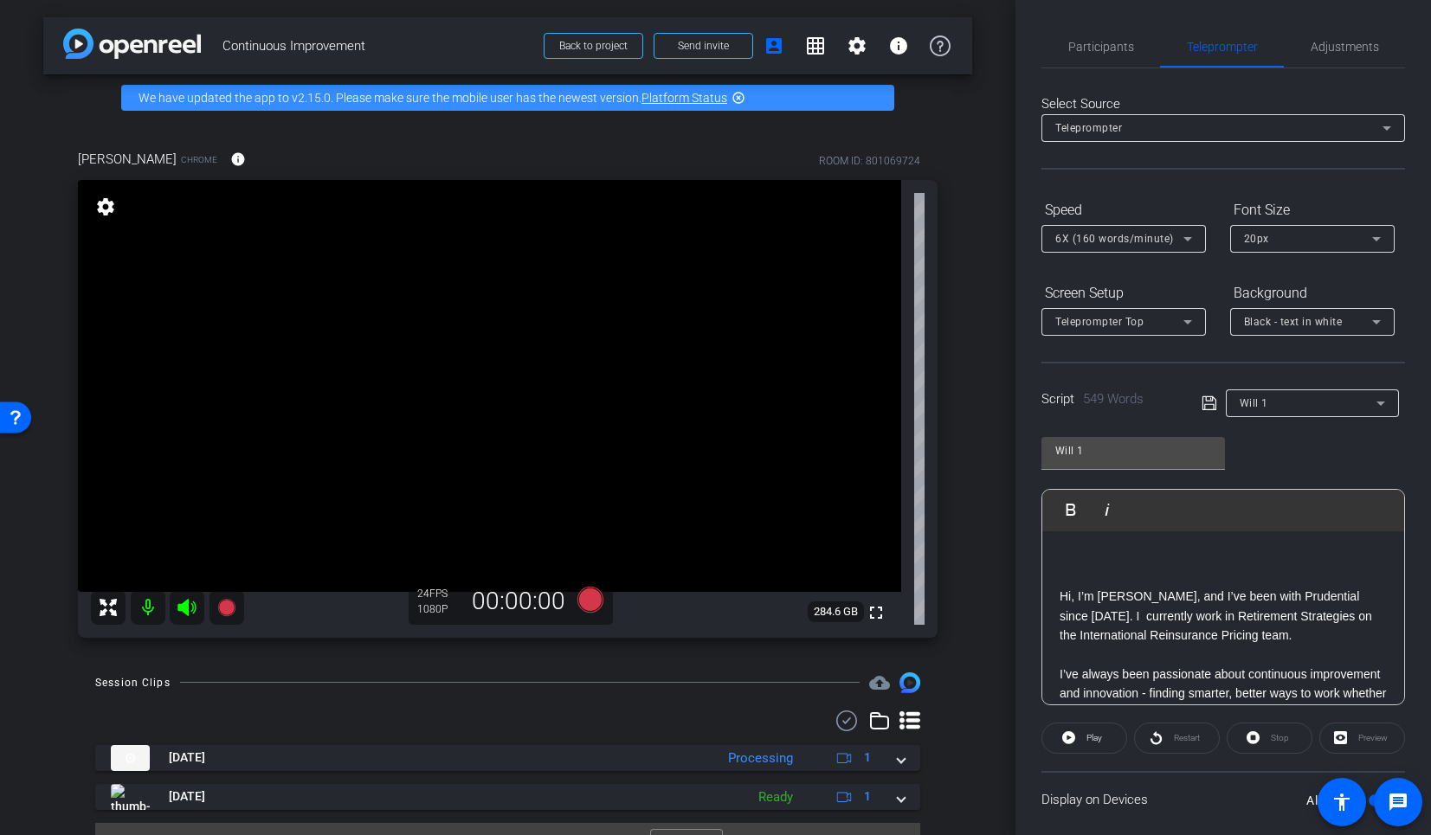
click at [1158, 557] on p at bounding box center [1223, 558] width 327 height 19
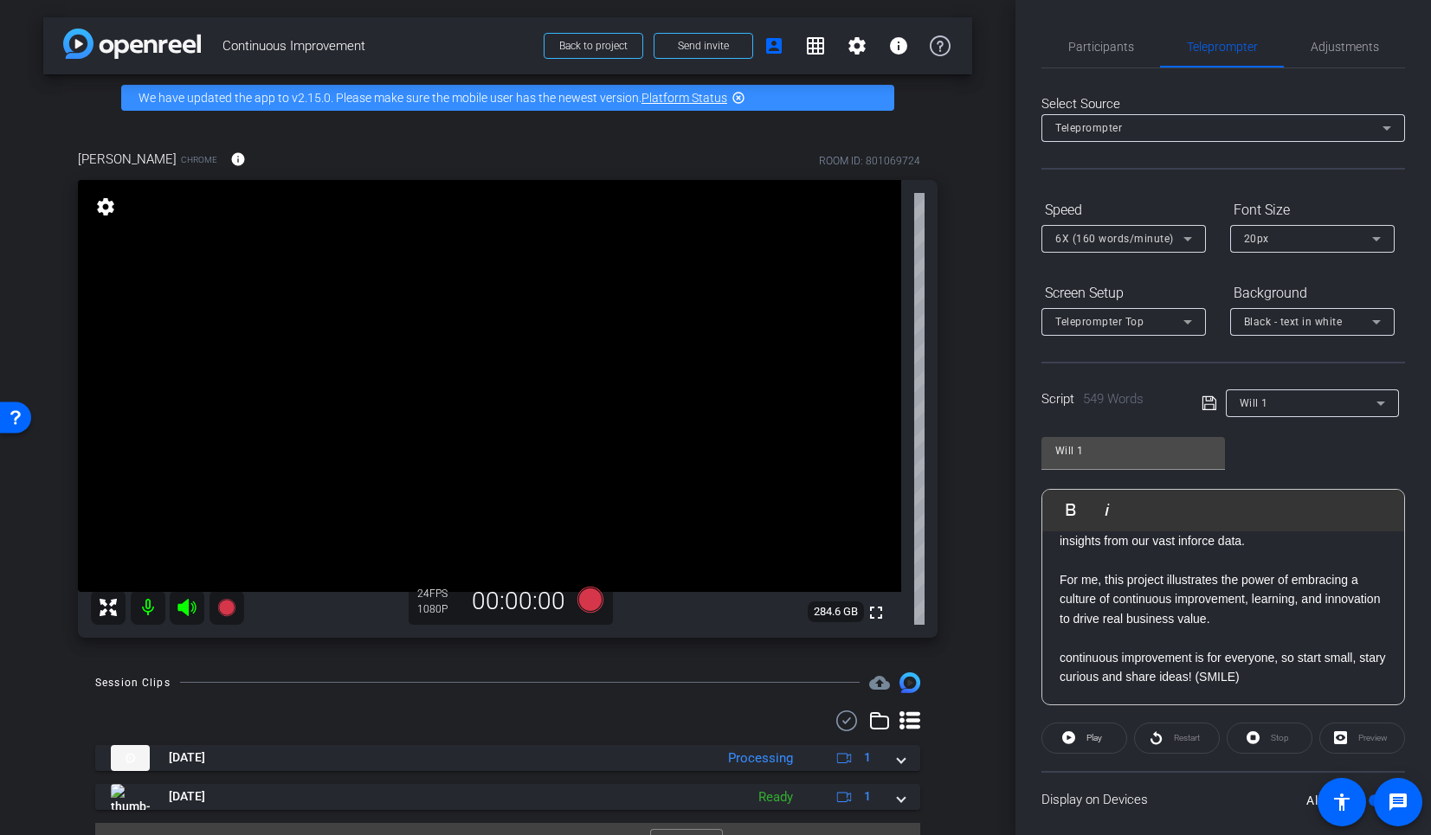
scroll to position [1547, 0]
click at [1069, 655] on p "continuous improvement is for everyone, so start small, stary curious and share…" at bounding box center [1223, 667] width 327 height 39
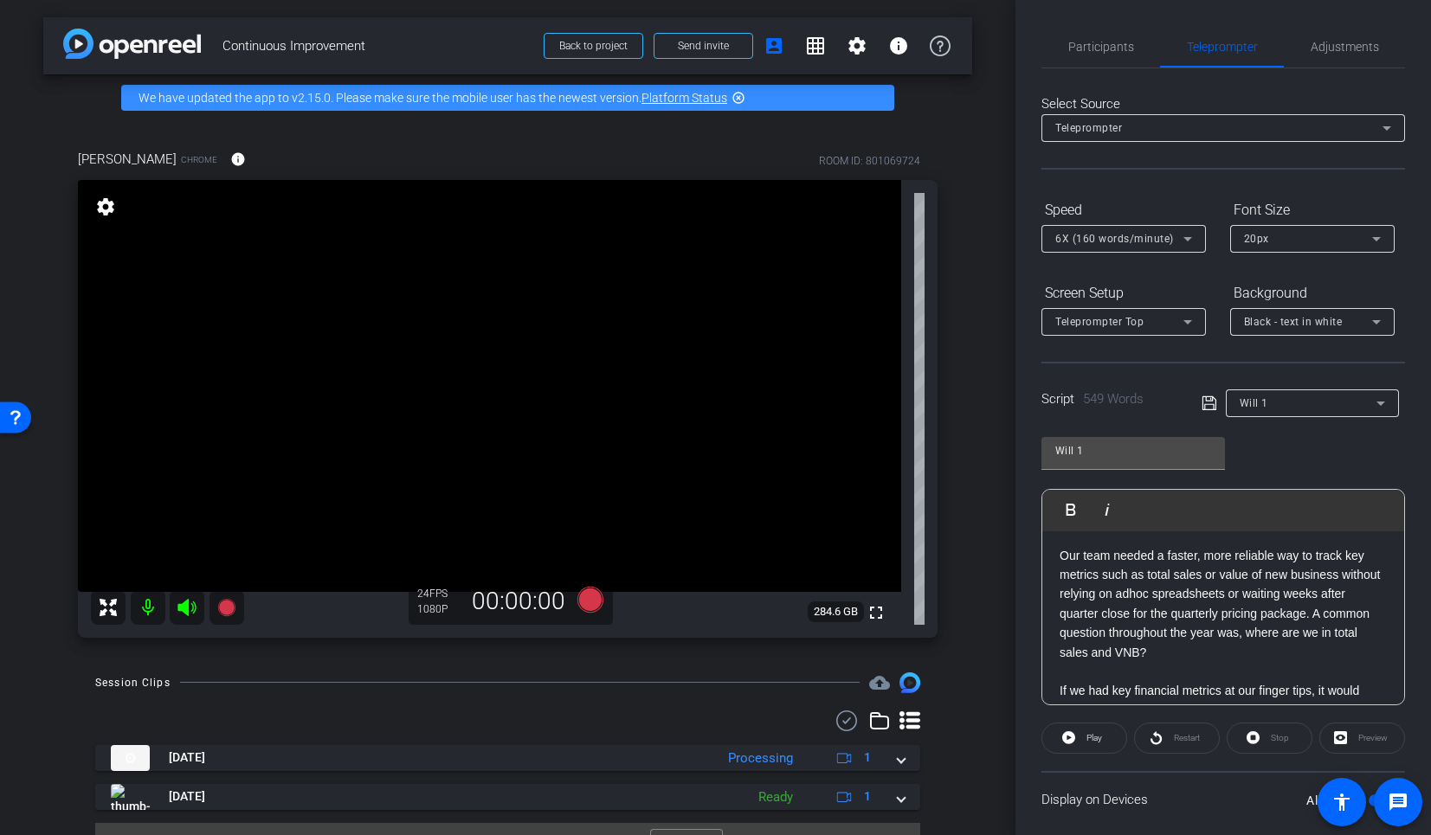
scroll to position [413, 0]
drag, startPoint x: 1161, startPoint y: 629, endPoint x: 1265, endPoint y: 631, distance: 103.9
click at [1265, 631] on p "Our team needed a faster, more reliable way to track key metrics such as total …" at bounding box center [1223, 601] width 327 height 116
click at [1202, 399] on icon at bounding box center [1210, 403] width 16 height 21
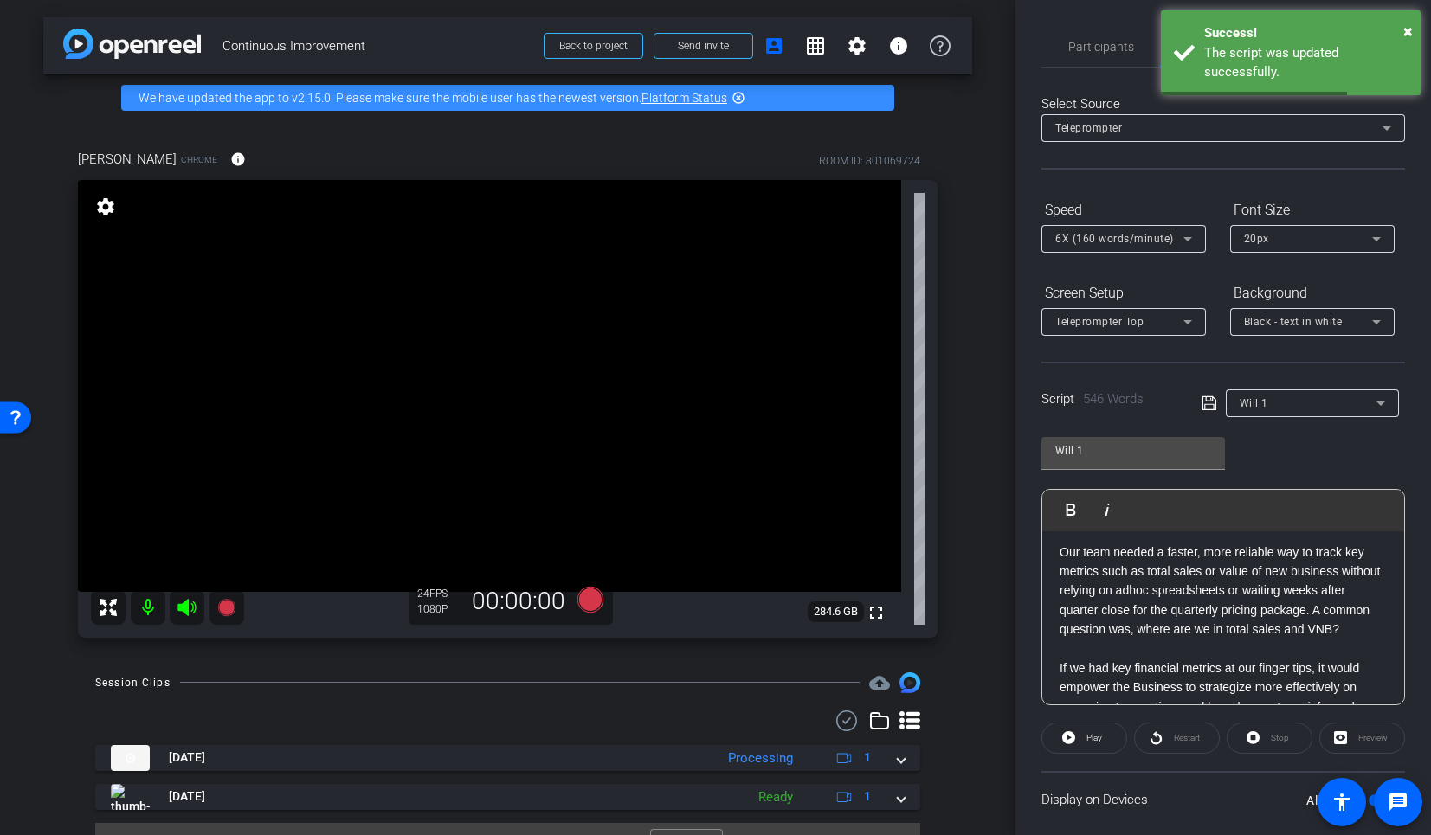
click at [1104, 770] on div "Display on Devices All Devices" at bounding box center [1224, 799] width 364 height 56
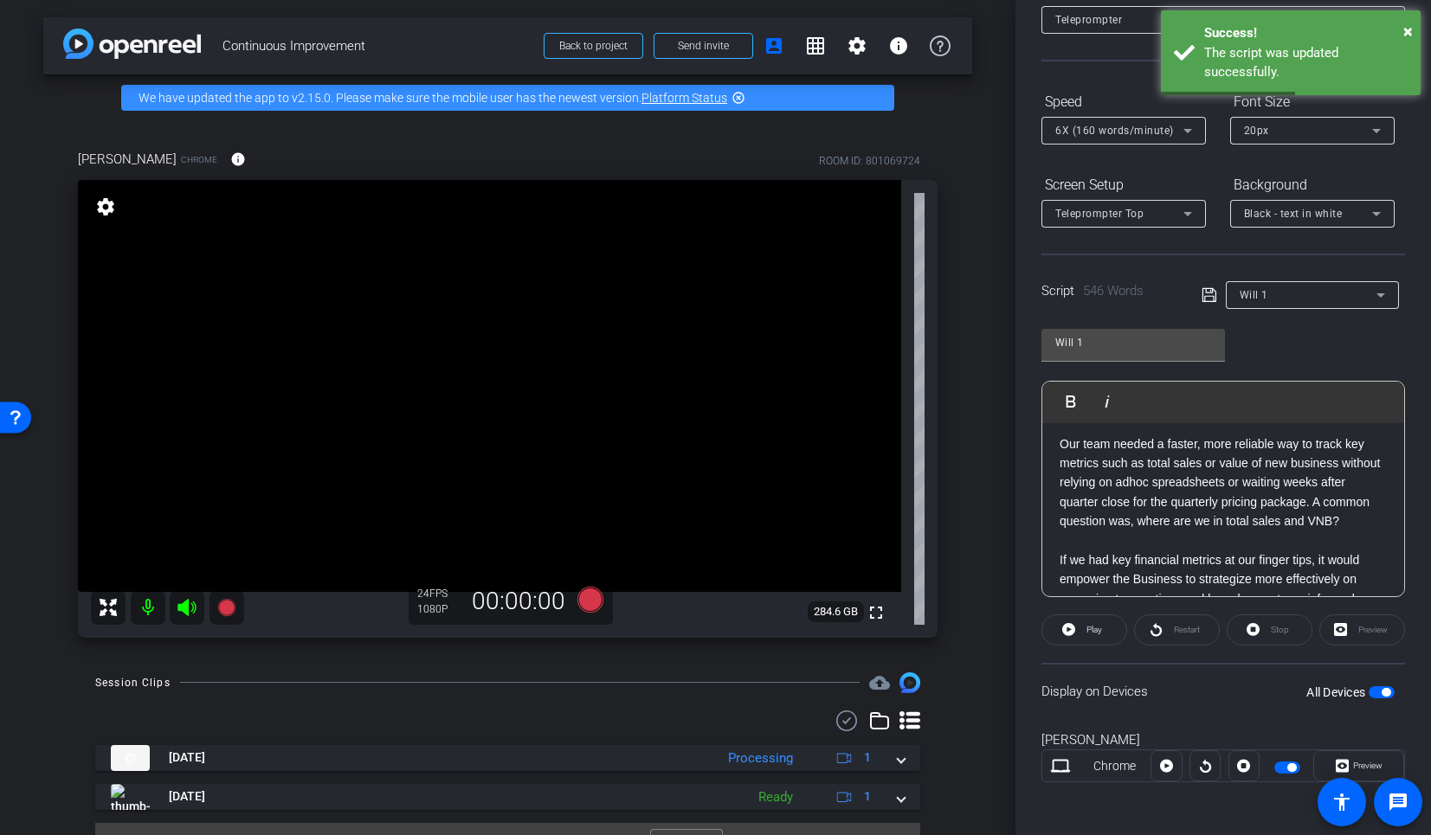
scroll to position [111, 0]
click at [1369, 687] on span "button" at bounding box center [1382, 690] width 26 height 12
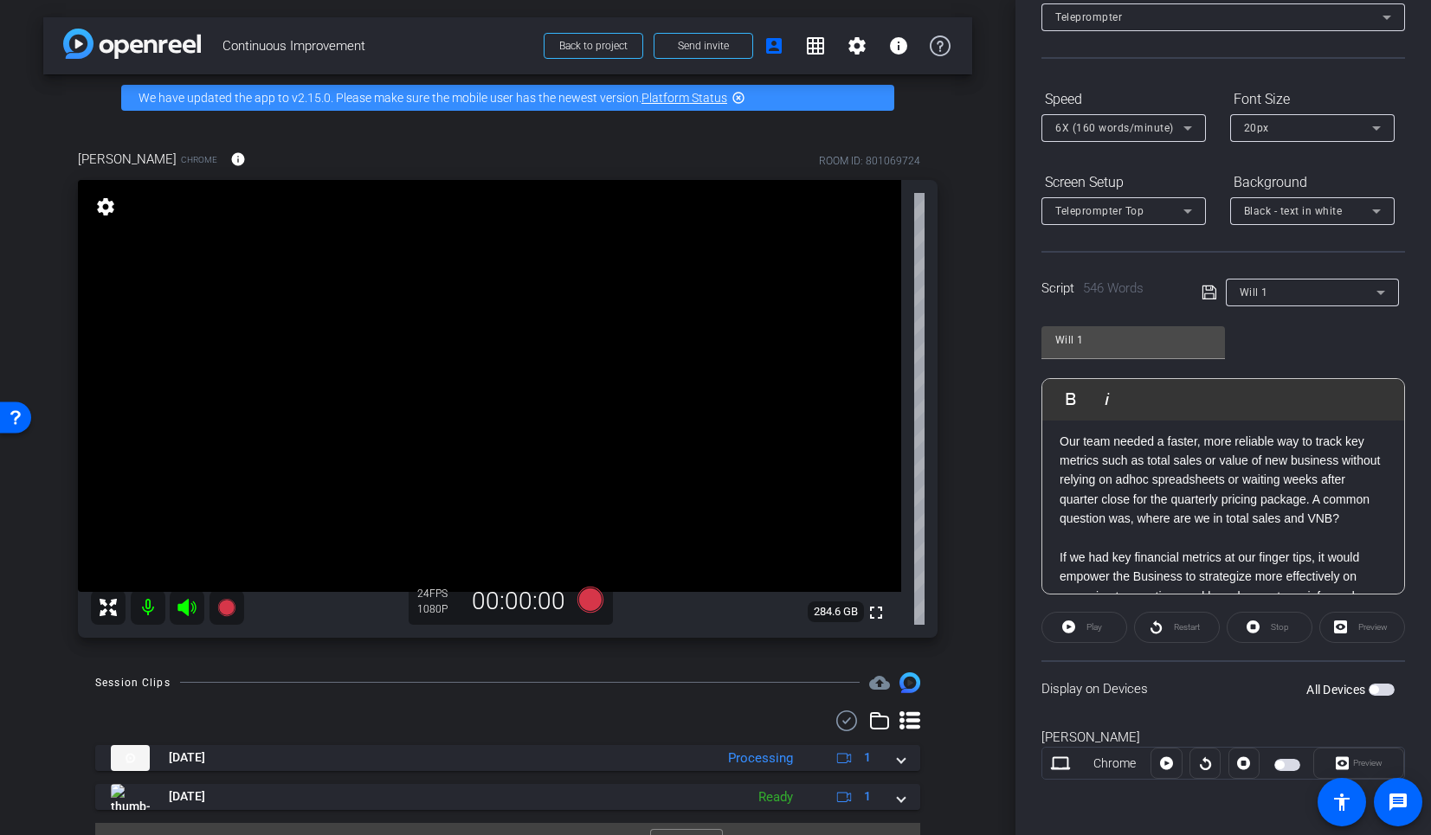
click at [1370, 690] on span "button" at bounding box center [1374, 690] width 9 height 9
click at [1206, 523] on p "Our team needed a faster, more reliable way to track key metrics such as total …" at bounding box center [1223, 480] width 327 height 97
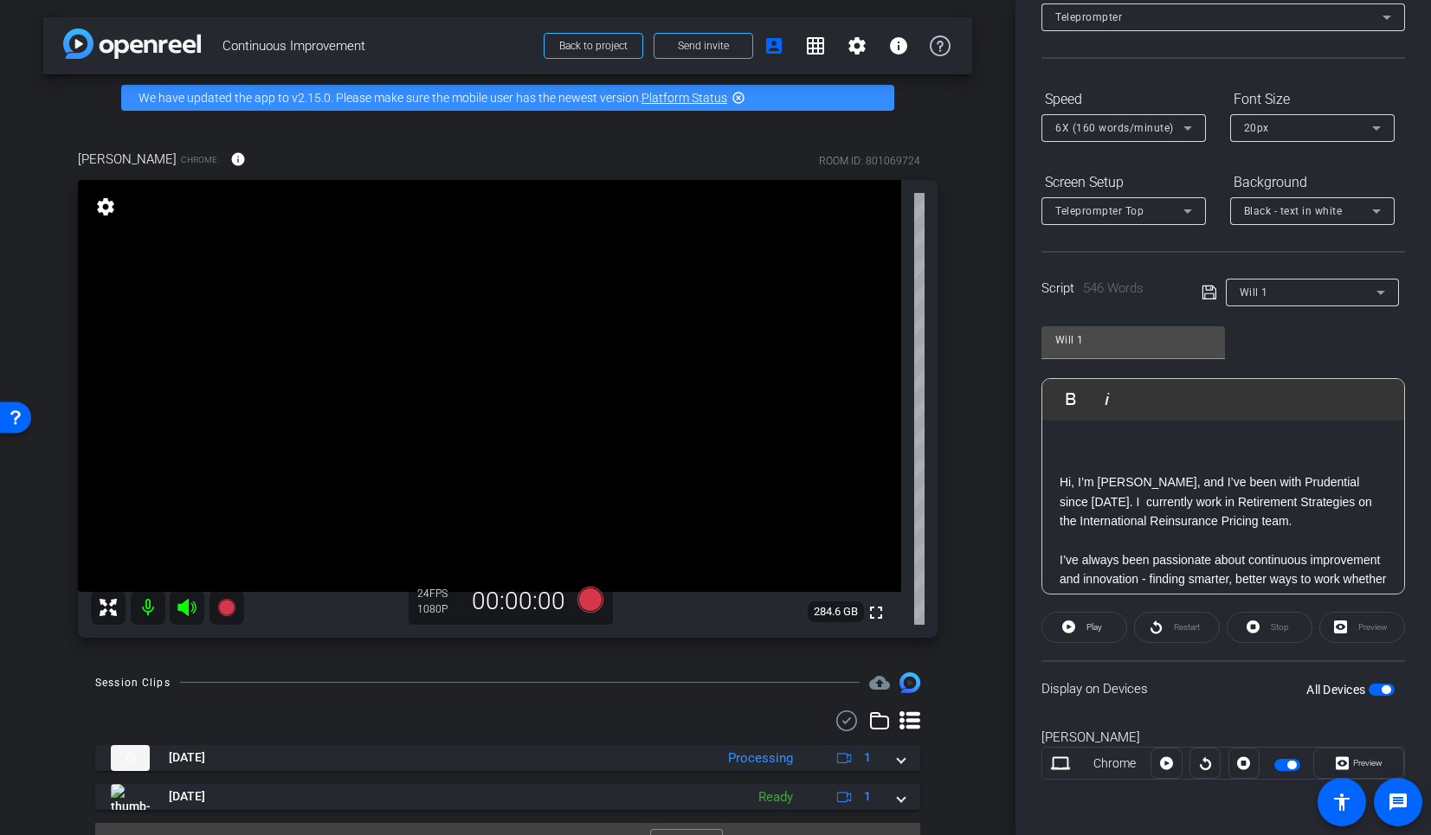
scroll to position [0, 0]
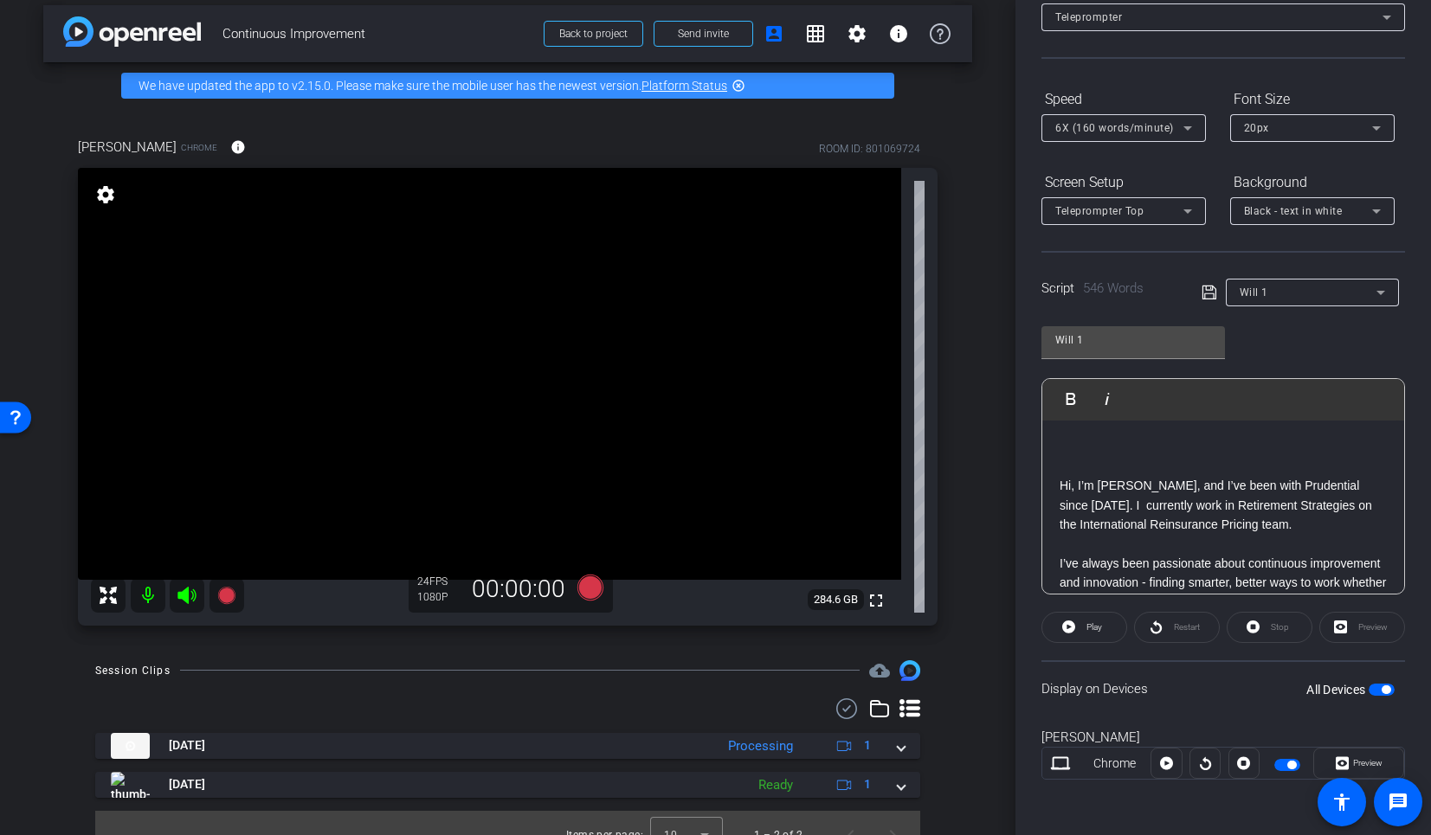
scroll to position [36, 0]
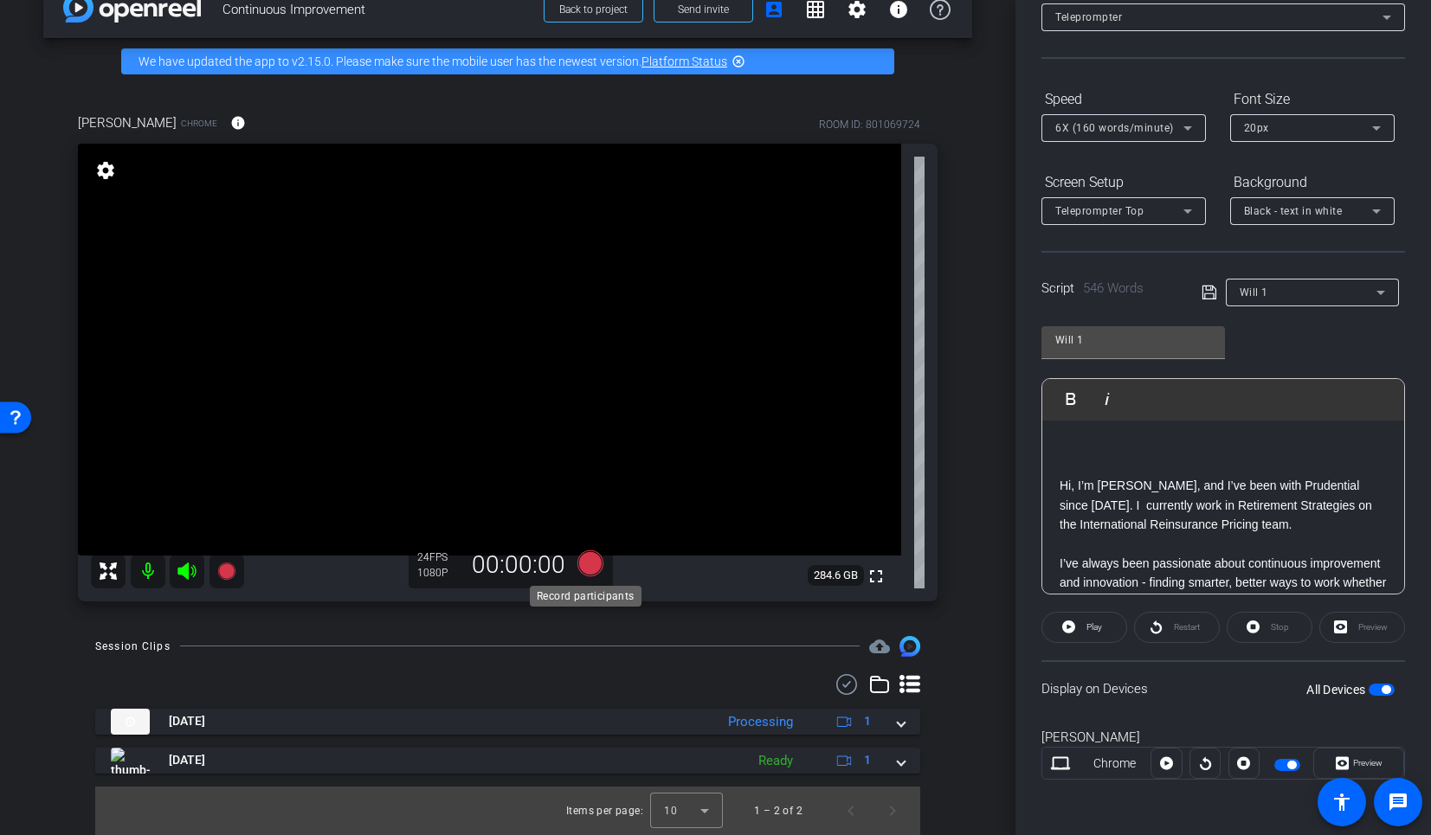
click at [585, 571] on icon at bounding box center [590, 564] width 26 height 26
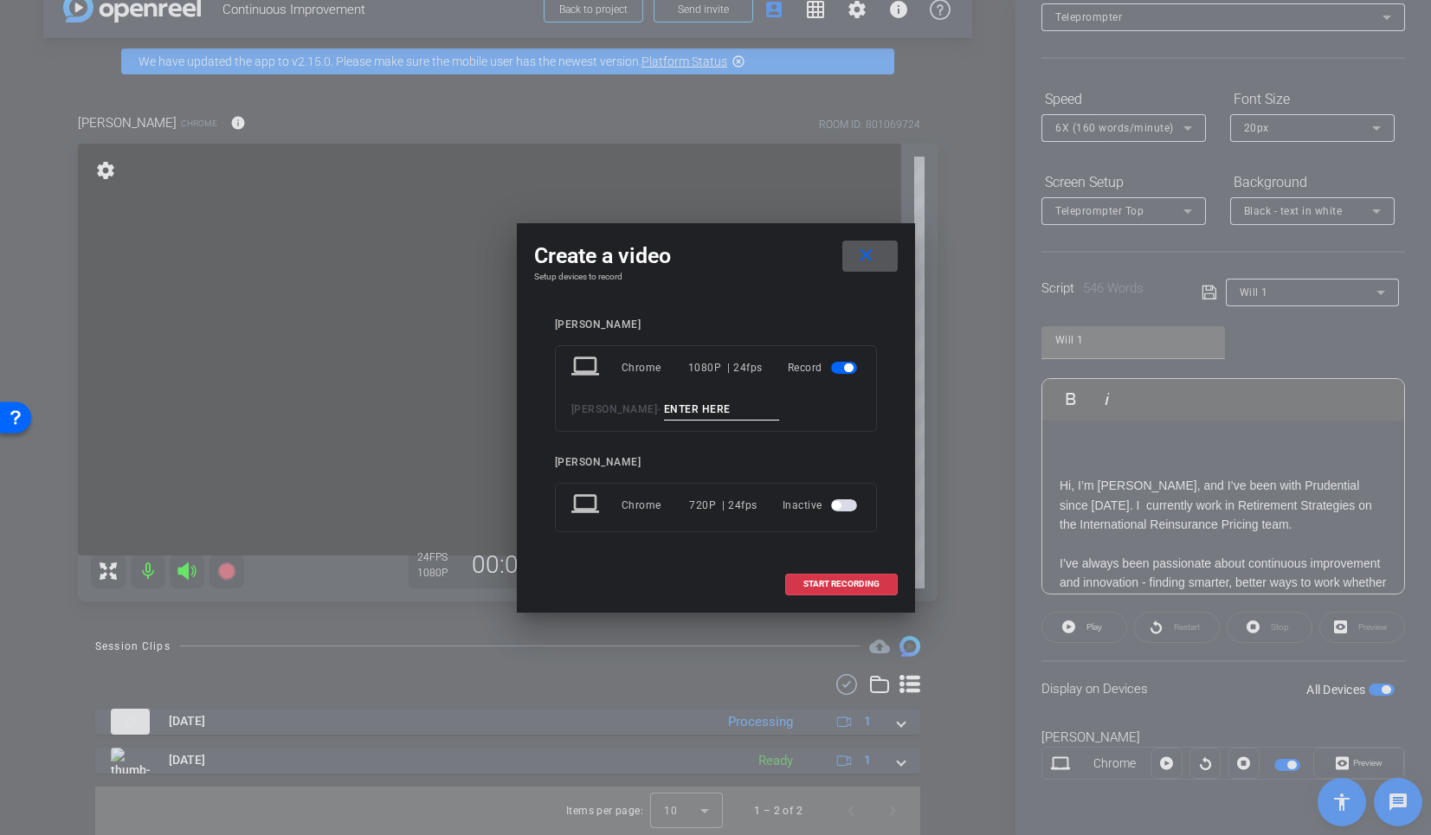
click at [728, 417] on input at bounding box center [722, 410] width 116 height 22
type input "tk 3"
click at [820, 587] on span "START RECORDING" at bounding box center [841, 584] width 76 height 9
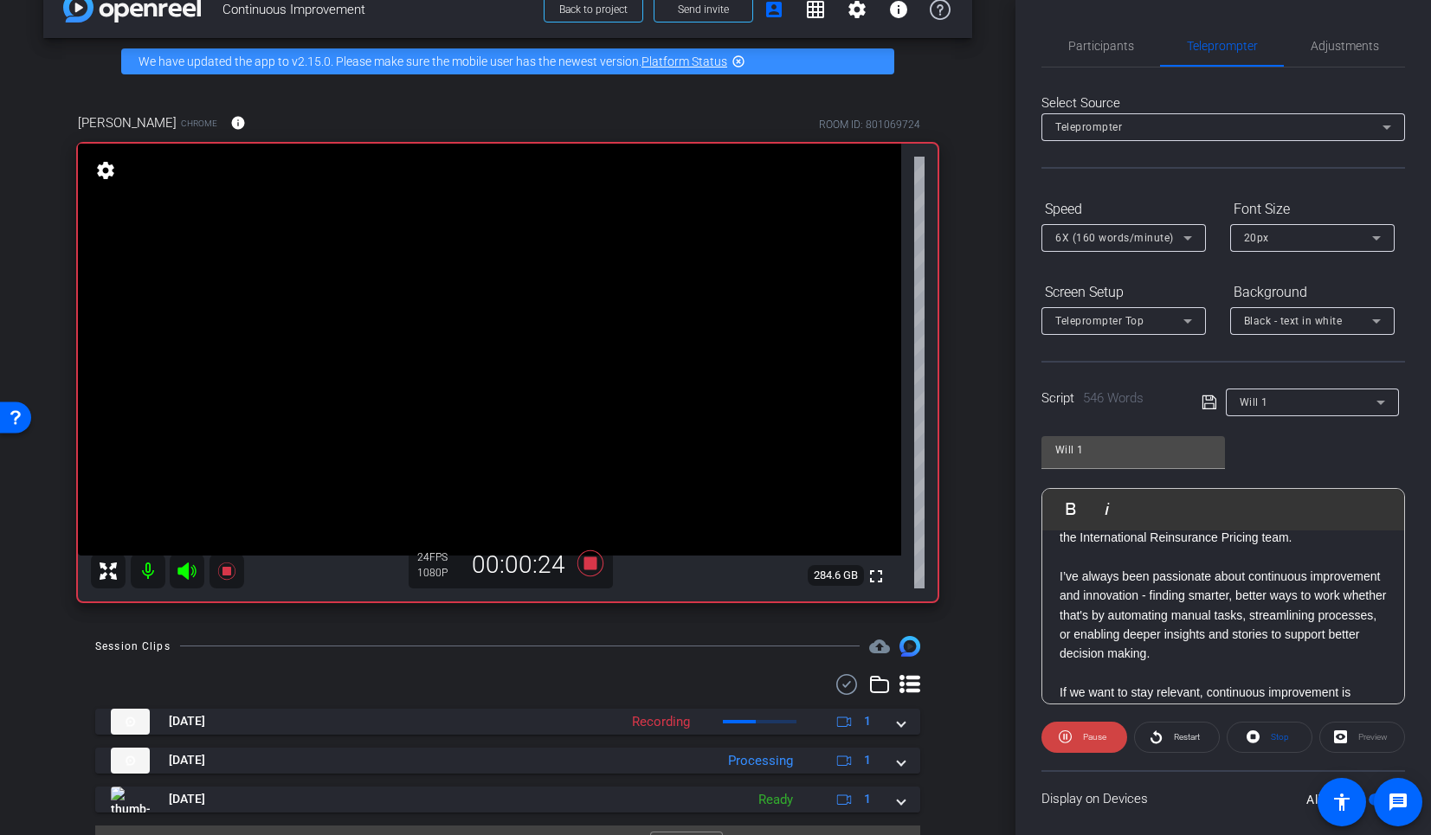
scroll to position [0, 0]
click at [1102, 30] on span "Participants" at bounding box center [1101, 47] width 66 height 42
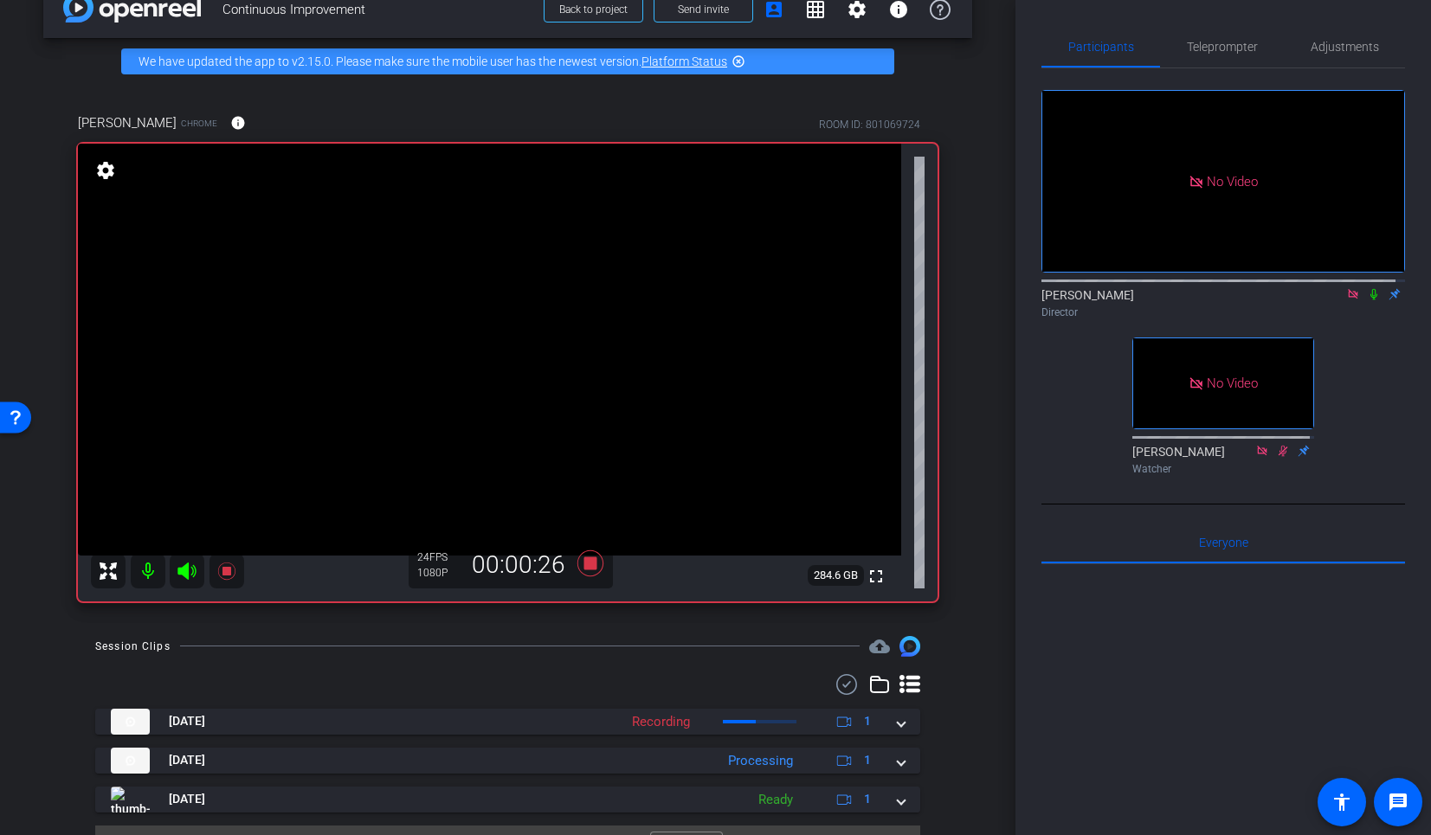
click at [1367, 290] on icon at bounding box center [1374, 294] width 14 height 12
click at [1210, 53] on span "Teleprompter" at bounding box center [1222, 47] width 71 height 12
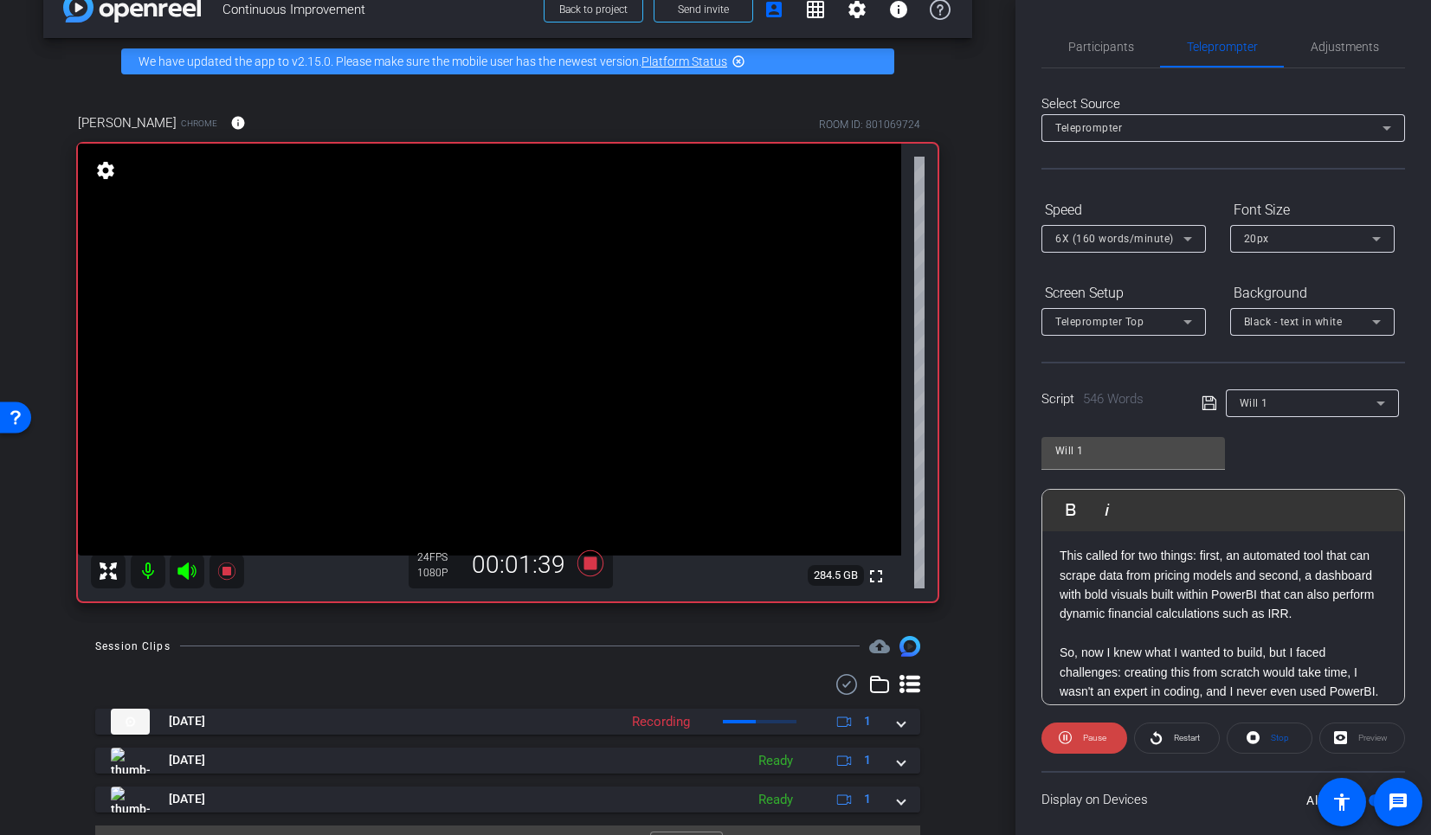
scroll to position [684, 0]
click at [1083, 736] on span "Pause" at bounding box center [1094, 738] width 23 height 10
click at [1099, 48] on span "Participants" at bounding box center [1101, 47] width 66 height 12
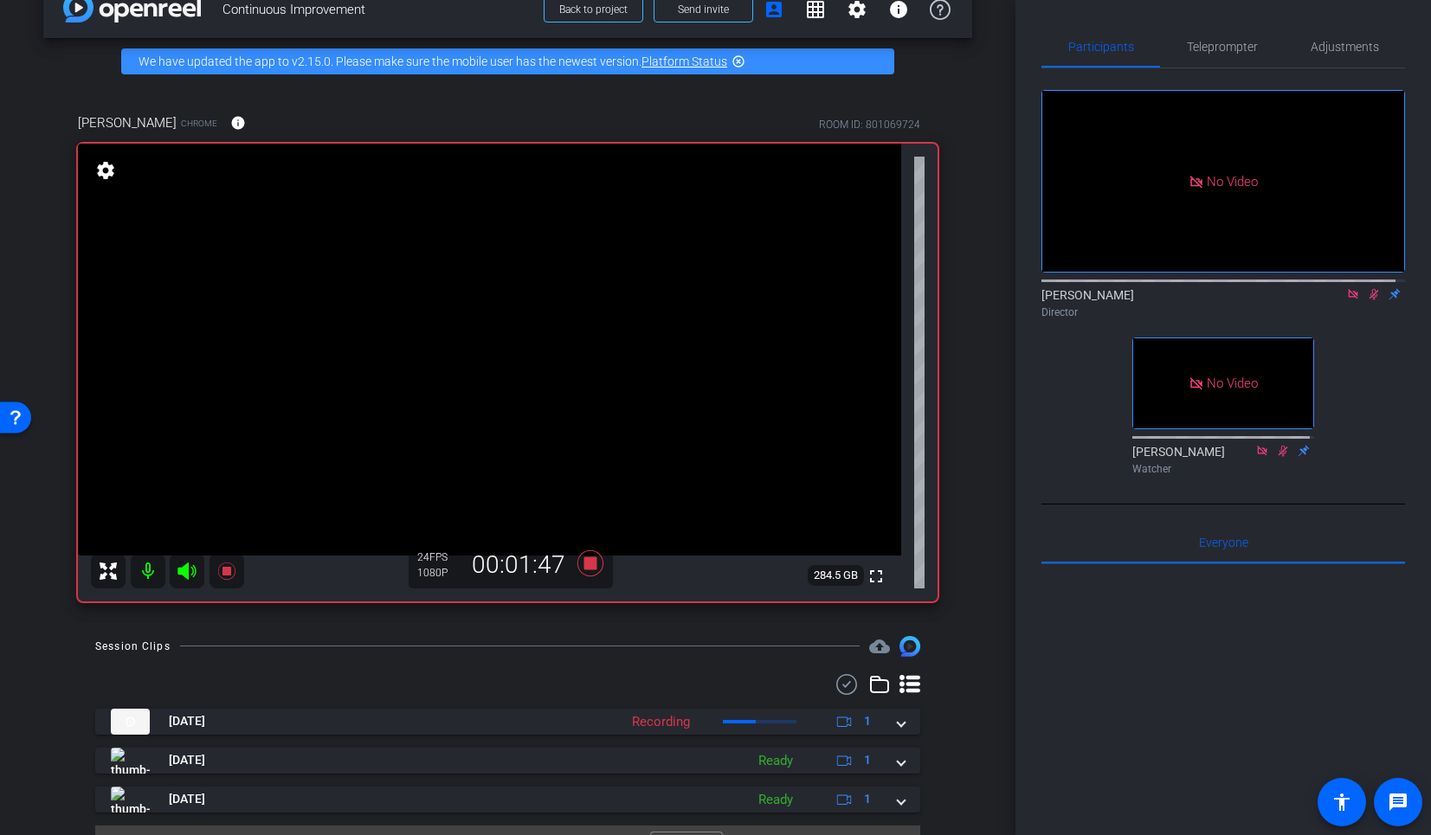
click at [1368, 293] on icon at bounding box center [1374, 294] width 14 height 12
click at [1217, 53] on span "Teleprompter" at bounding box center [1222, 47] width 71 height 12
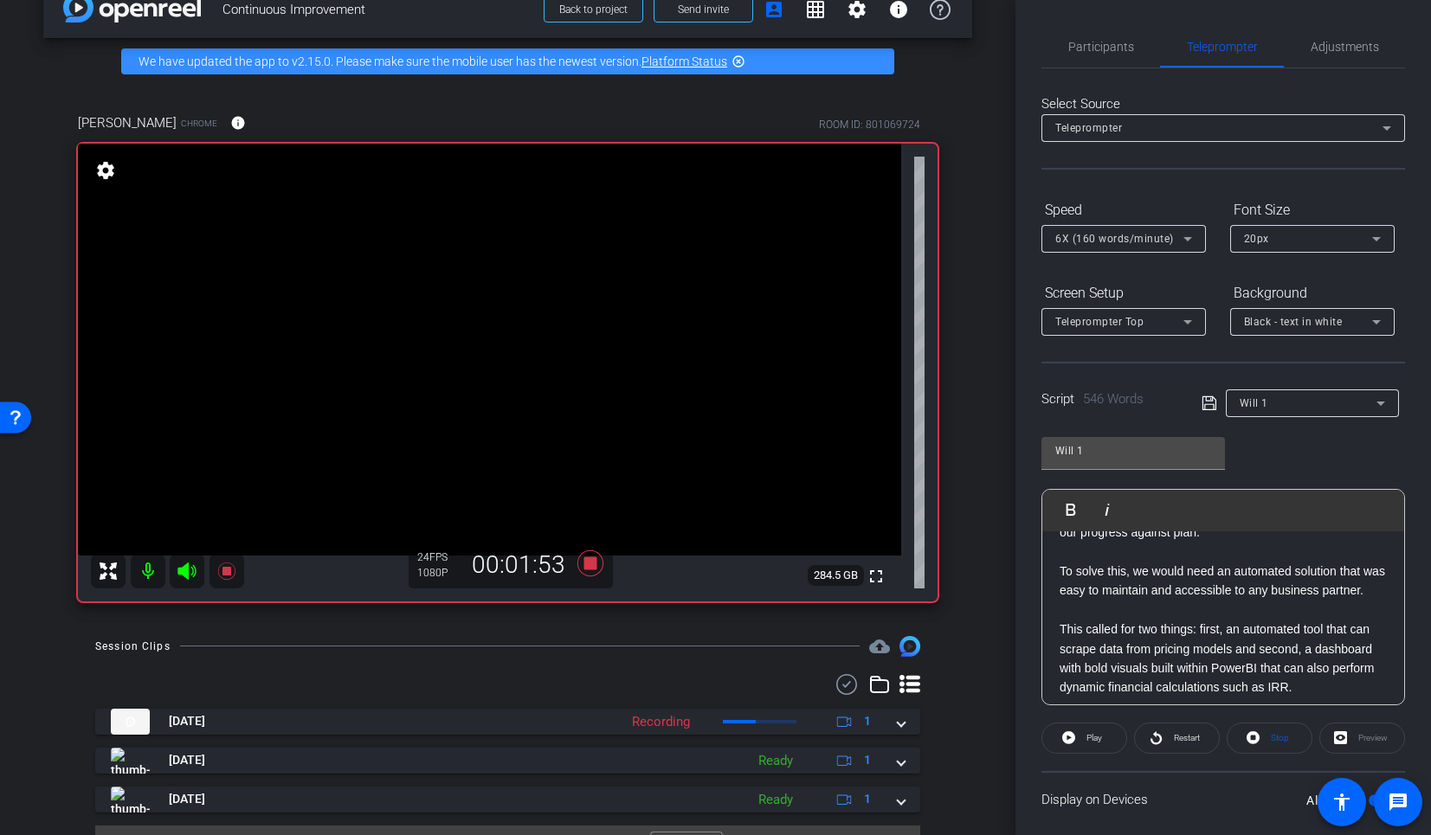
scroll to position [606, 0]
click at [1067, 592] on p "To solve this, we would need an automated solution that was easy to maintain an…" at bounding box center [1223, 582] width 327 height 39
click at [1061, 590] on p "To solve this, we would need an automated solution that was easy to maintain an…" at bounding box center [1223, 582] width 327 height 39
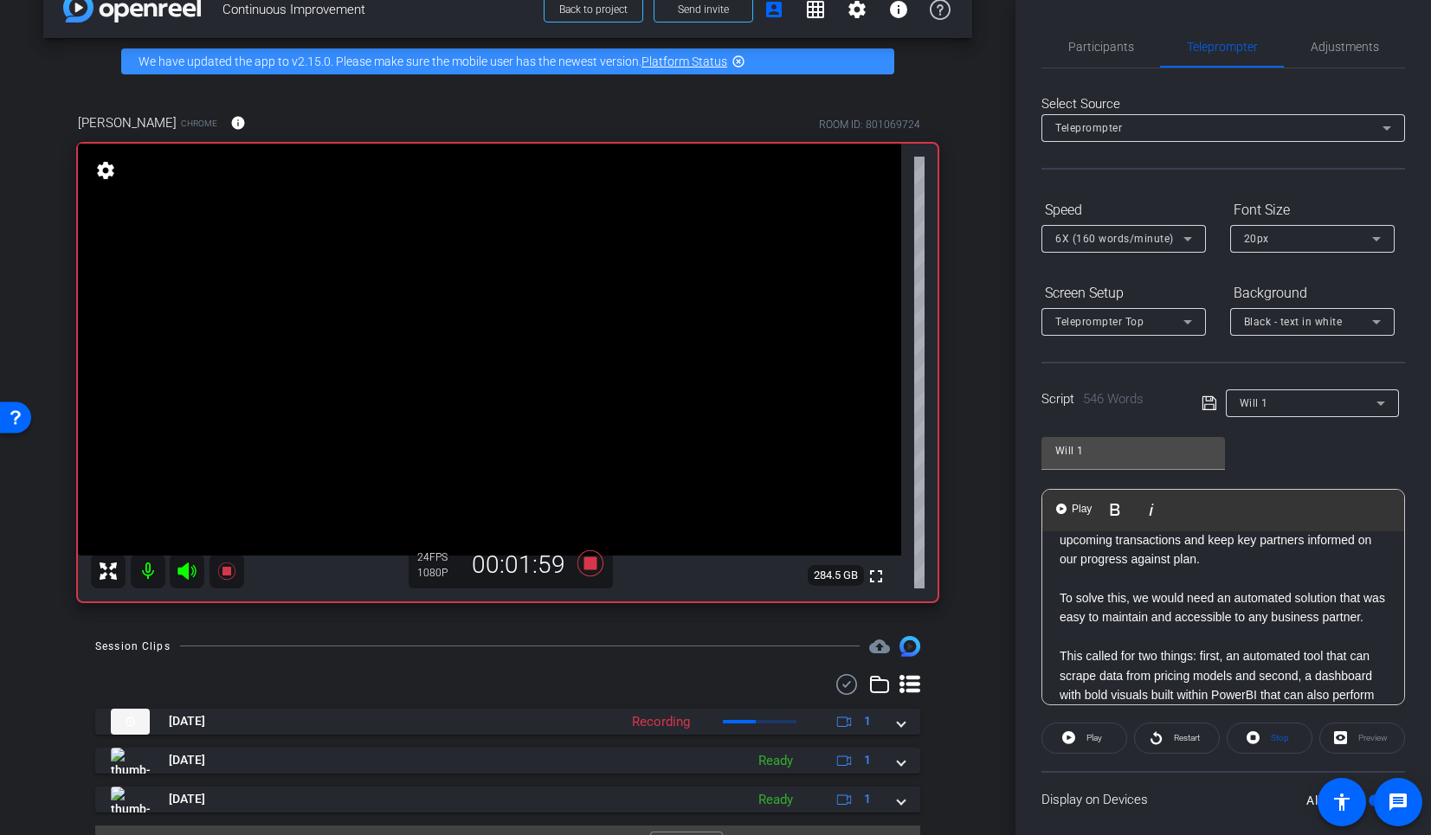
scroll to position [518, 0]
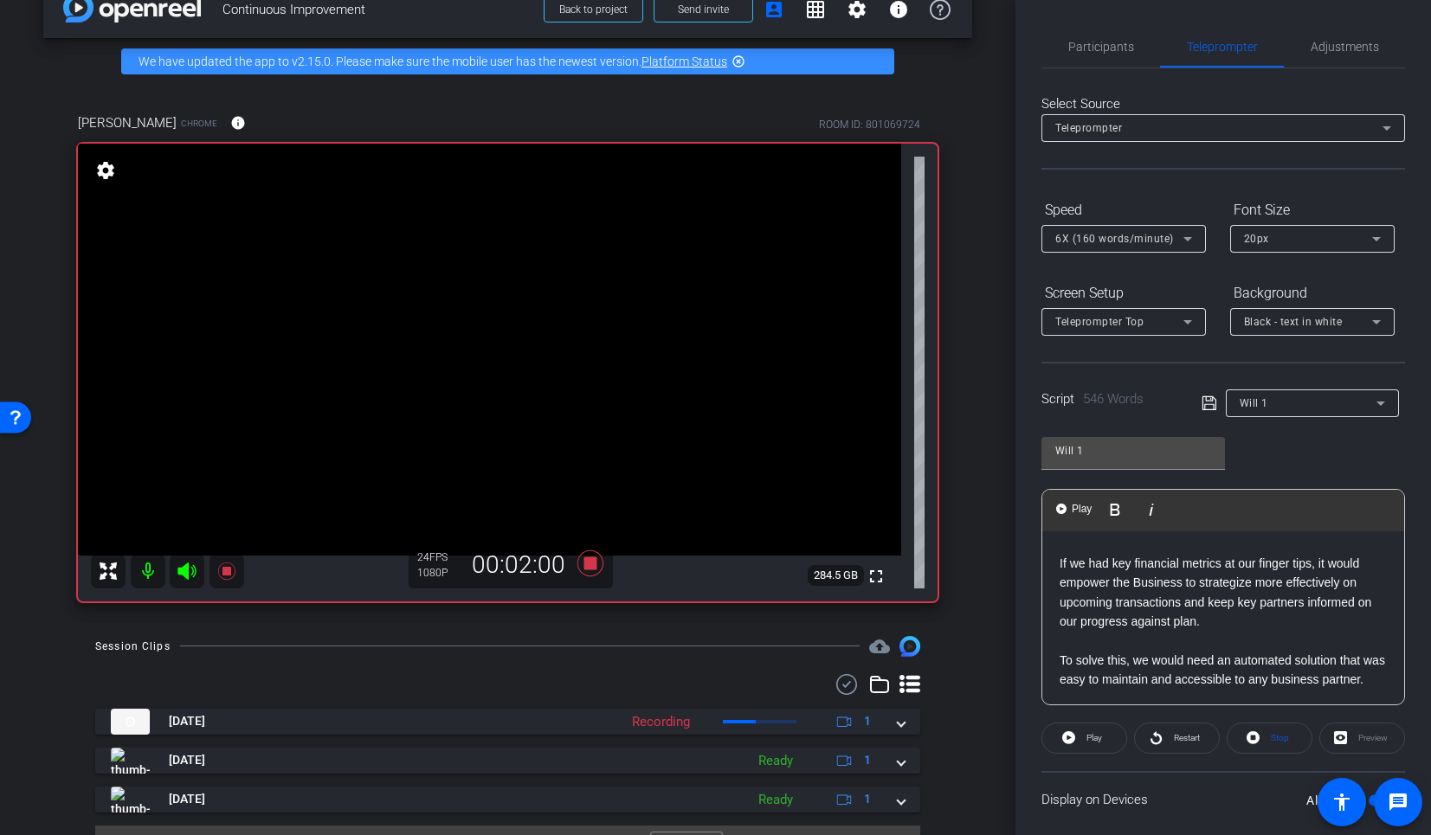
click at [1054, 638] on div "Hi, I’m [PERSON_NAME], and I’ve been with Prudential since [DATE]. I currently …" at bounding box center [1223, 835] width 362 height 1643
click at [1070, 510] on span "Play" at bounding box center [1081, 509] width 27 height 15
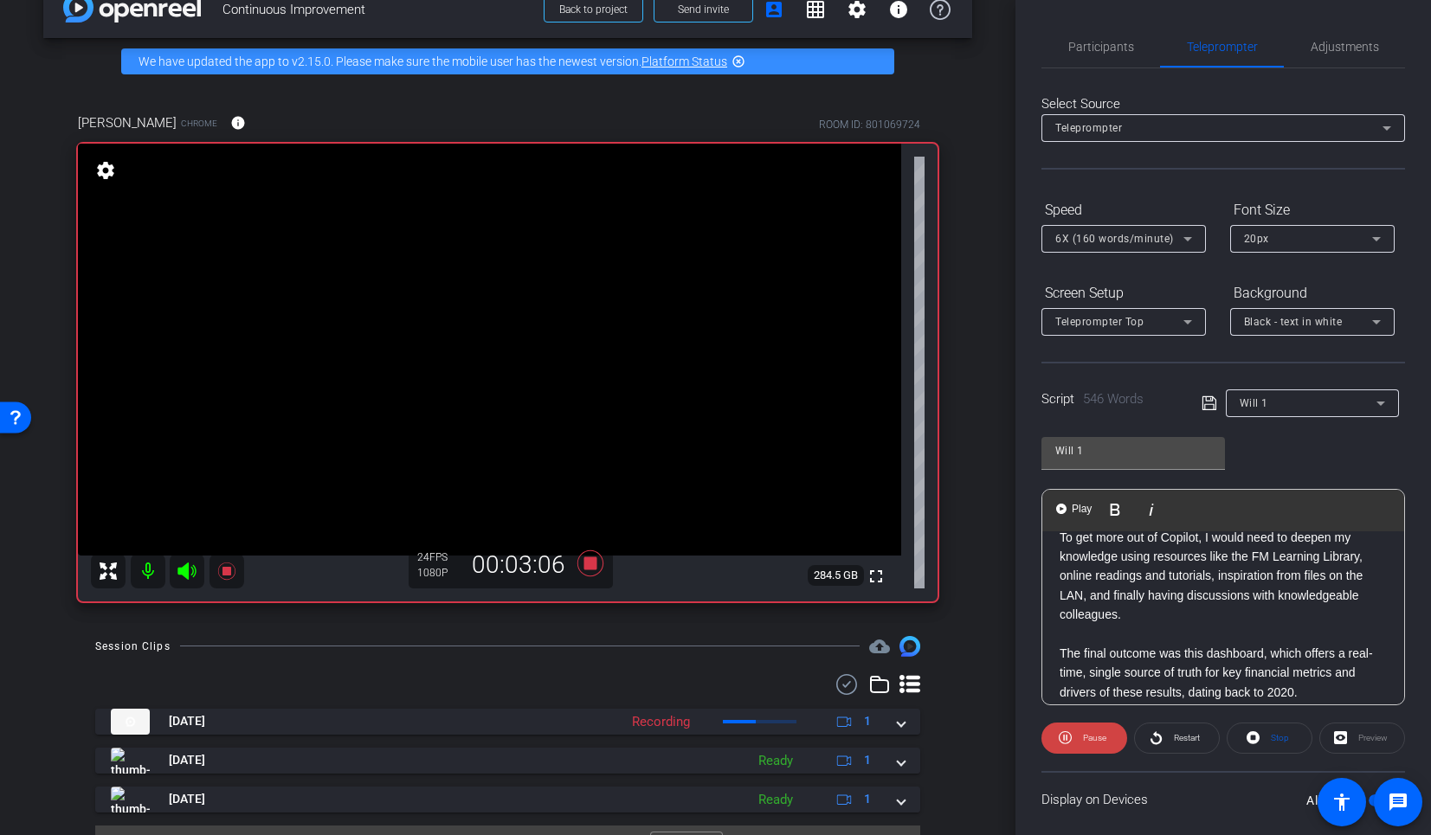
scroll to position [1005, 0]
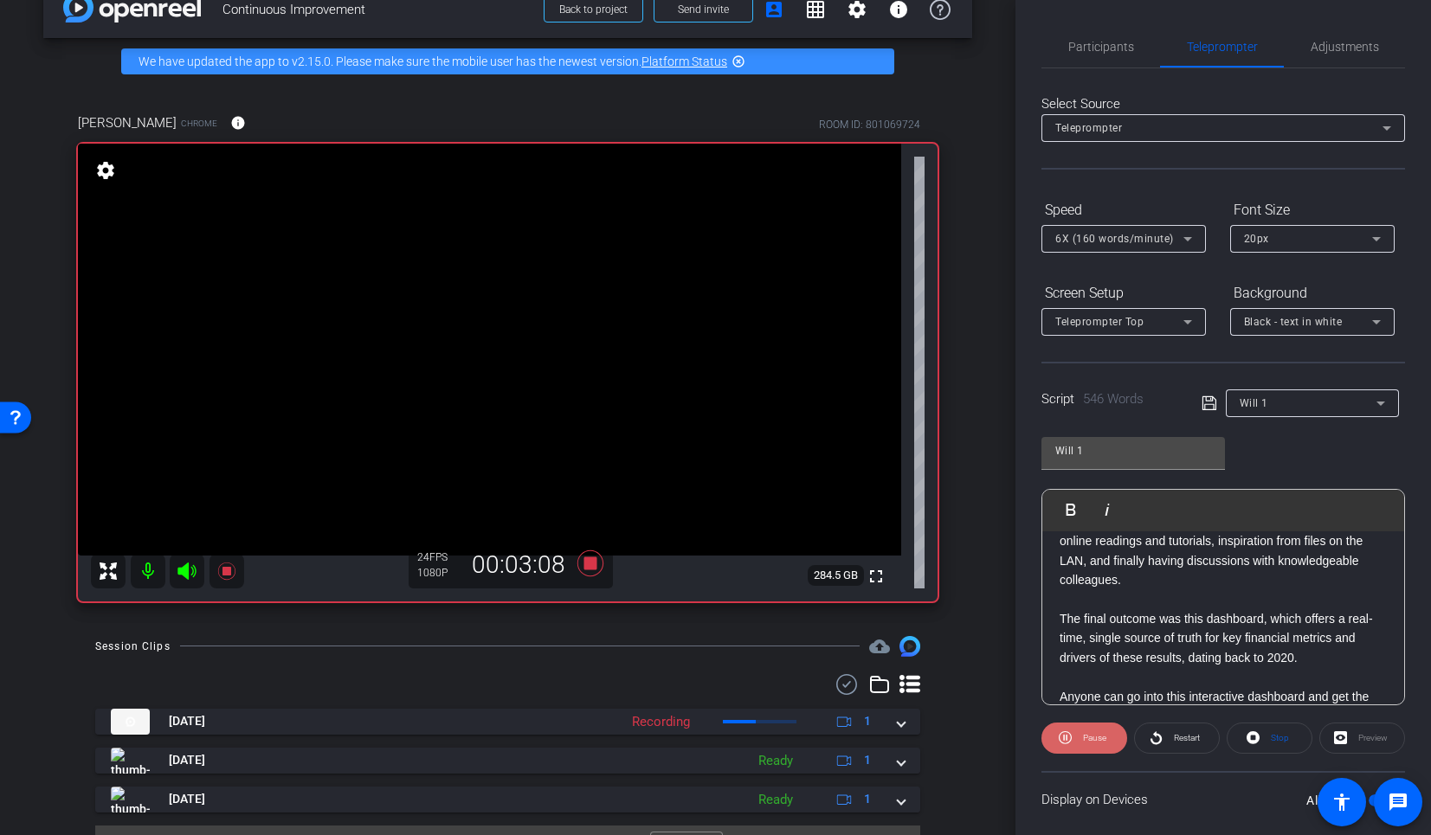
click at [1087, 745] on span "Pause" at bounding box center [1093, 738] width 28 height 24
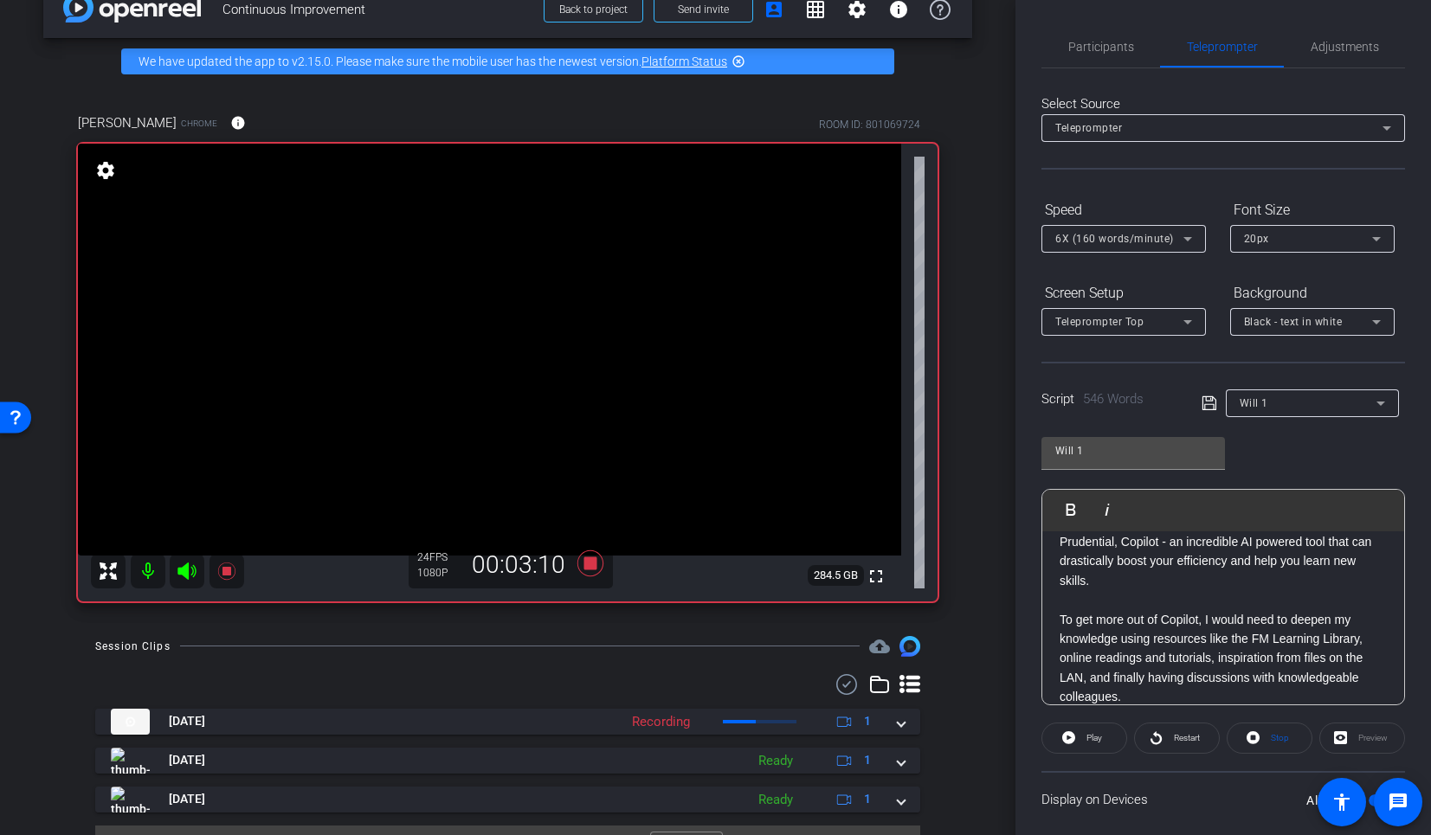
scroll to position [909, 0]
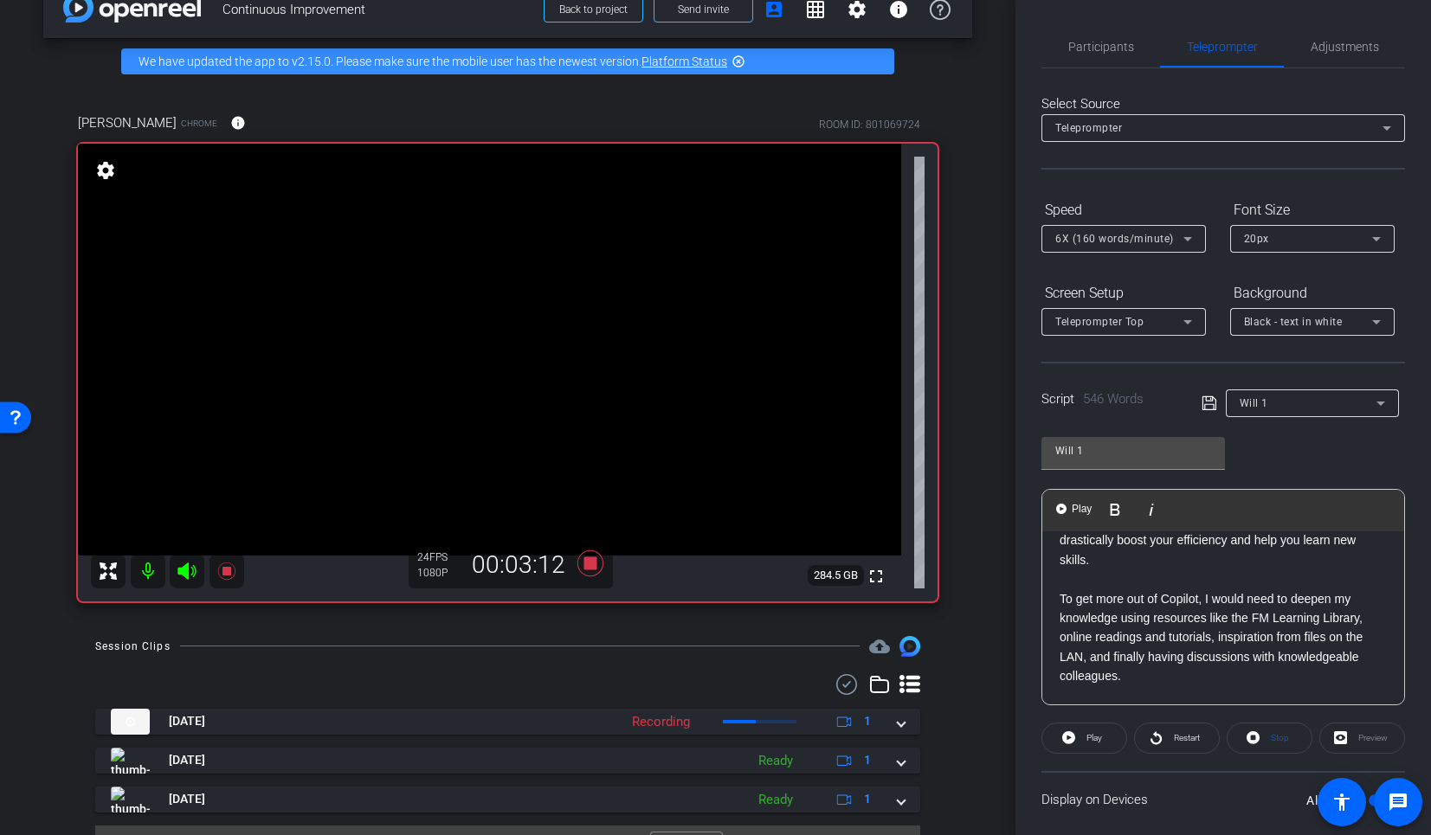
click at [1065, 571] on p "That's when I turned to one of the latest buzzes at Prudential, Copilot - an in…" at bounding box center [1223, 532] width 327 height 78
click at [1057, 577] on div "Hi, I’m [PERSON_NAME], and I’ve been with Prudential since [DATE]. I currently …" at bounding box center [1223, 444] width 362 height 1643
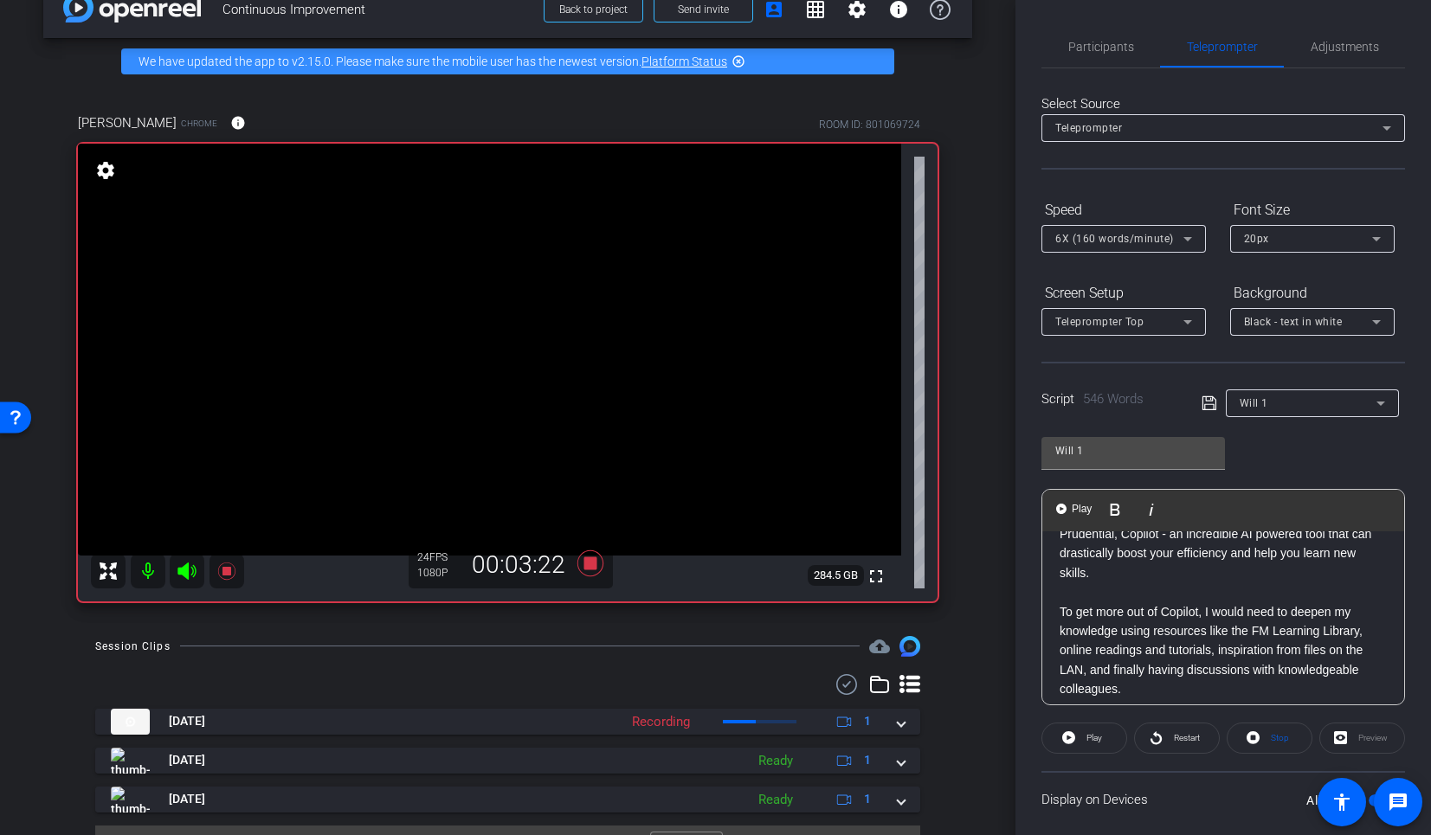
click at [1073, 505] on p at bounding box center [1223, 495] width 327 height 19
click at [1074, 506] on span "Play" at bounding box center [1081, 509] width 27 height 15
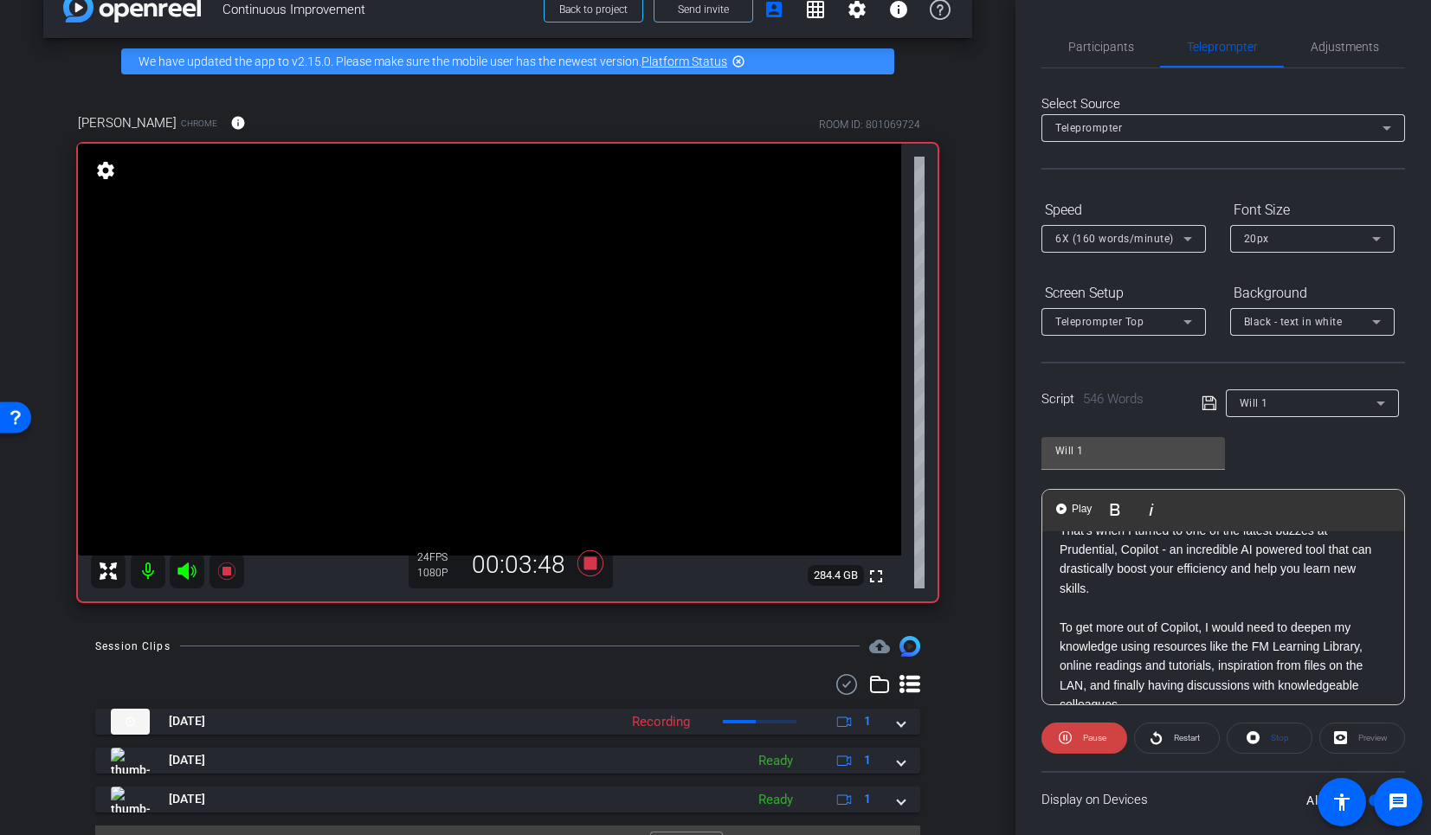
click at [1061, 501] on p "So, now I knew what I wanted to build, but I faced challenges: creating this fr…" at bounding box center [1223, 472] width 327 height 58
click at [1079, 744] on span "Pause" at bounding box center [1093, 738] width 28 height 24
click at [1071, 520] on p at bounding box center [1223, 510] width 327 height 19
click at [1073, 510] on span "Play" at bounding box center [1081, 509] width 27 height 15
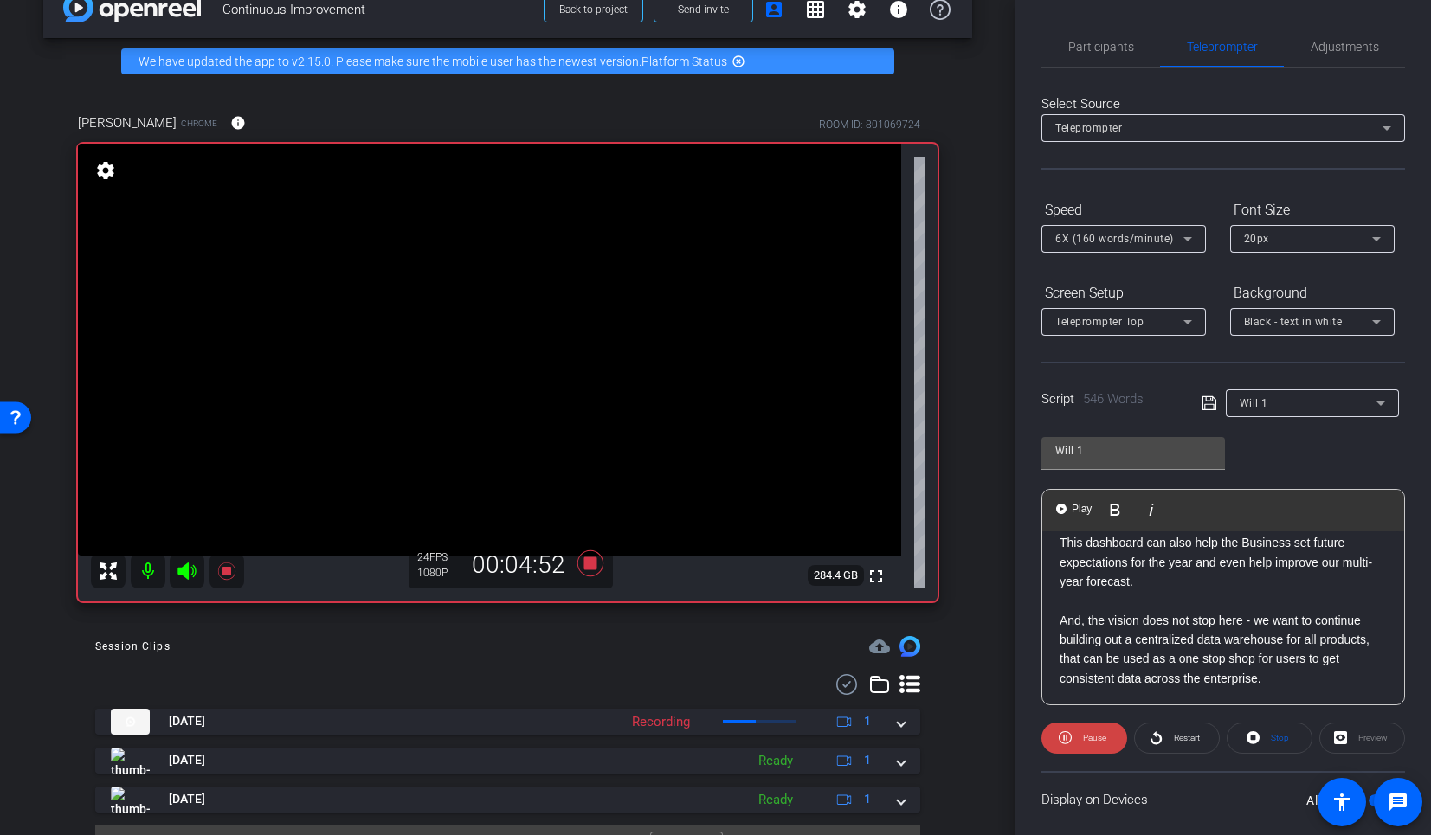
scroll to position [1257, 0]
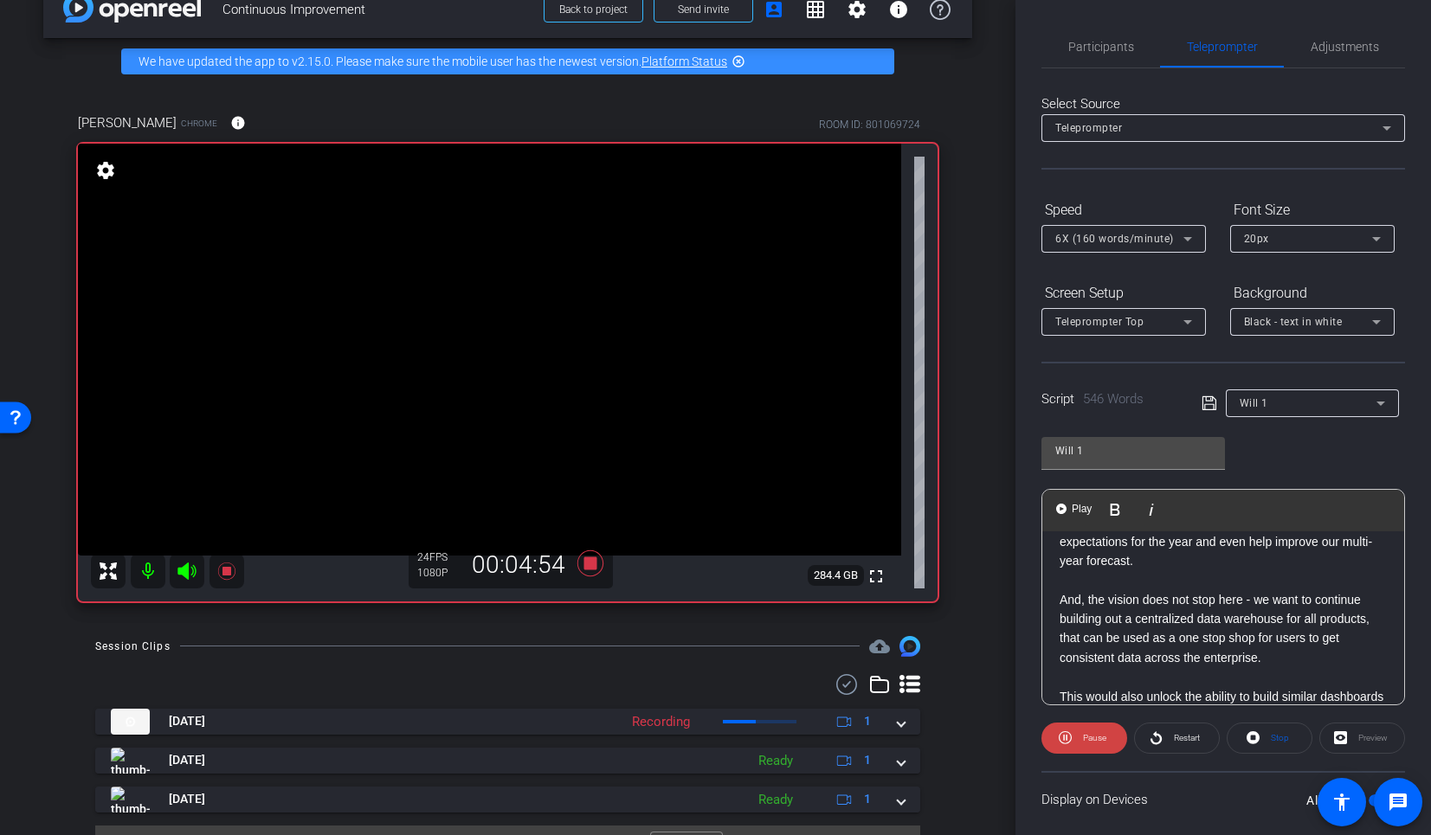
click at [1060, 513] on p at bounding box center [1223, 503] width 327 height 19
click at [1084, 726] on span "Pause" at bounding box center [1093, 738] width 28 height 24
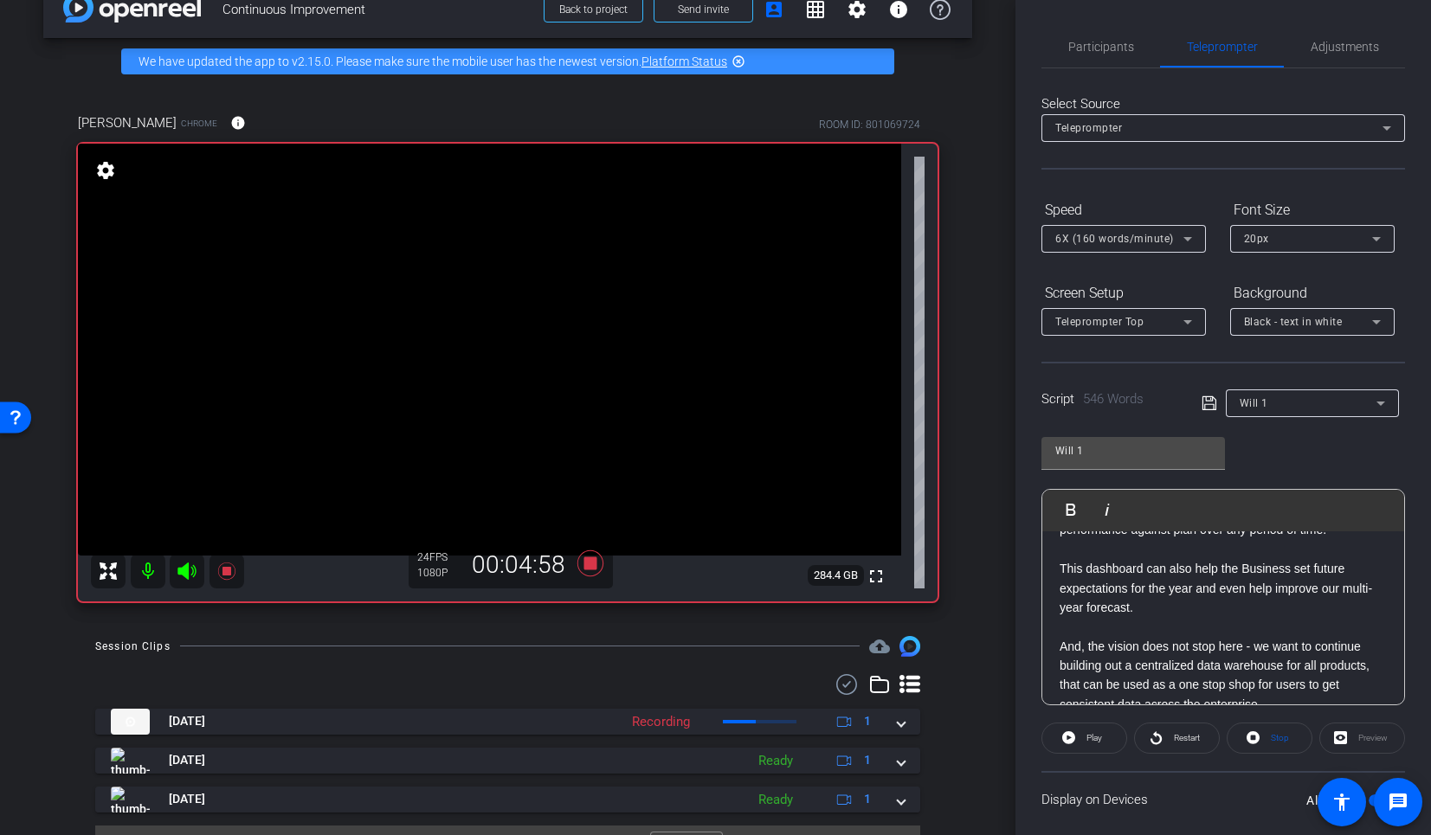
scroll to position [1220, 0]
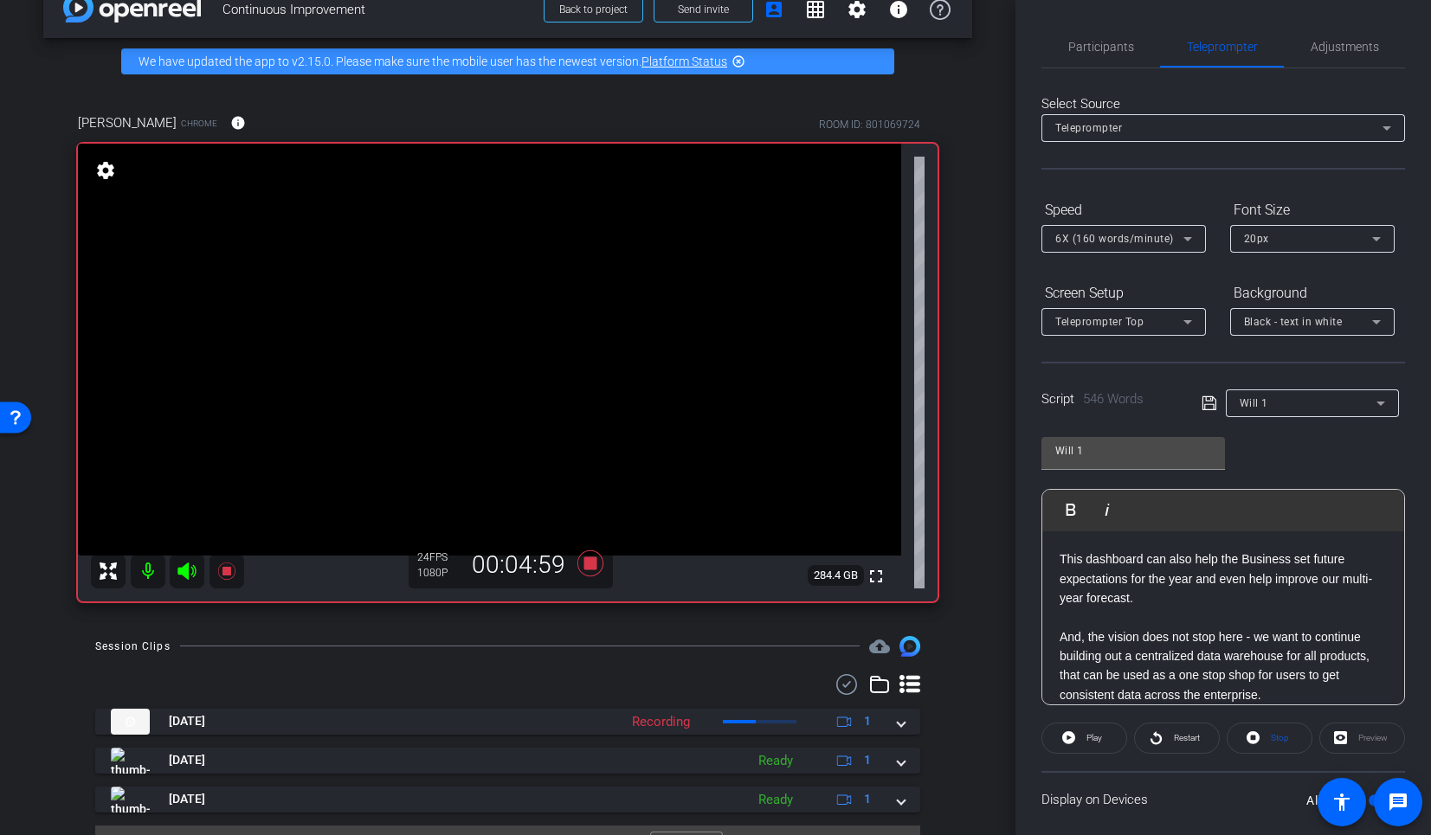
click at [1060, 550] on p at bounding box center [1223, 540] width 327 height 19
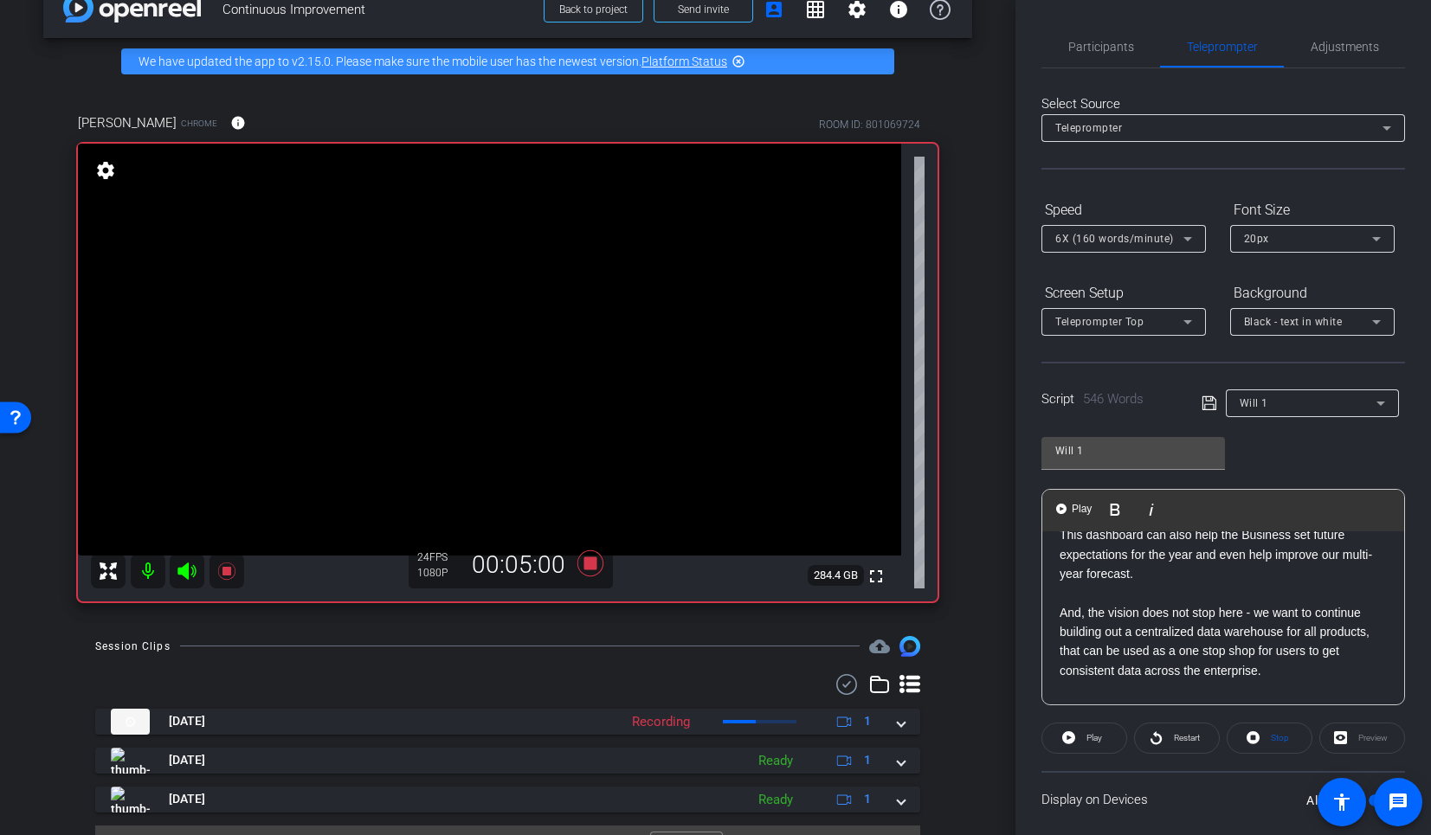
scroll to position [1248, 0]
click at [1074, 742] on span at bounding box center [1084, 739] width 84 height 42
click at [1074, 742] on span at bounding box center [1085, 739] width 86 height 42
click at [1067, 580] on p "This dashboard can also help the Business set future expectations for the year …" at bounding box center [1223, 551] width 327 height 58
click at [1062, 522] on p at bounding box center [1223, 512] width 327 height 19
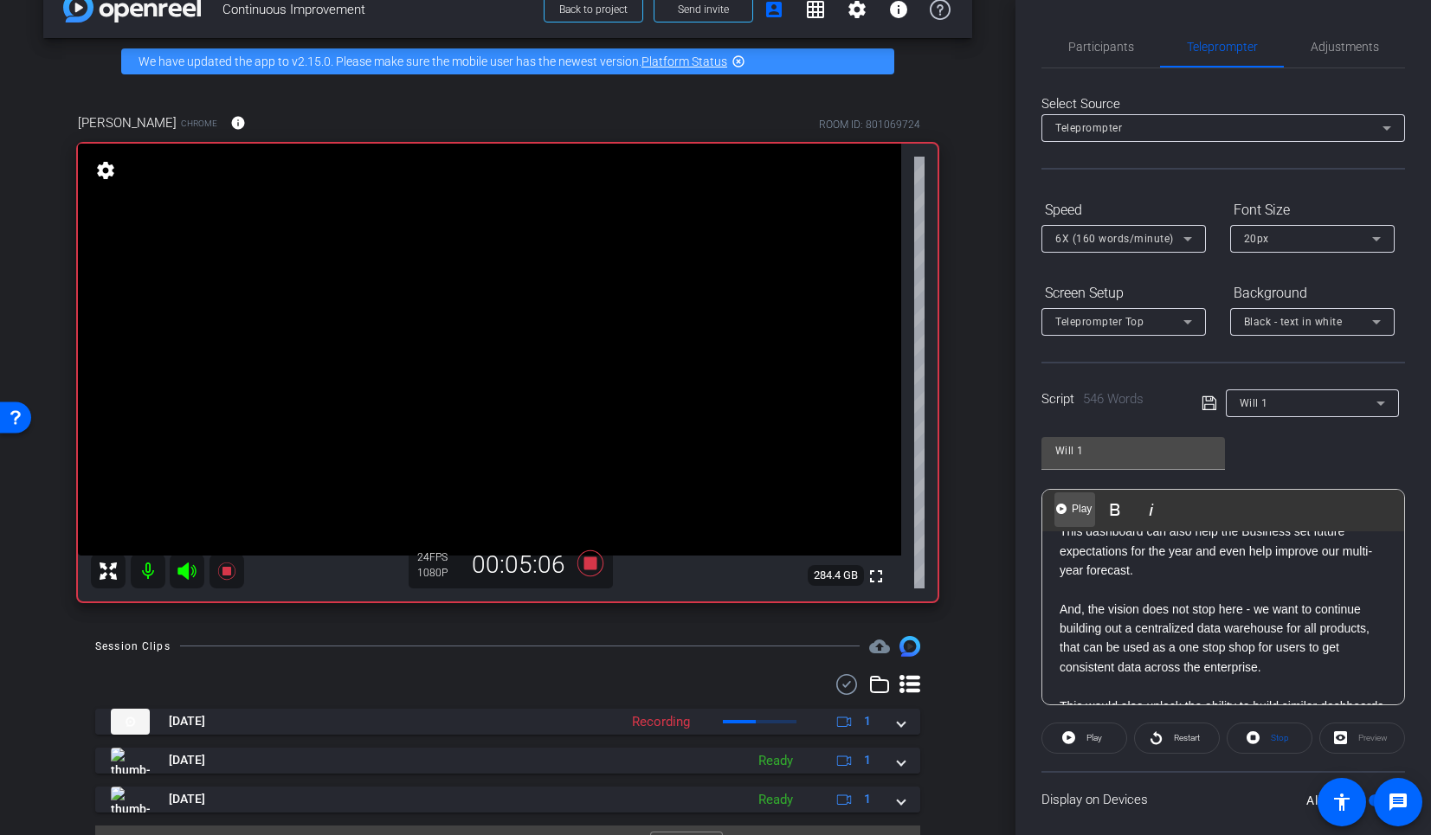
click at [1070, 513] on span "Play" at bounding box center [1081, 509] width 27 height 15
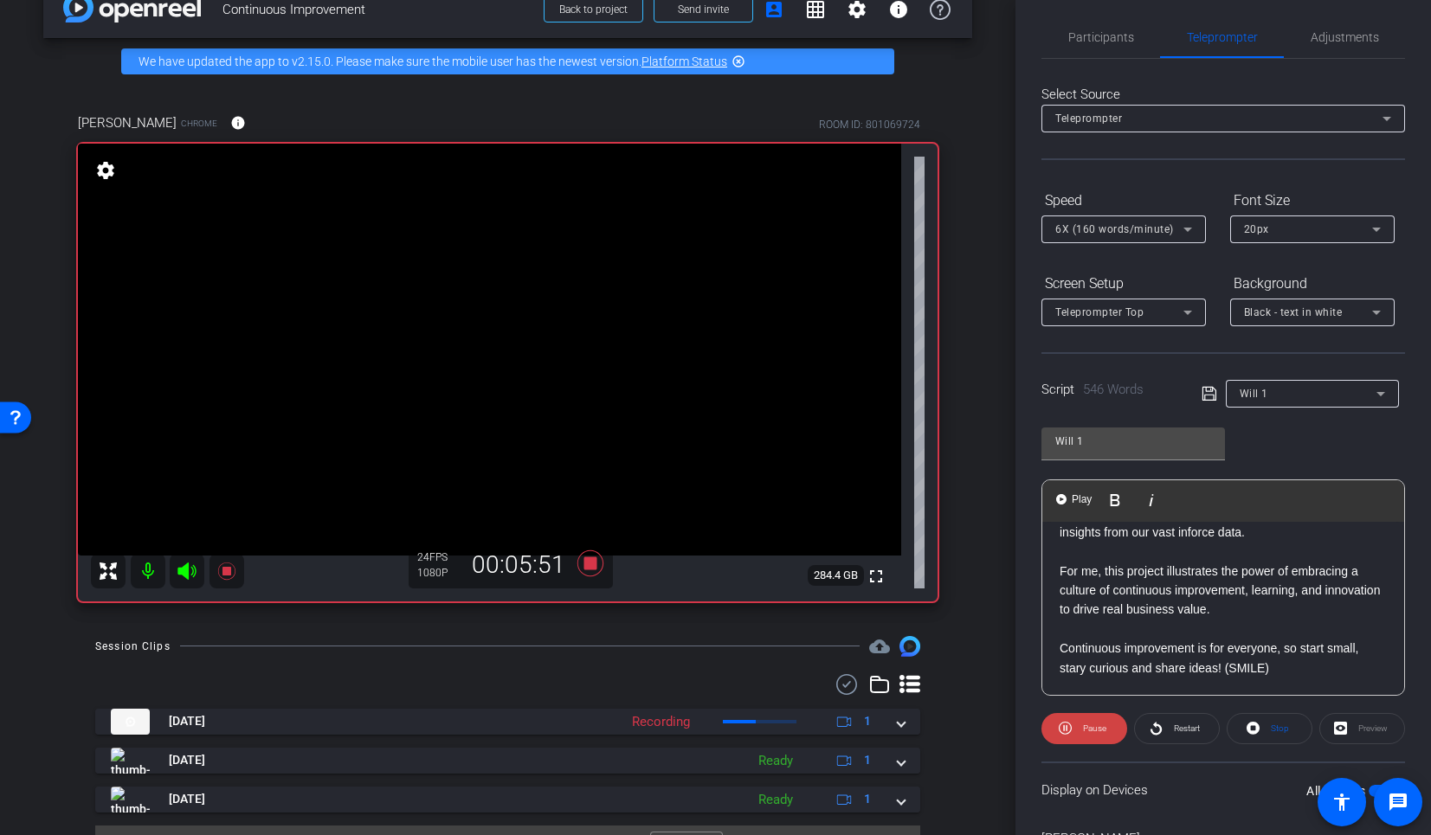
scroll to position [20, 0]
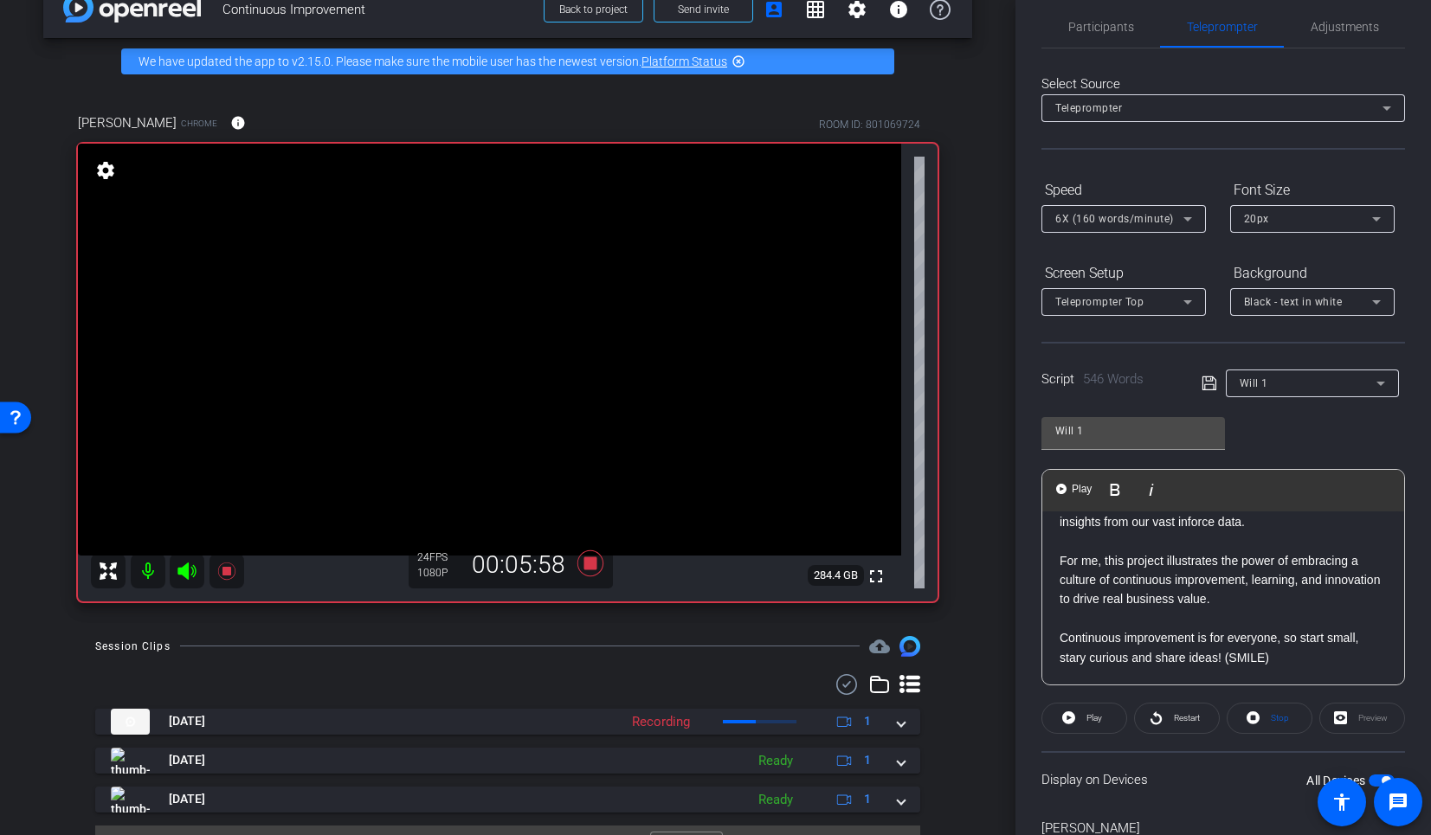
click at [1064, 541] on p at bounding box center [1223, 541] width 327 height 19
click at [1078, 494] on span "Play" at bounding box center [1081, 489] width 27 height 15
click at [1074, 721] on span at bounding box center [1085, 719] width 86 height 42
click at [1078, 546] on p at bounding box center [1223, 541] width 327 height 19
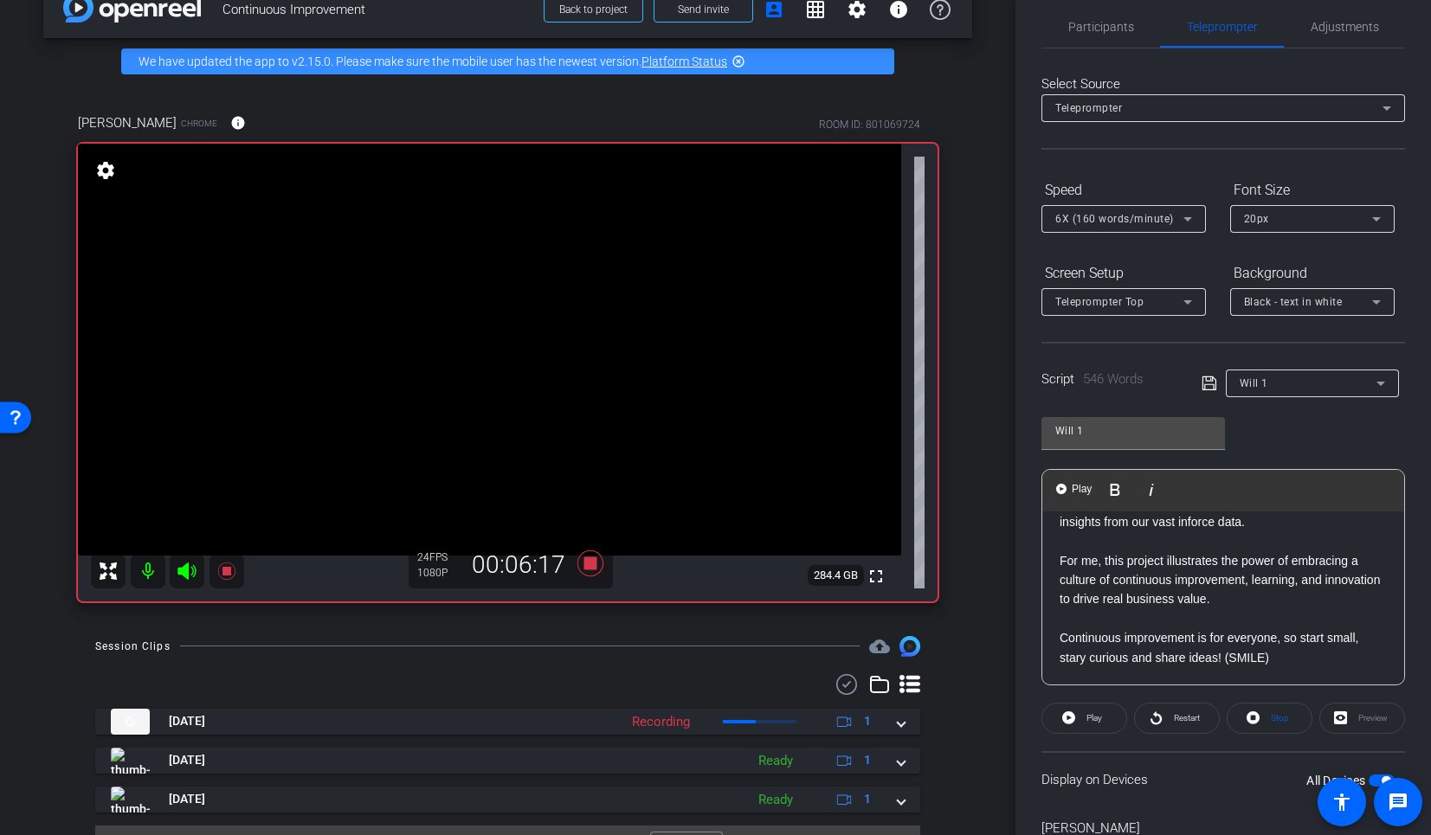
scroll to position [1539, 0]
click at [1061, 531] on p "This would also unlock the ability to build similar dashboards for our full pro…" at bounding box center [1223, 494] width 327 height 78
click at [1090, 488] on span "Play" at bounding box center [1081, 489] width 27 height 15
click at [1083, 722] on span "Pause" at bounding box center [1094, 718] width 23 height 10
click at [1061, 548] on p at bounding box center [1223, 541] width 327 height 19
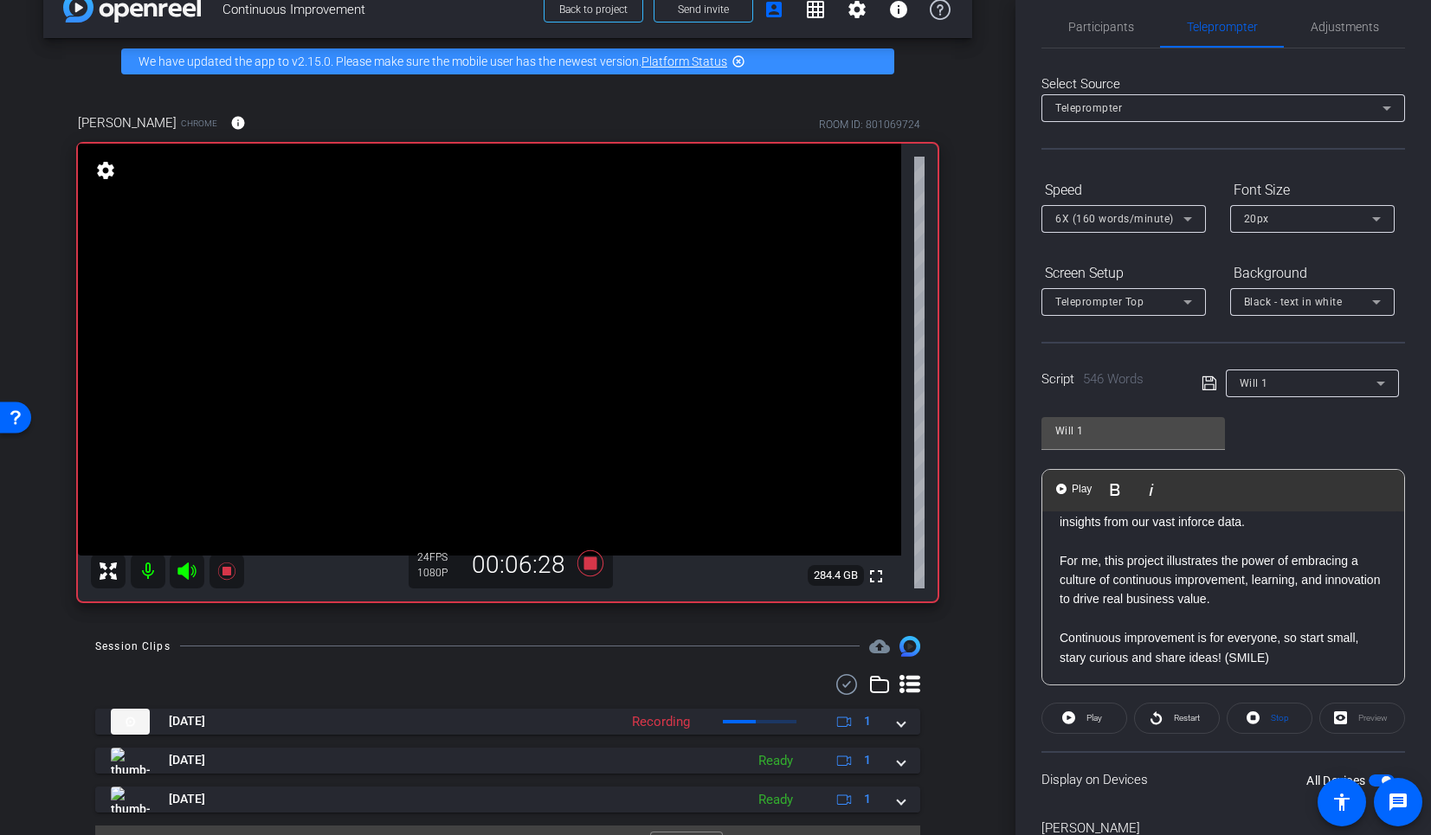
click at [1060, 532] on p "This would also unlock the ability to build similar dashboards for our full pro…" at bounding box center [1223, 494] width 327 height 78
click at [1076, 495] on span "Play" at bounding box center [1081, 489] width 27 height 15
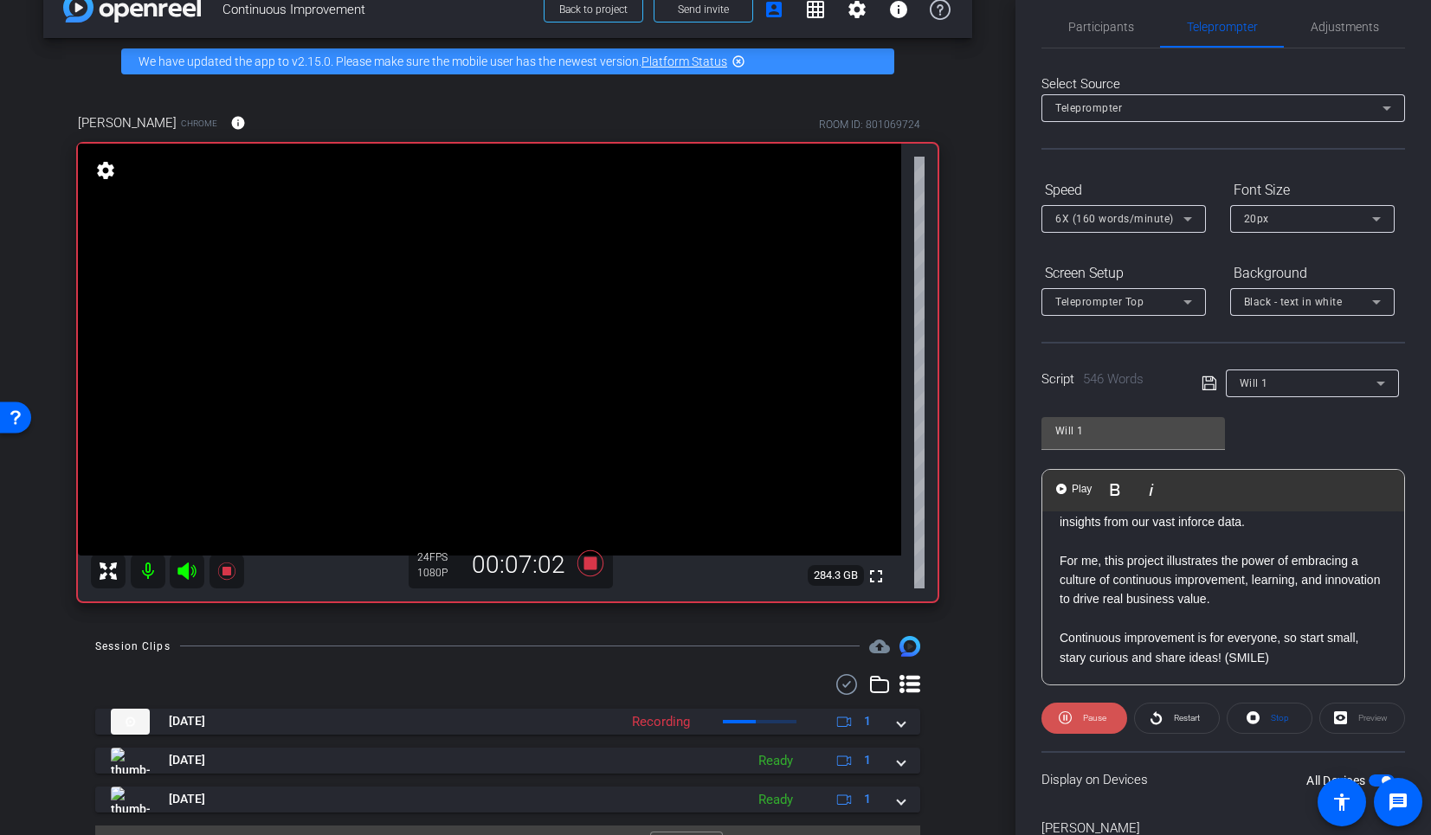
click at [1068, 716] on icon at bounding box center [1065, 718] width 13 height 22
click at [1064, 541] on p at bounding box center [1223, 541] width 327 height 19
click at [1079, 488] on span "Play" at bounding box center [1081, 489] width 27 height 15
click at [1086, 724] on span "Pause" at bounding box center [1093, 718] width 28 height 24
click at [1094, 532] on p "This would also unlock the ability to build similar dashboards for our full pro…" at bounding box center [1223, 494] width 327 height 78
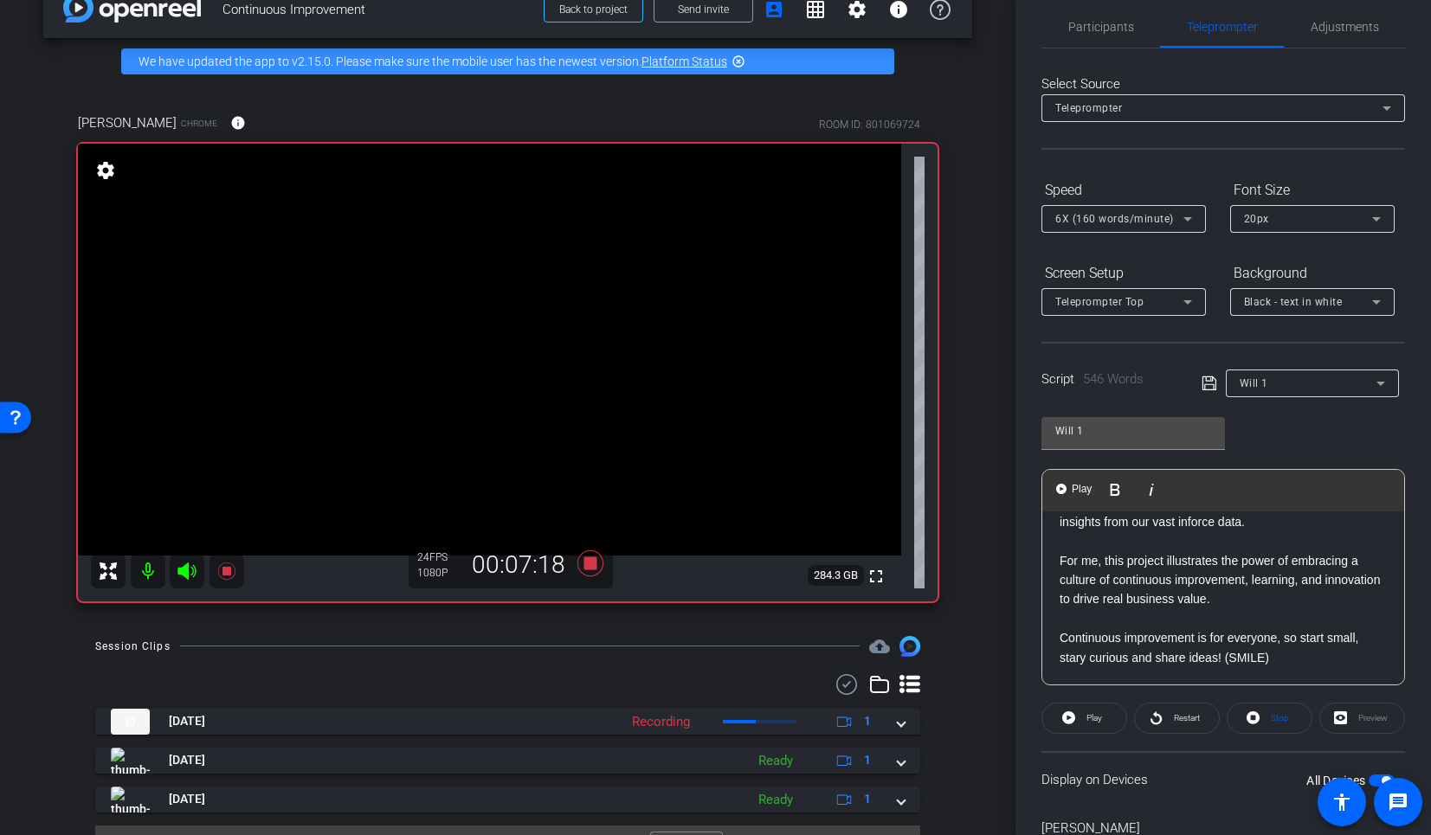
scroll to position [1544, 0]
click at [1060, 526] on p "This would also unlock the ability to build similar dashboards for our full pro…" at bounding box center [1223, 494] width 327 height 78
click at [1080, 491] on span "Play" at bounding box center [1081, 489] width 27 height 15
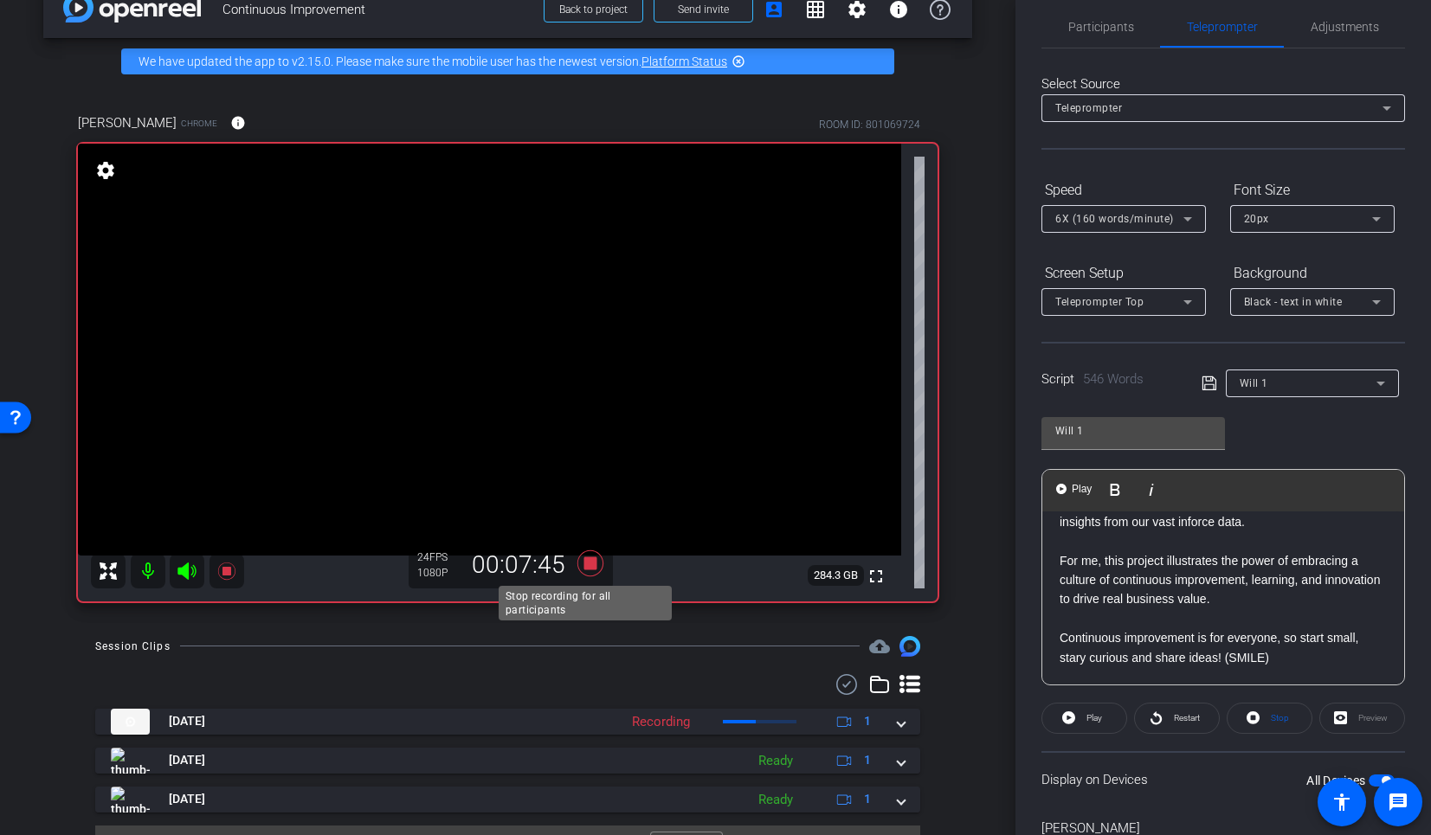
click at [589, 566] on icon at bounding box center [590, 564] width 26 height 26
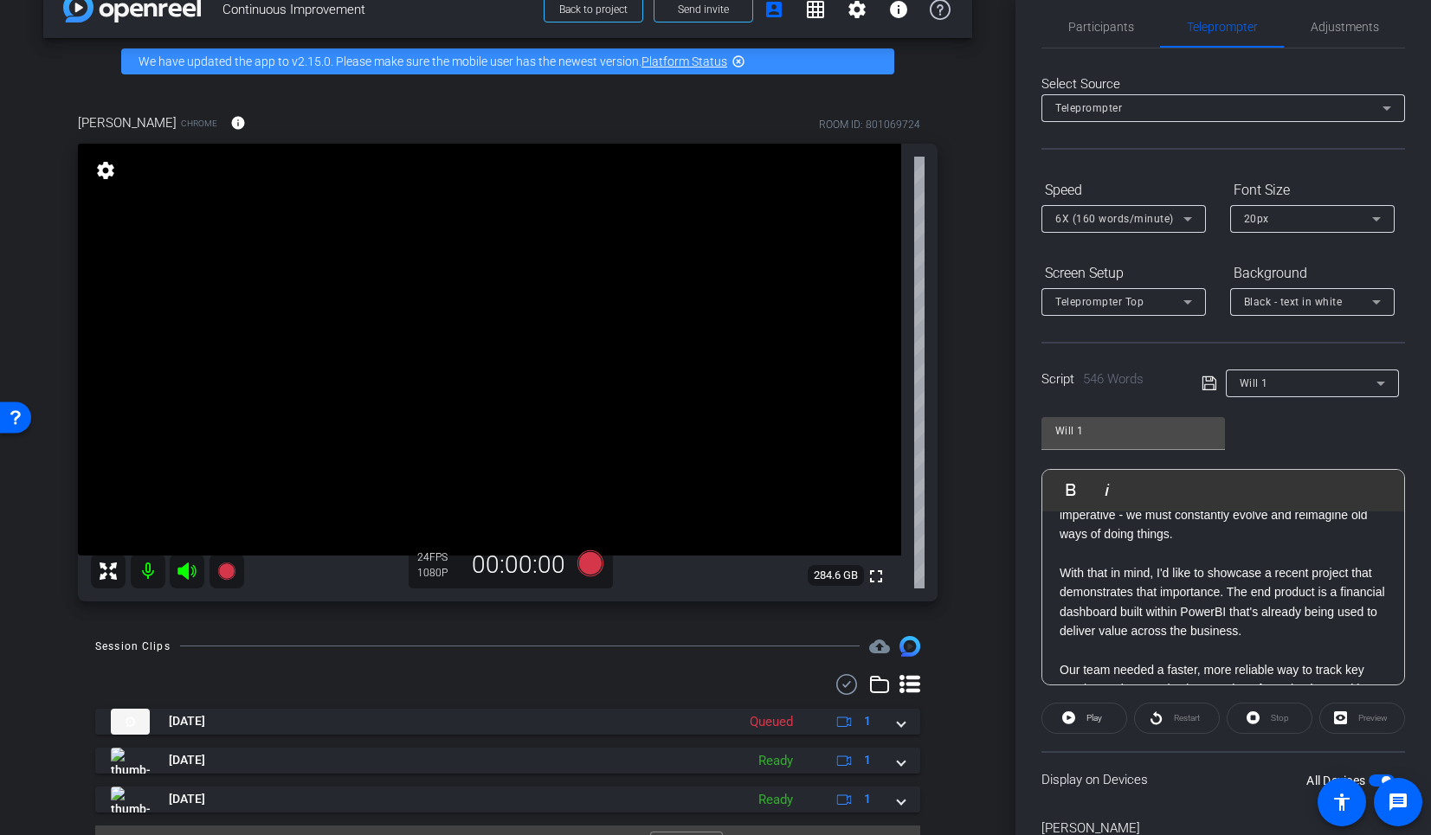
scroll to position [276, 0]
click at [1076, 21] on span "Participants" at bounding box center [1101, 27] width 66 height 12
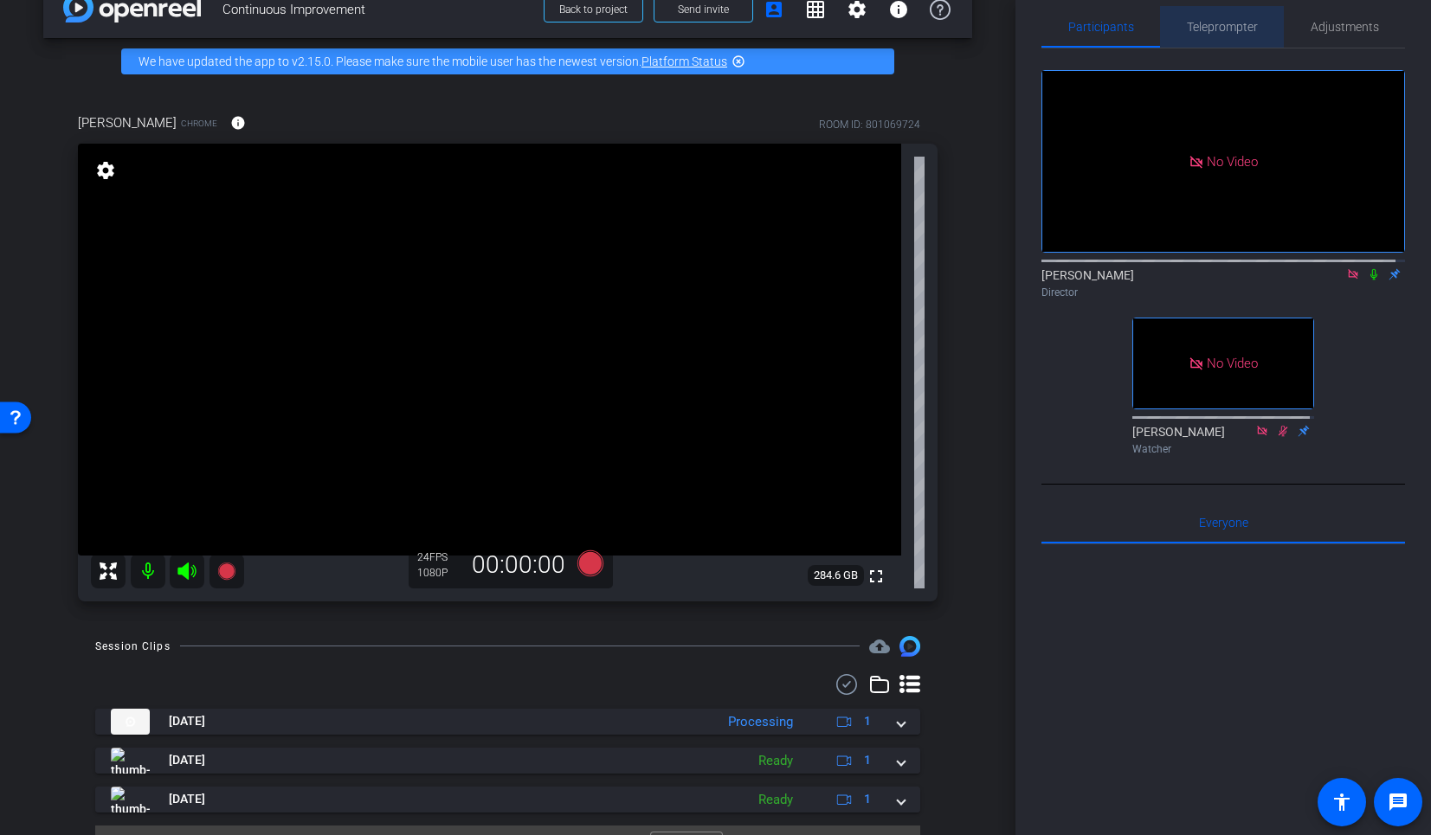
click at [1223, 29] on span "Teleprompter" at bounding box center [1222, 27] width 71 height 12
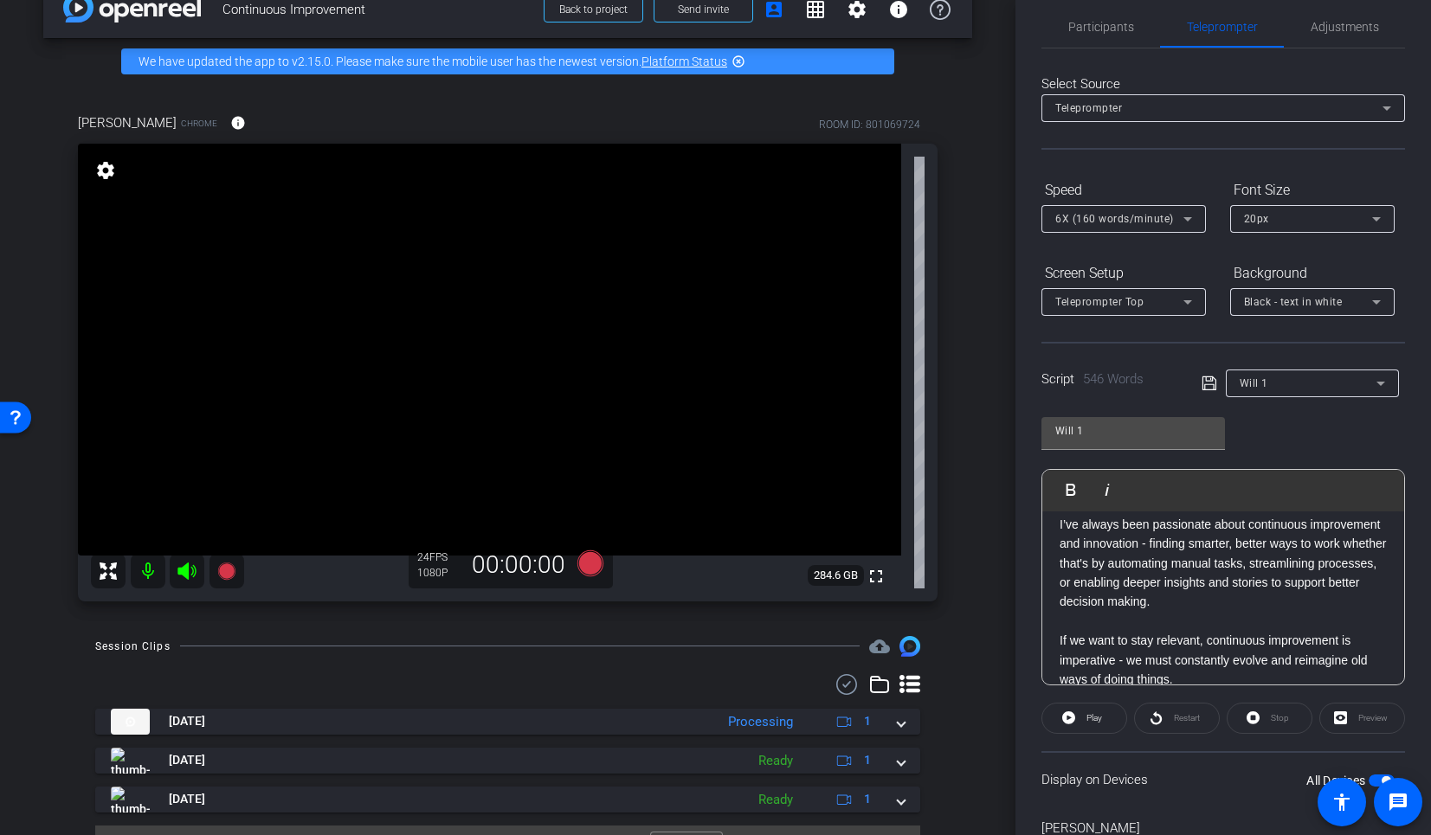
scroll to position [0, 0]
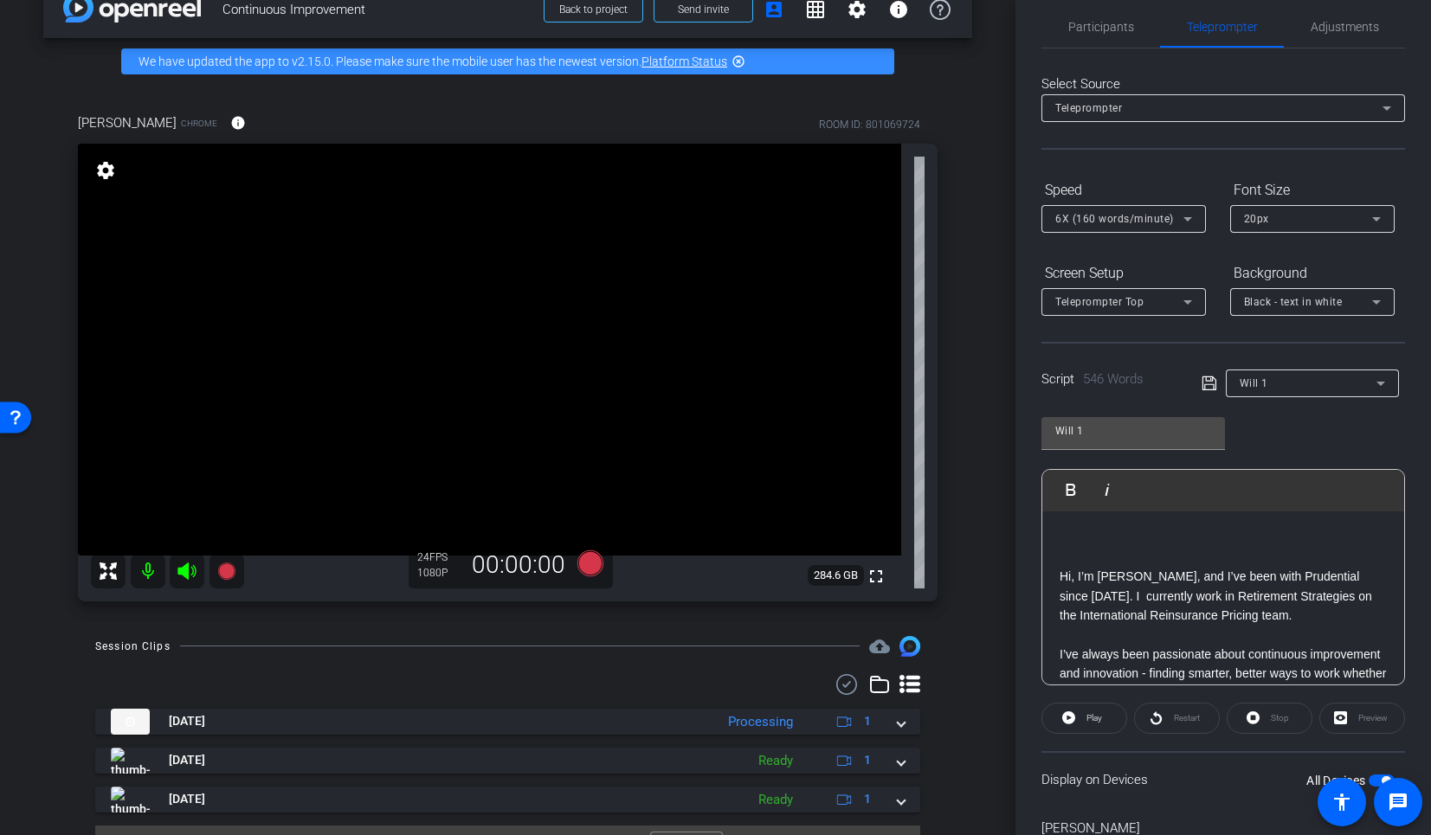
click at [1081, 529] on p at bounding box center [1223, 538] width 327 height 19
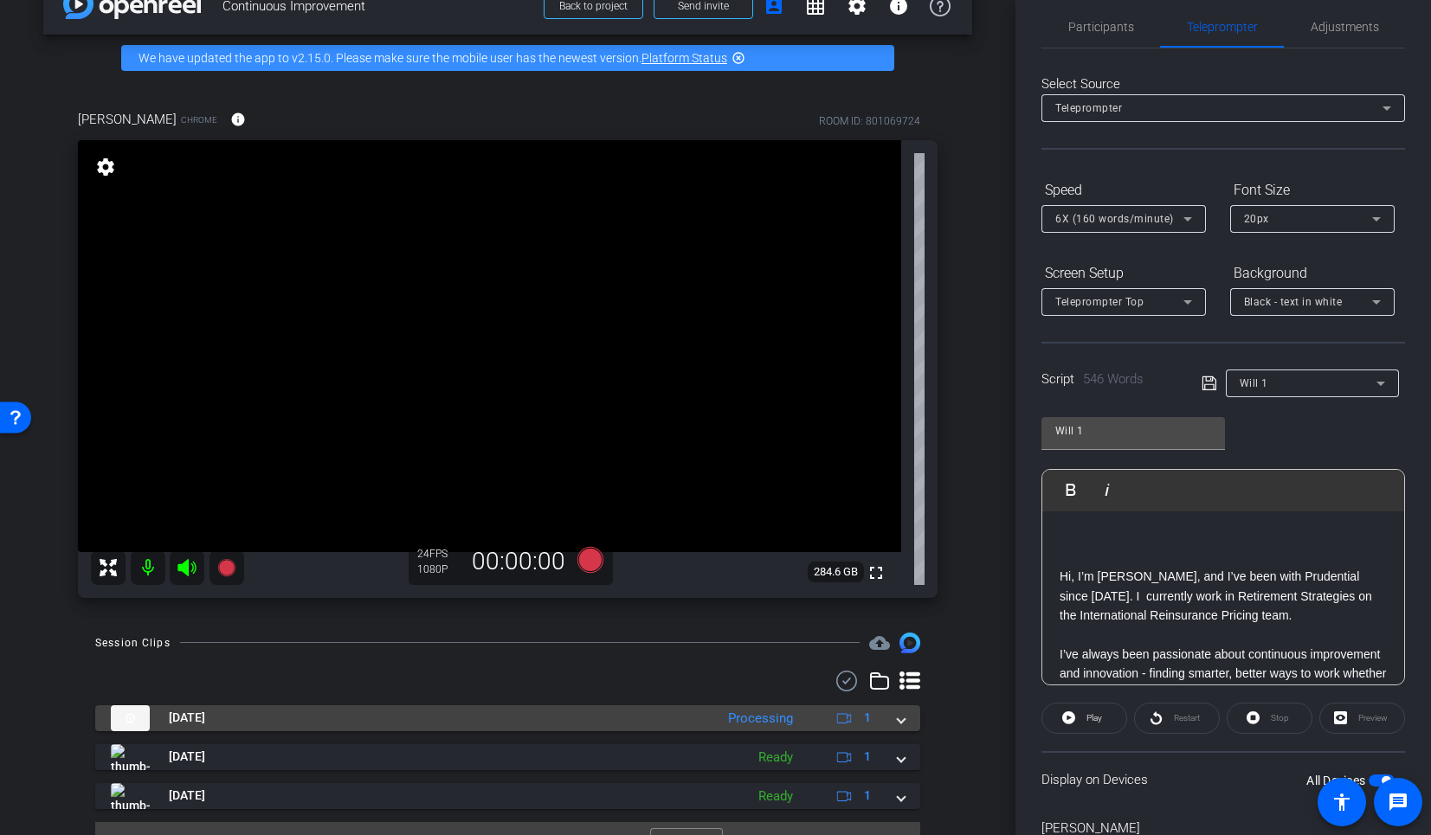
click at [898, 720] on span at bounding box center [901, 718] width 7 height 18
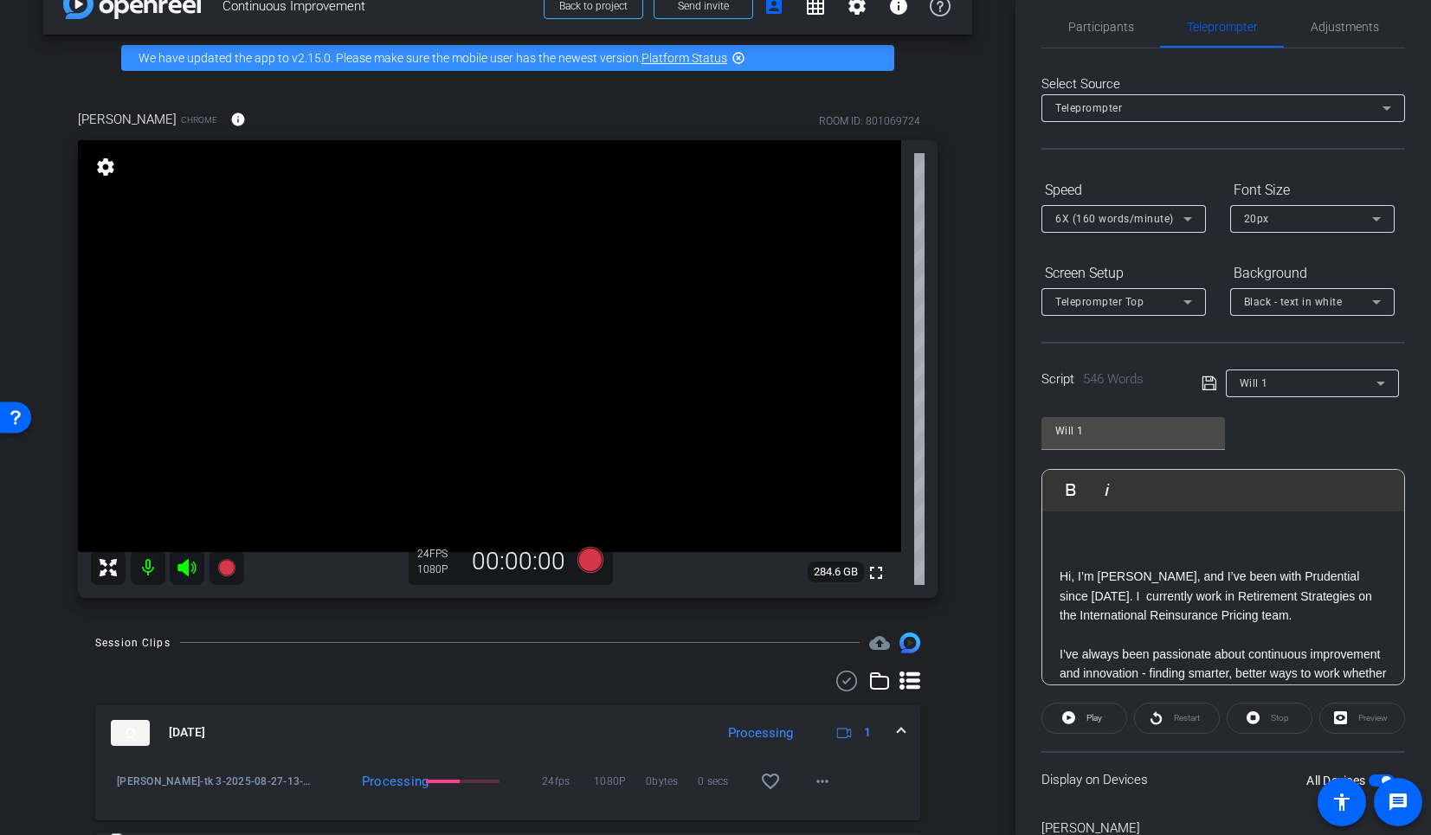
click at [889, 720] on mat-expansion-panel-header "[DATE] Processing 1" at bounding box center [507, 733] width 825 height 55
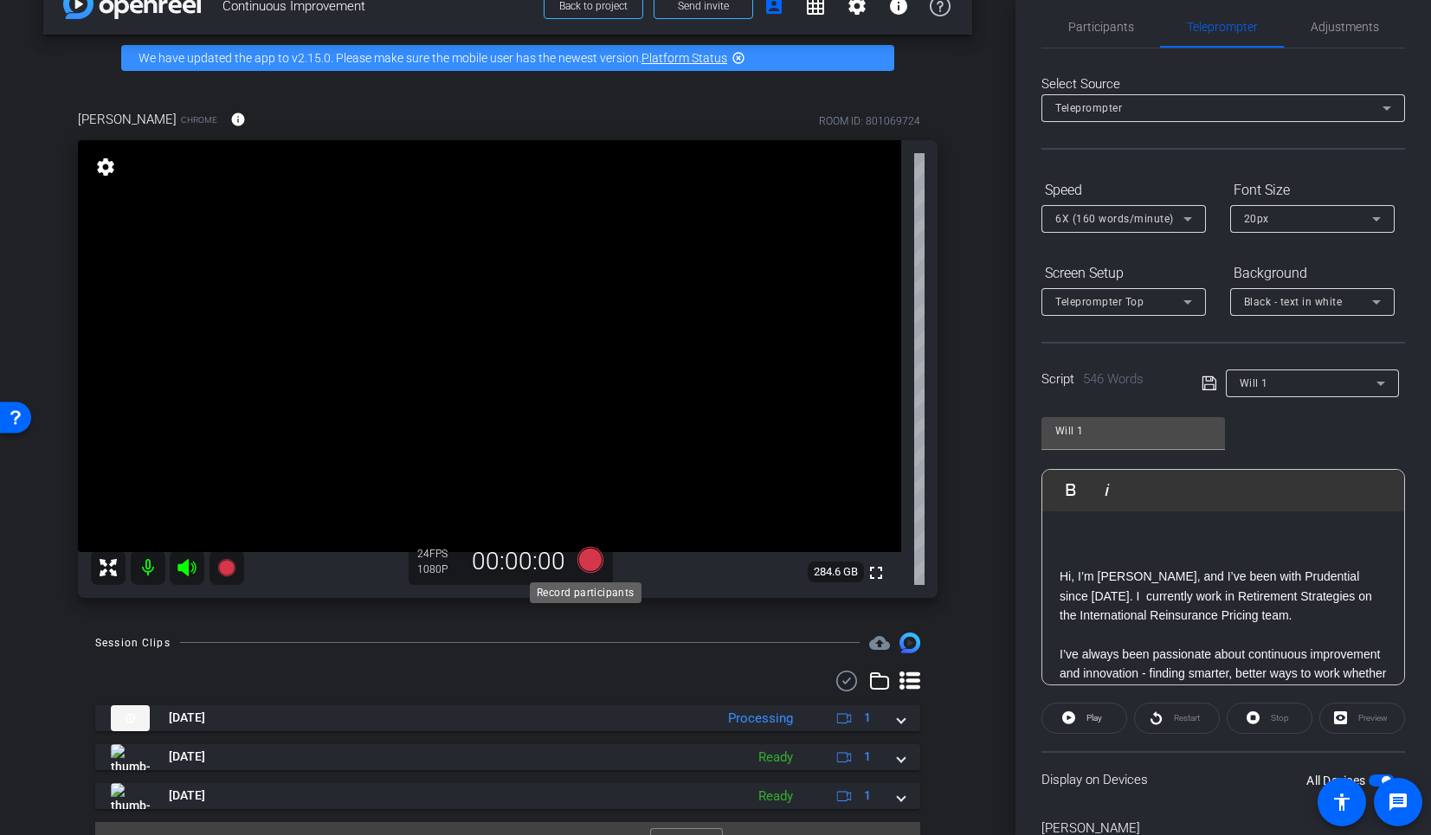
click at [583, 557] on icon at bounding box center [590, 560] width 26 height 26
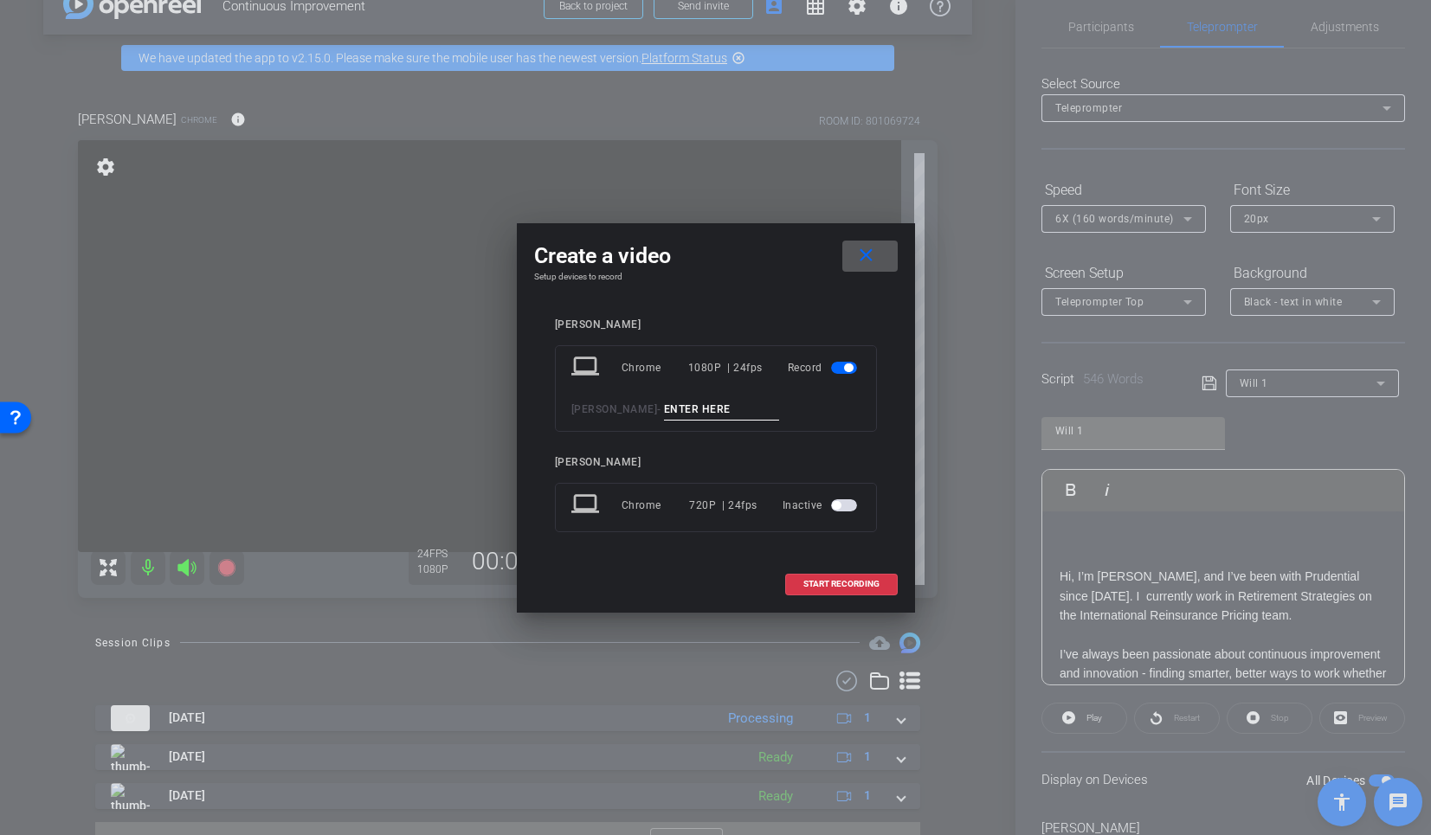
click at [672, 402] on input at bounding box center [722, 410] width 116 height 22
type input "tk 4"
click at [887, 584] on span at bounding box center [841, 585] width 111 height 42
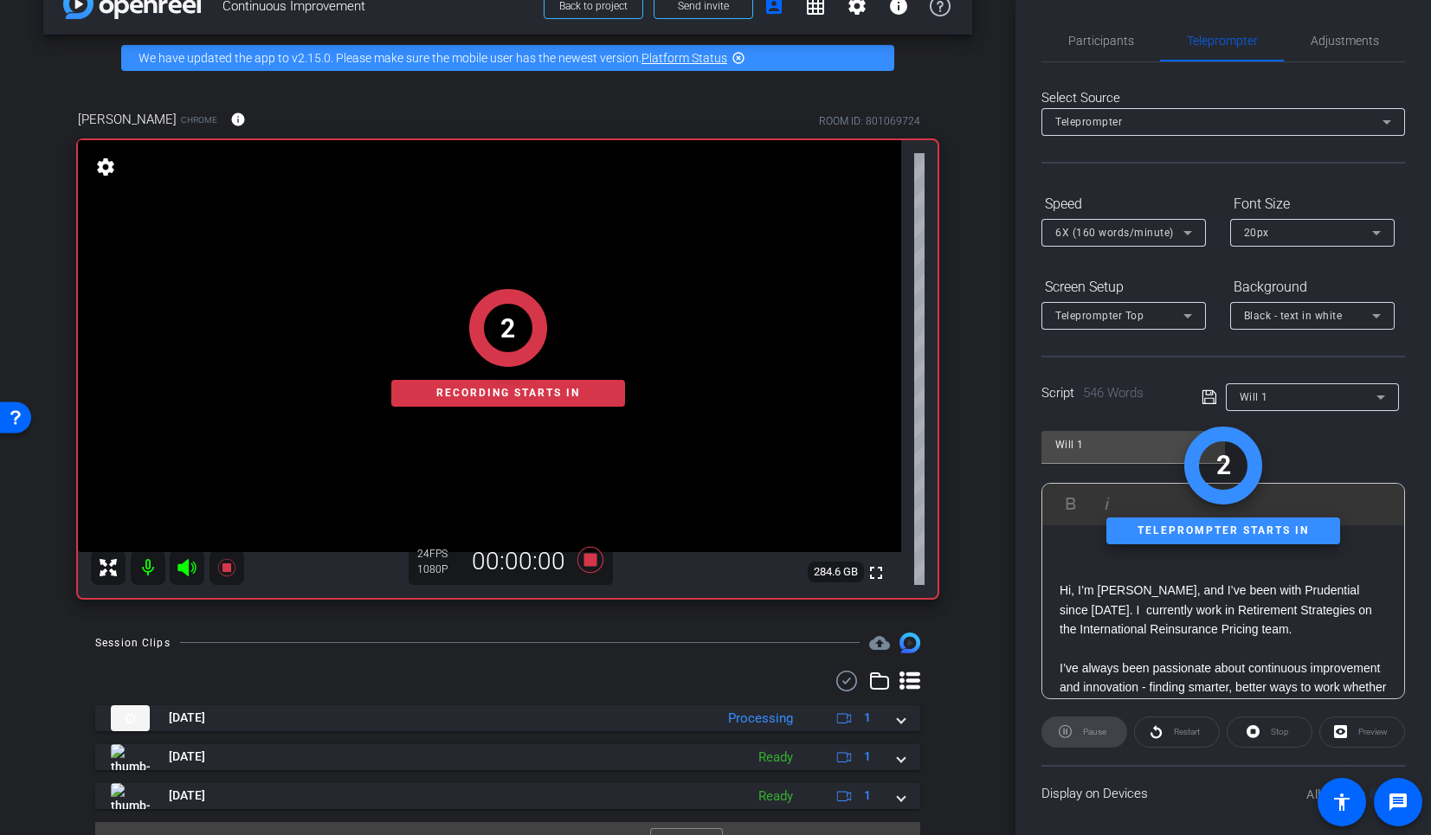
scroll to position [0, 0]
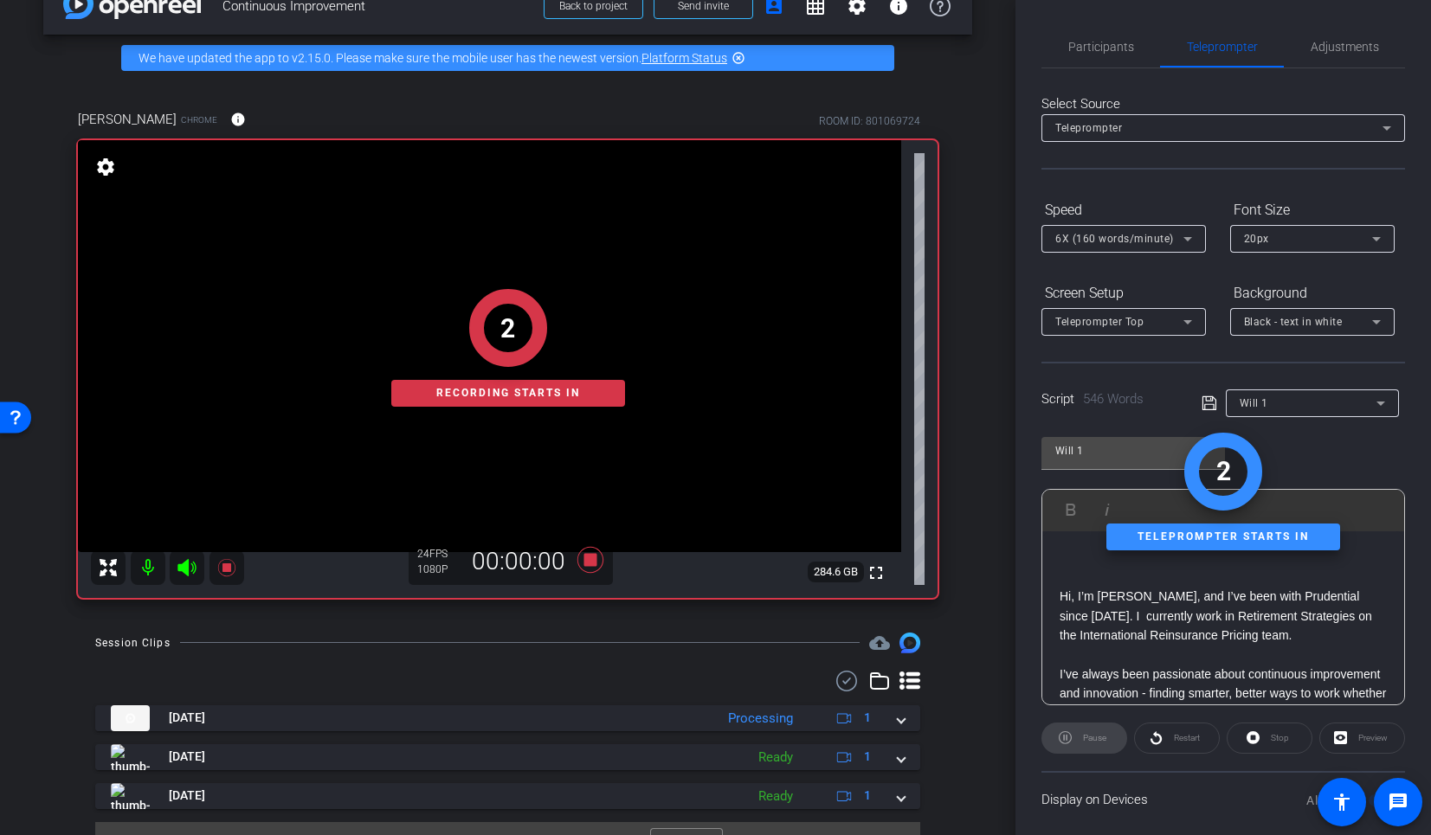
click at [1074, 564] on p at bounding box center [1223, 558] width 327 height 19
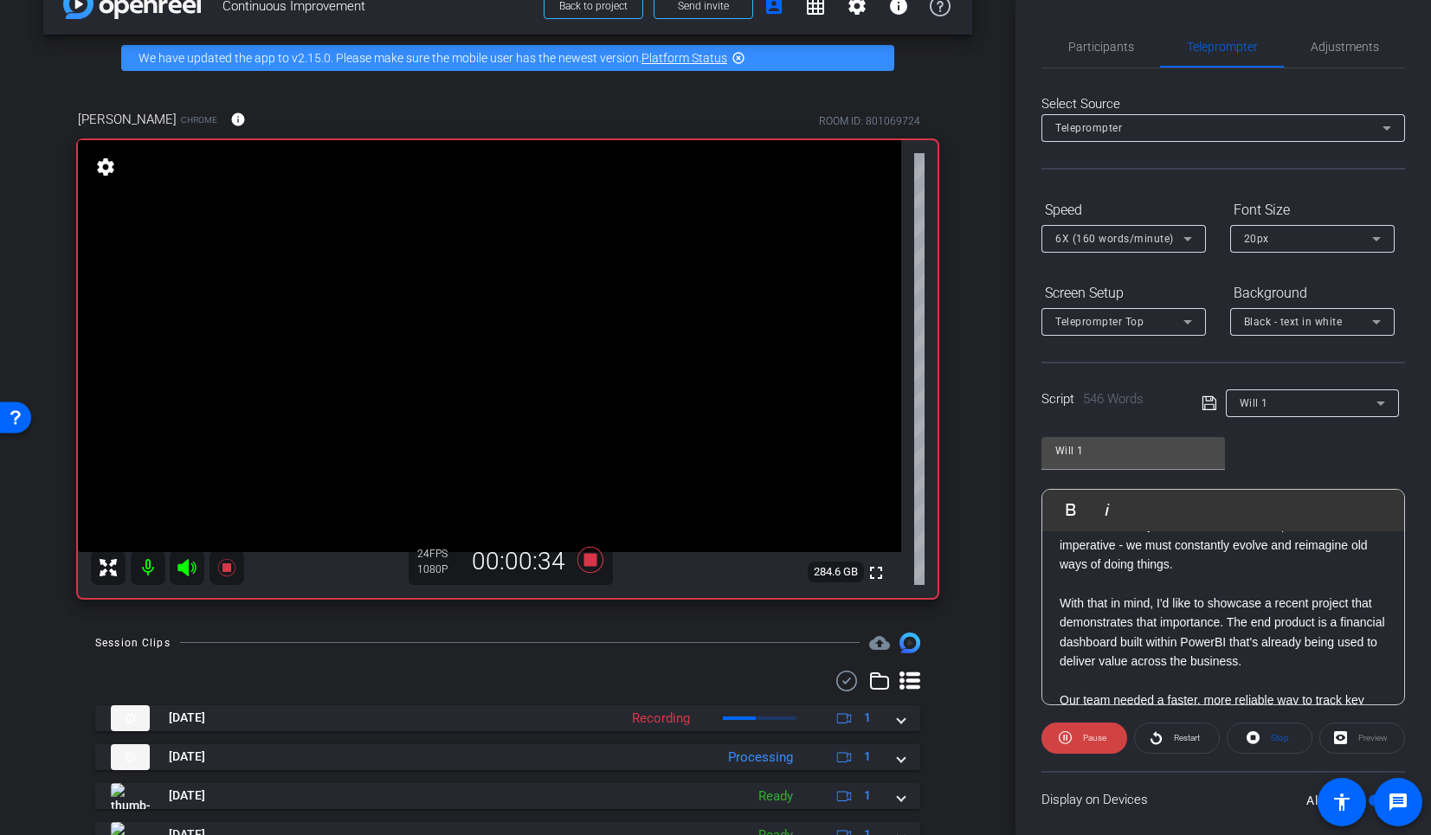
scroll to position [266, 0]
click at [1132, 41] on div "Participants" at bounding box center [1101, 47] width 119 height 42
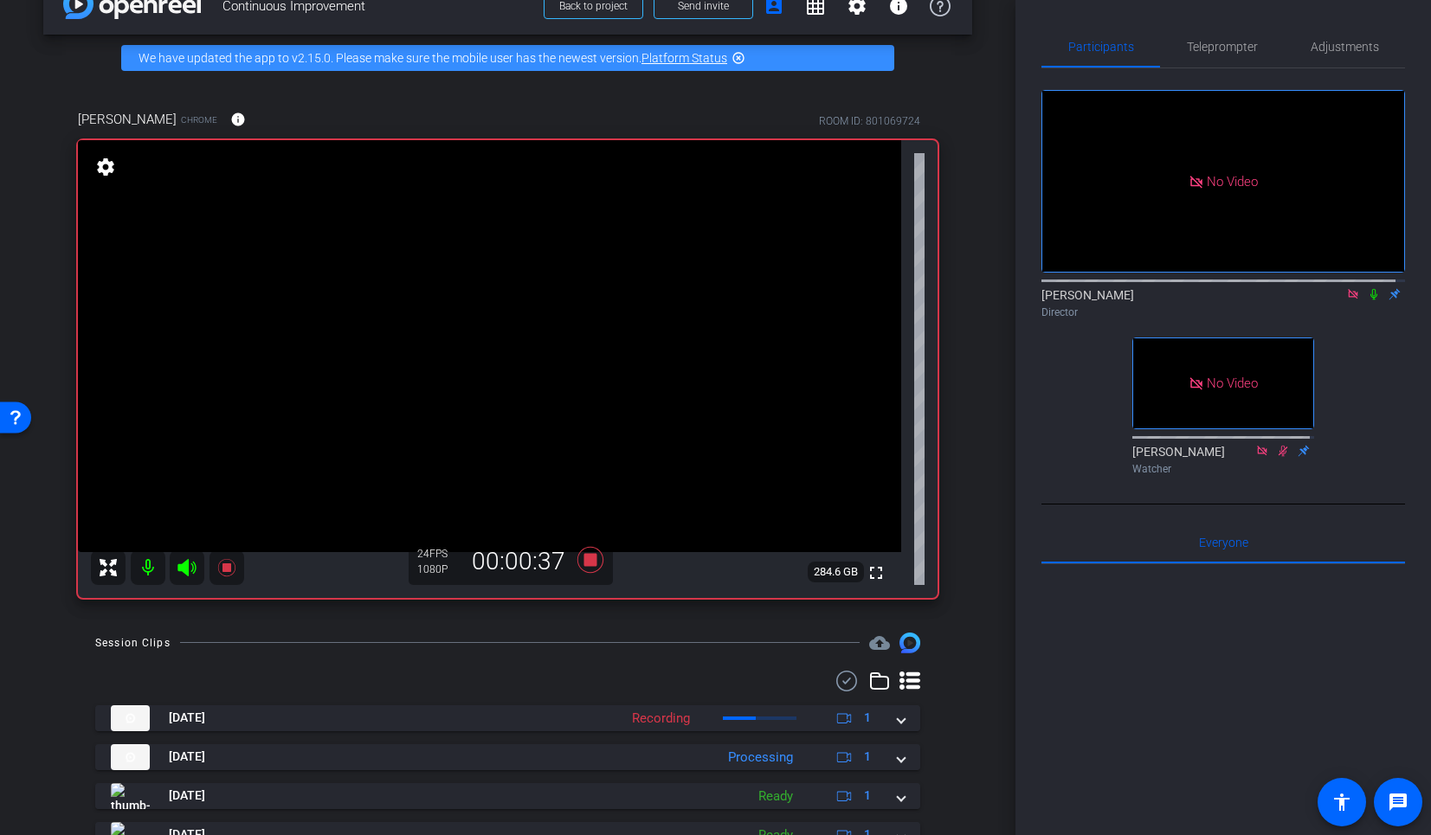
click at [1371, 291] on icon at bounding box center [1374, 294] width 7 height 11
click at [1213, 48] on span "Teleprompter" at bounding box center [1222, 47] width 71 height 12
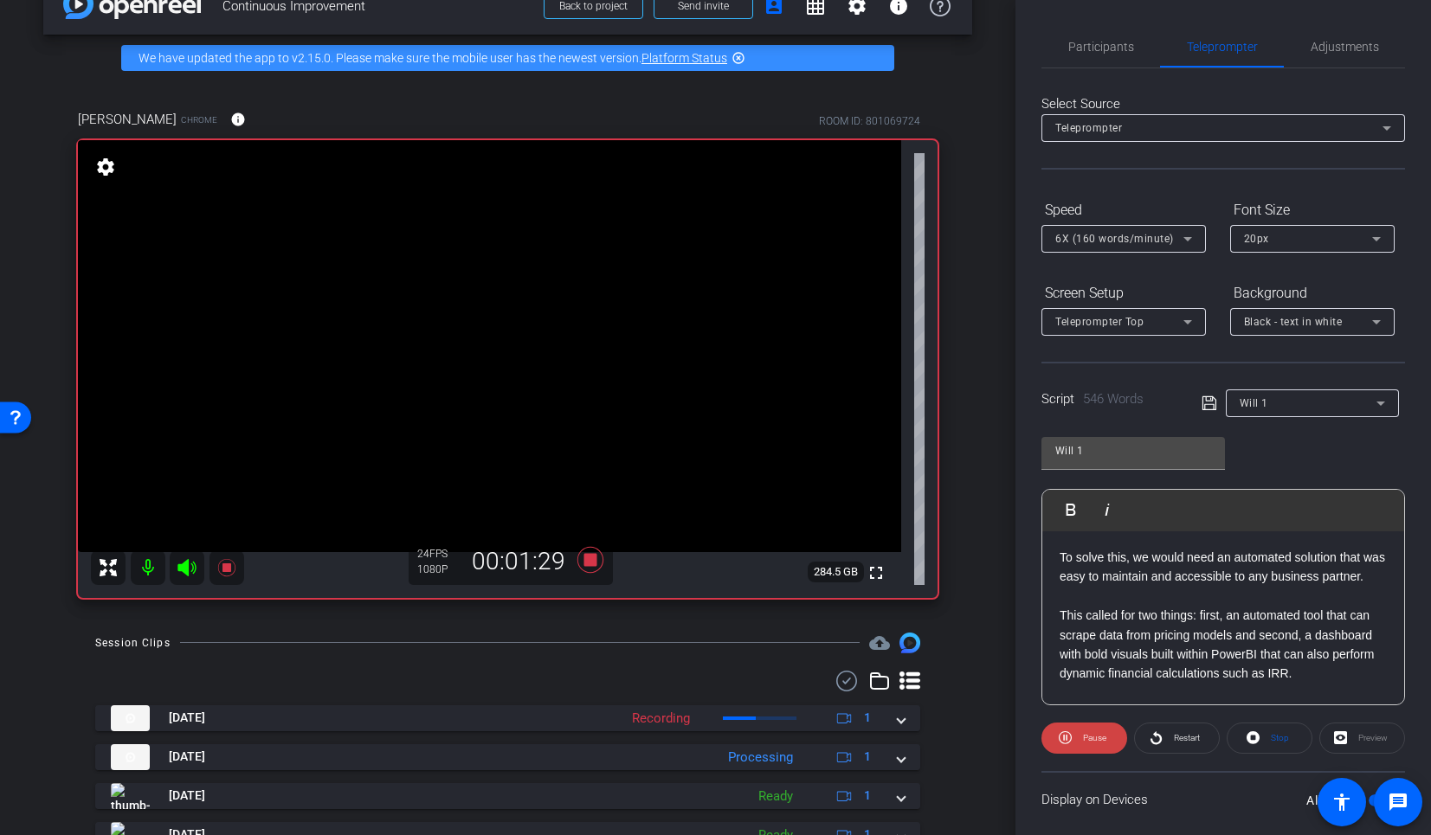
scroll to position [635, 0]
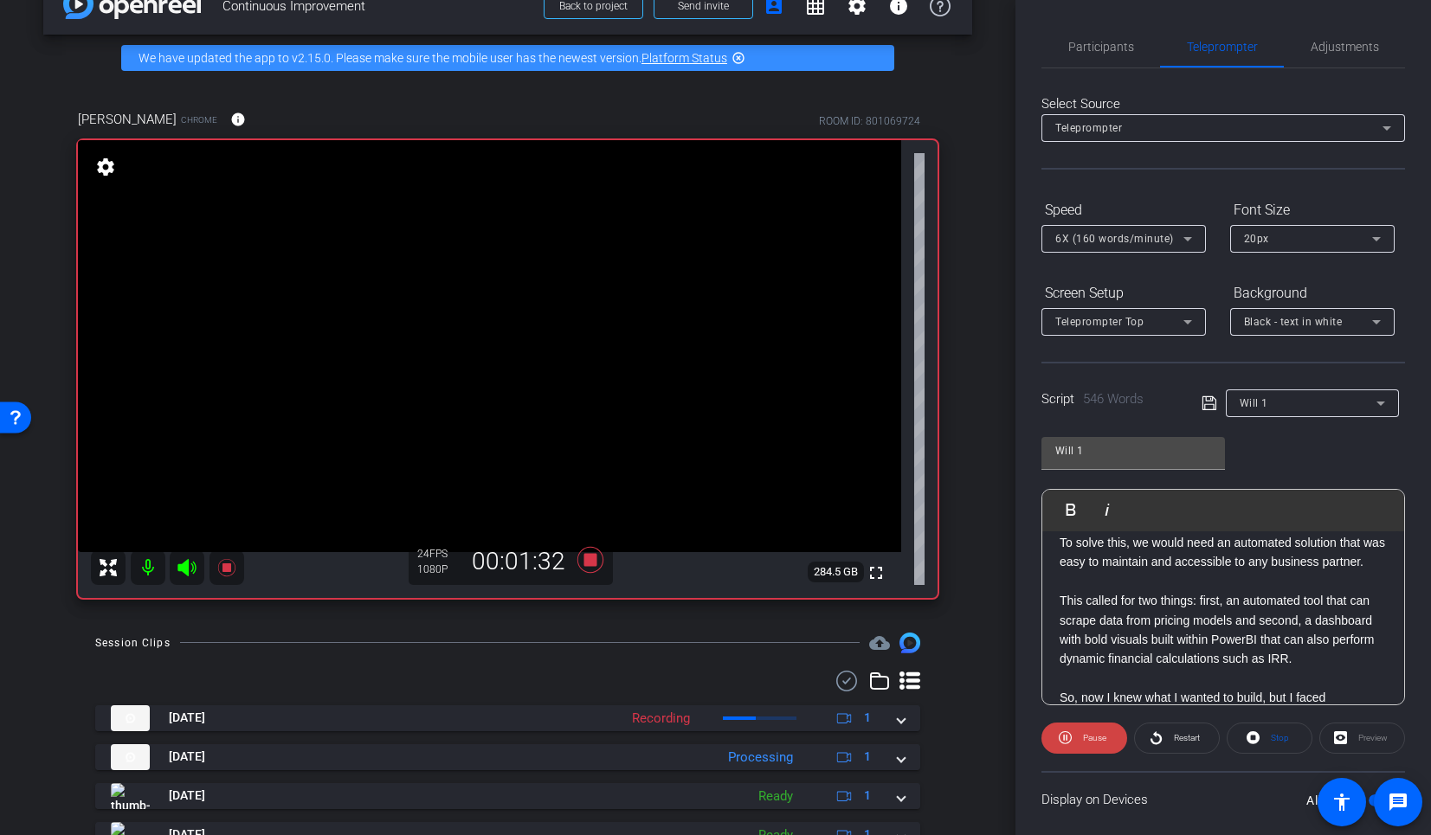
click at [1065, 591] on p at bounding box center [1223, 581] width 327 height 19
click at [1093, 50] on span "Participants" at bounding box center [1101, 47] width 66 height 12
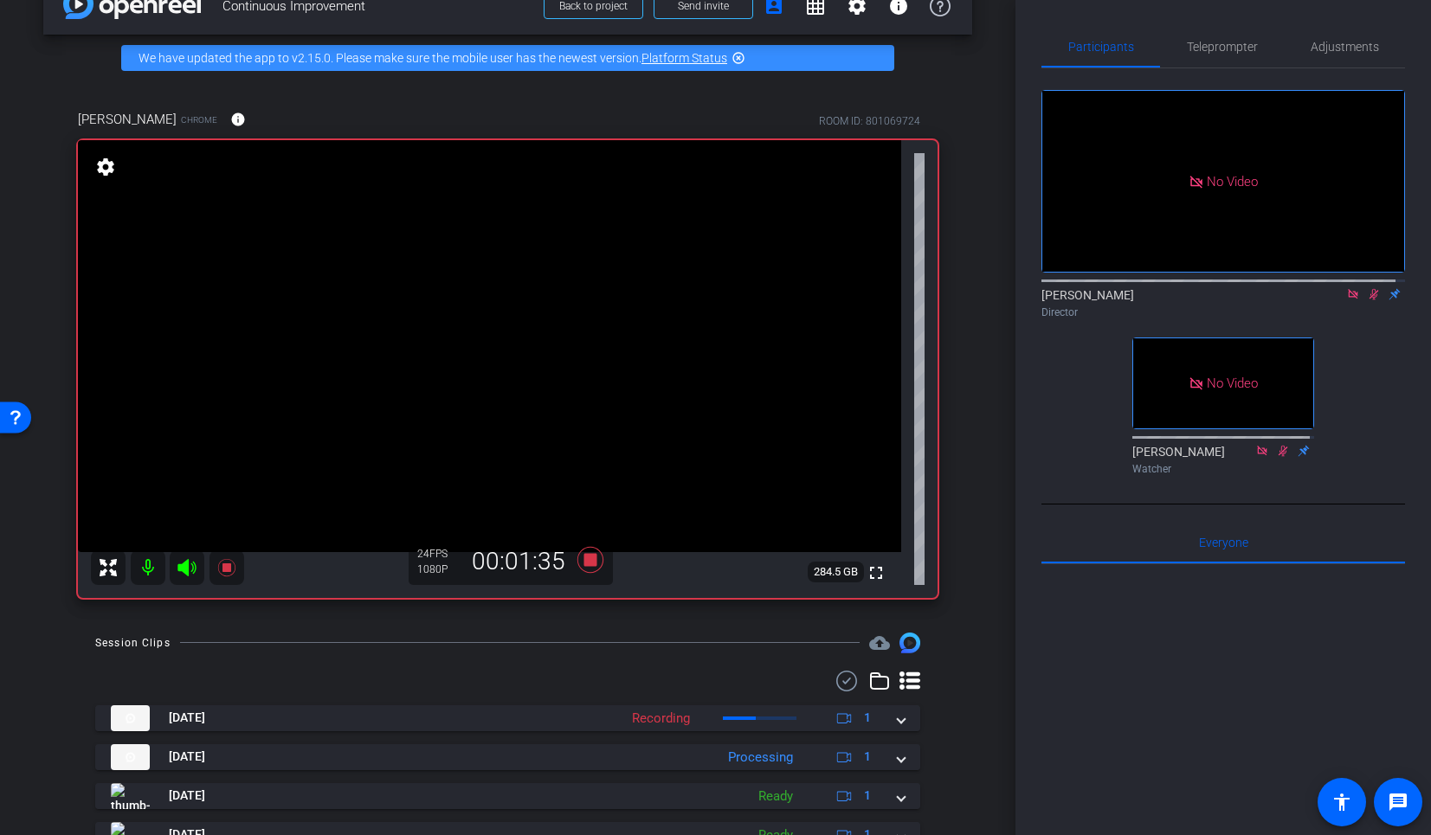
click at [1367, 291] on icon at bounding box center [1374, 294] width 14 height 12
click at [1203, 43] on span "Teleprompter" at bounding box center [1222, 47] width 71 height 12
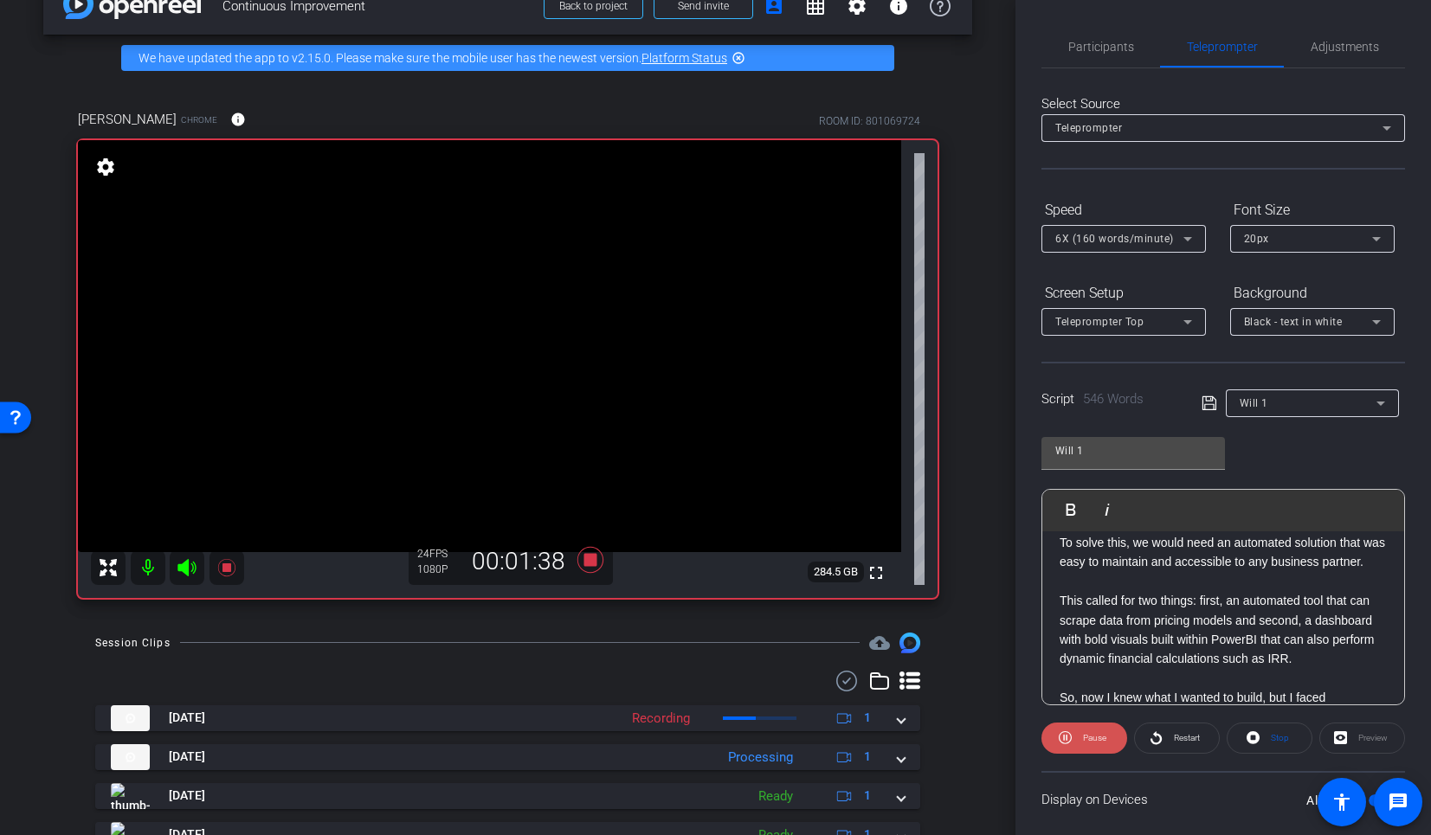
click at [1105, 745] on span "Pause" at bounding box center [1093, 738] width 28 height 24
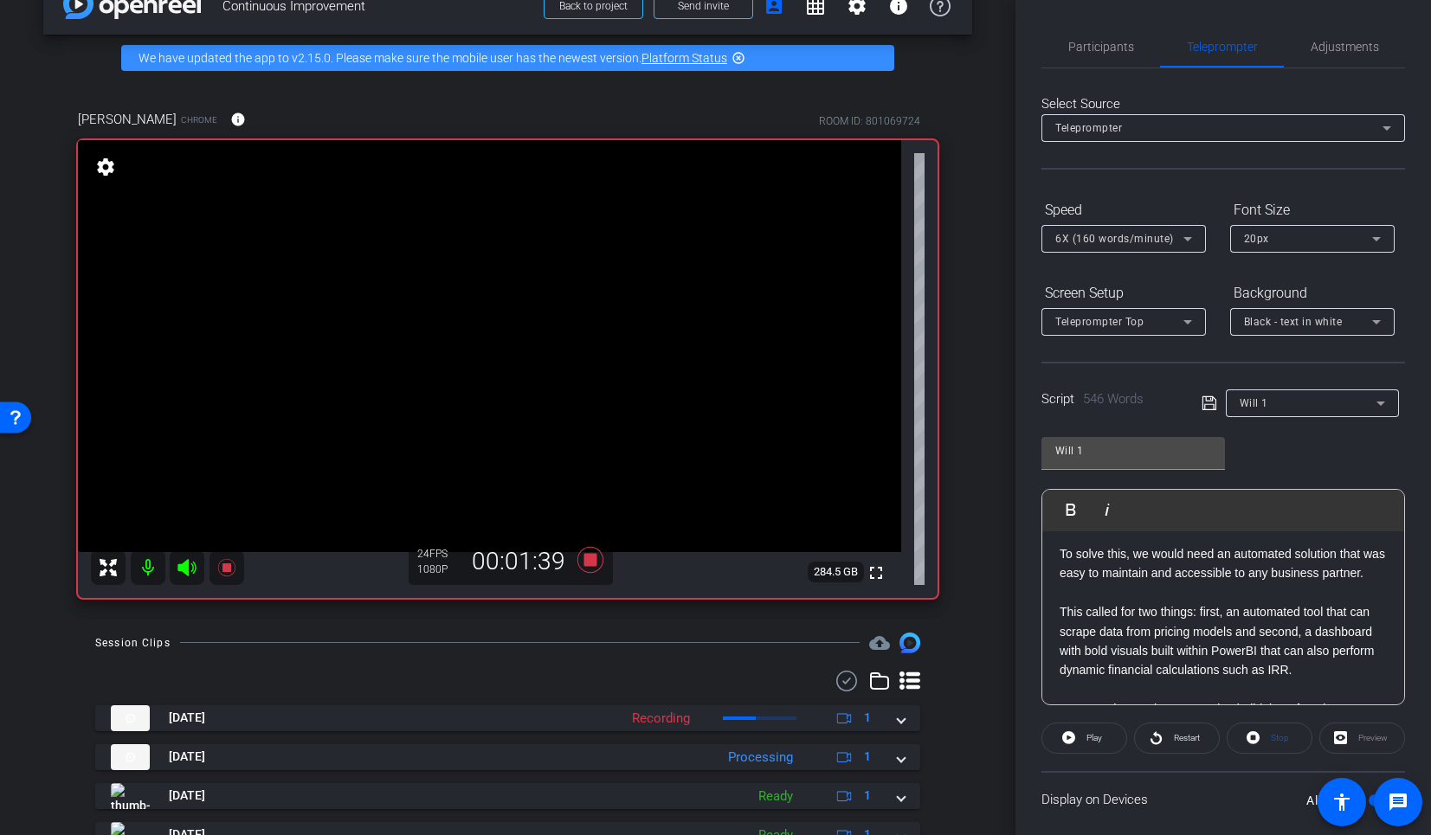
scroll to position [610, 0]
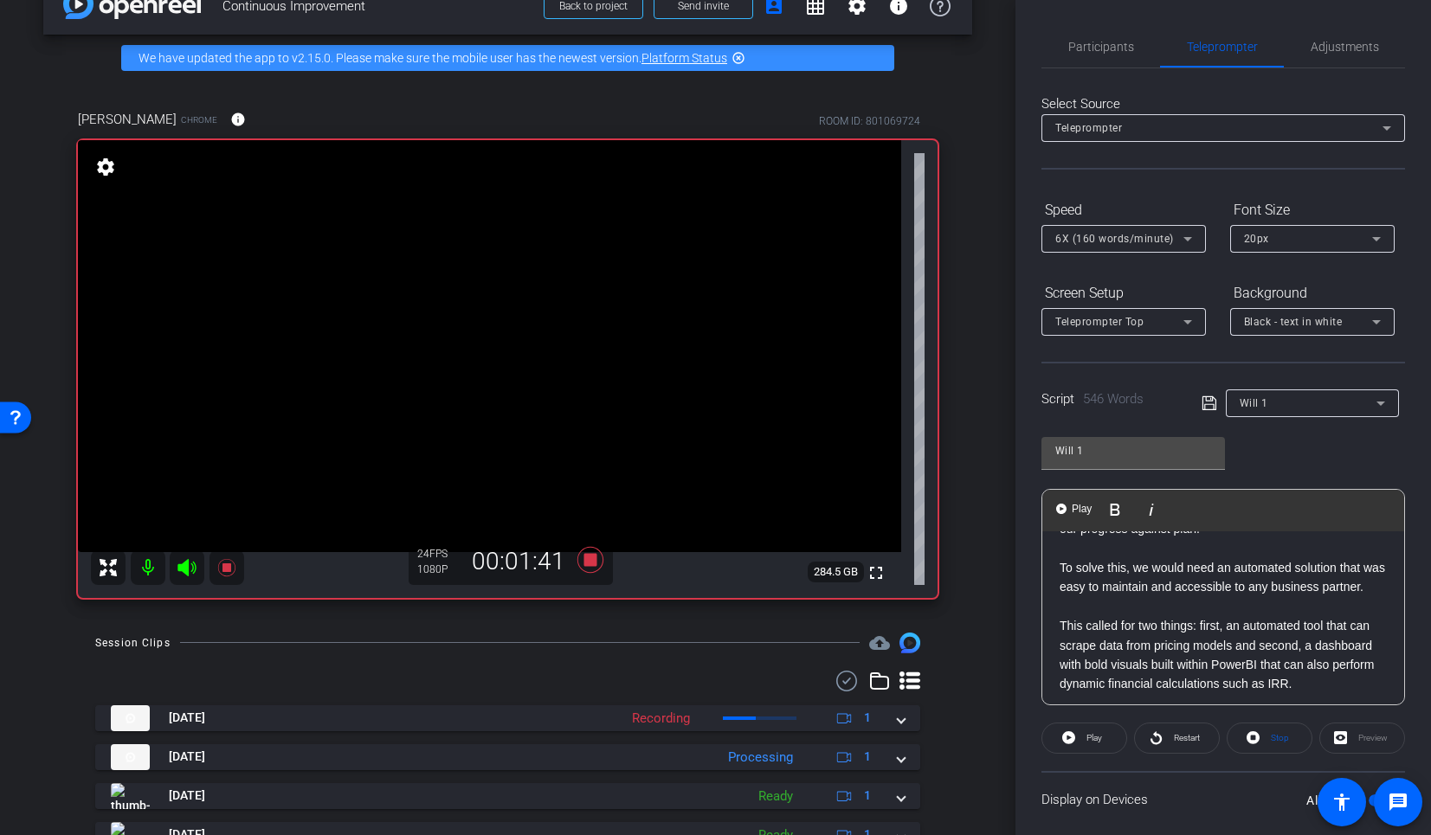
click at [1061, 587] on p "To solve this, we would need an automated solution that was easy to maintain an…" at bounding box center [1223, 577] width 327 height 39
click at [1084, 508] on span "Play" at bounding box center [1081, 509] width 27 height 15
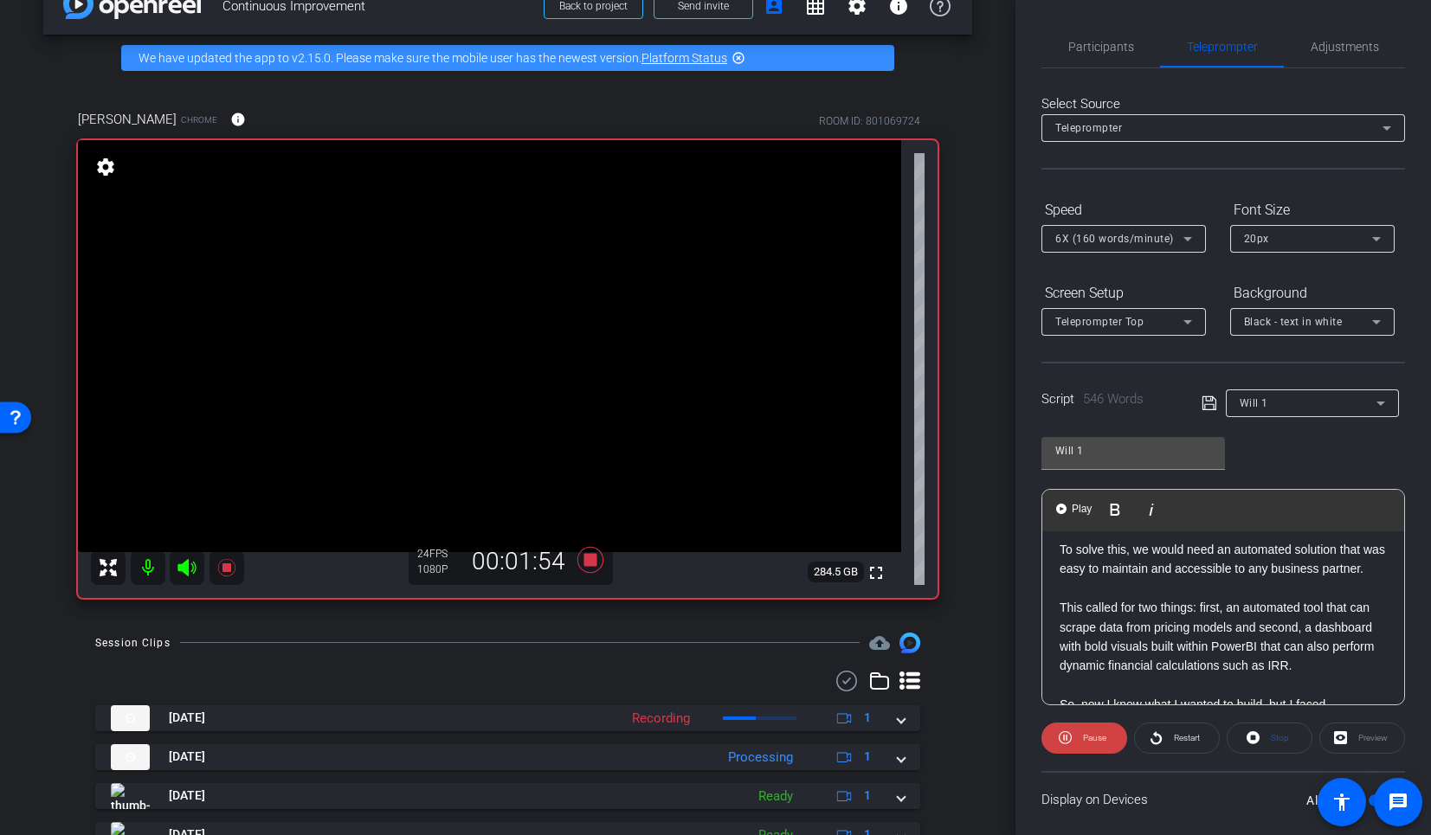
scroll to position [629, 0]
click at [1114, 49] on span "Participants" at bounding box center [1101, 47] width 66 height 12
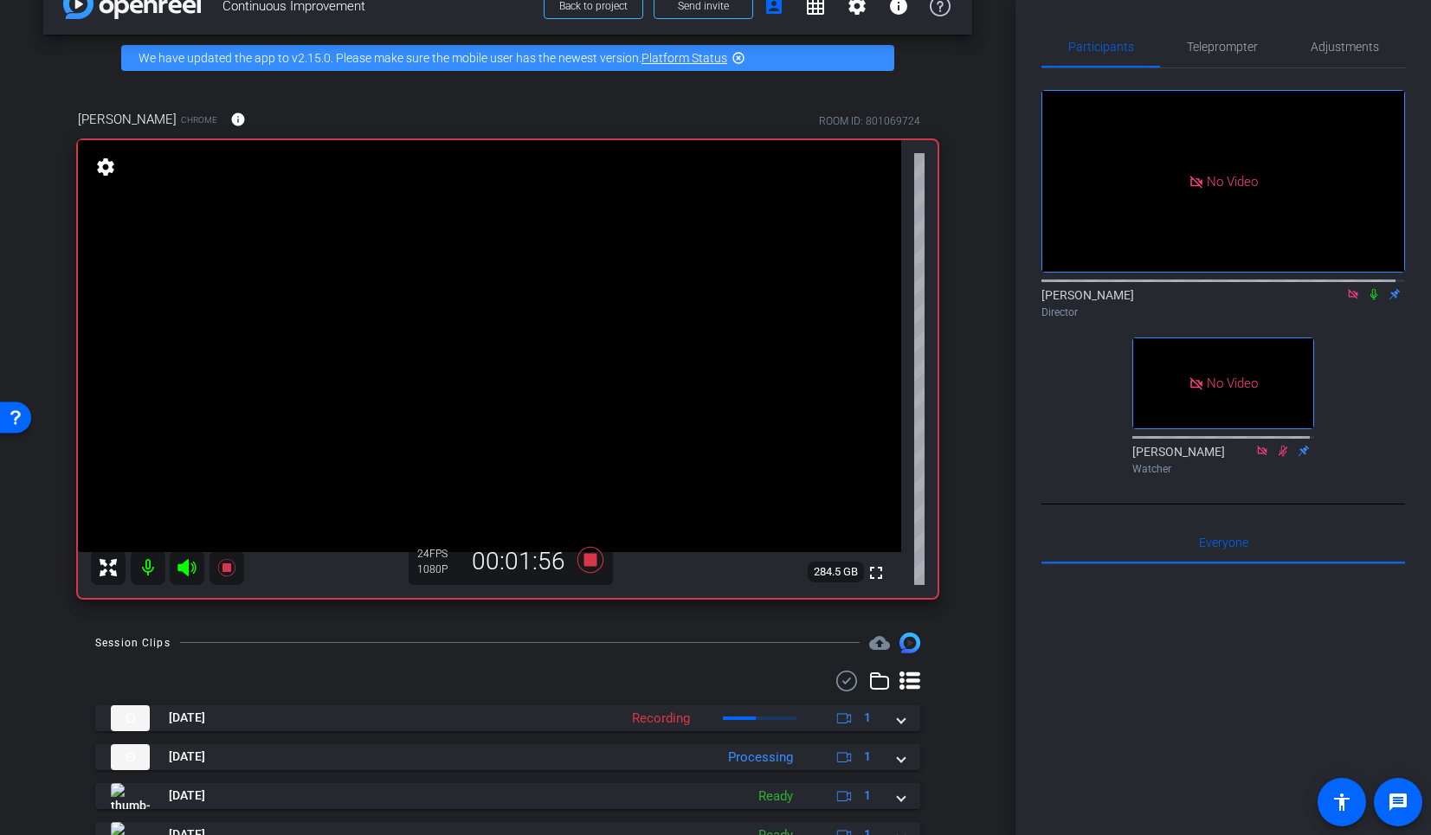
click at [1371, 292] on icon at bounding box center [1374, 294] width 7 height 11
click at [1233, 41] on span "Teleprompter" at bounding box center [1222, 47] width 71 height 12
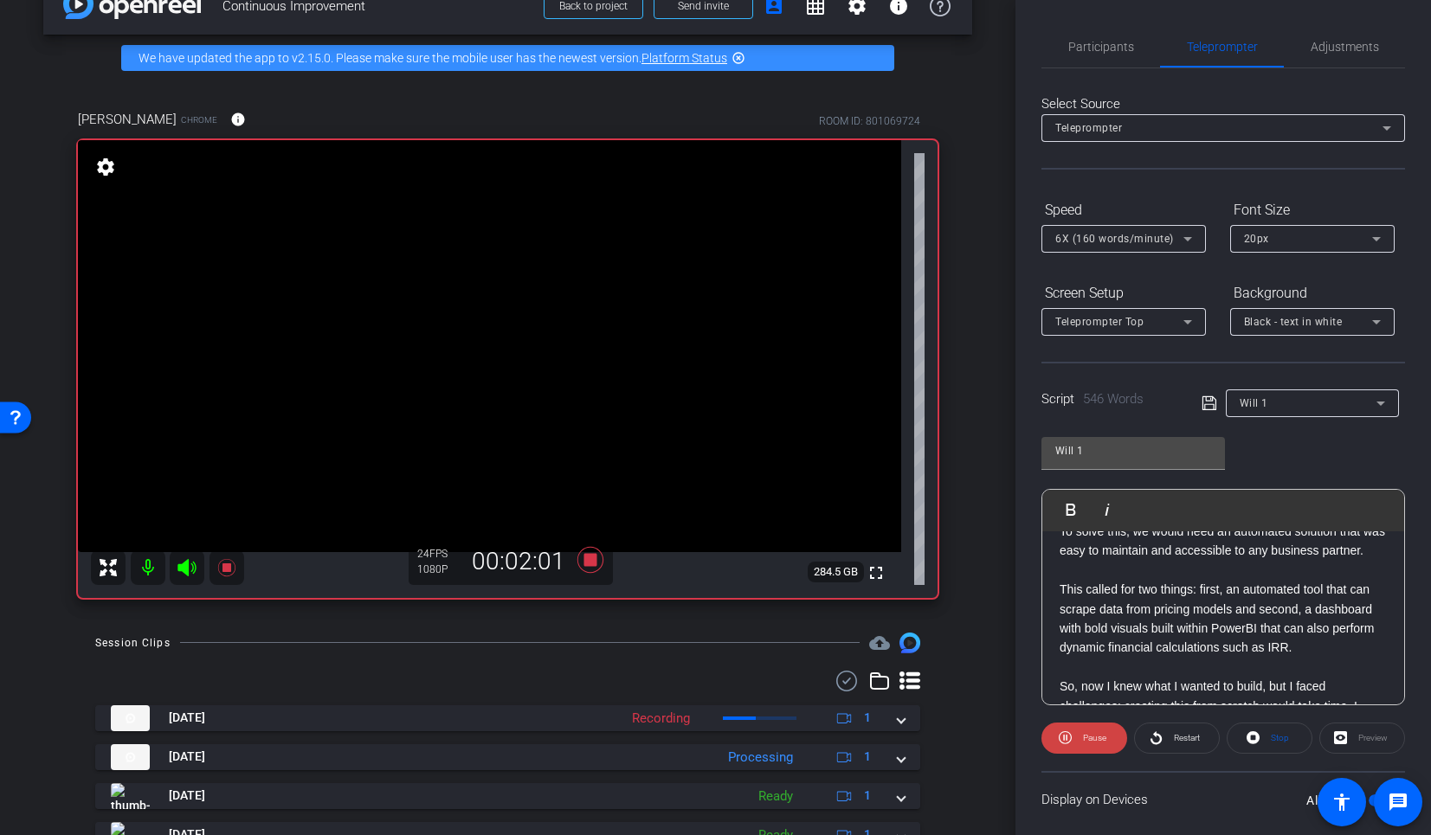
scroll to position [655, 0]
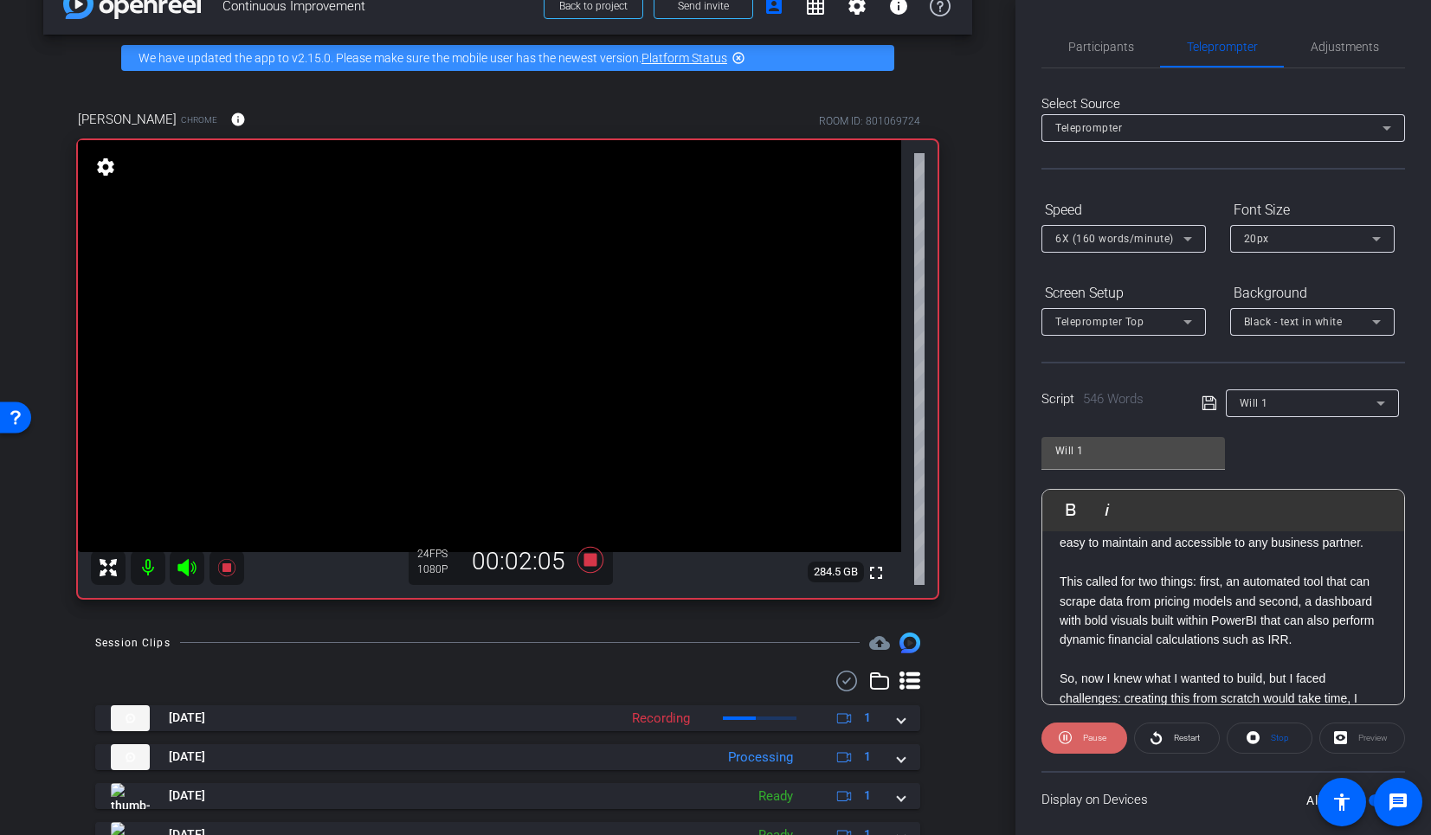
click at [1094, 733] on span "Pause" at bounding box center [1094, 738] width 23 height 10
click at [1087, 41] on span "Participants" at bounding box center [1101, 47] width 66 height 12
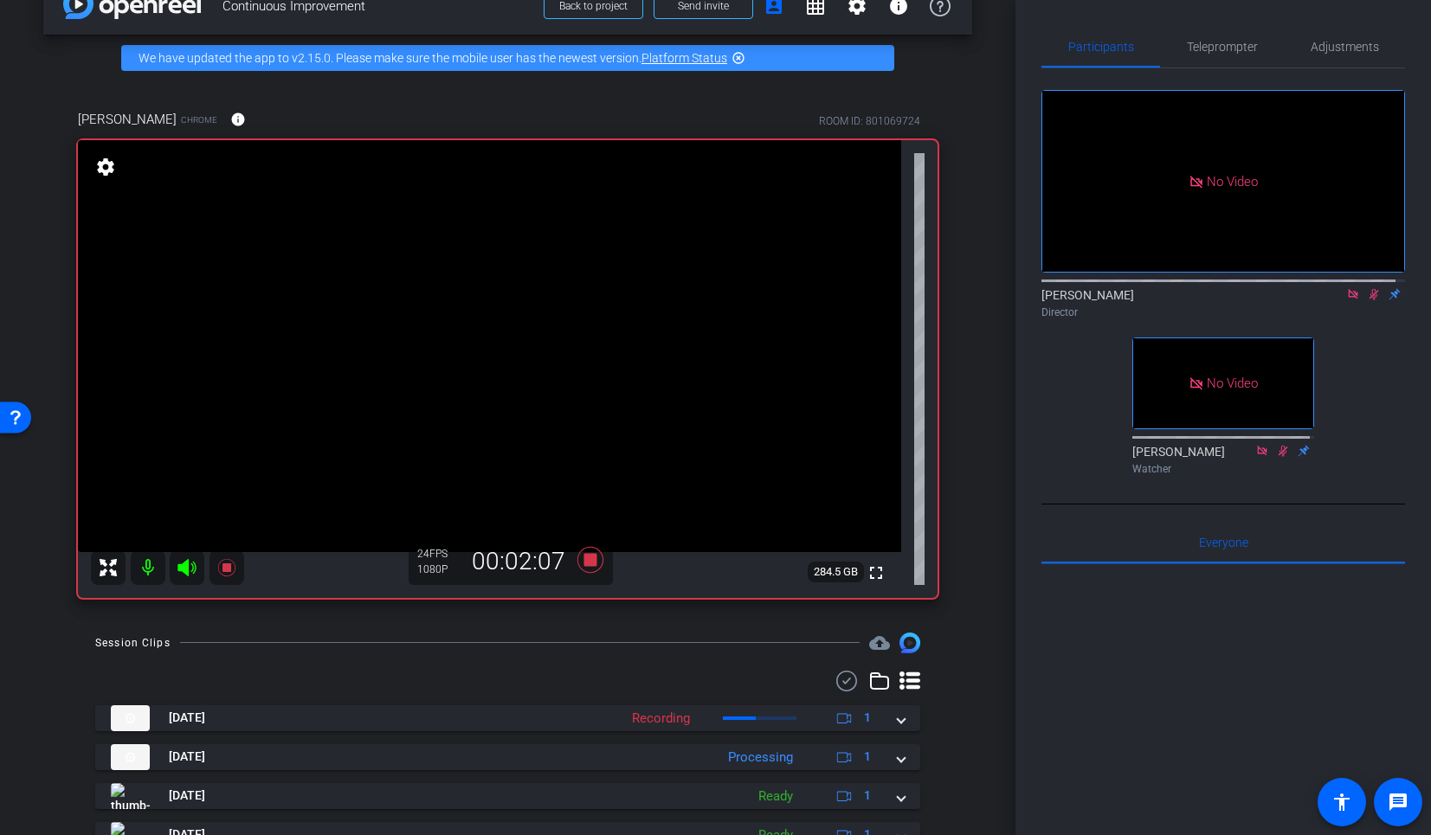
click at [1367, 288] on icon at bounding box center [1374, 294] width 14 height 12
click at [1204, 55] on span "Teleprompter" at bounding box center [1222, 47] width 71 height 42
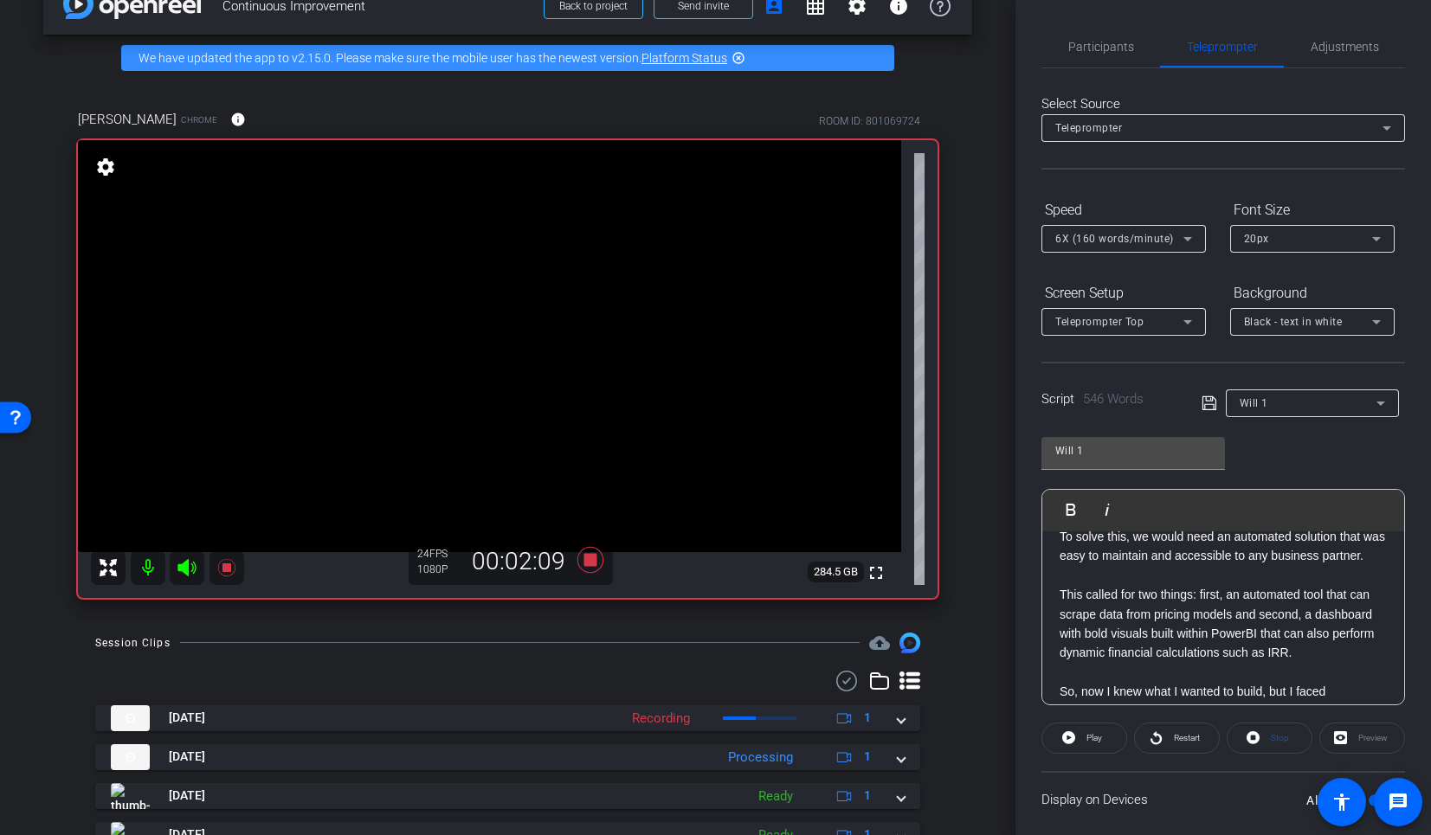
scroll to position [629, 0]
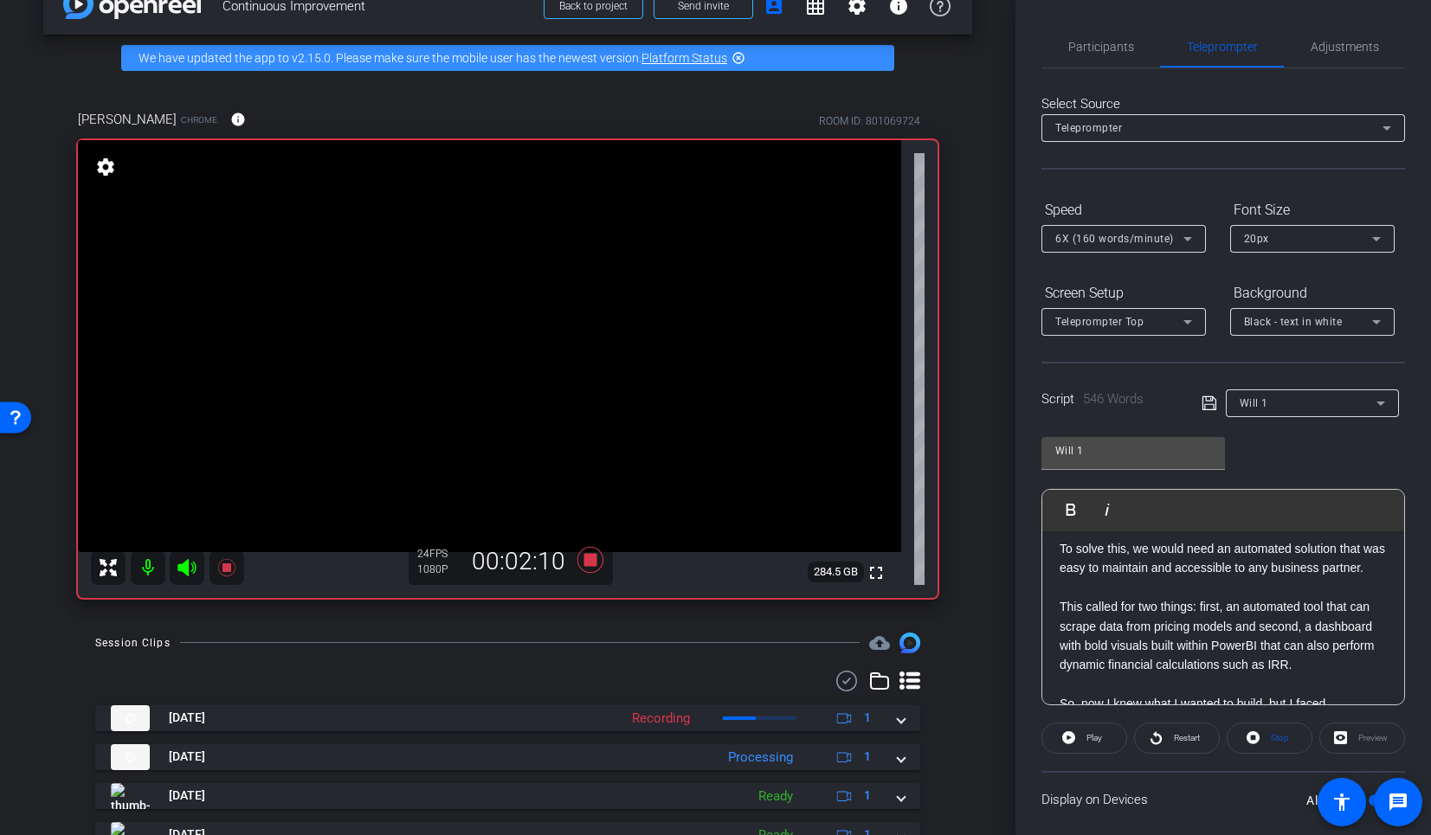
click at [1053, 563] on div "Hi, I’m [PERSON_NAME], and I’ve been with Prudential since [DATE]. I currently …" at bounding box center [1223, 723] width 362 height 1643
click at [1081, 539] on p at bounding box center [1223, 529] width 327 height 19
click at [1071, 507] on span "Play" at bounding box center [1081, 509] width 27 height 15
click at [1111, 47] on span "Participants" at bounding box center [1101, 47] width 66 height 12
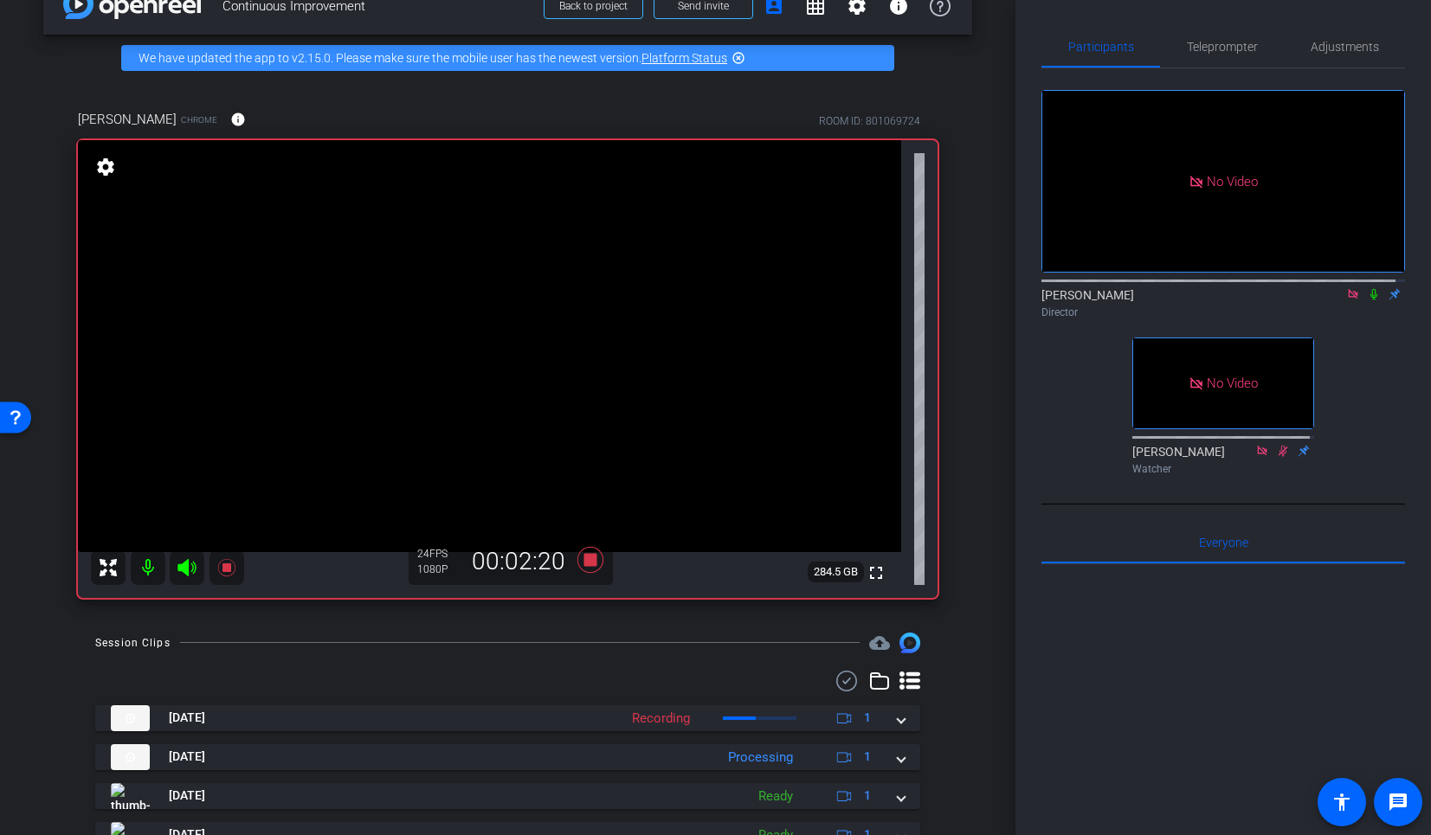
click at [1367, 294] on icon at bounding box center [1374, 294] width 14 height 12
click at [1222, 48] on span "Teleprompter" at bounding box center [1222, 47] width 71 height 12
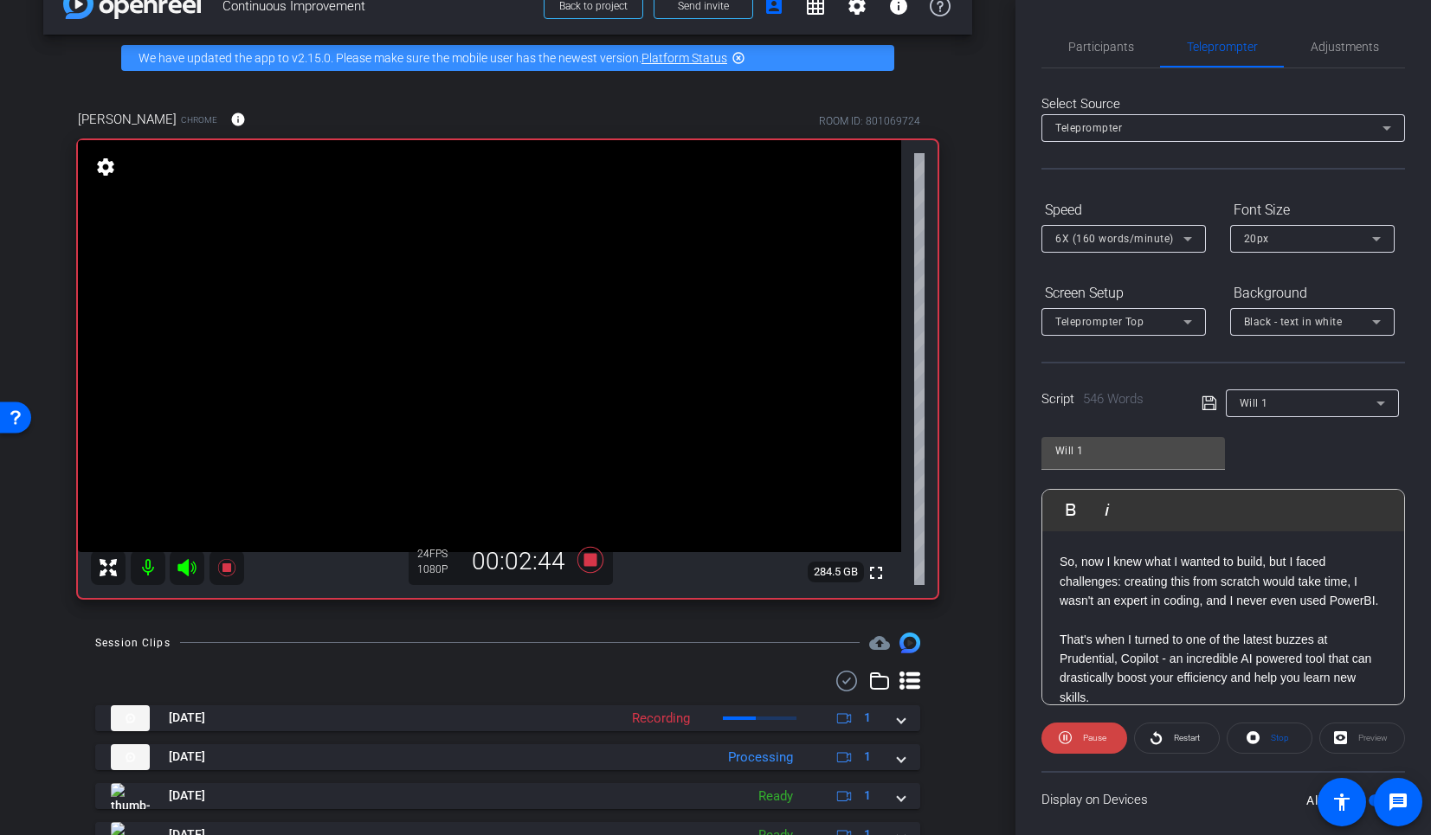
scroll to position [777, 0]
click at [1119, 53] on span "Participants" at bounding box center [1101, 47] width 66 height 12
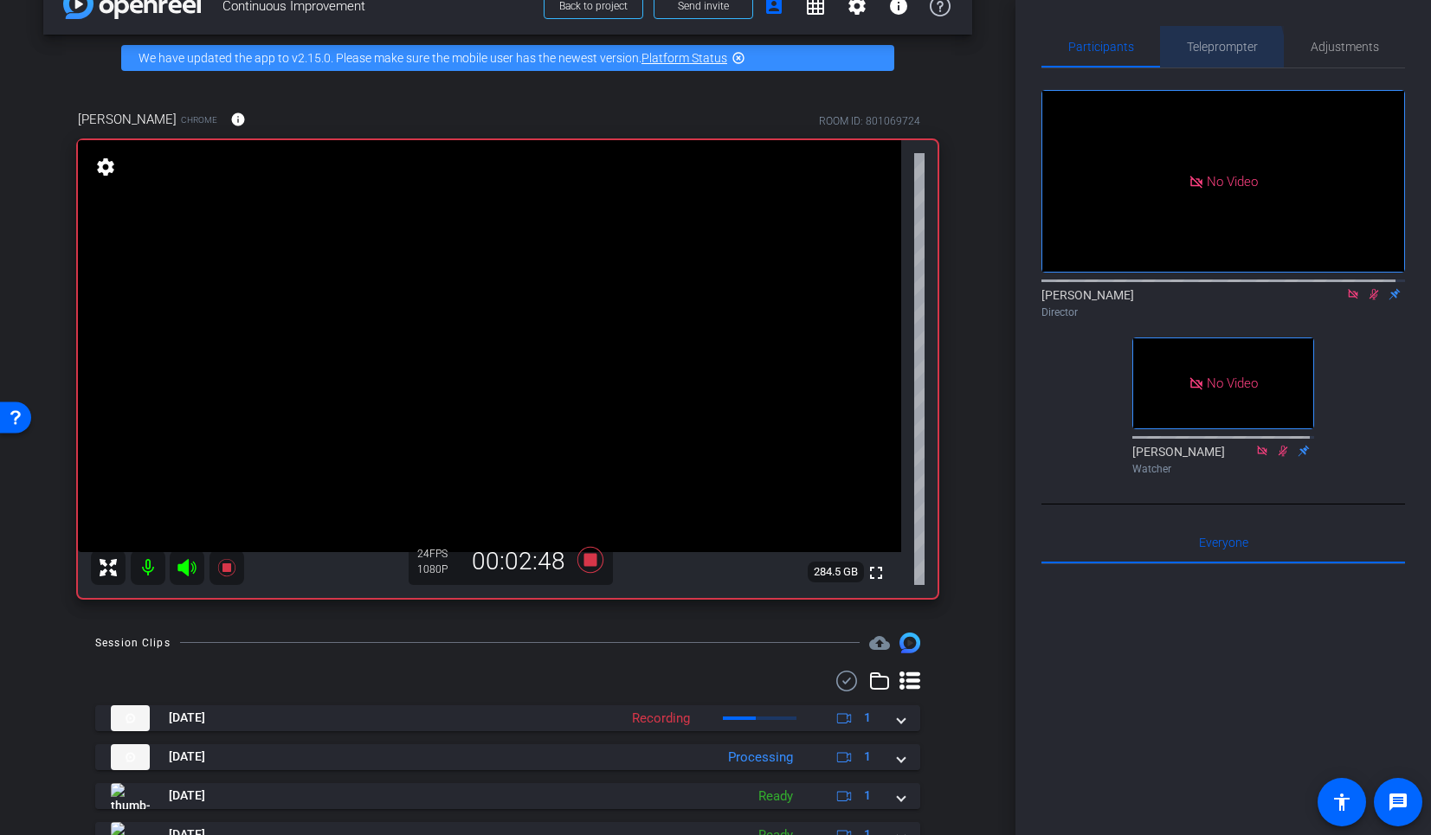
click at [1193, 53] on span "Teleprompter" at bounding box center [1222, 47] width 71 height 12
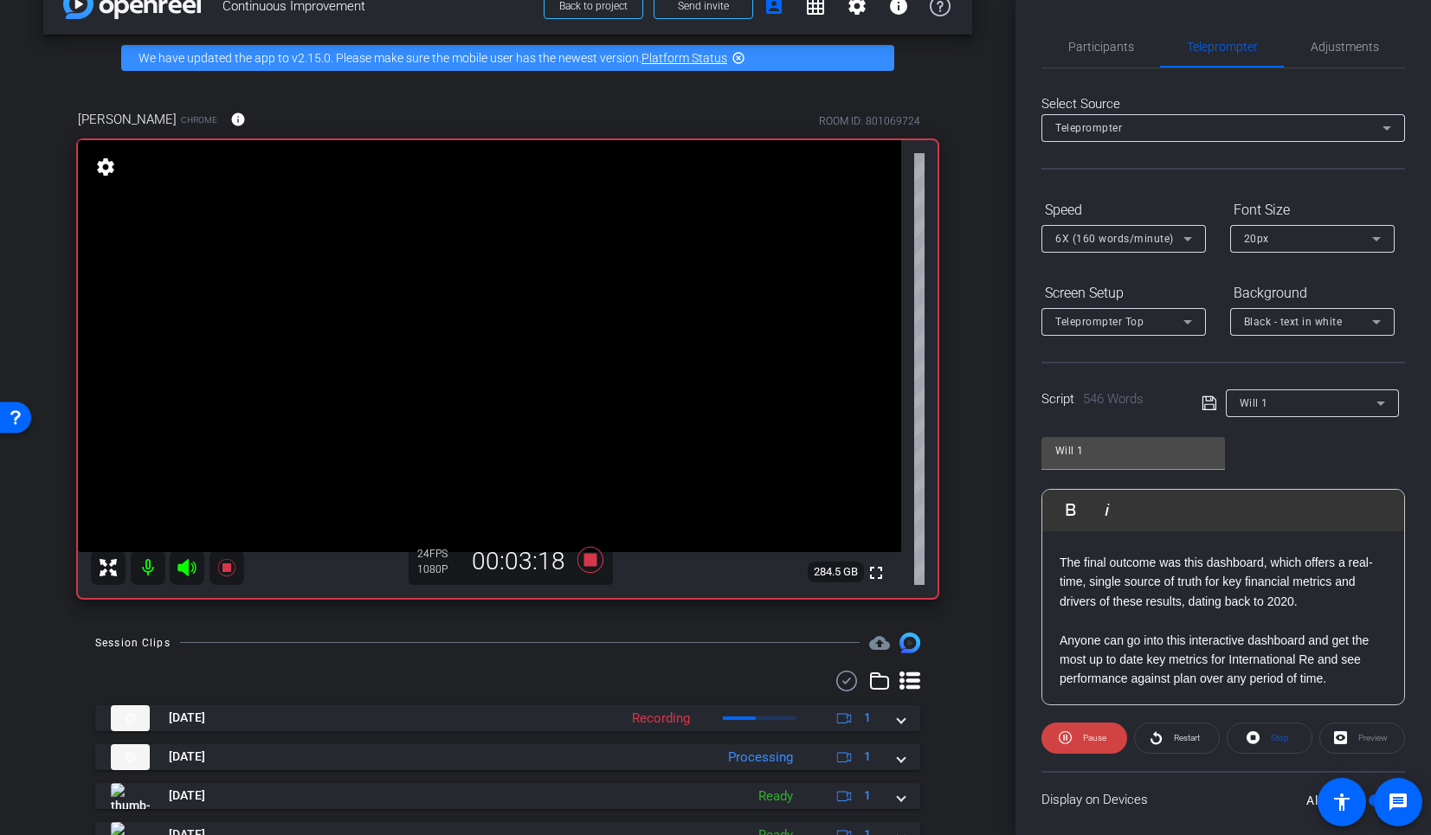
scroll to position [1065, 0]
click at [1081, 550] on p at bounding box center [1223, 540] width 327 height 19
click at [1126, 47] on span "Participants" at bounding box center [1101, 47] width 66 height 12
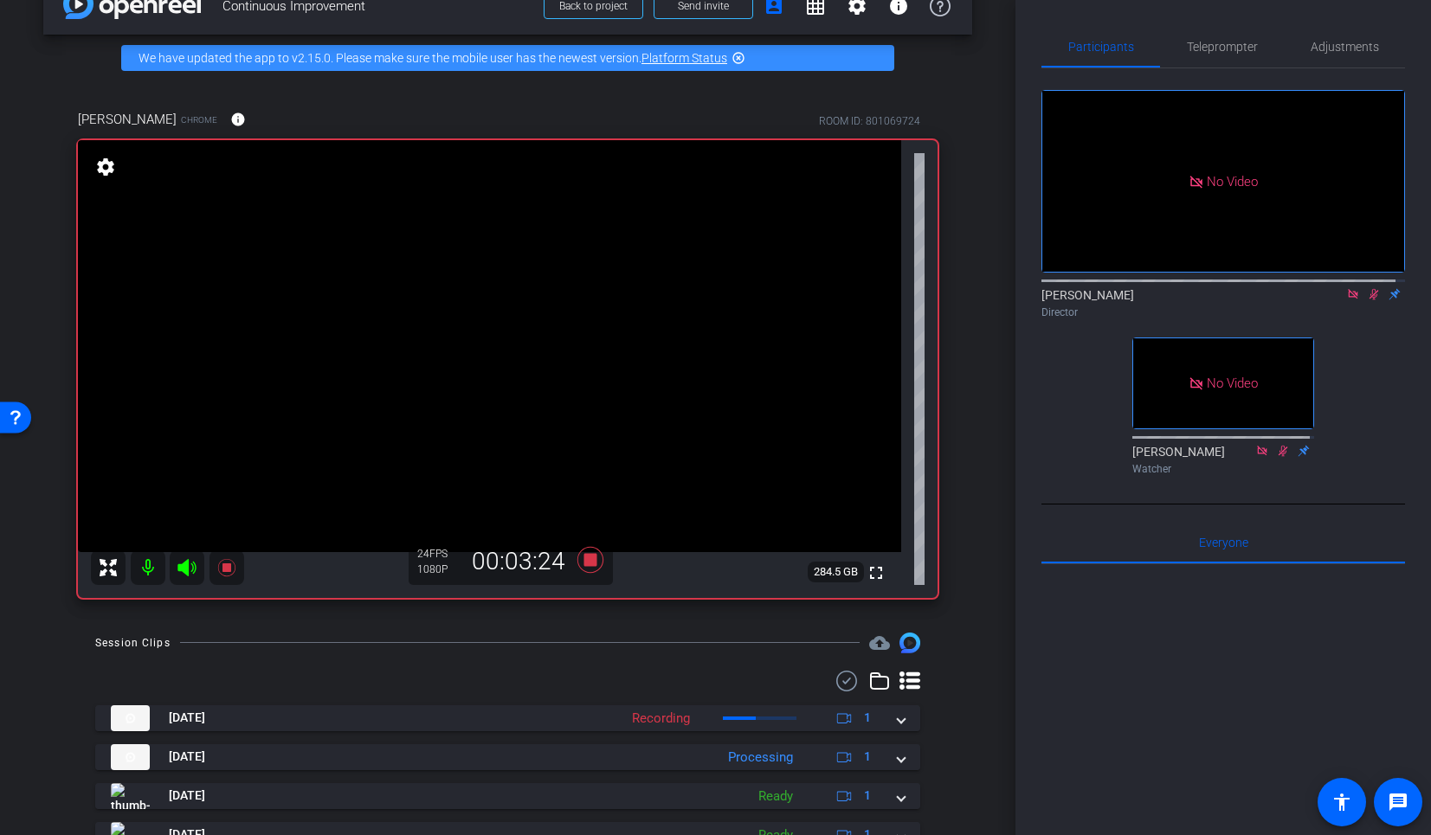
click at [1367, 294] on icon at bounding box center [1374, 294] width 14 height 12
click at [1233, 63] on span "Teleprompter" at bounding box center [1222, 47] width 71 height 42
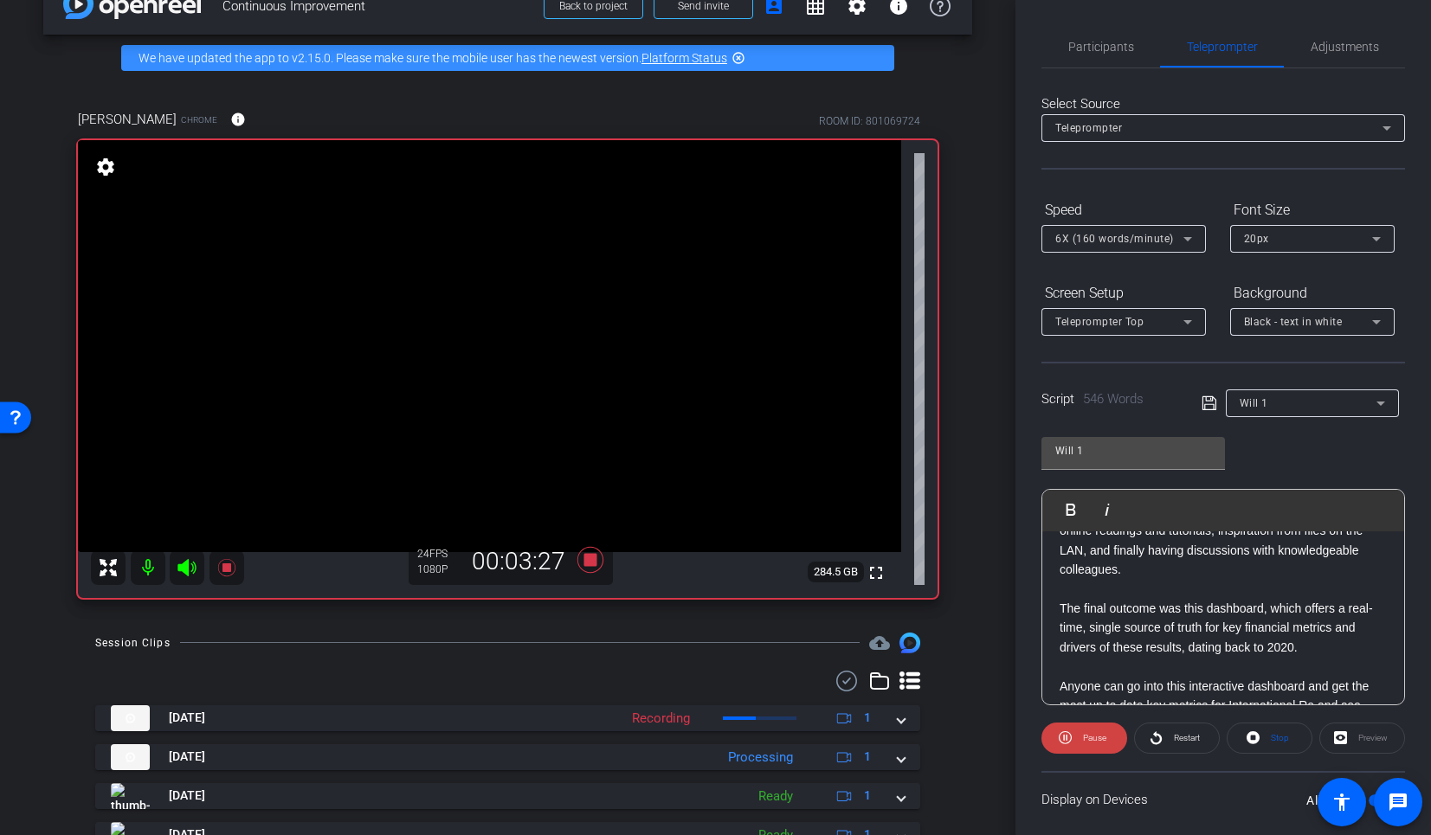
scroll to position [1019, 0]
click at [1052, 562] on div "Hi, I’m [PERSON_NAME], and I’ve been with Prudential since [DATE]. I currently …" at bounding box center [1223, 334] width 362 height 1643
click at [1065, 513] on img "button" at bounding box center [1061, 509] width 10 height 10
click at [1105, 61] on span "Participants" at bounding box center [1101, 47] width 66 height 42
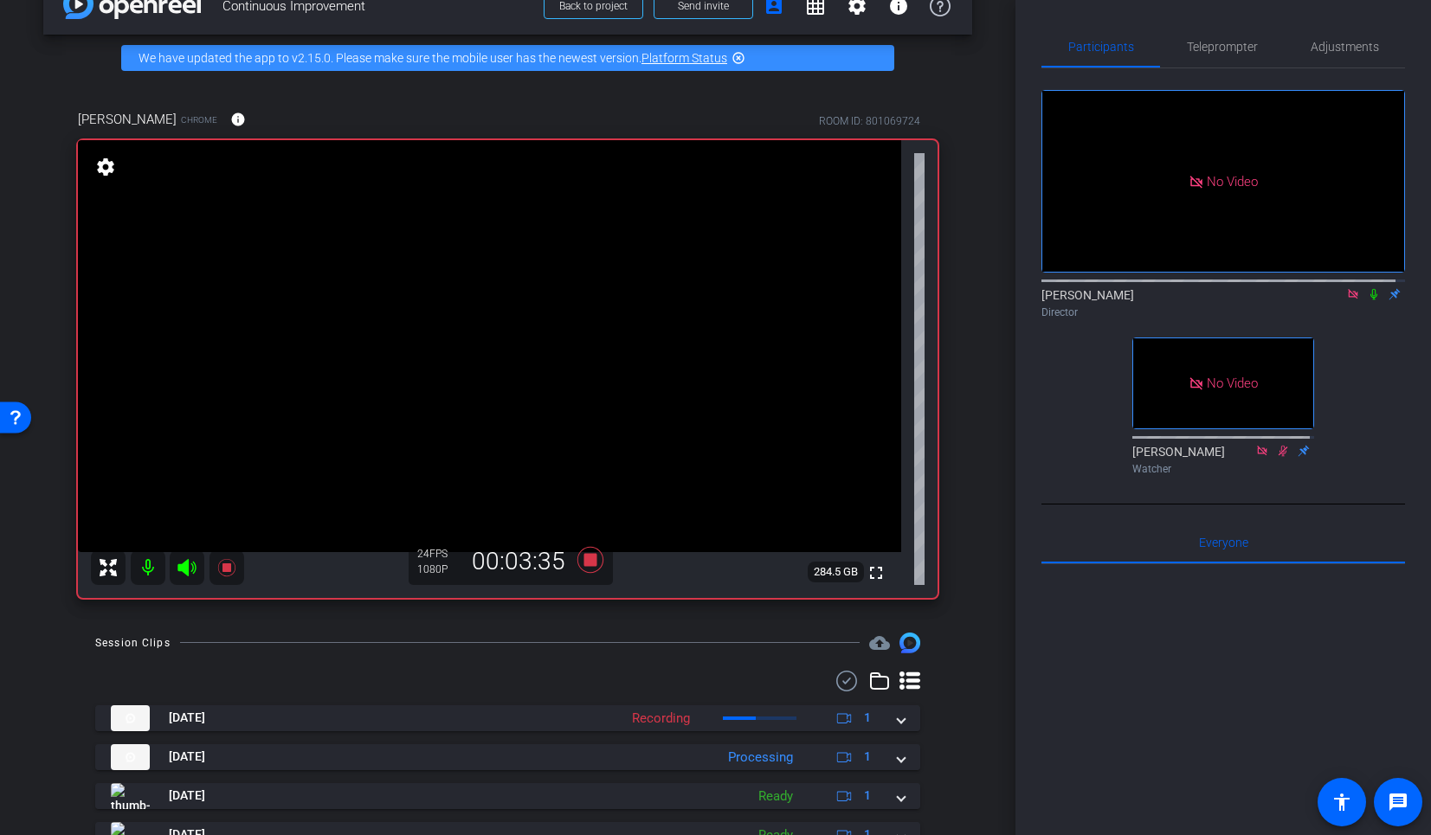
click at [1367, 288] on icon at bounding box center [1374, 294] width 14 height 12
click at [1247, 48] on span "Teleprompter" at bounding box center [1222, 47] width 71 height 12
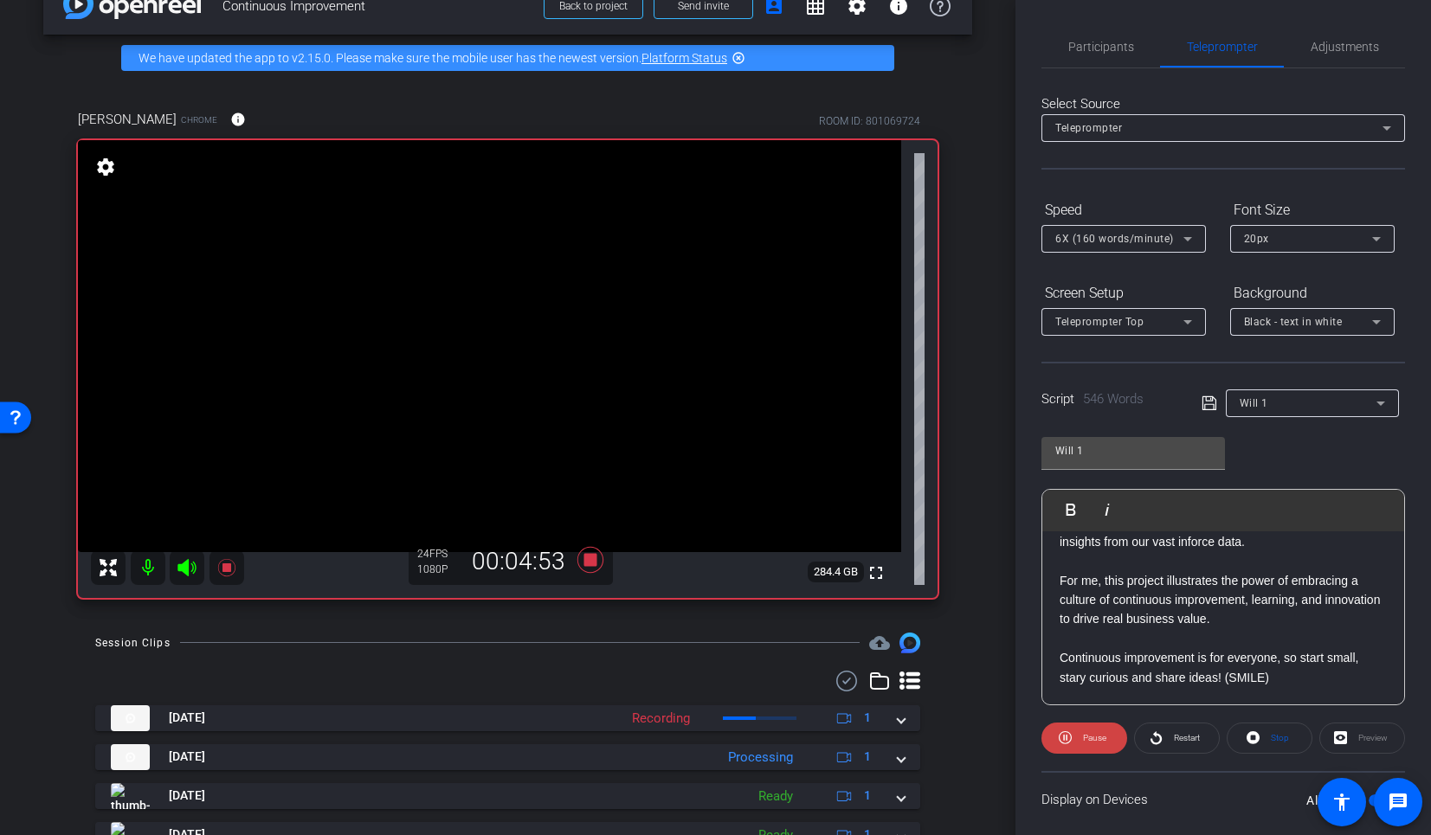
scroll to position [1547, 0]
click at [1099, 55] on span "Participants" at bounding box center [1101, 47] width 66 height 42
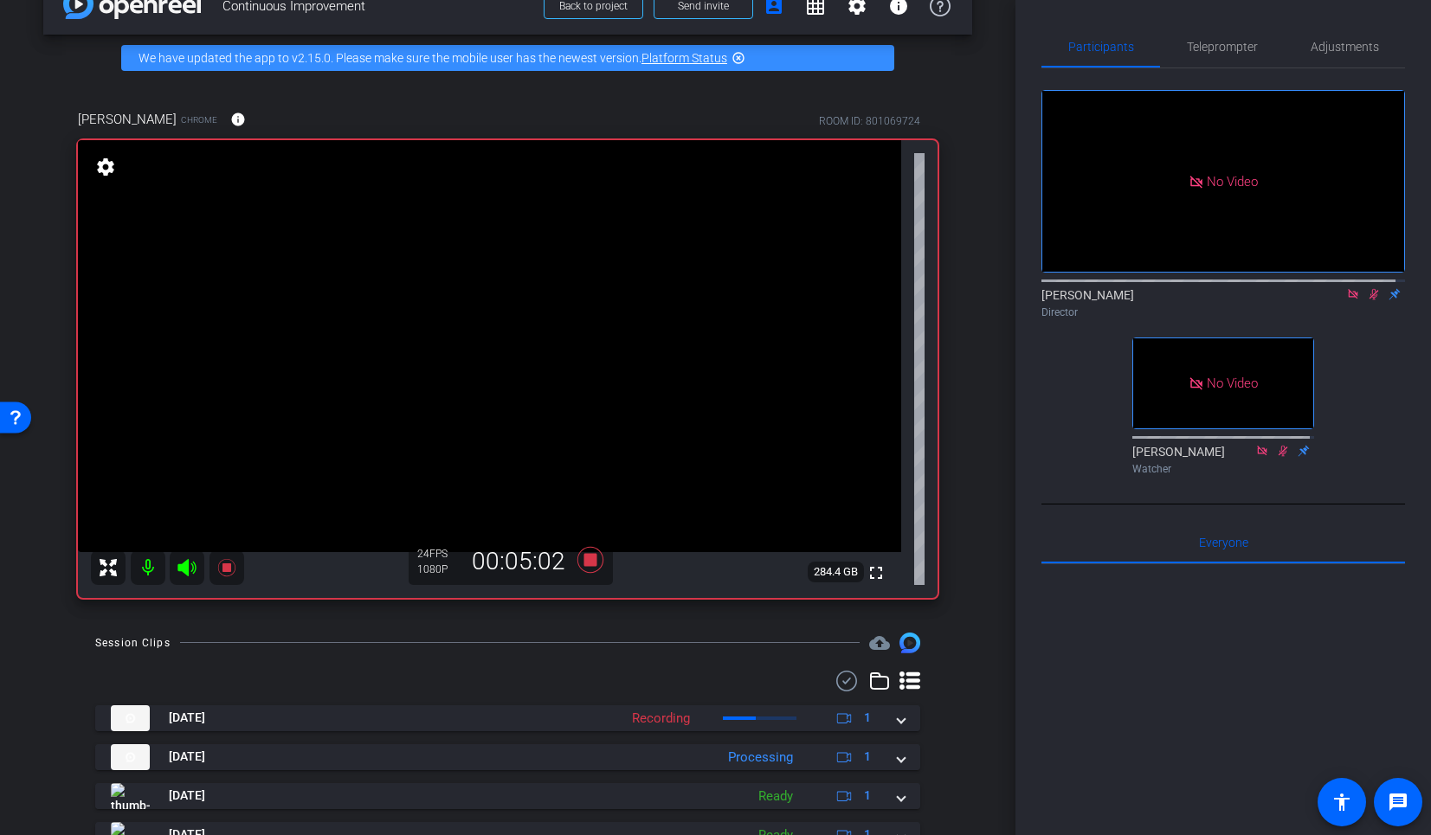
click at [1367, 290] on icon at bounding box center [1374, 294] width 14 height 12
click at [589, 557] on icon at bounding box center [590, 560] width 26 height 26
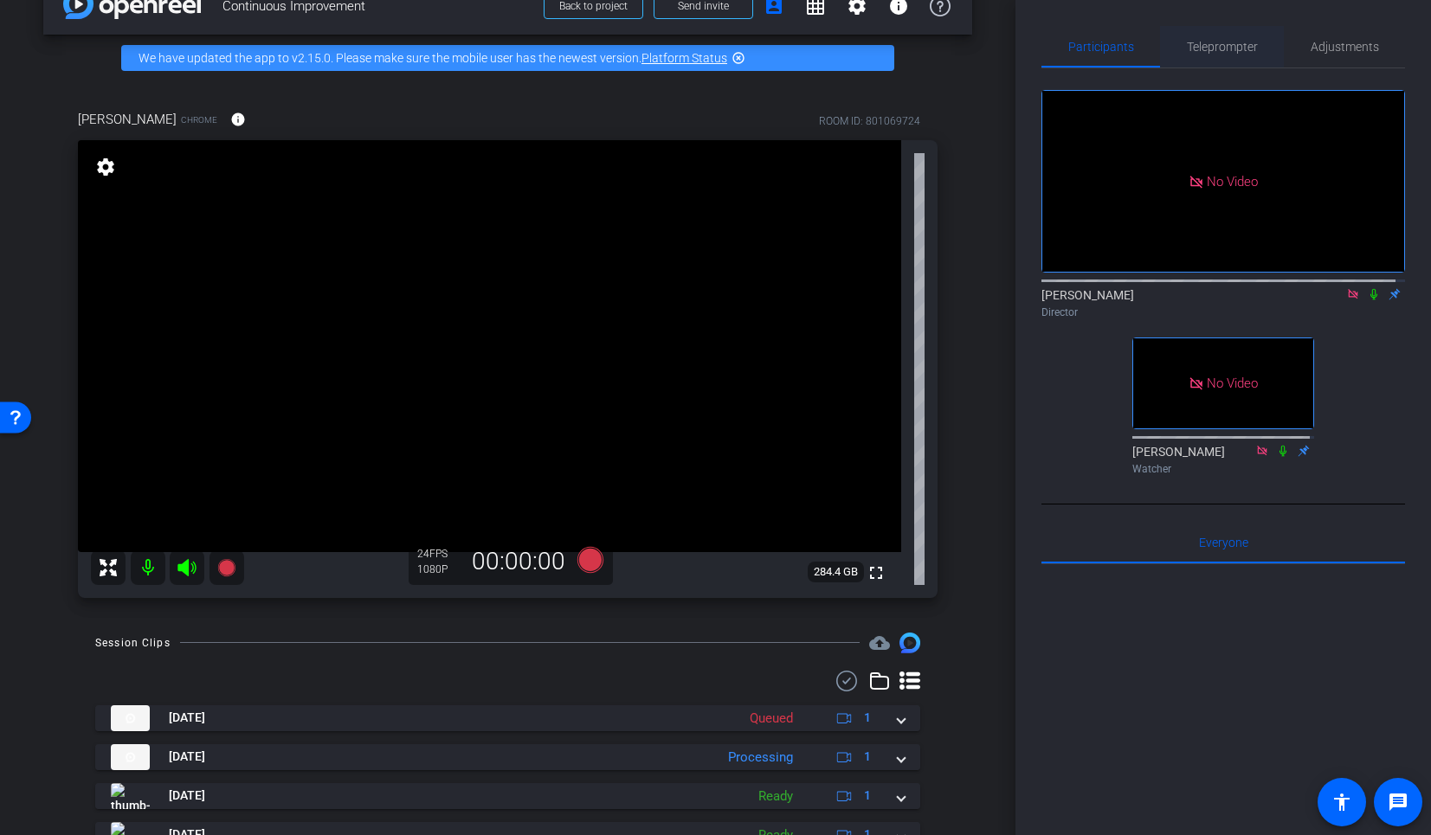
click at [1204, 48] on span "Teleprompter" at bounding box center [1222, 47] width 71 height 12
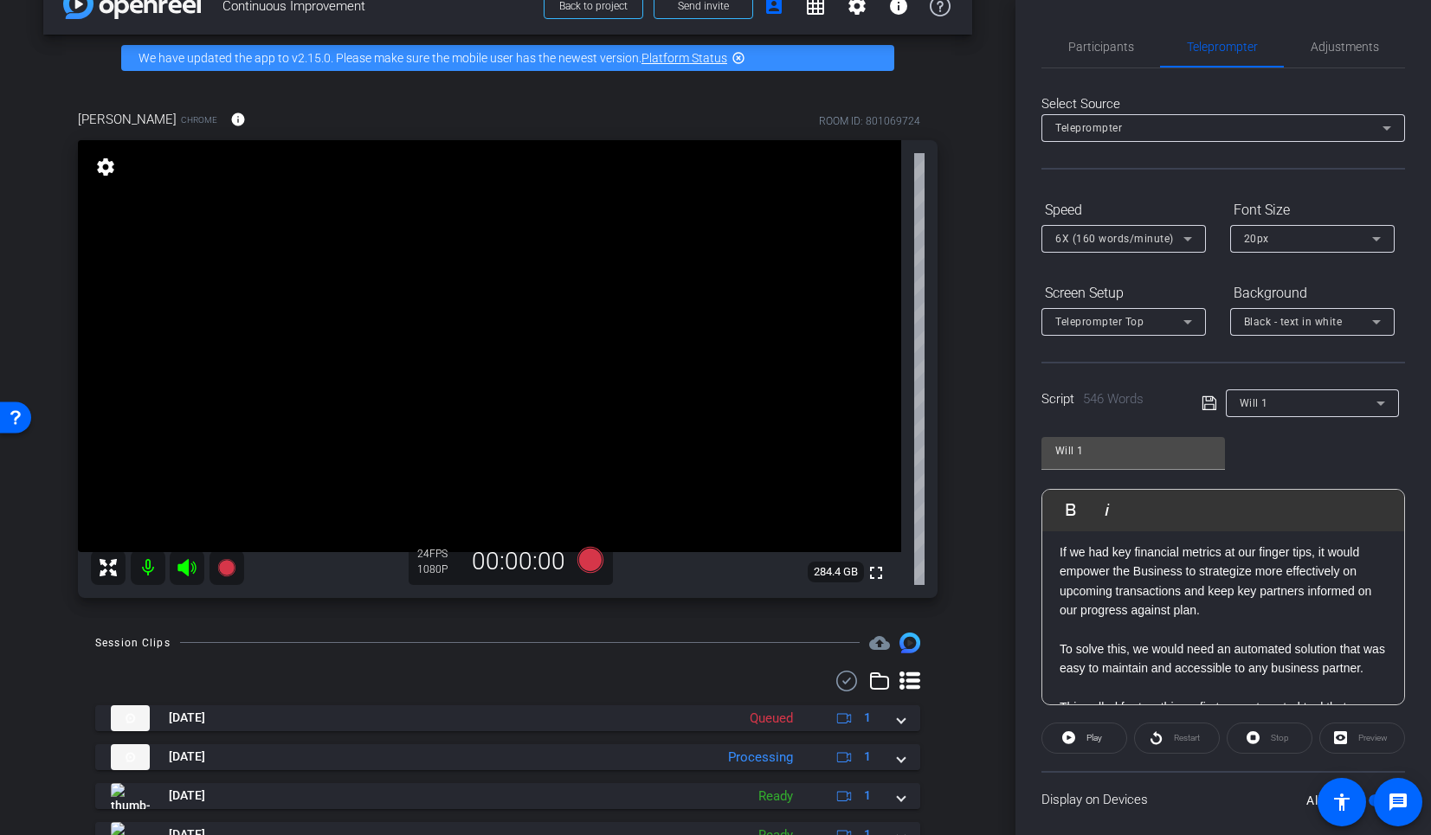
scroll to position [0, 0]
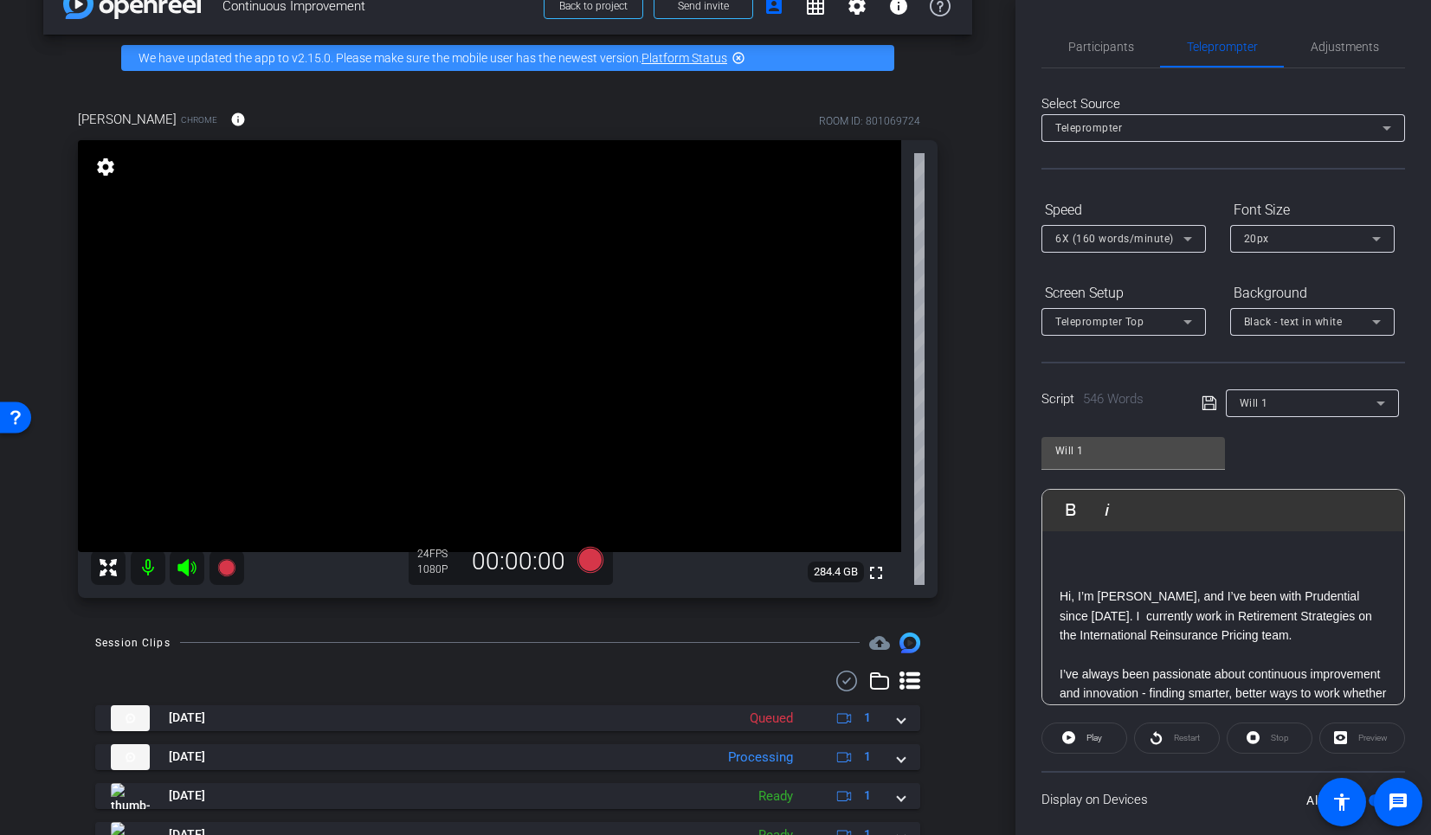
click at [1101, 557] on p at bounding box center [1223, 558] width 327 height 19
click at [1100, 45] on span "Participants" at bounding box center [1101, 47] width 66 height 12
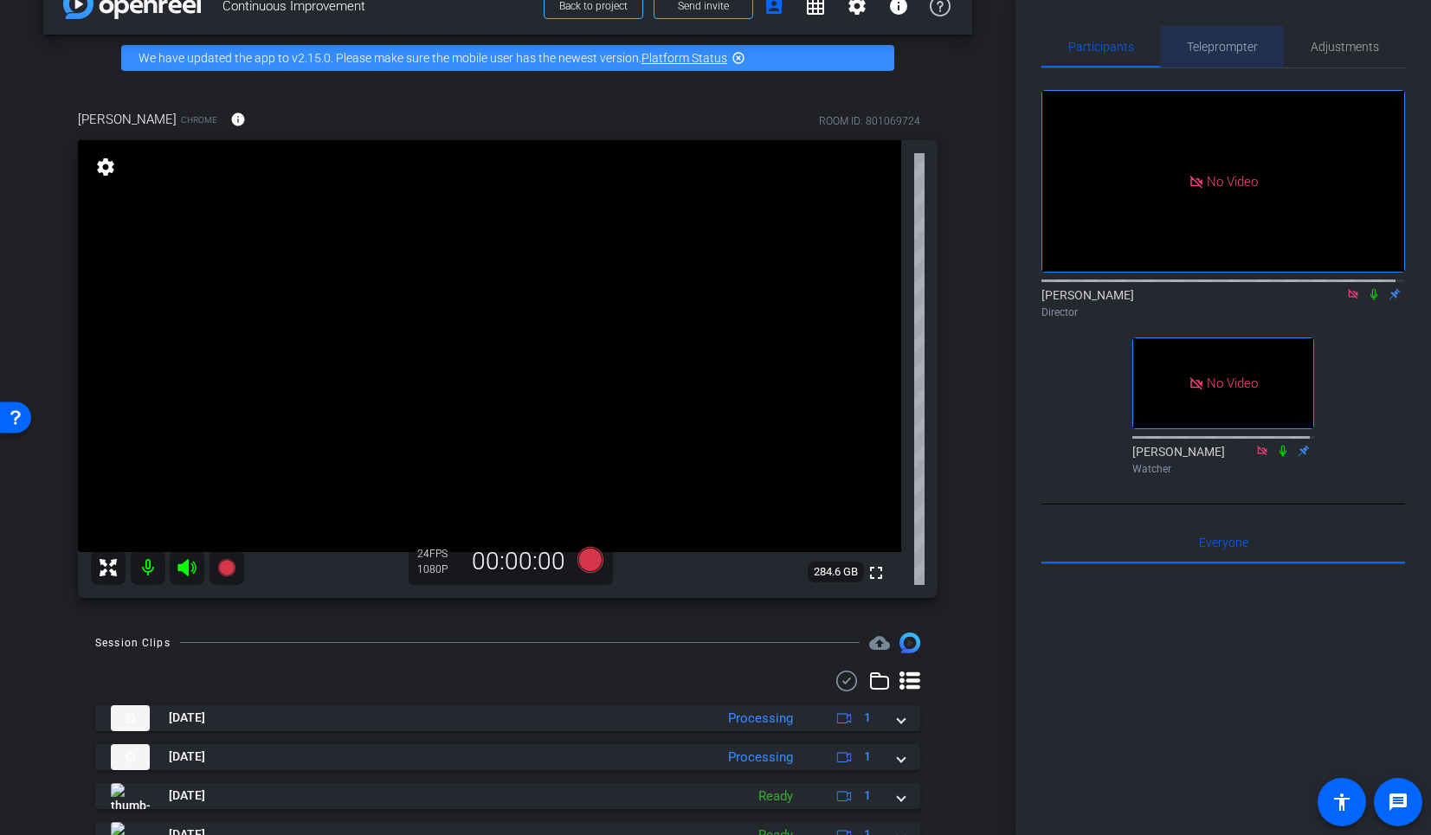
click at [1218, 52] on span "Teleprompter" at bounding box center [1222, 47] width 71 height 12
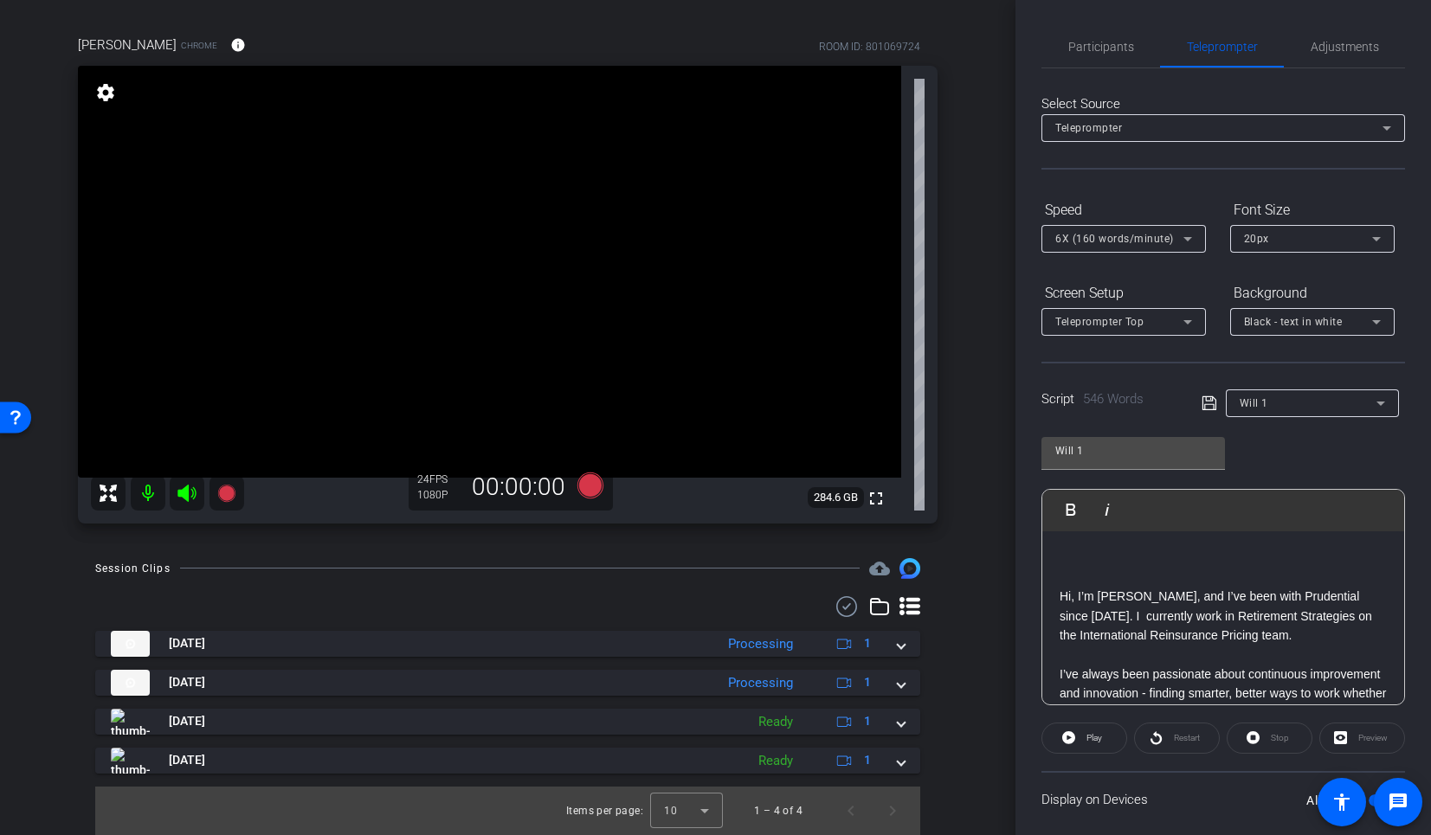
click at [1130, 558] on p at bounding box center [1223, 558] width 327 height 19
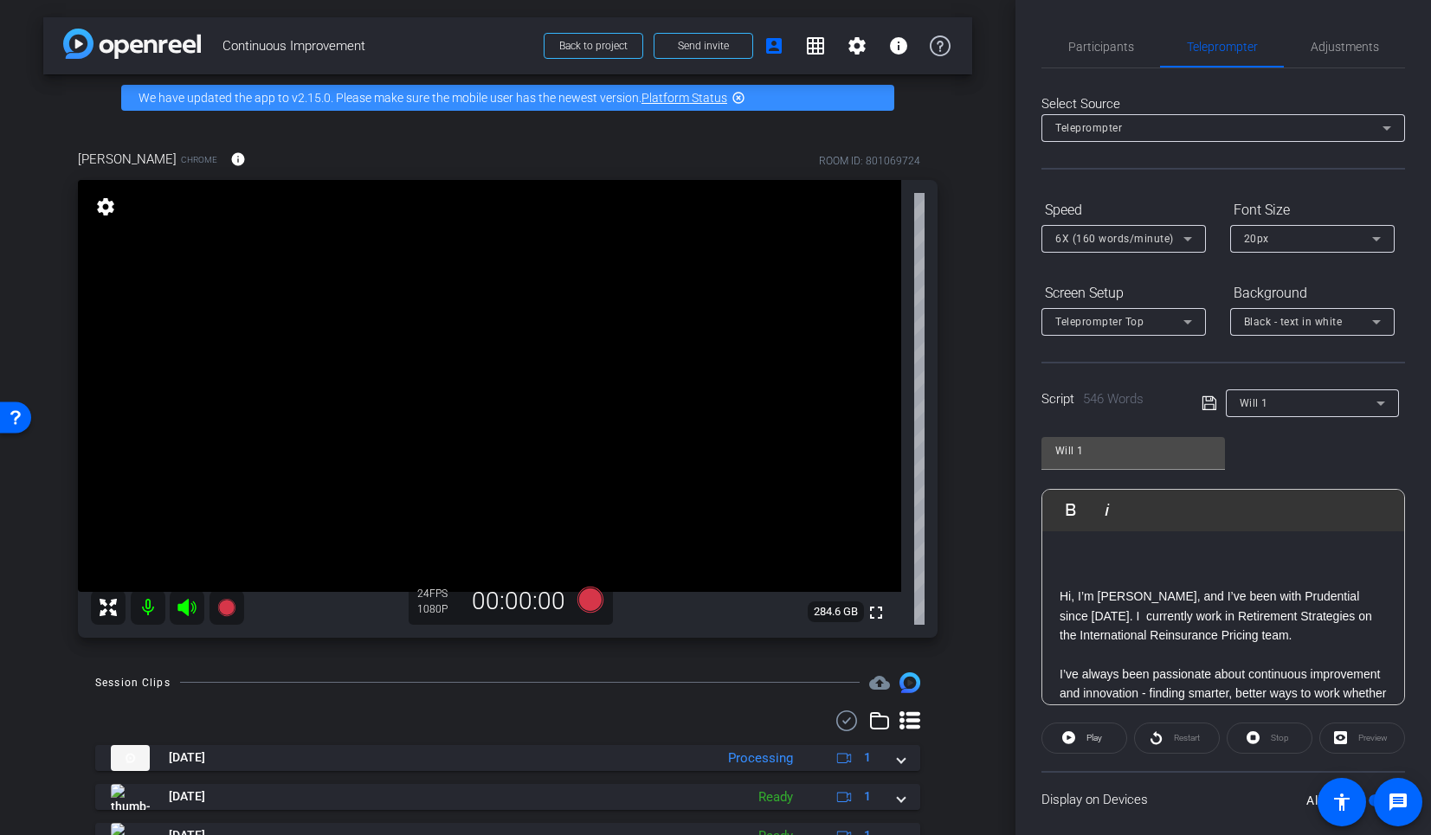
click at [1099, 563] on p at bounding box center [1223, 558] width 327 height 19
click at [990, 452] on div "arrow_back Continuous Improvement Back to project Send invite account_box grid_…" at bounding box center [508, 417] width 1016 height 835
click at [1108, 51] on span "Participants" at bounding box center [1101, 47] width 66 height 12
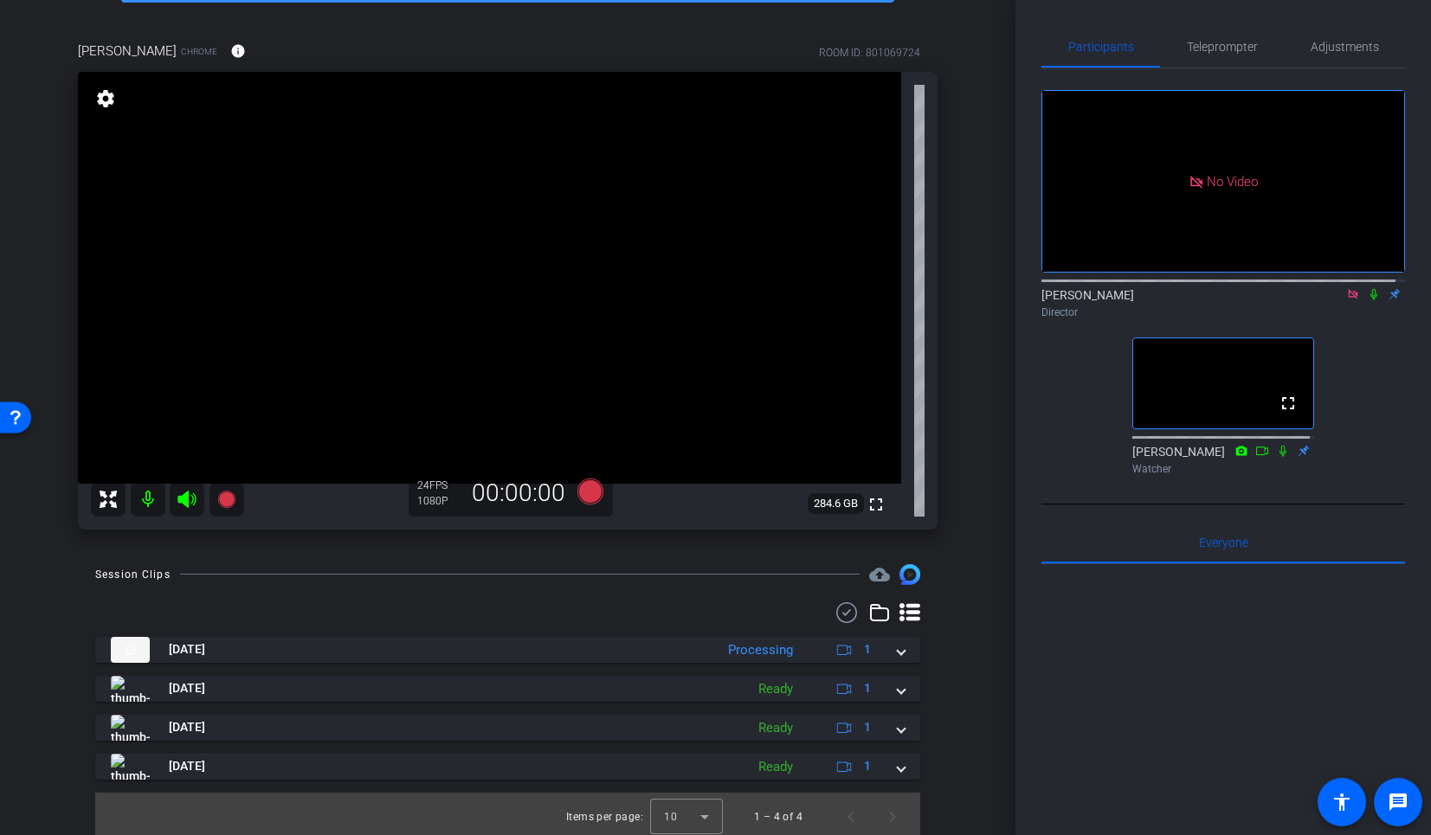
scroll to position [114, 0]
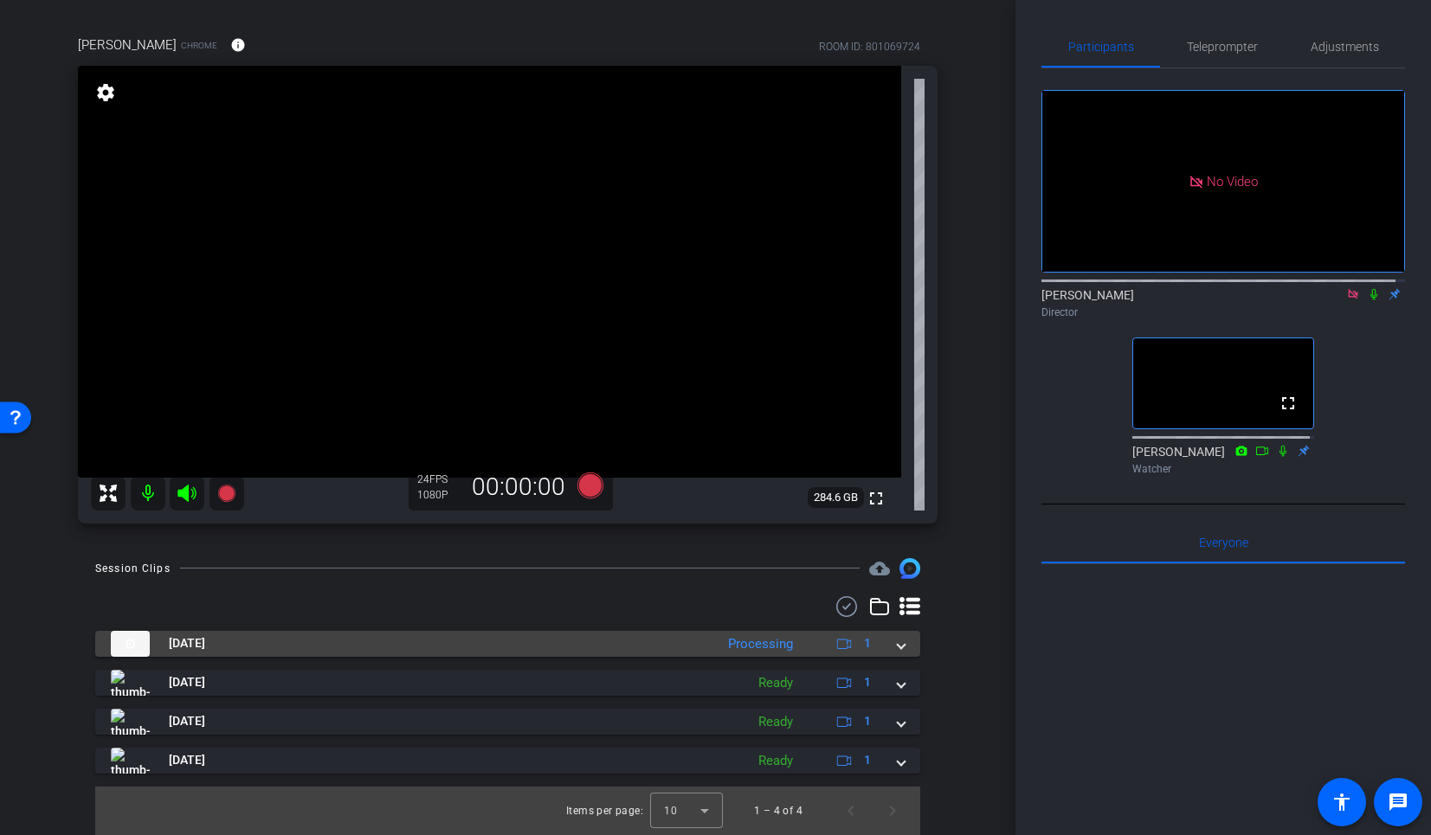
click at [898, 641] on span at bounding box center [901, 644] width 7 height 18
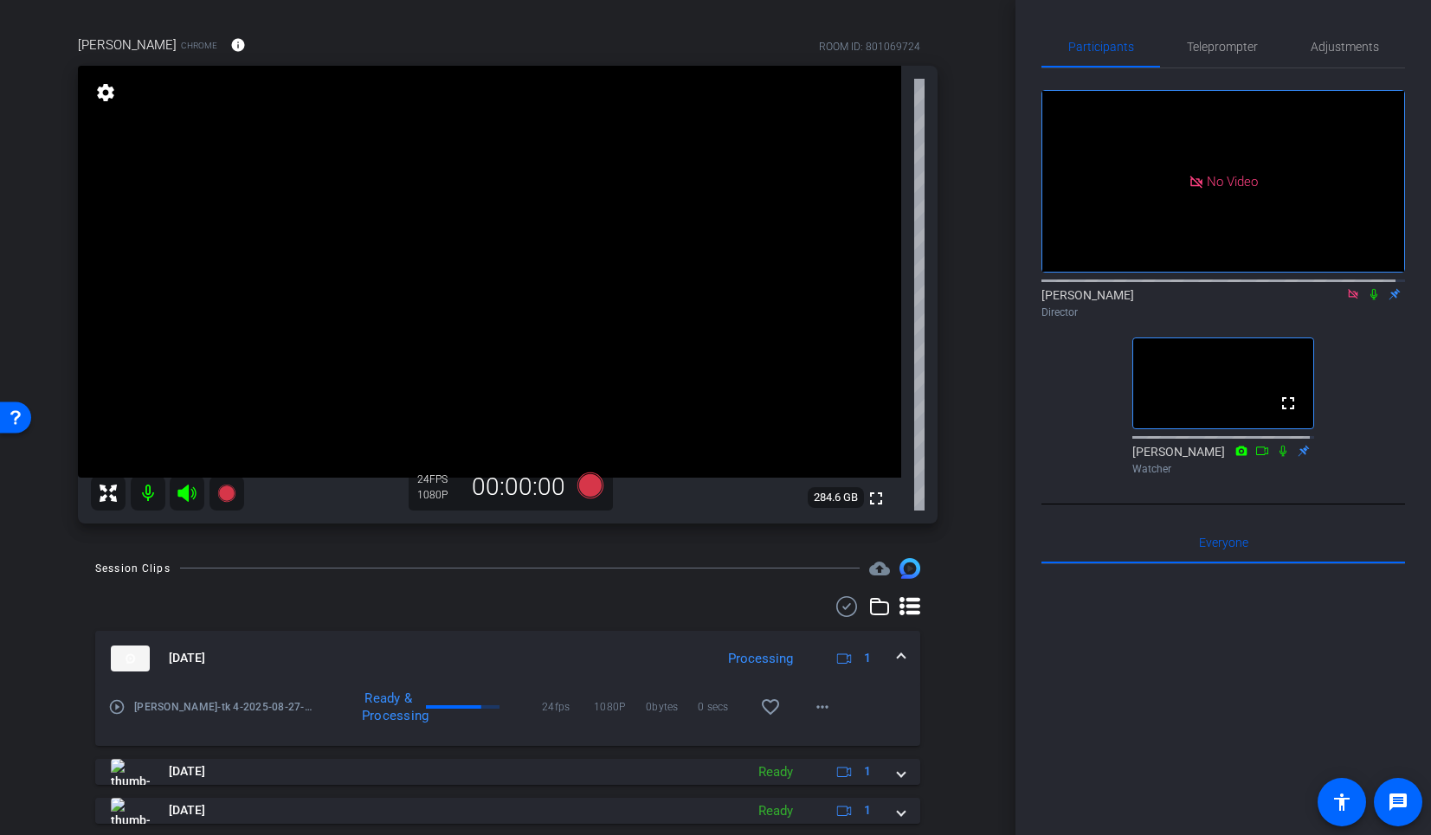
click at [898, 656] on span at bounding box center [901, 658] width 7 height 18
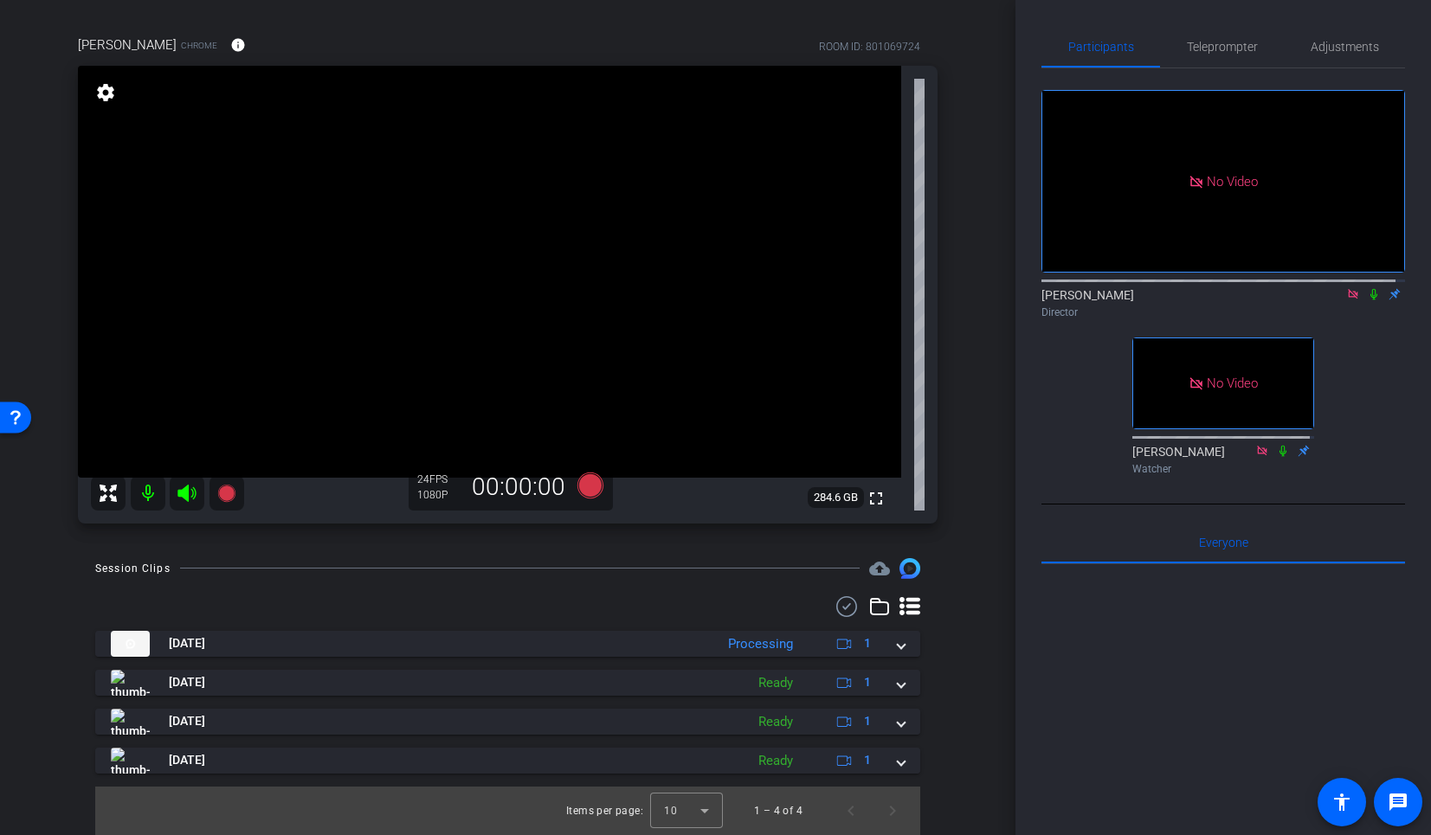
click at [1087, 402] on div "No Video [PERSON_NAME] Director No Video [PERSON_NAME] Watcher" at bounding box center [1224, 275] width 364 height 414
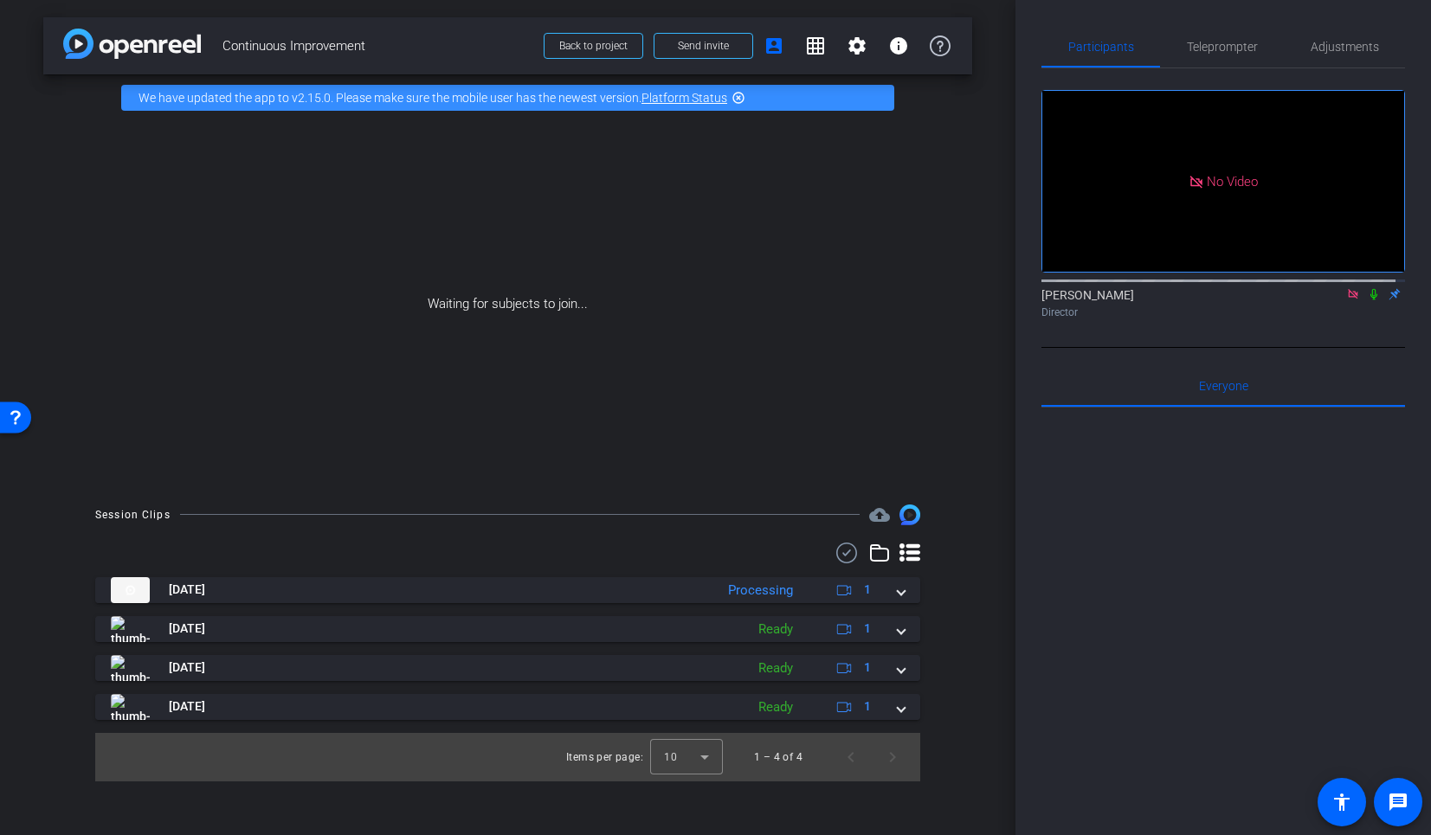
scroll to position [0, 0]
click at [1367, 295] on icon at bounding box center [1374, 294] width 14 height 12
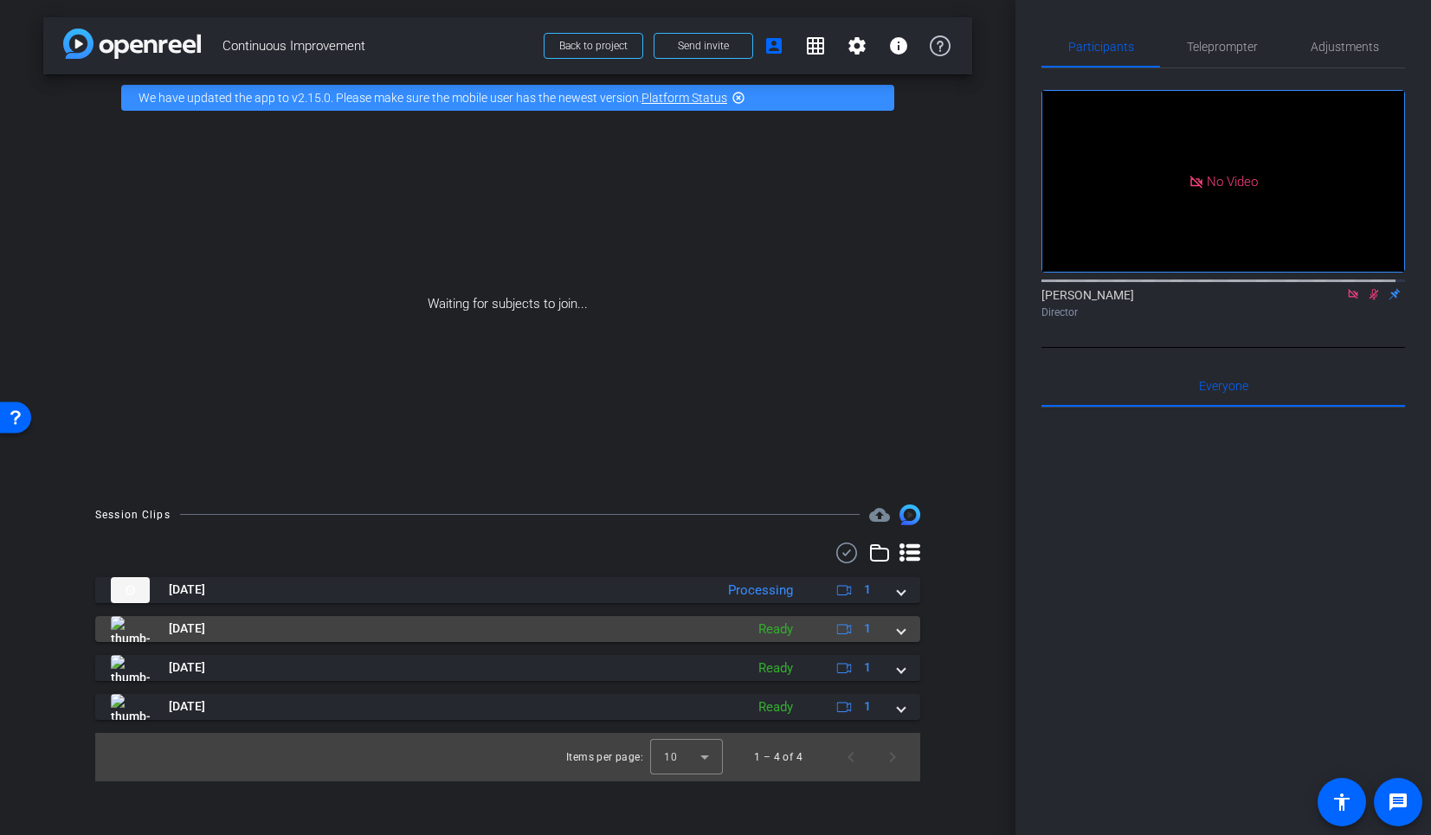
click at [902, 633] on span at bounding box center [901, 629] width 7 height 18
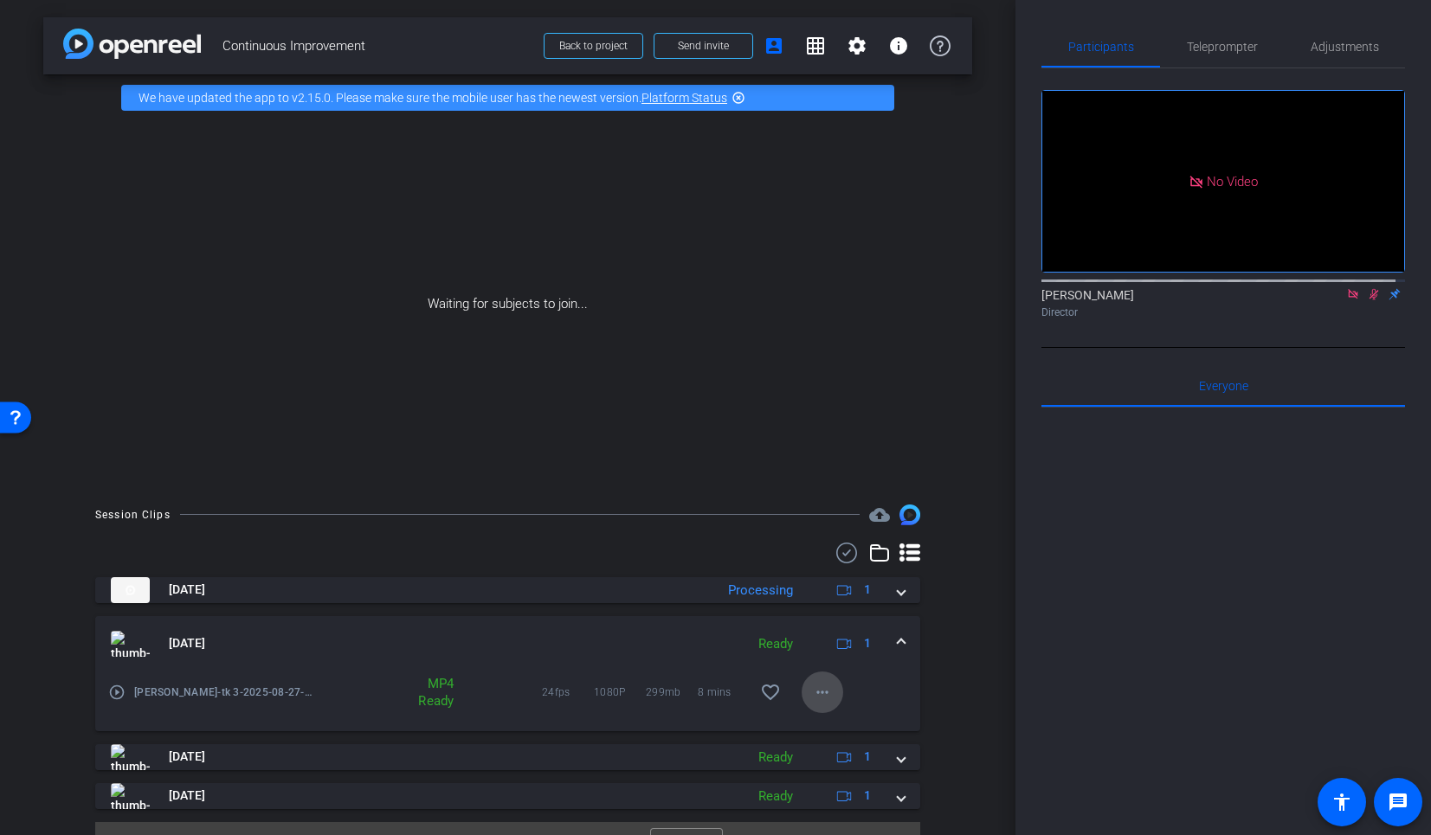
click at [813, 686] on mat-icon "more_horiz" at bounding box center [822, 692] width 21 height 21
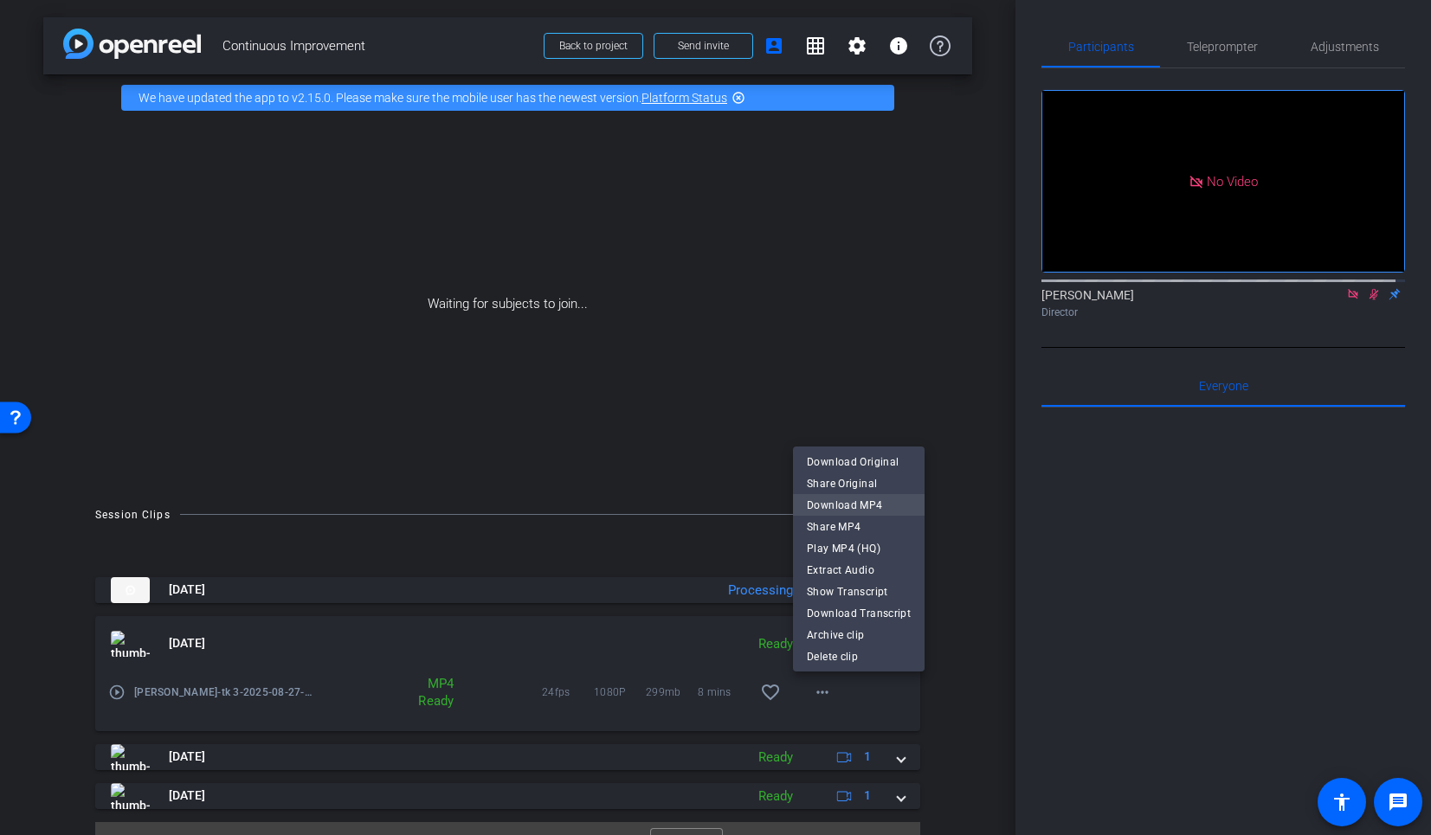
click at [860, 500] on span "Download MP4" at bounding box center [859, 504] width 104 height 21
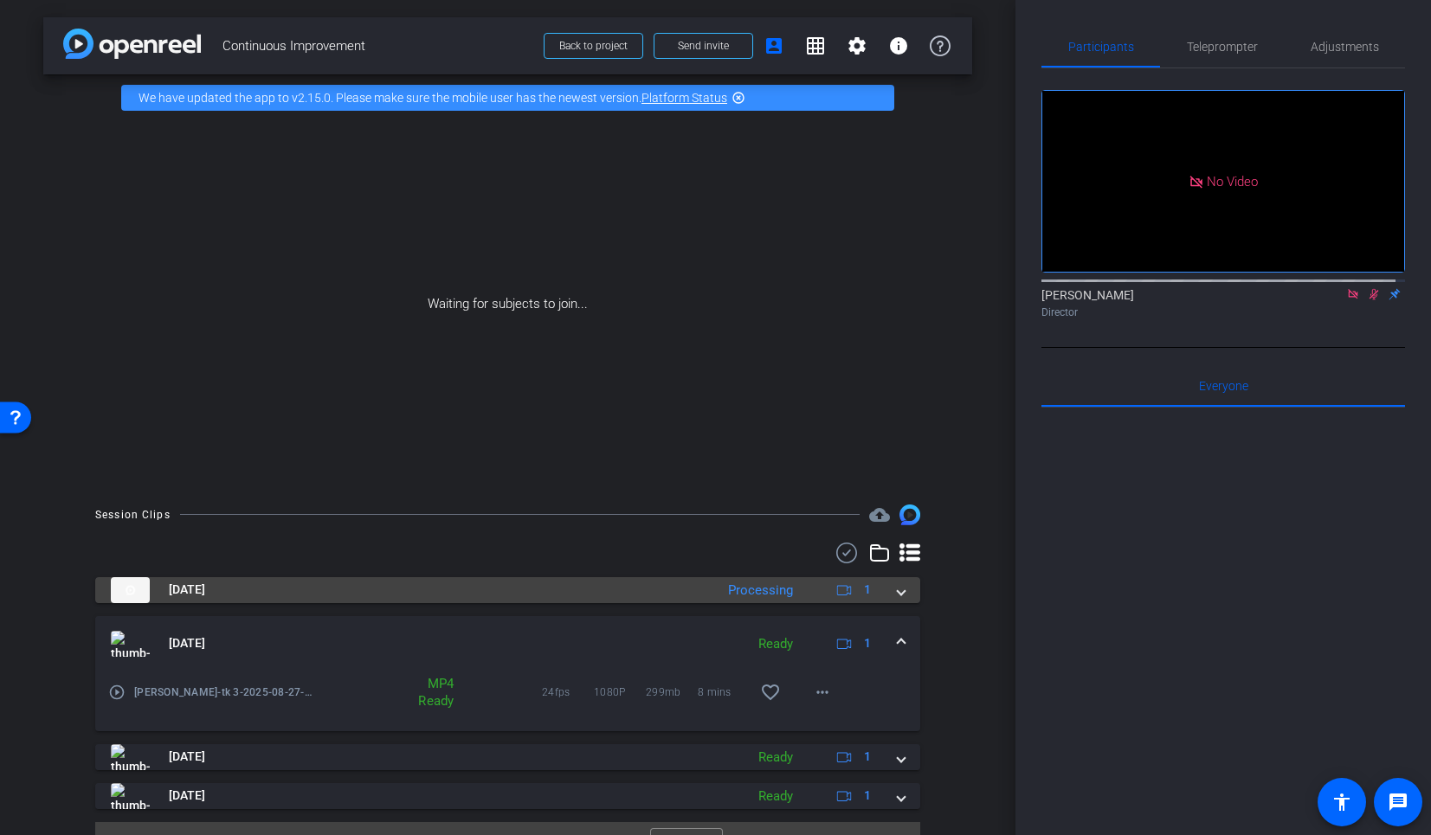
click at [898, 591] on span at bounding box center [901, 590] width 7 height 18
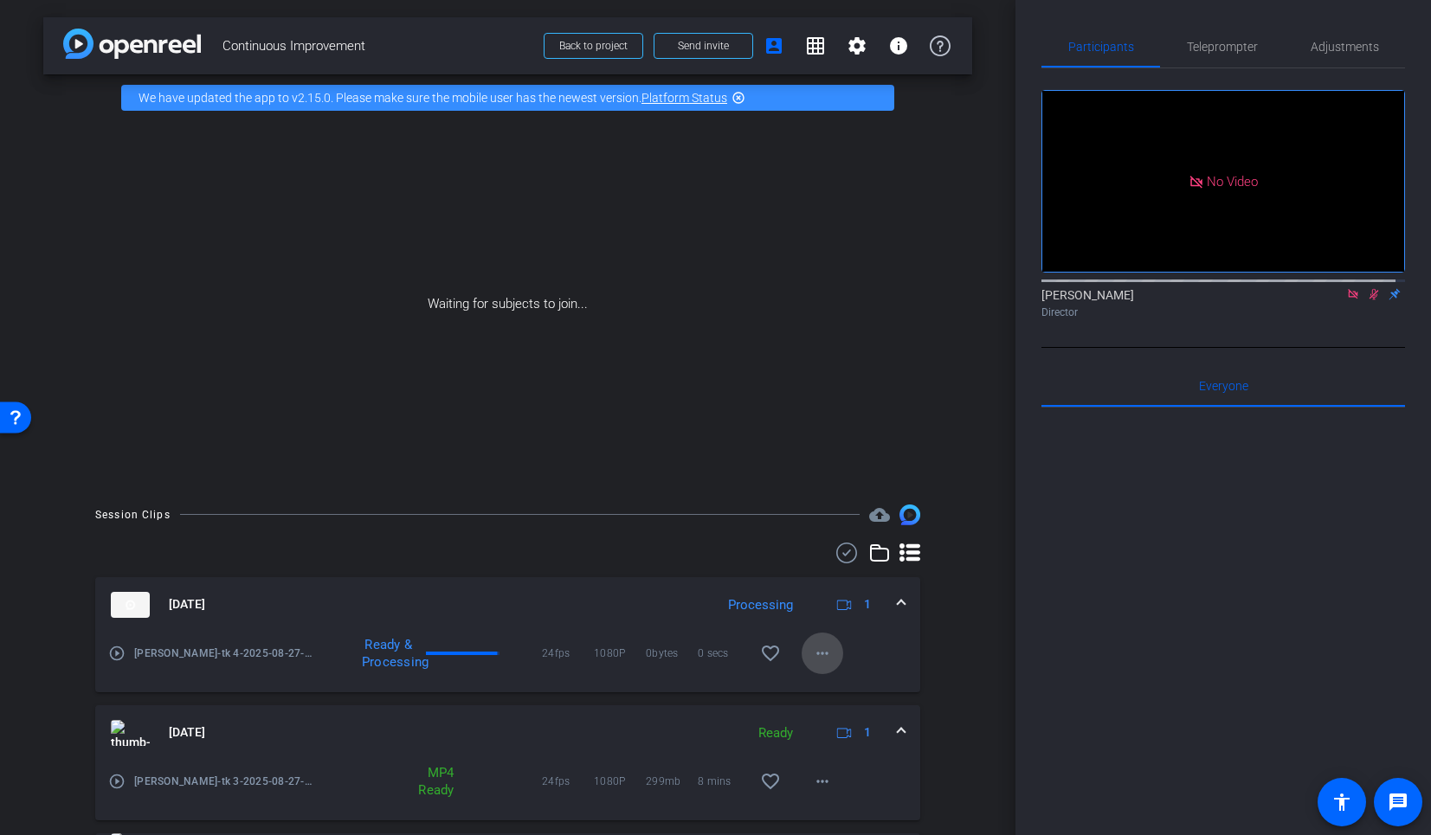
click at [816, 657] on mat-icon "more_horiz" at bounding box center [822, 653] width 21 height 21
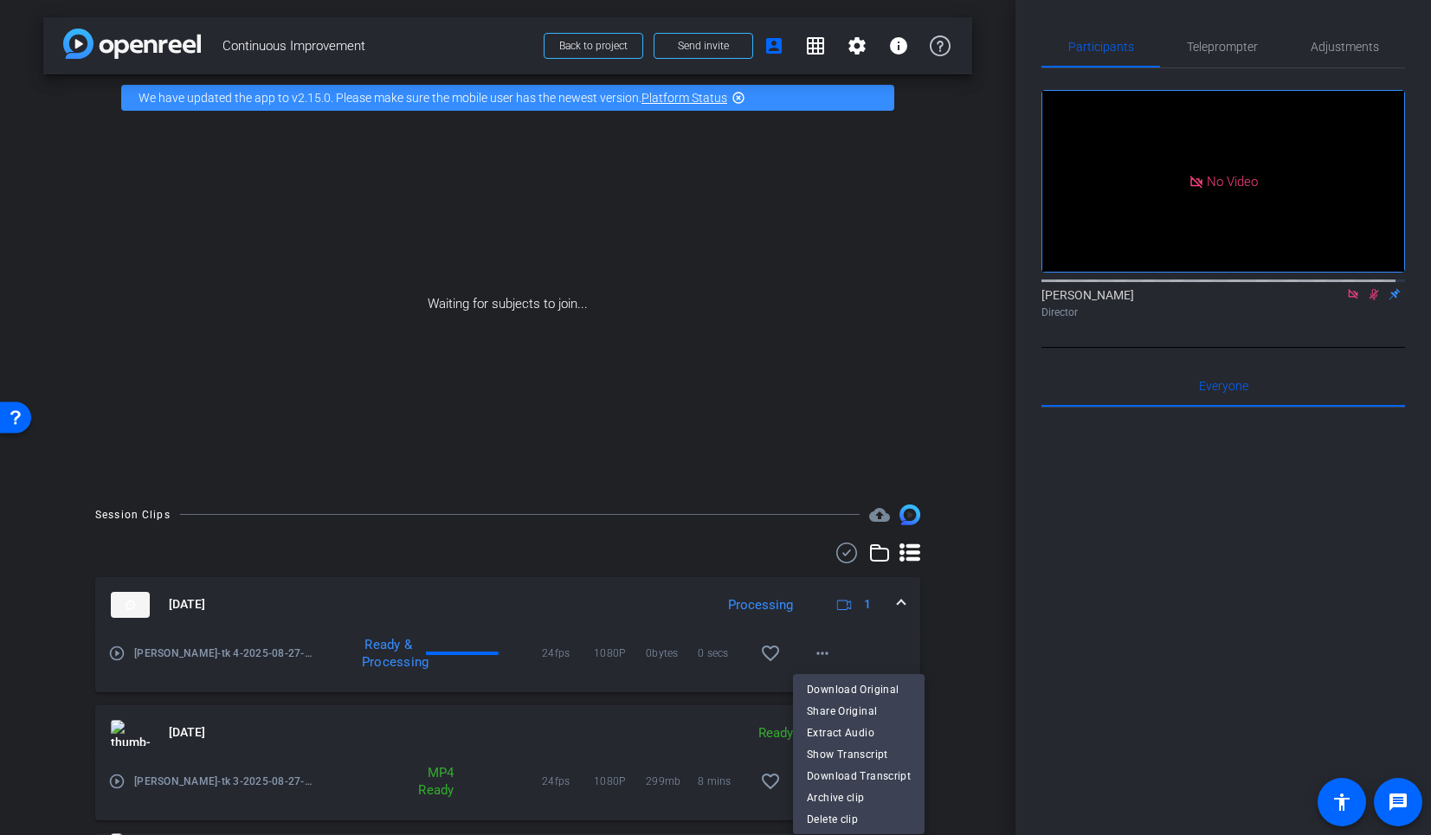
click at [966, 715] on div at bounding box center [715, 417] width 1431 height 835
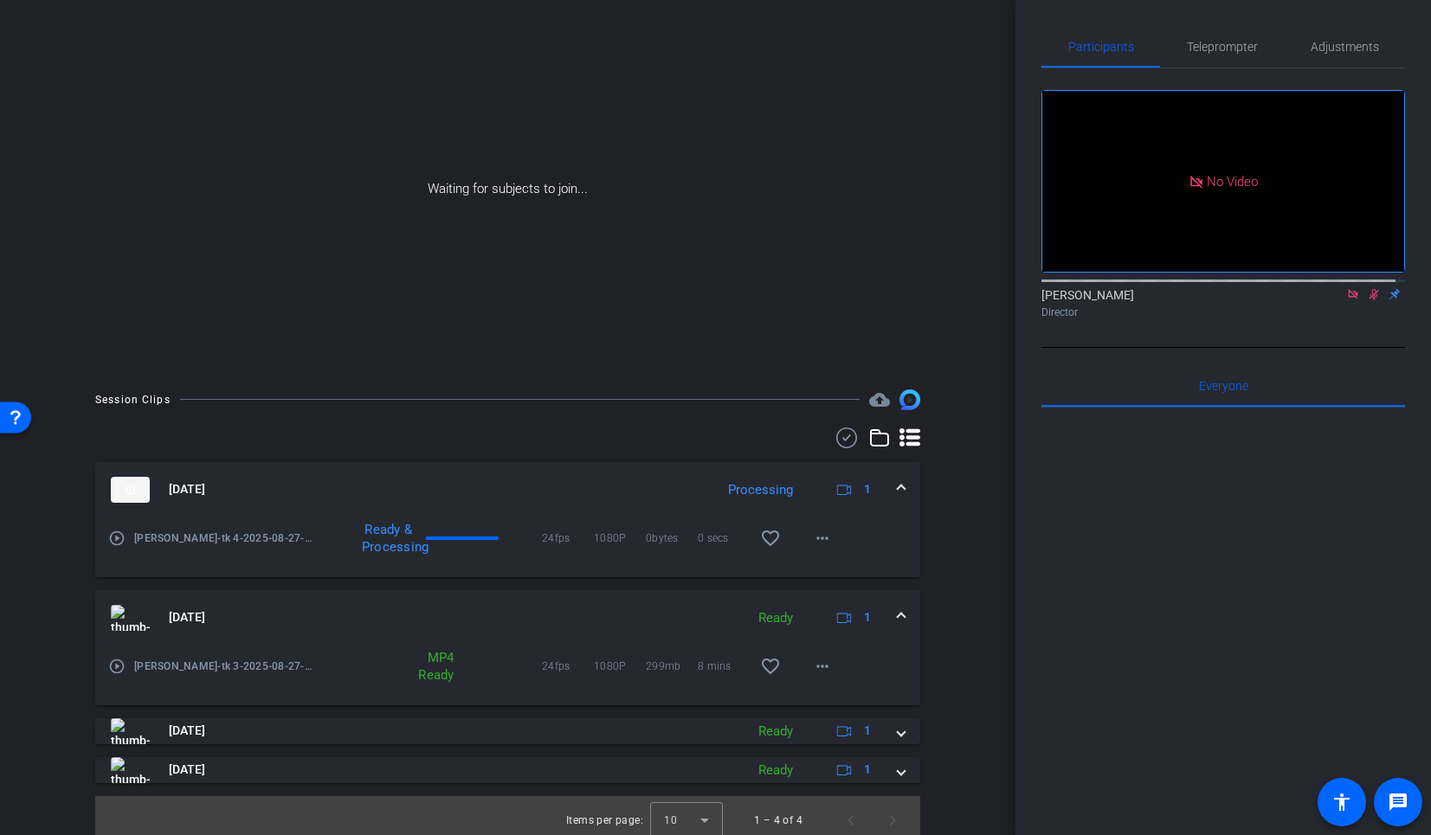
scroll to position [125, 0]
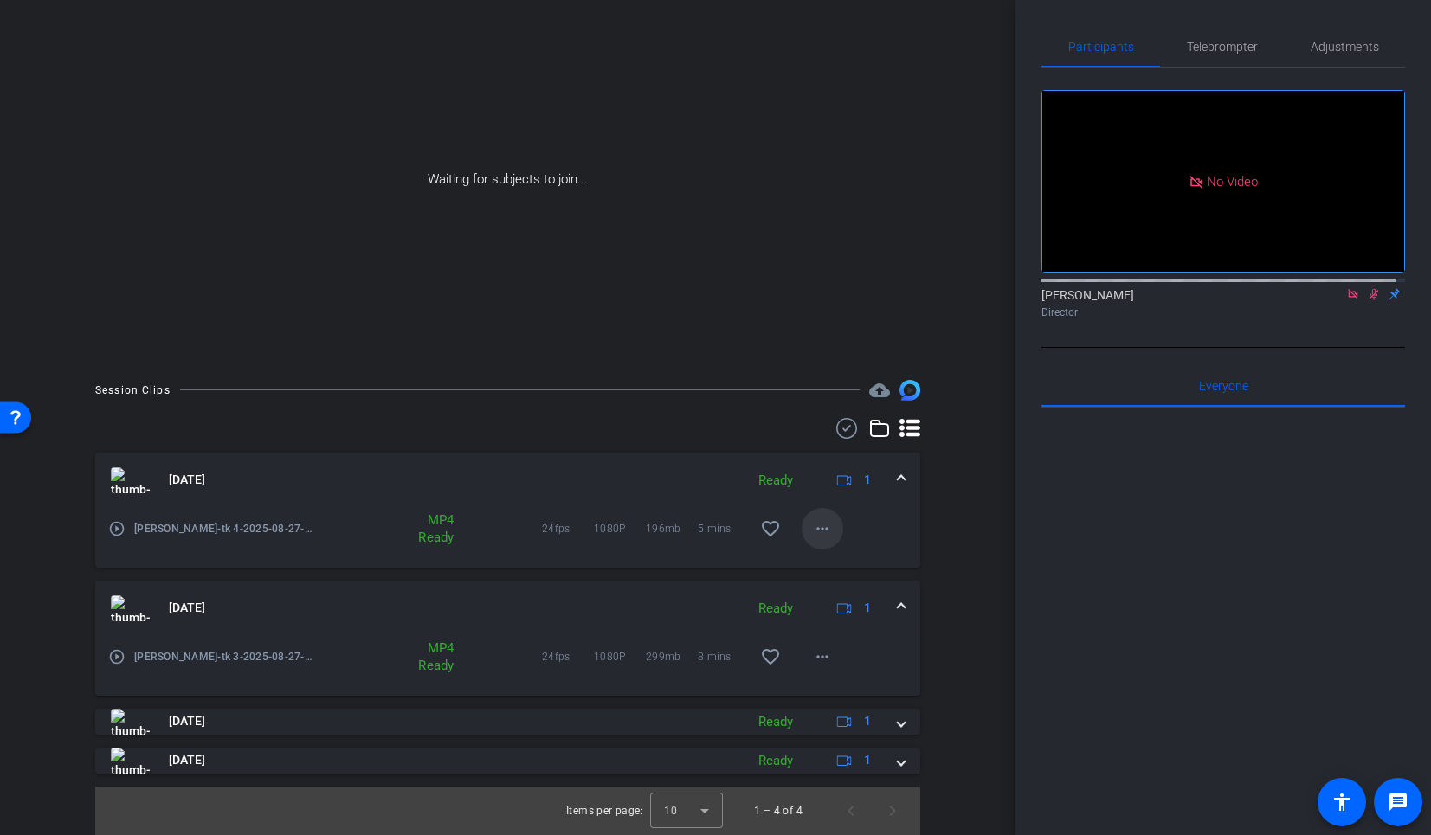
click at [820, 532] on mat-icon "more_horiz" at bounding box center [822, 529] width 21 height 21
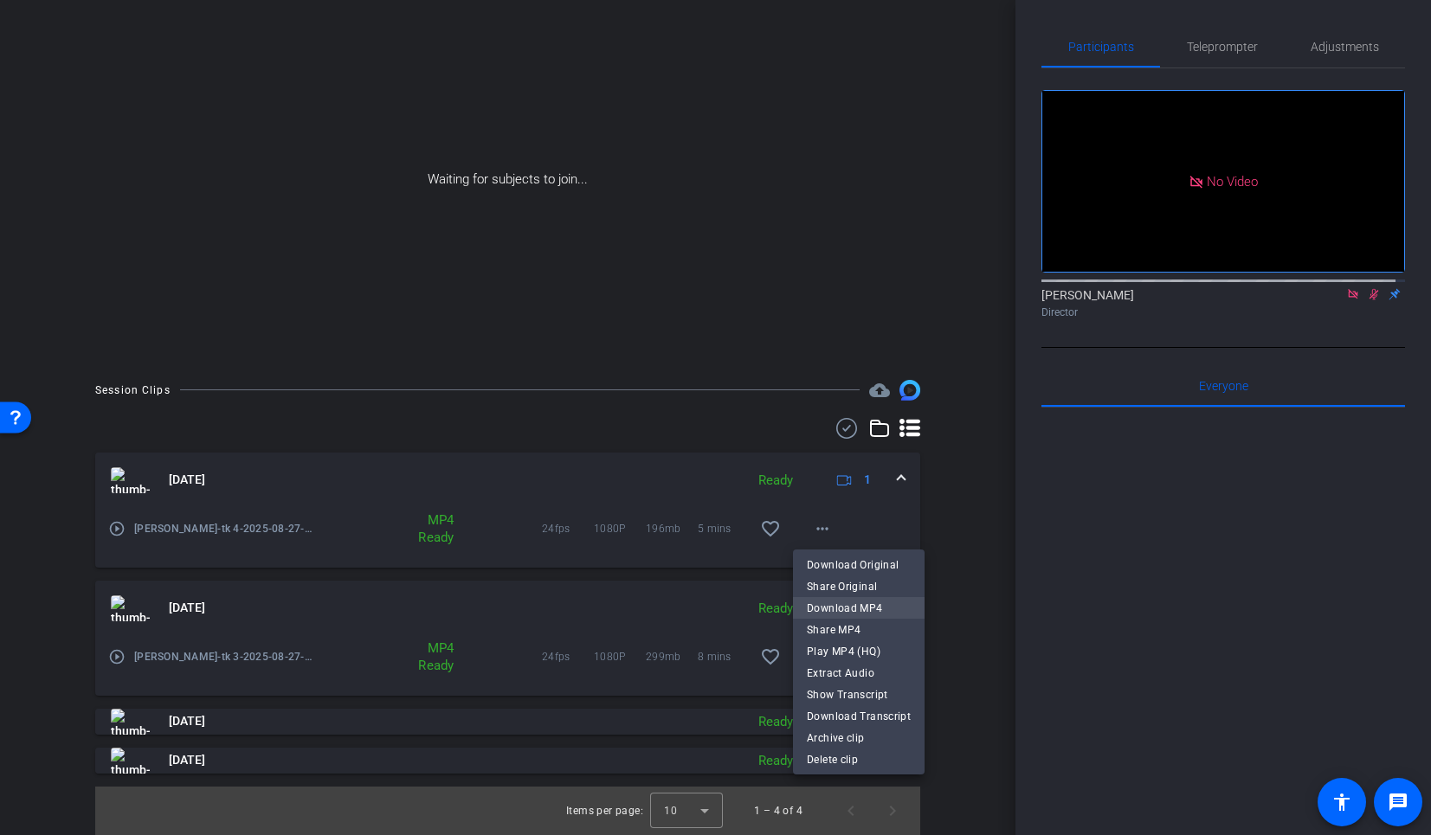
click at [858, 605] on span "Download MP4" at bounding box center [859, 607] width 104 height 21
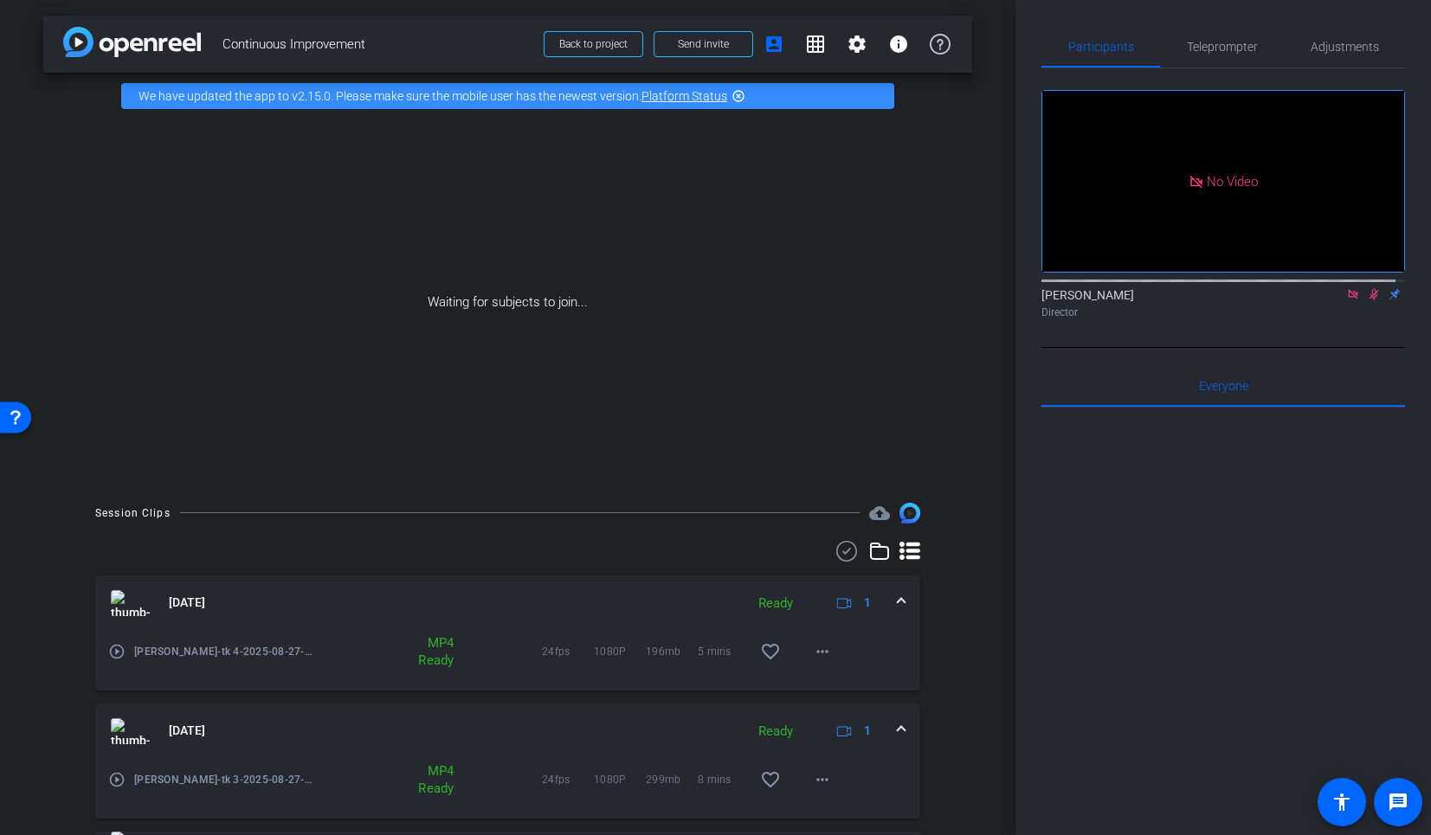
scroll to position [0, 0]
